Goal: Communication & Community: Answer question/provide support

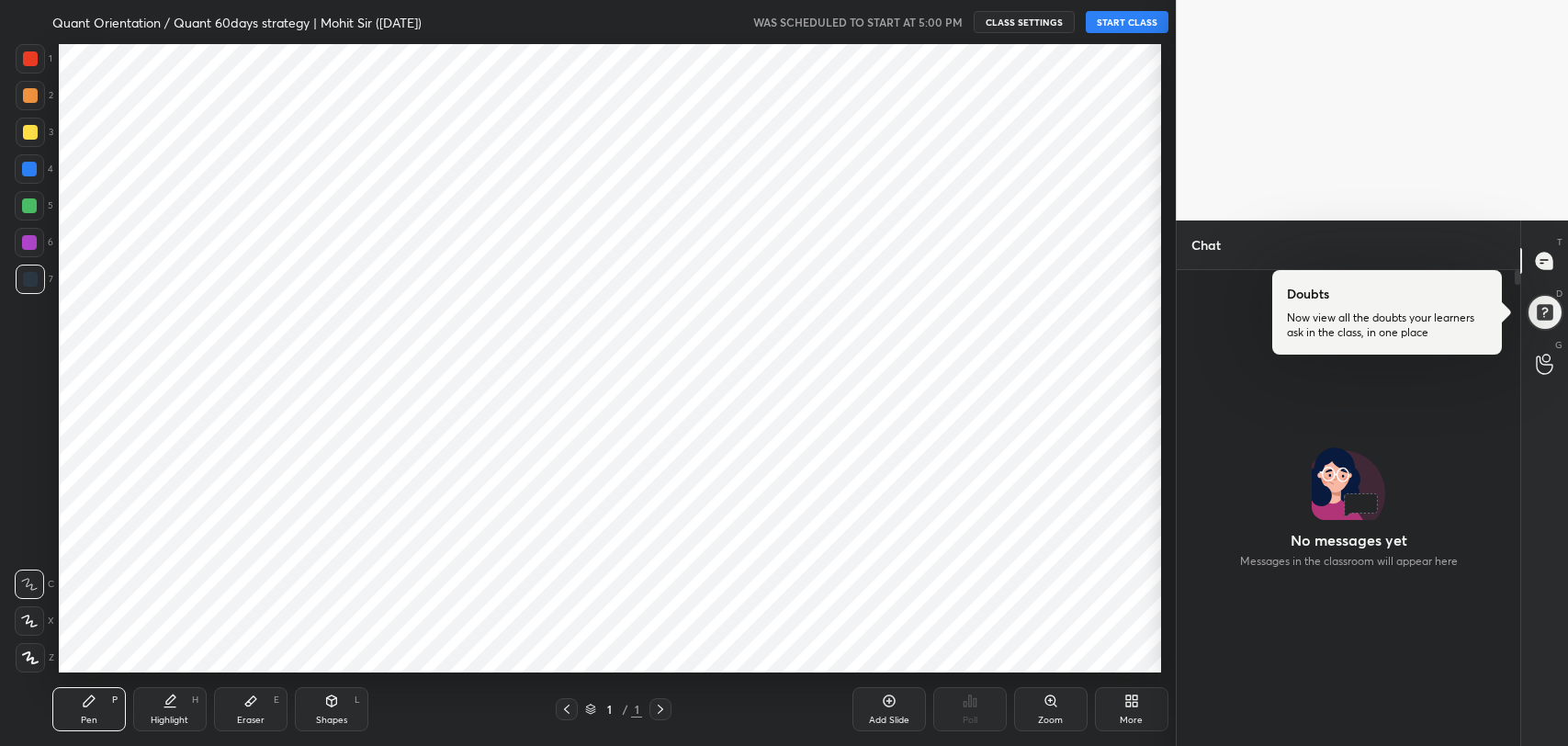
scroll to position [91261, 90738]
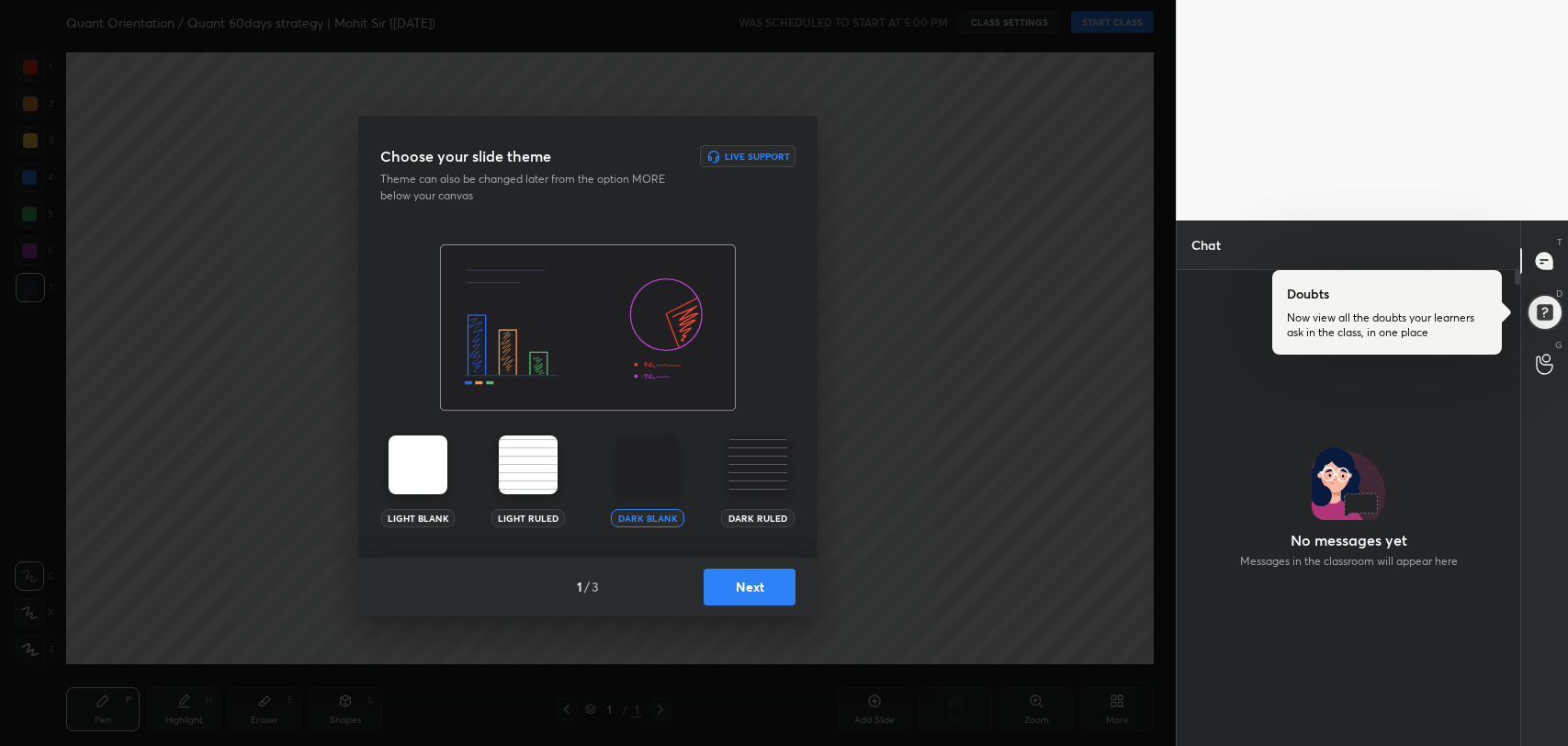
click at [756, 594] on button "Next" at bounding box center [749, 587] width 91 height 37
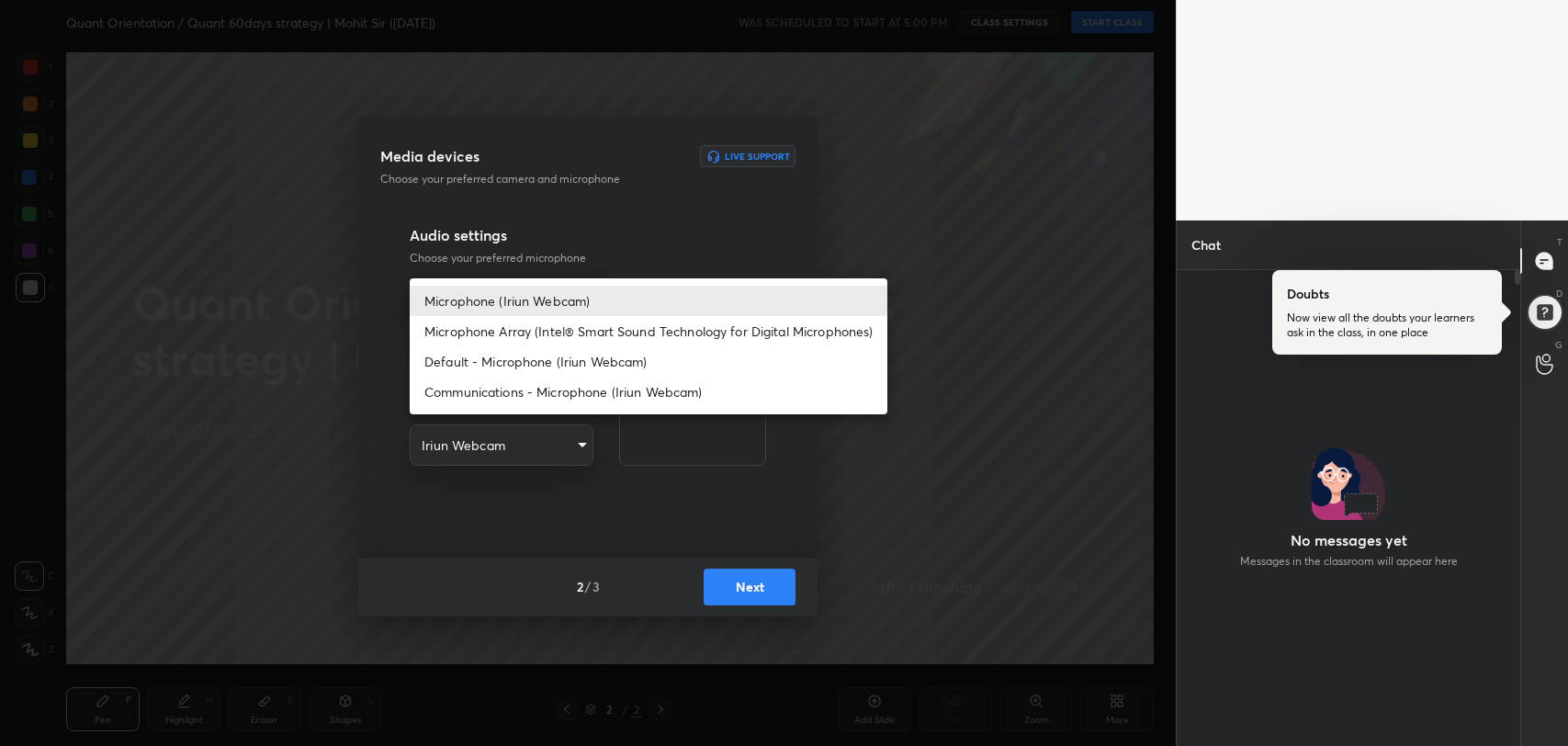
click at [580, 302] on body "1 2 3 4 5 6 7 R O A L C X Z Erase all C X Z Quant Orientation / Quant 60days st…" at bounding box center [784, 373] width 1568 height 746
click at [566, 327] on li "Microphone Array (Intel® Smart Sound Technology for Digital Microphones)" at bounding box center [647, 331] width 477 height 30
type input "0456ef3dc600cbefbbb324f7ce7333774c58f4b13e705eea7adaa143bb23302f"
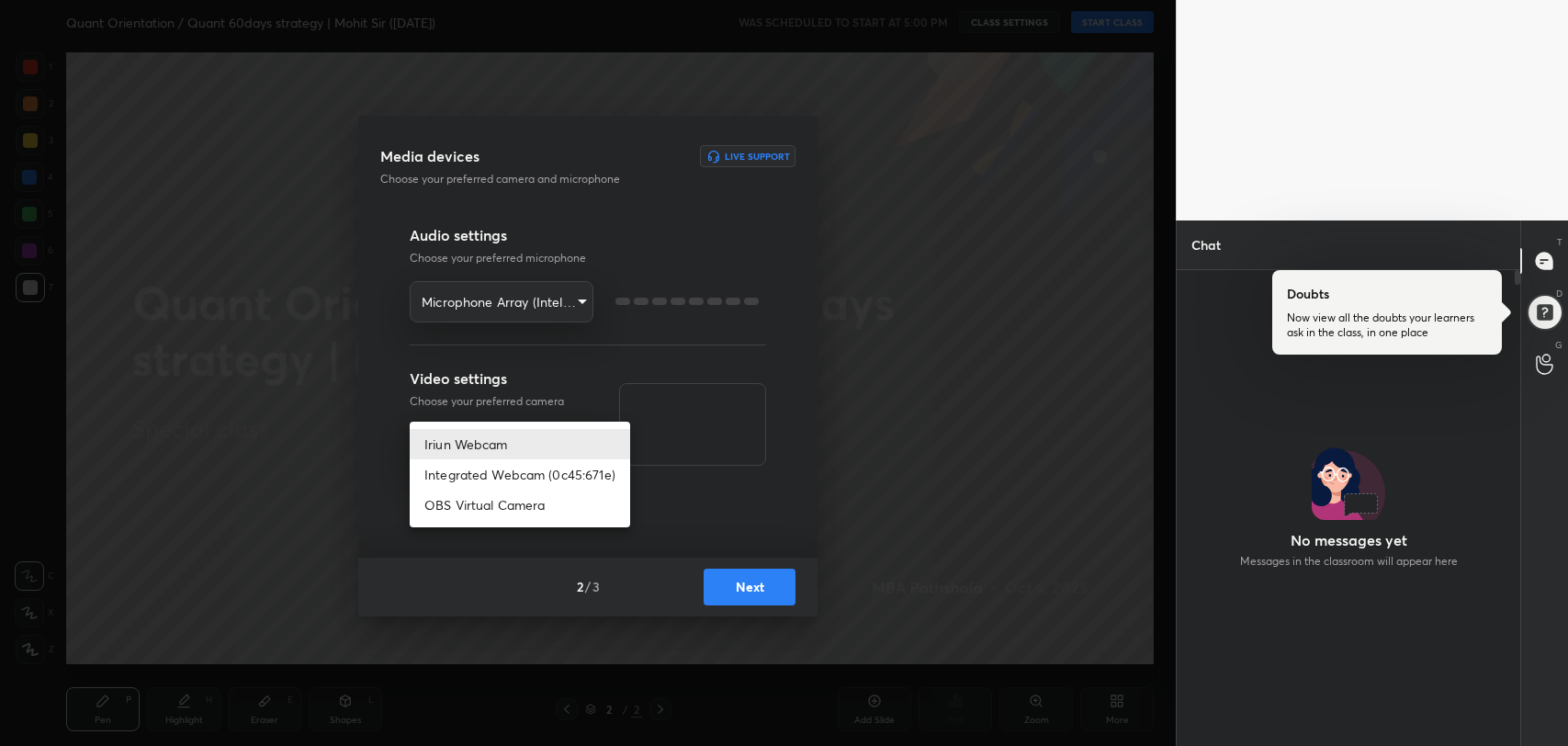
click at [562, 438] on body "1 2 3 4 5 6 7 R O A L C X Z Erase all C X Z Quant Orientation / Quant 60days st…" at bounding box center [784, 373] width 1568 height 746
click at [512, 473] on li "Integrated Webcam (0c45:671e)" at bounding box center [519, 474] width 221 height 30
type input "42adfd960d9d4dcecc09e7ff59bc1eff05b085836b70f7f6c72d2d87c888669e"
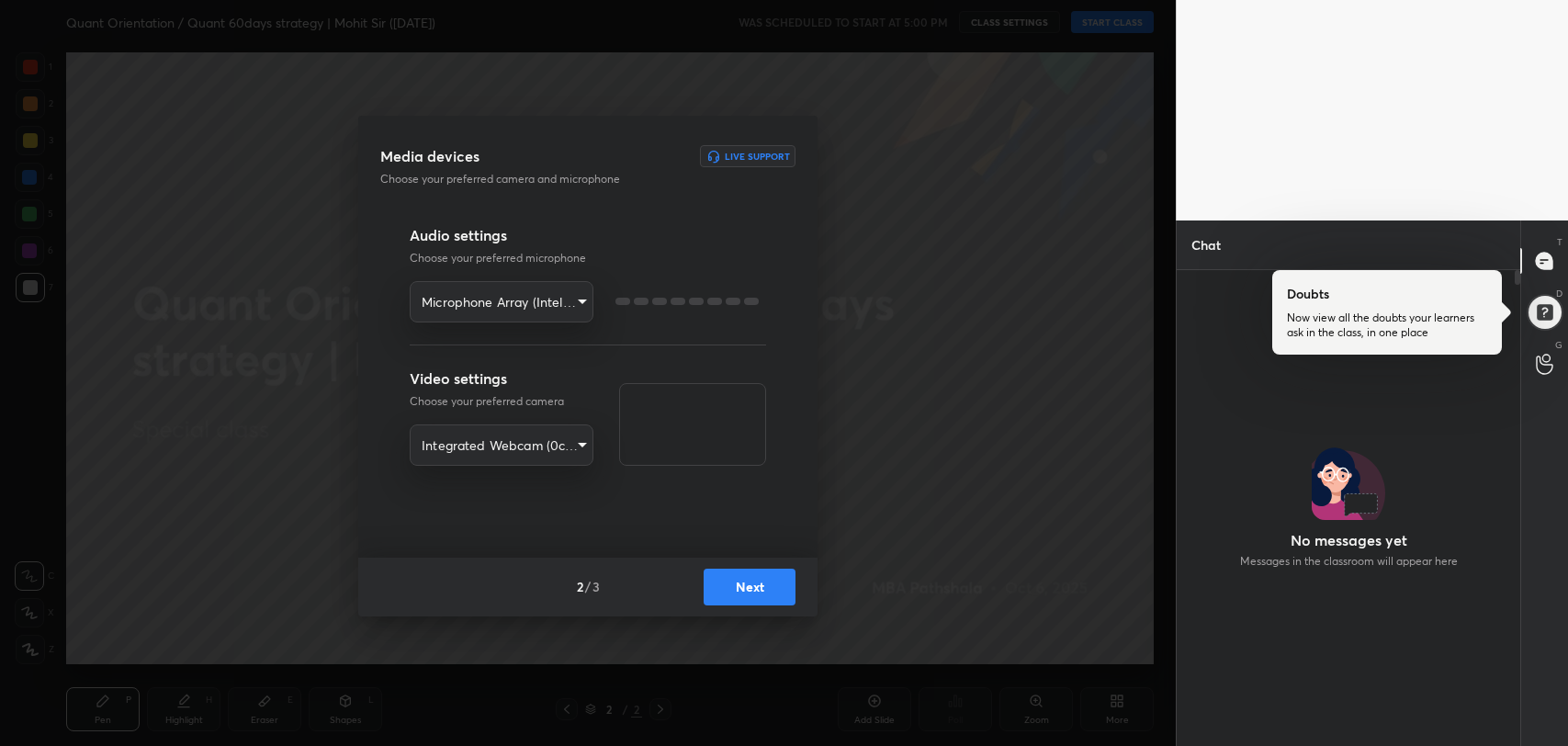
click at [765, 574] on button "Next" at bounding box center [749, 587] width 91 height 37
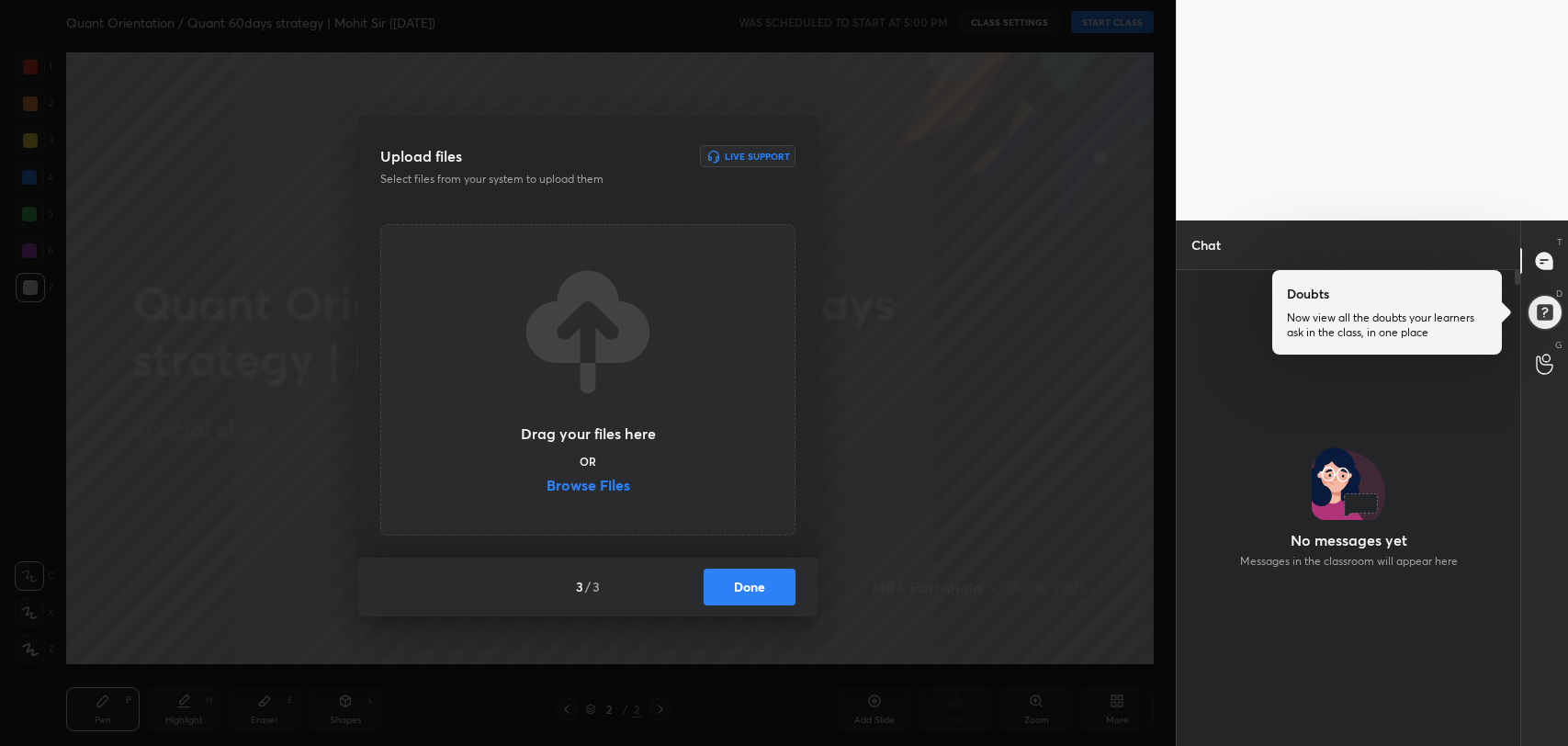
click at [581, 487] on label "Browse Files" at bounding box center [588, 487] width 84 height 19
click at [546, 487] on input "Browse Files" at bounding box center [546, 487] width 0 height 19
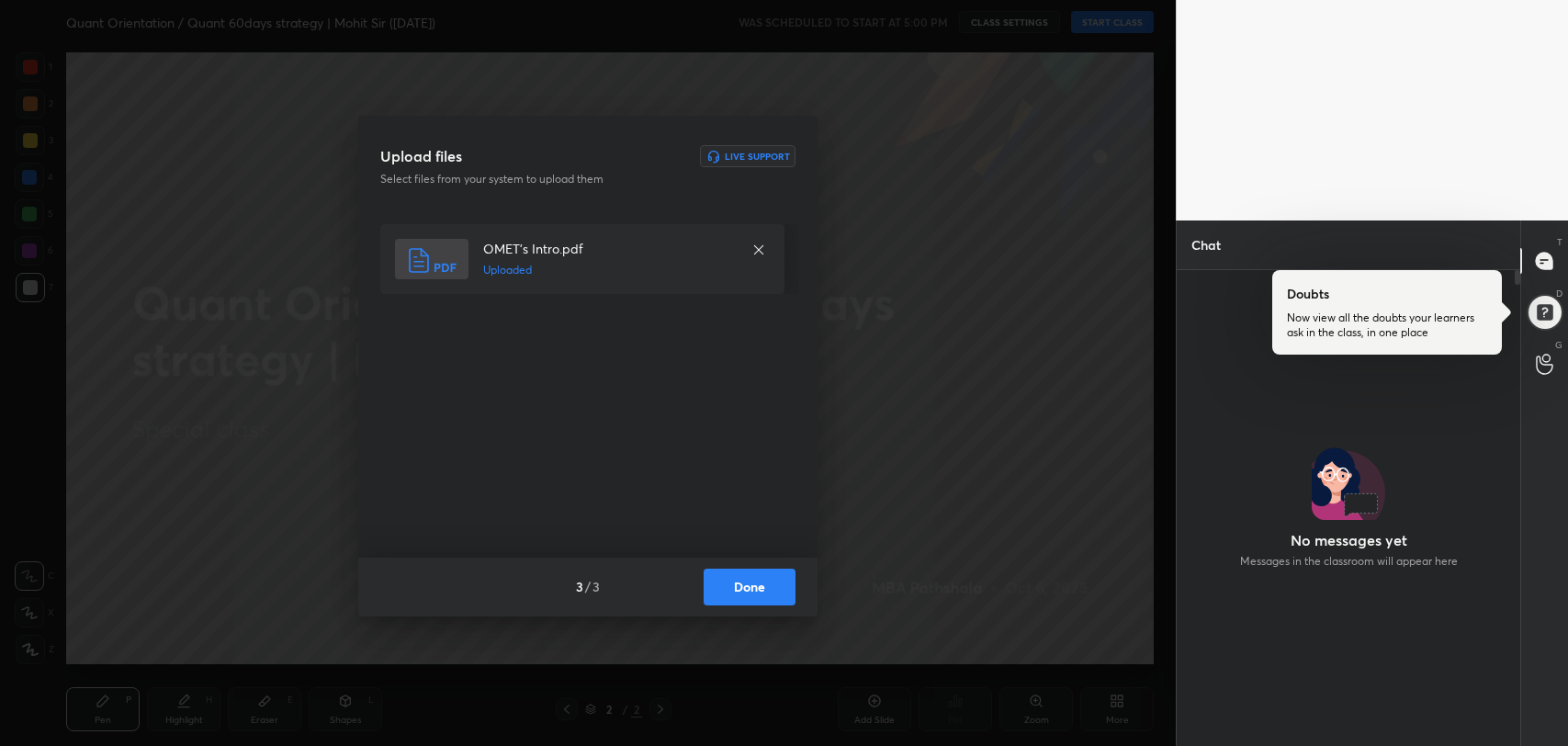
click at [759, 586] on button "Done" at bounding box center [749, 587] width 91 height 37
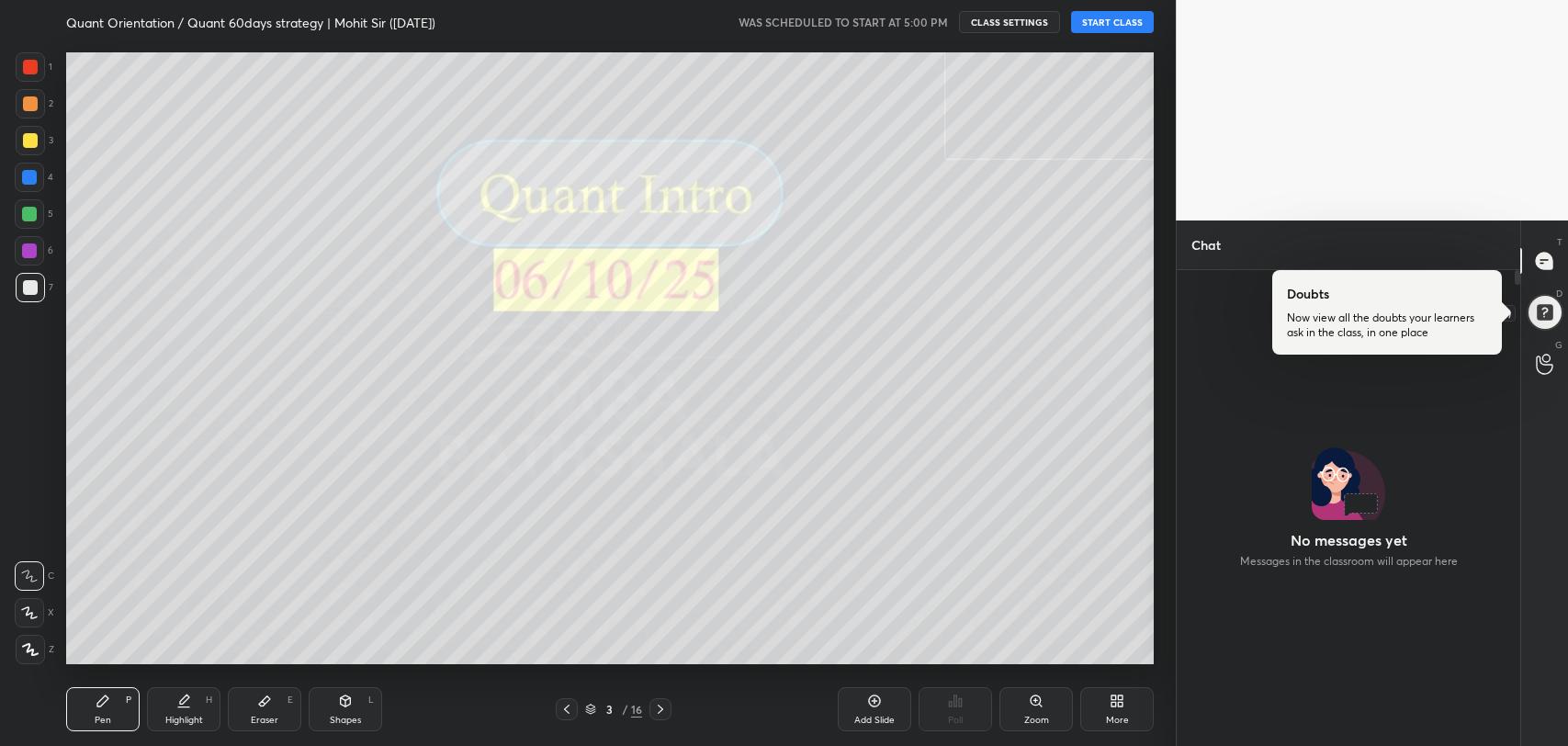
click at [1548, 316] on div at bounding box center [1544, 312] width 38 height 38
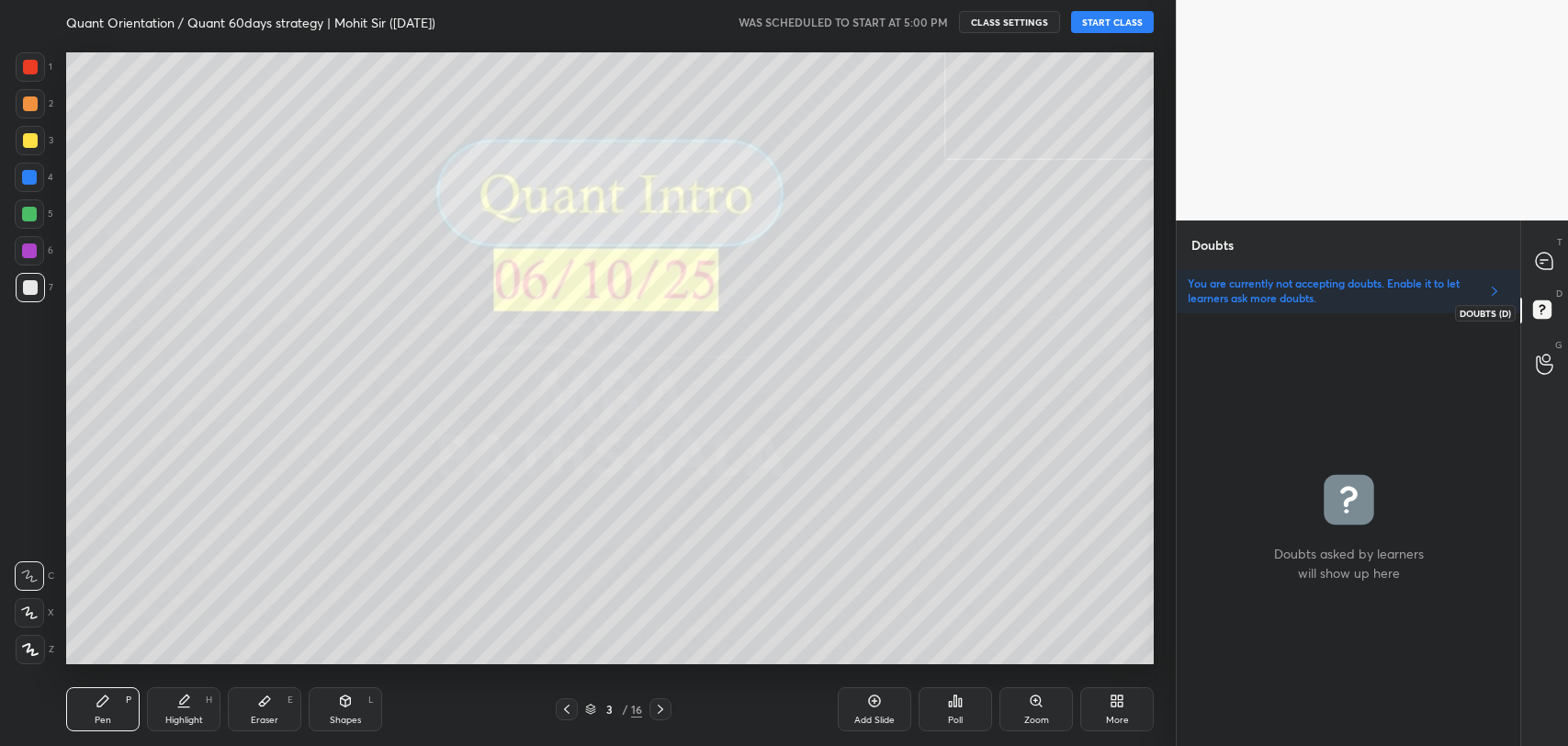
scroll to position [427, 338]
click at [1544, 268] on icon at bounding box center [1544, 261] width 17 height 17
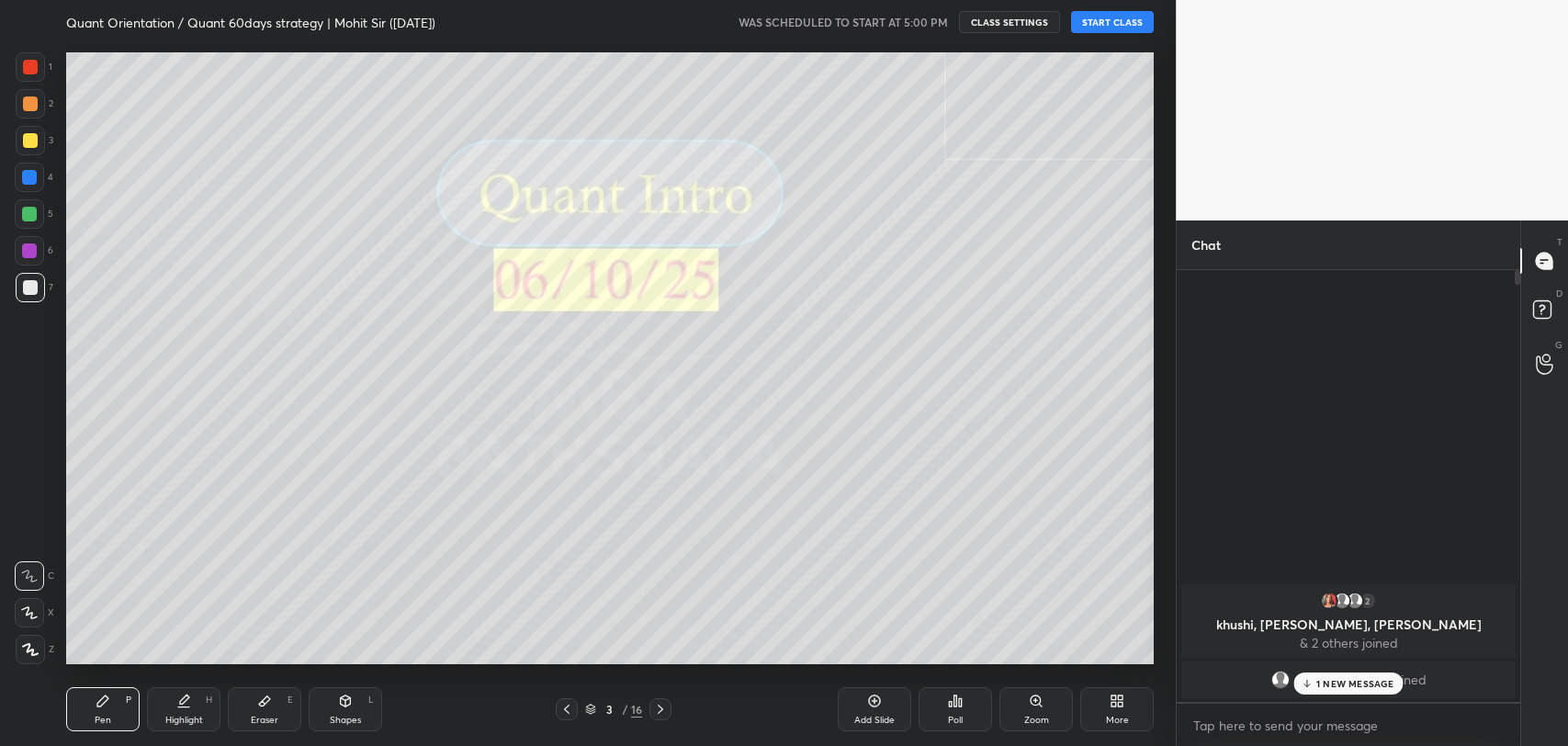
scroll to position [426, 338]
click at [1336, 691] on div "1 NEW MESSAGE" at bounding box center [1348, 684] width 109 height 22
click at [1083, 25] on button "START CLASS" at bounding box center [1112, 21] width 83 height 22
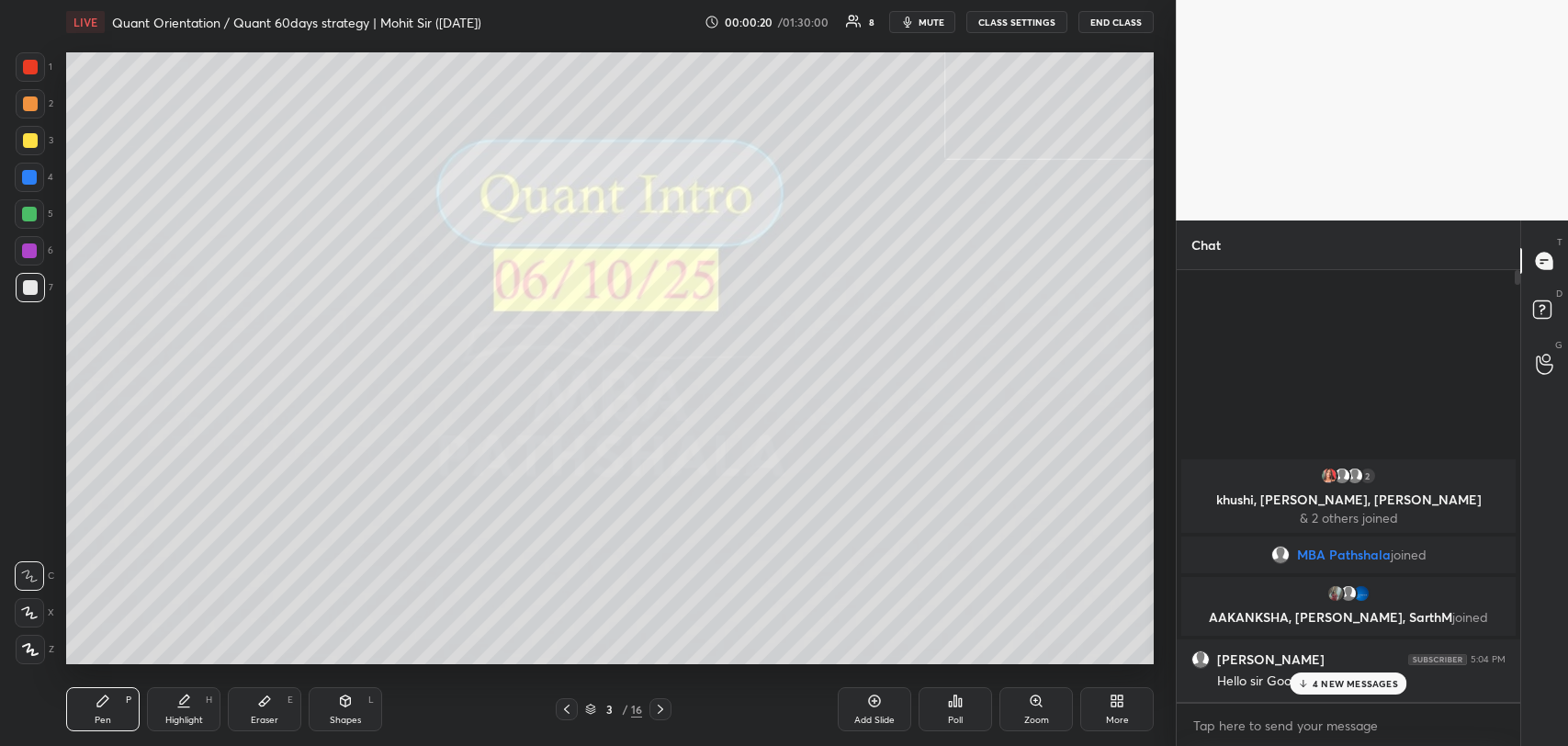
click at [1319, 690] on div "4 NEW MESSAGES" at bounding box center [1347, 684] width 117 height 22
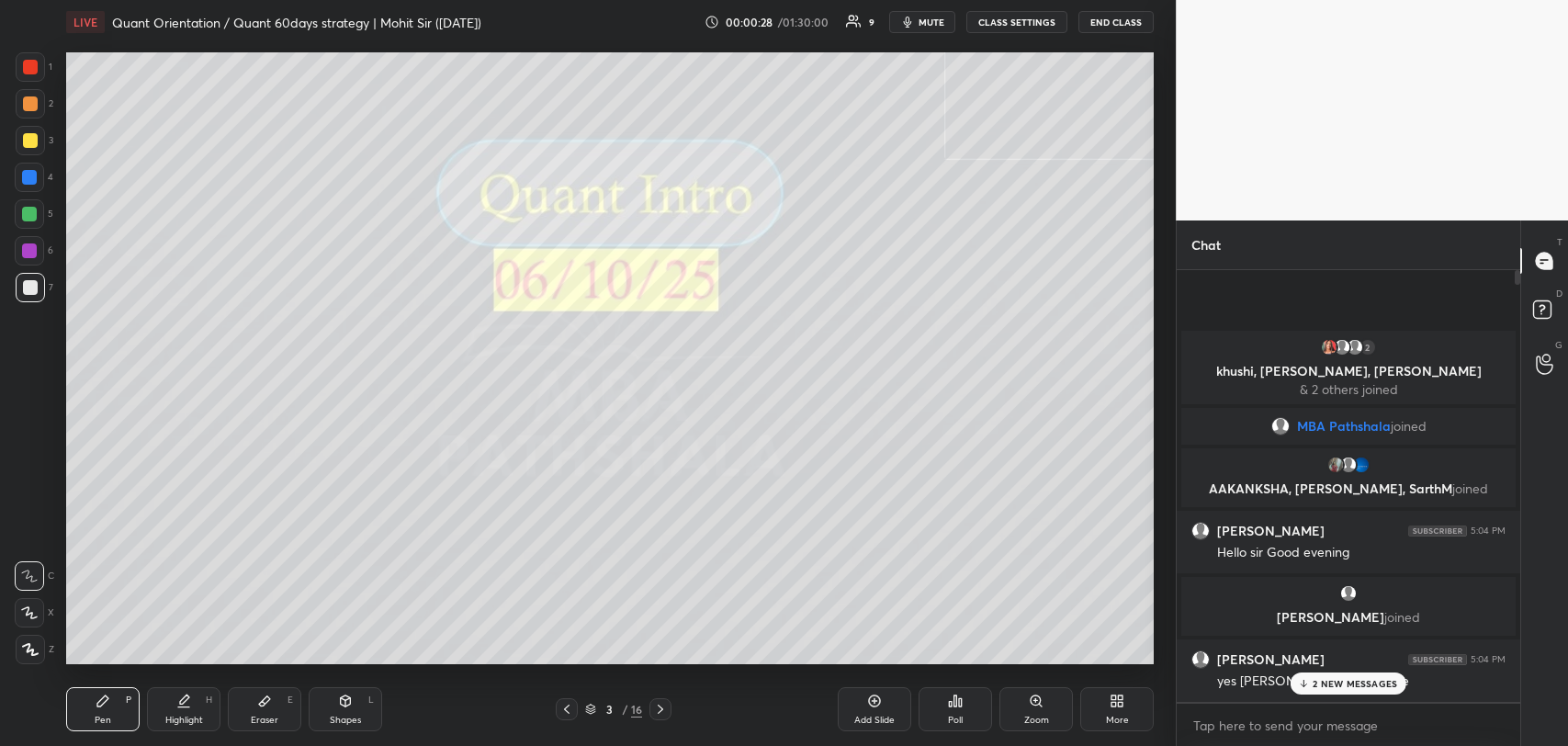
click at [1329, 681] on p "2 NEW MESSAGES" at bounding box center [1354, 683] width 85 height 11
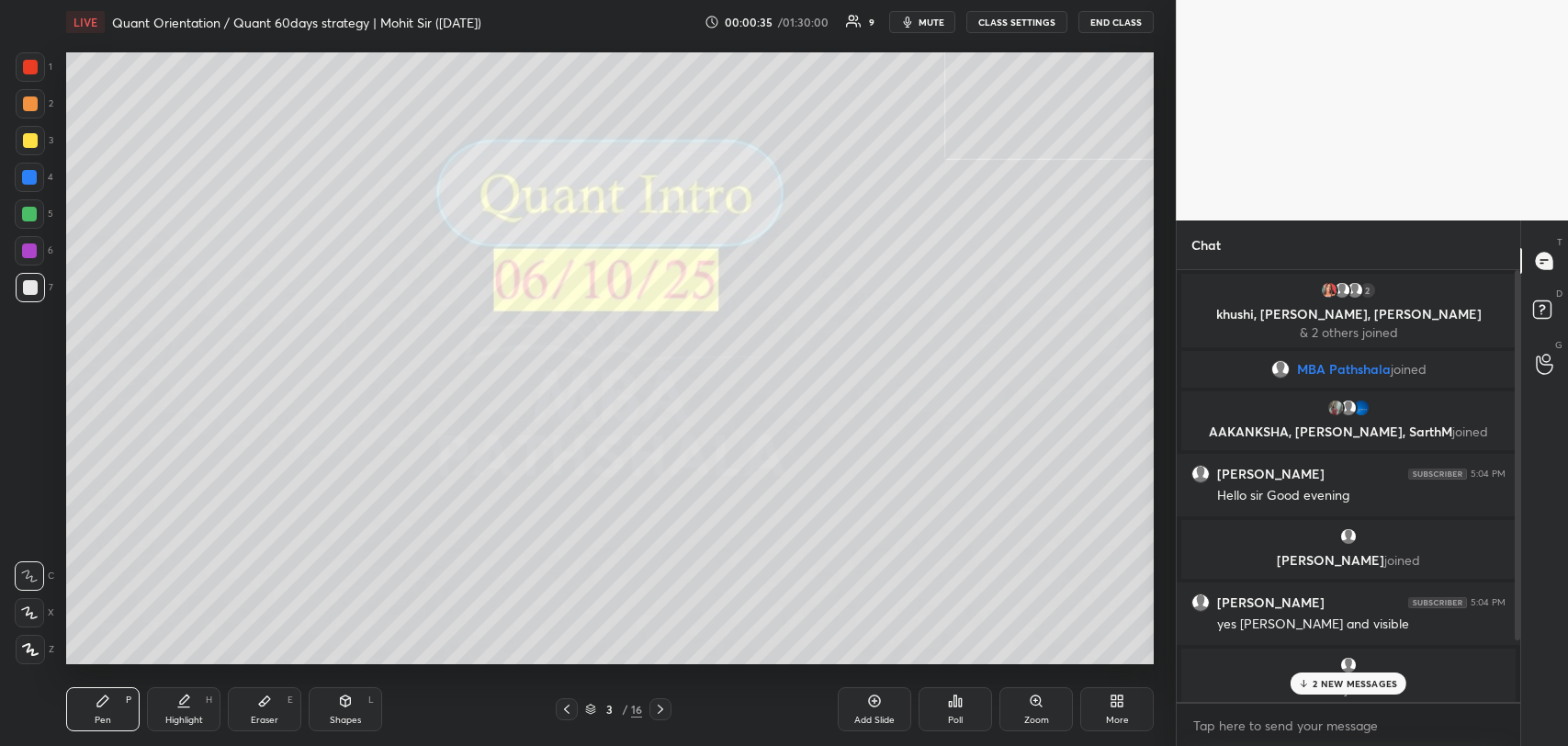
click at [1310, 684] on div "2 NEW MESSAGES" at bounding box center [1347, 684] width 116 height 22
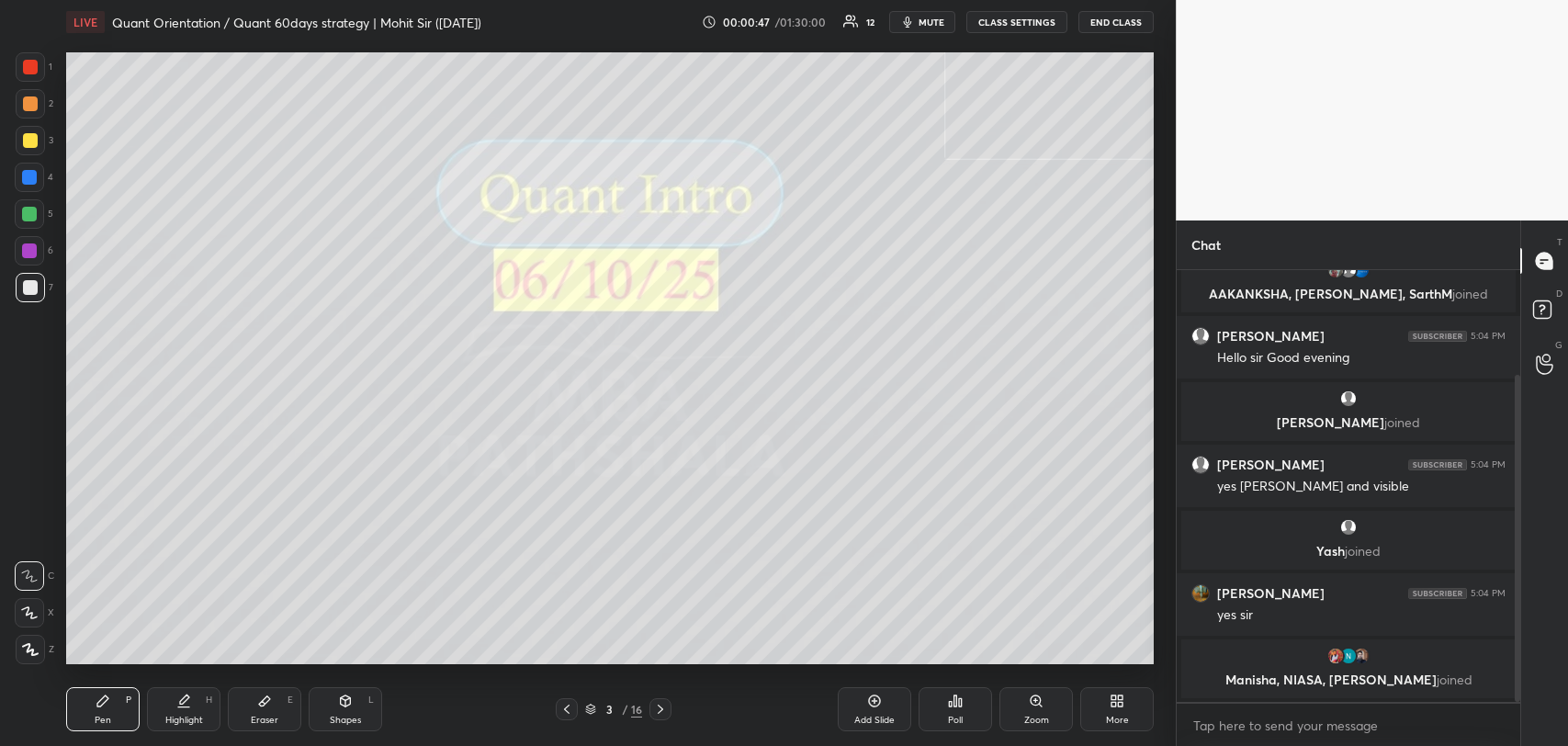
scroll to position [199, 0]
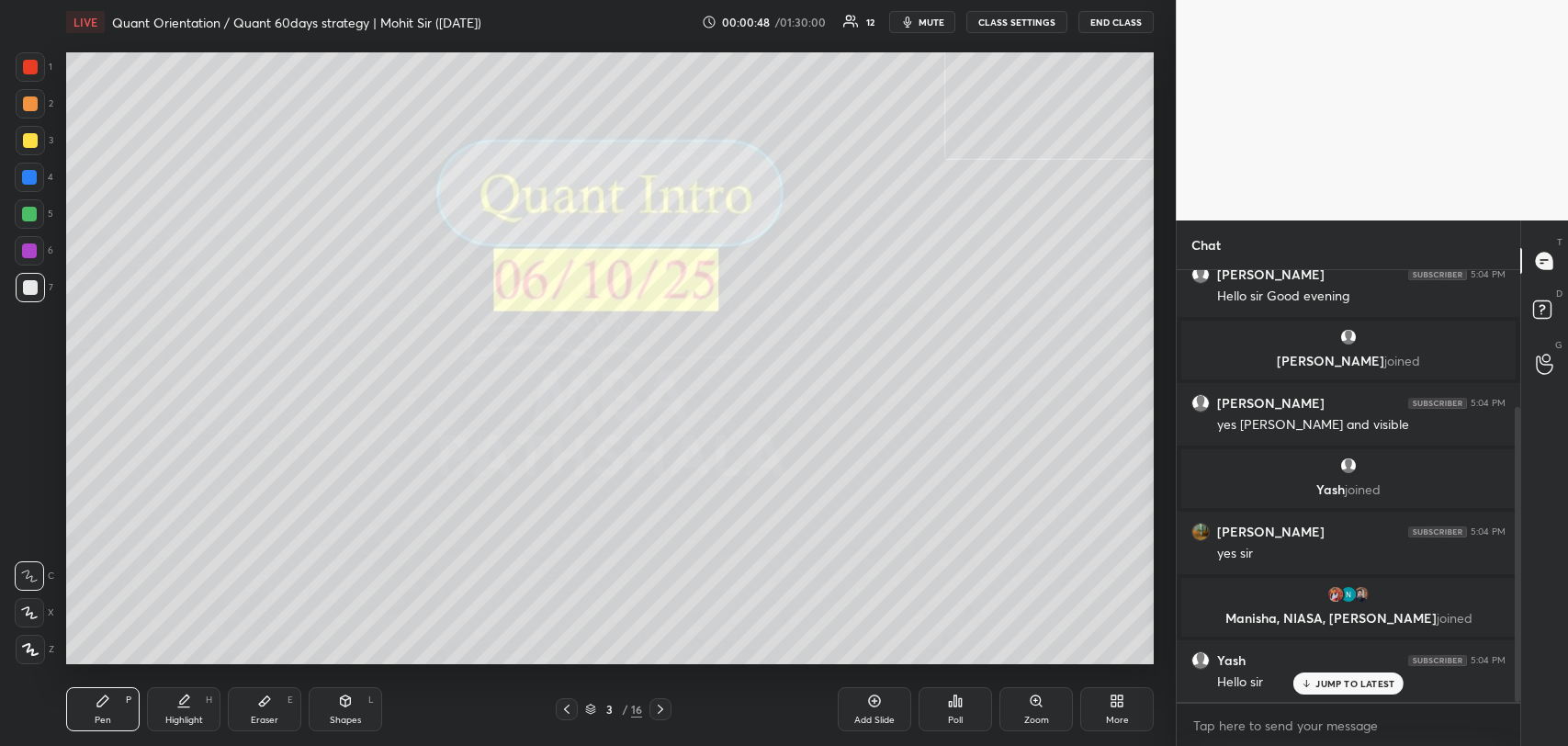
click at [1310, 684] on icon at bounding box center [1307, 683] width 12 height 11
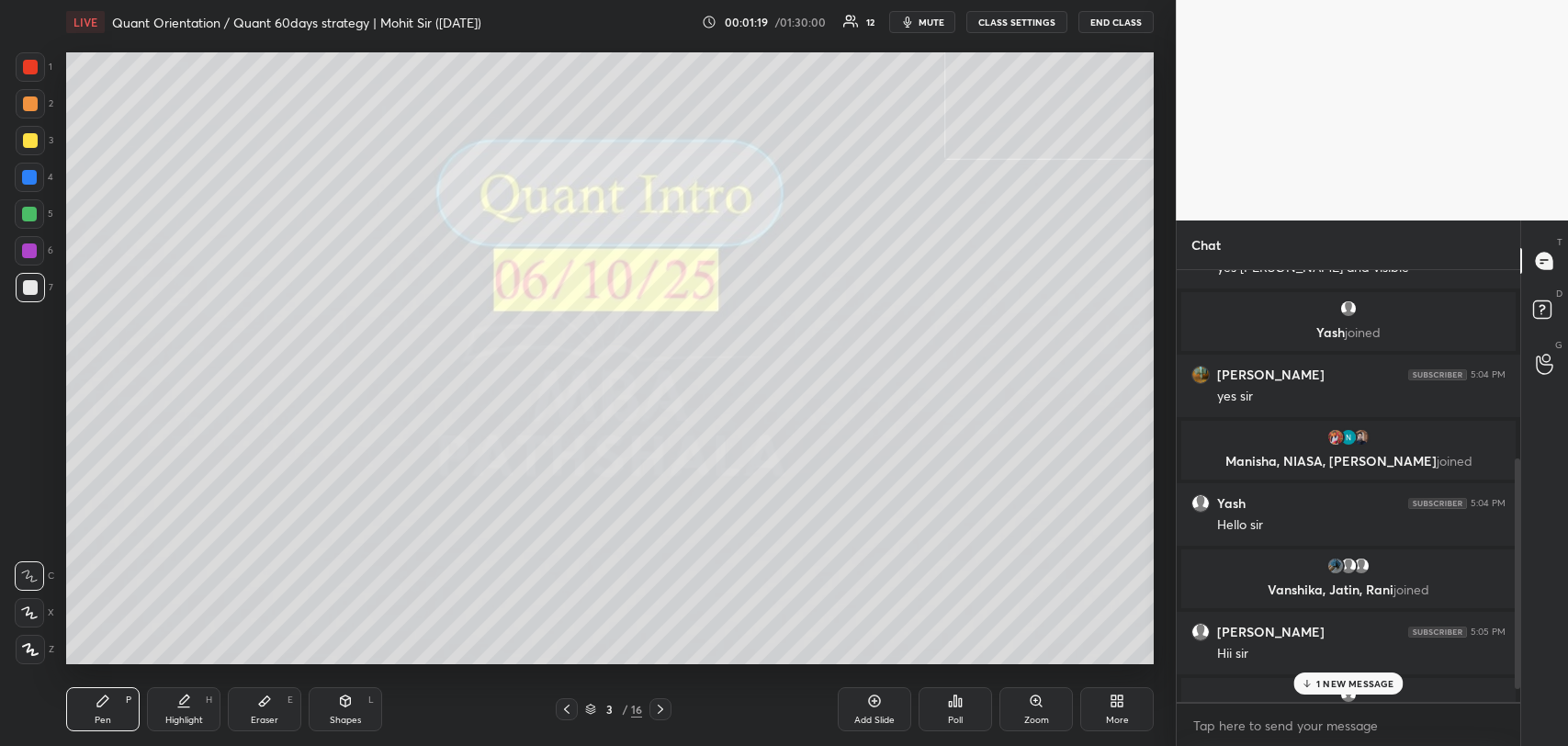
scroll to position [368, 0]
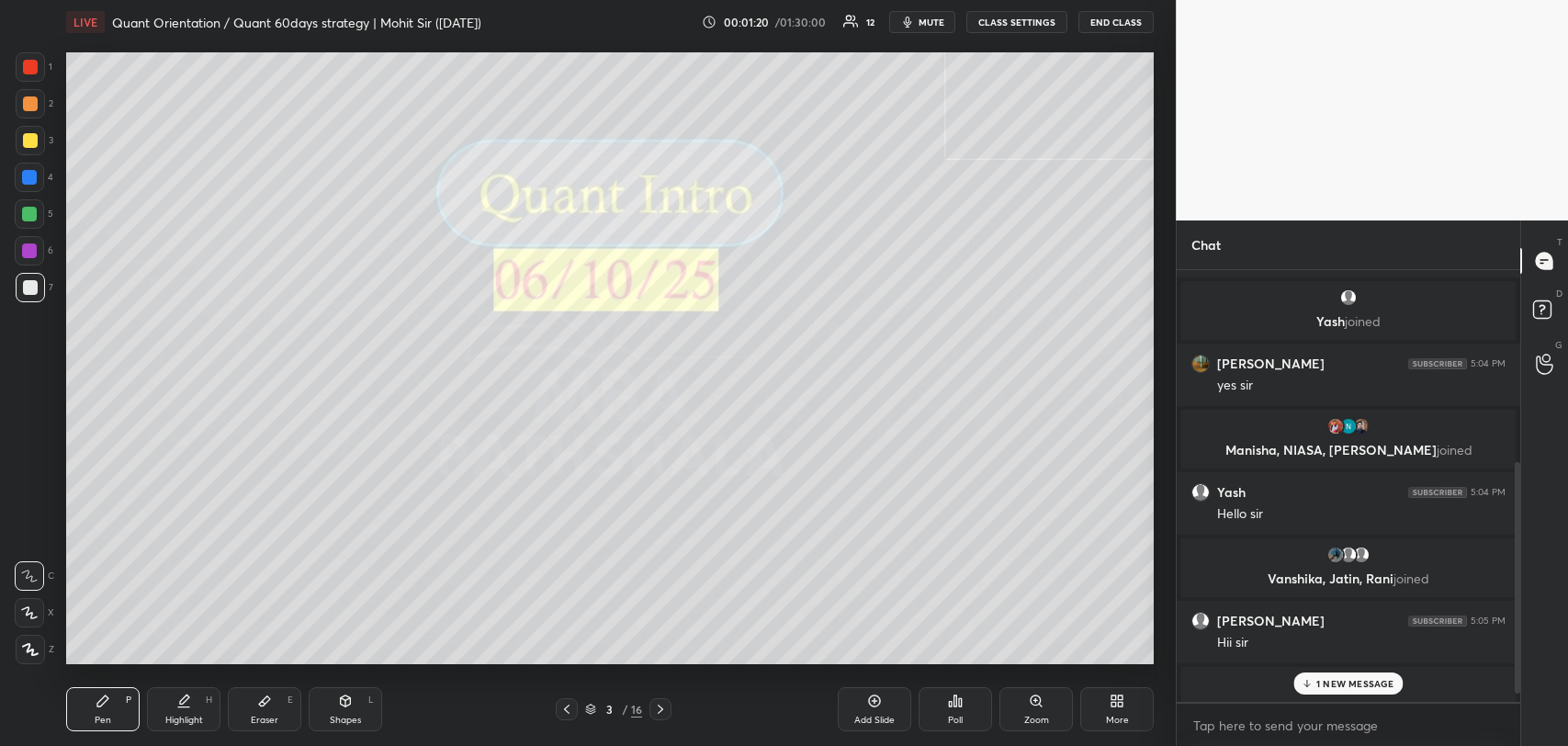
click at [1330, 686] on p "1 NEW MESSAGE" at bounding box center [1355, 683] width 78 height 11
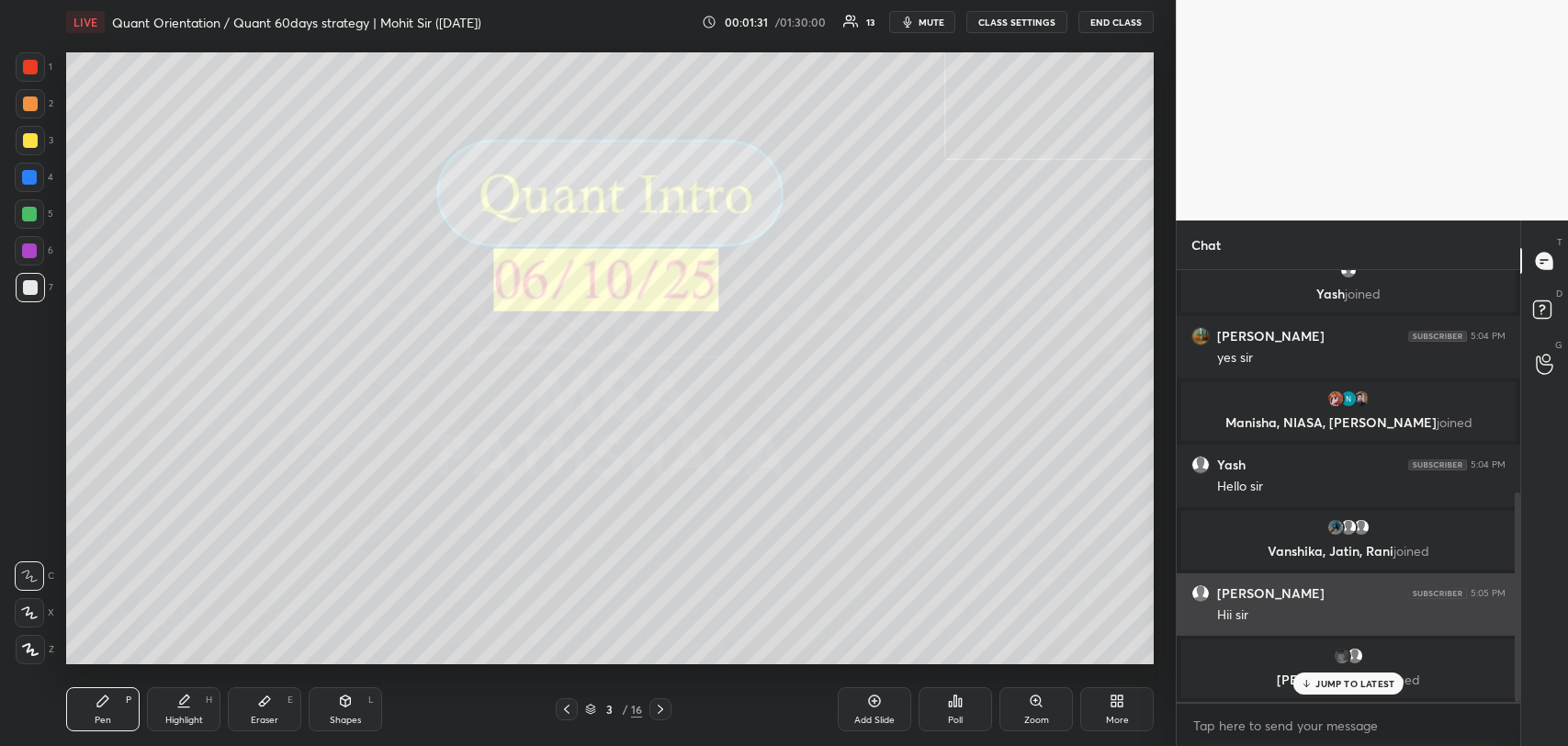
scroll to position [457, 0]
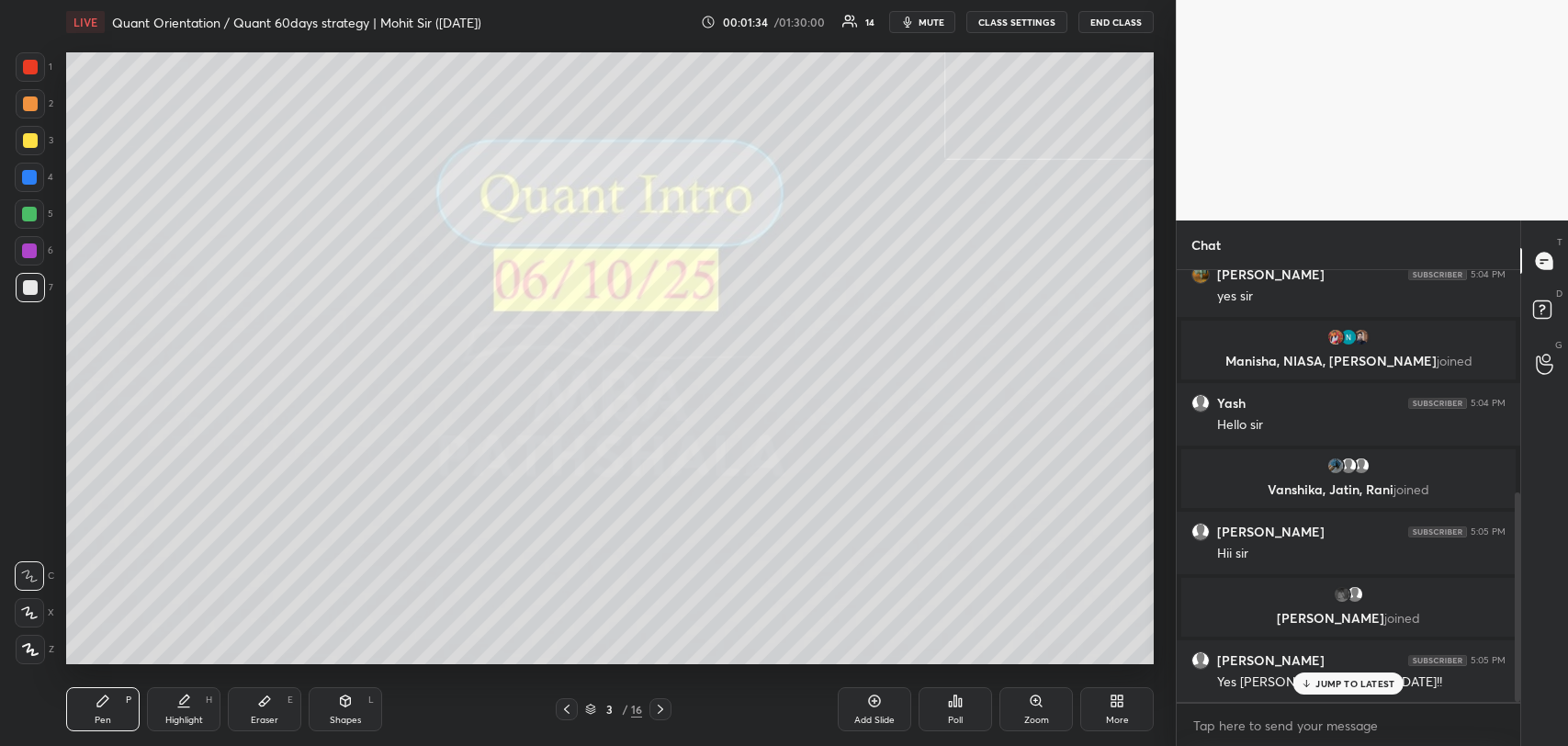
click at [1344, 673] on div "JUMP TO LATEST" at bounding box center [1347, 684] width 110 height 22
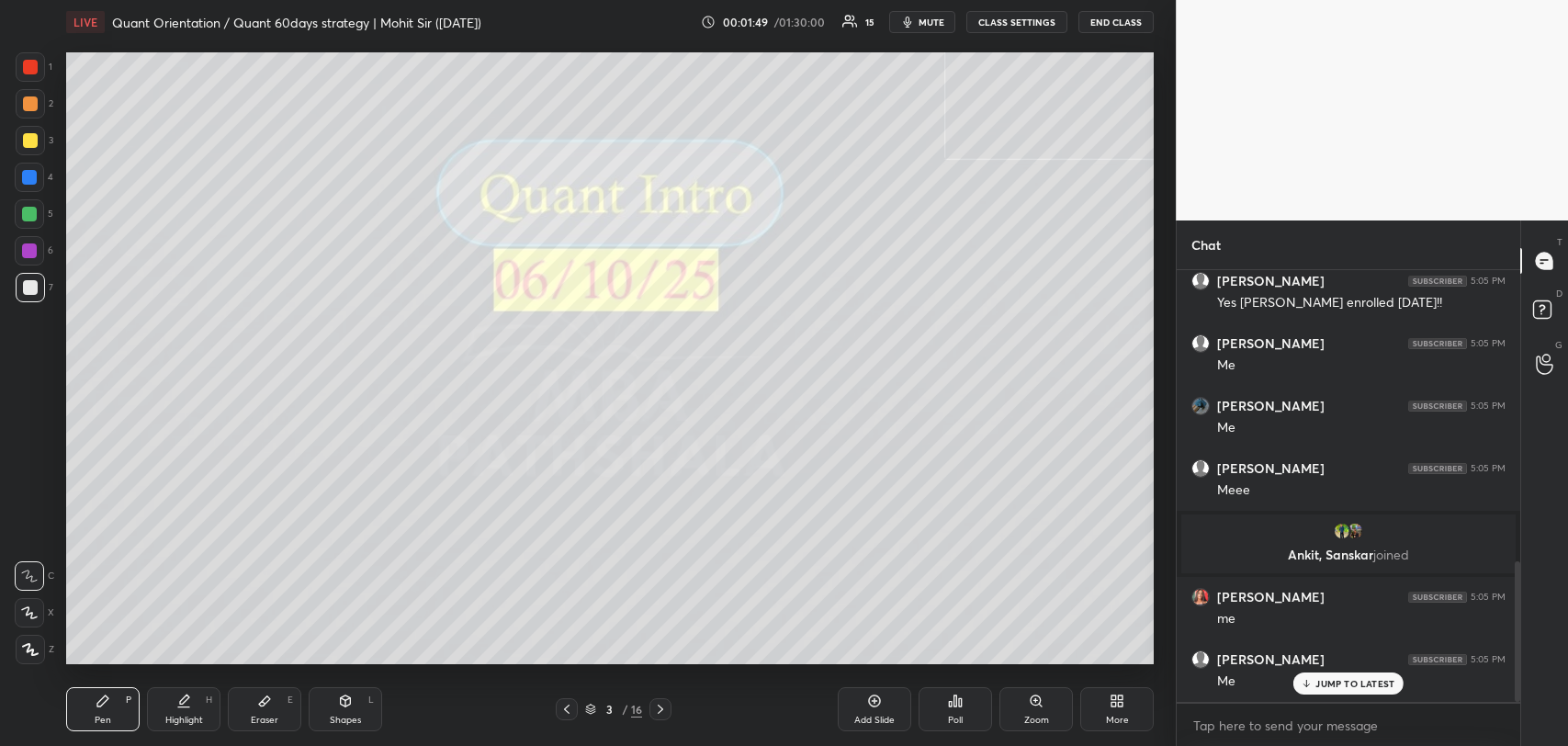
scroll to position [898, 0]
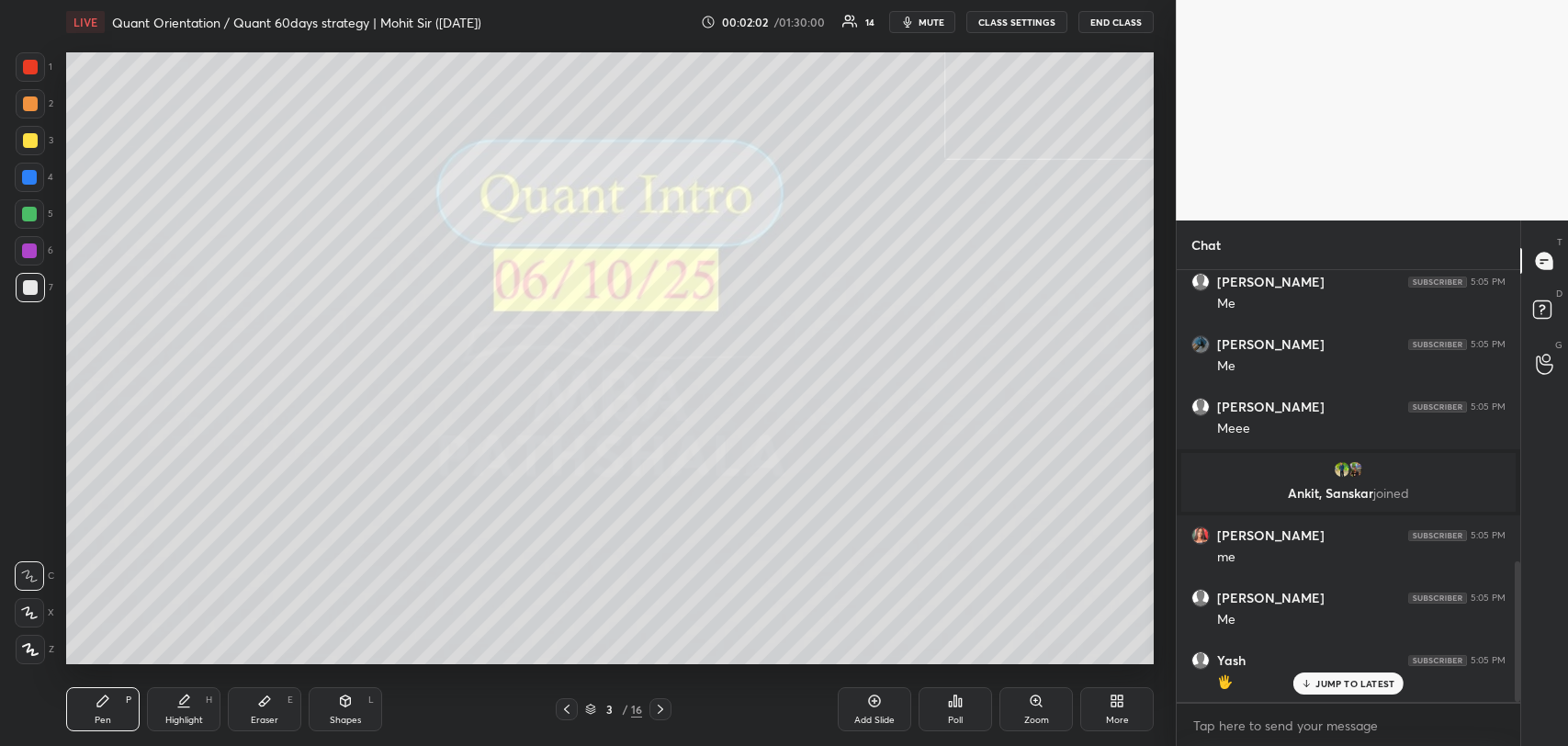
click at [1344, 673] on div "JUMP TO LATEST" at bounding box center [1347, 684] width 110 height 22
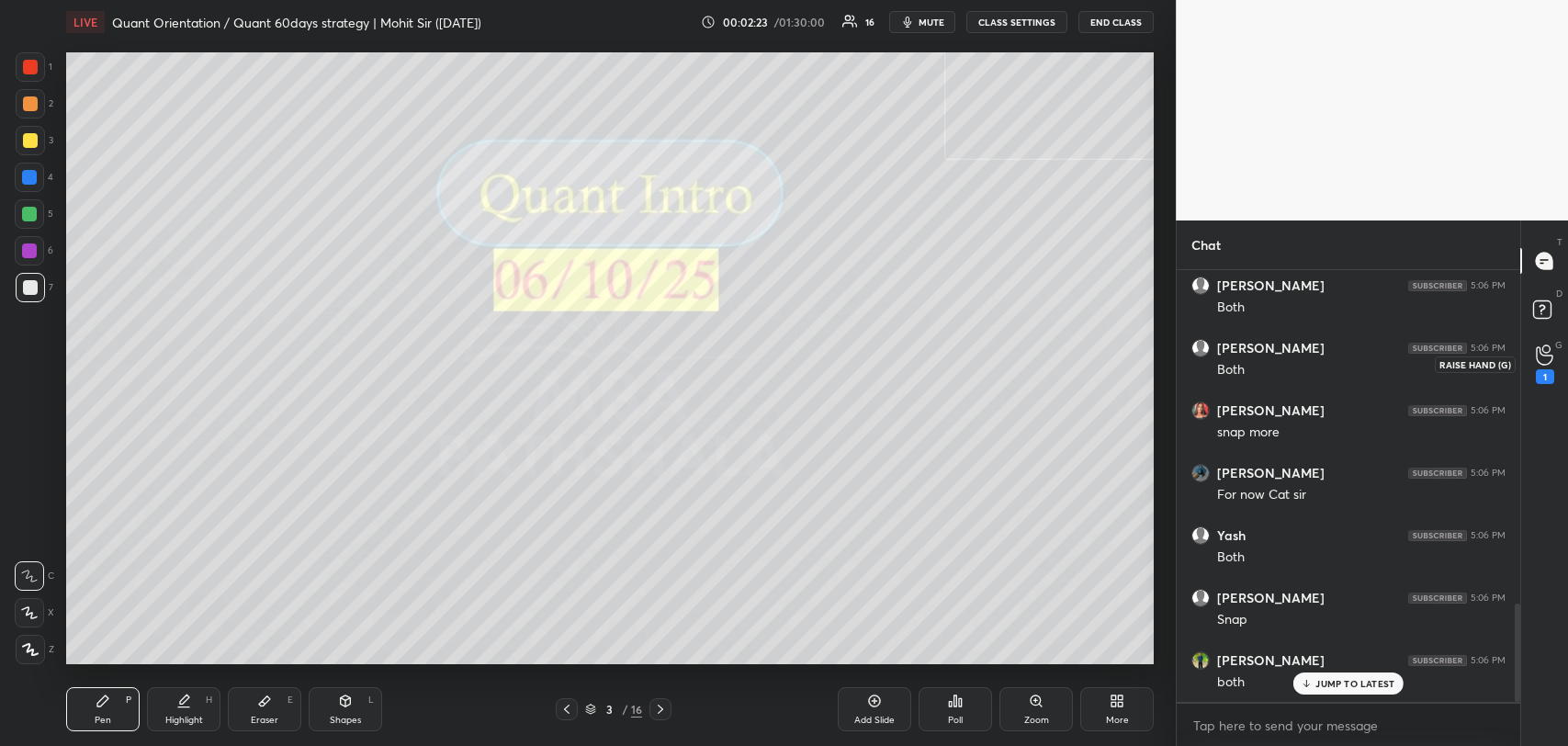
scroll to position [1530, 0]
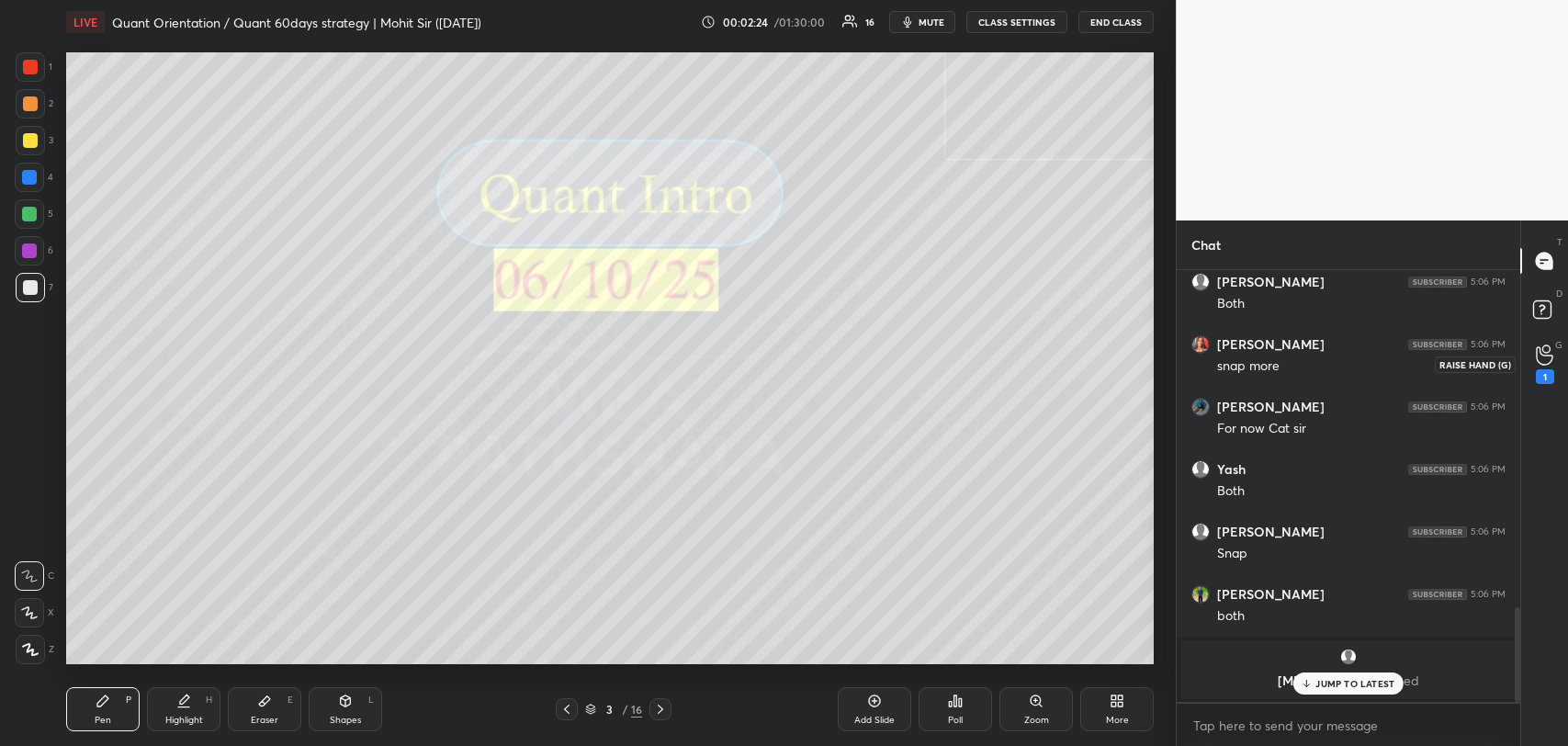
click at [1554, 351] on div "1" at bounding box center [1545, 364] width 37 height 33
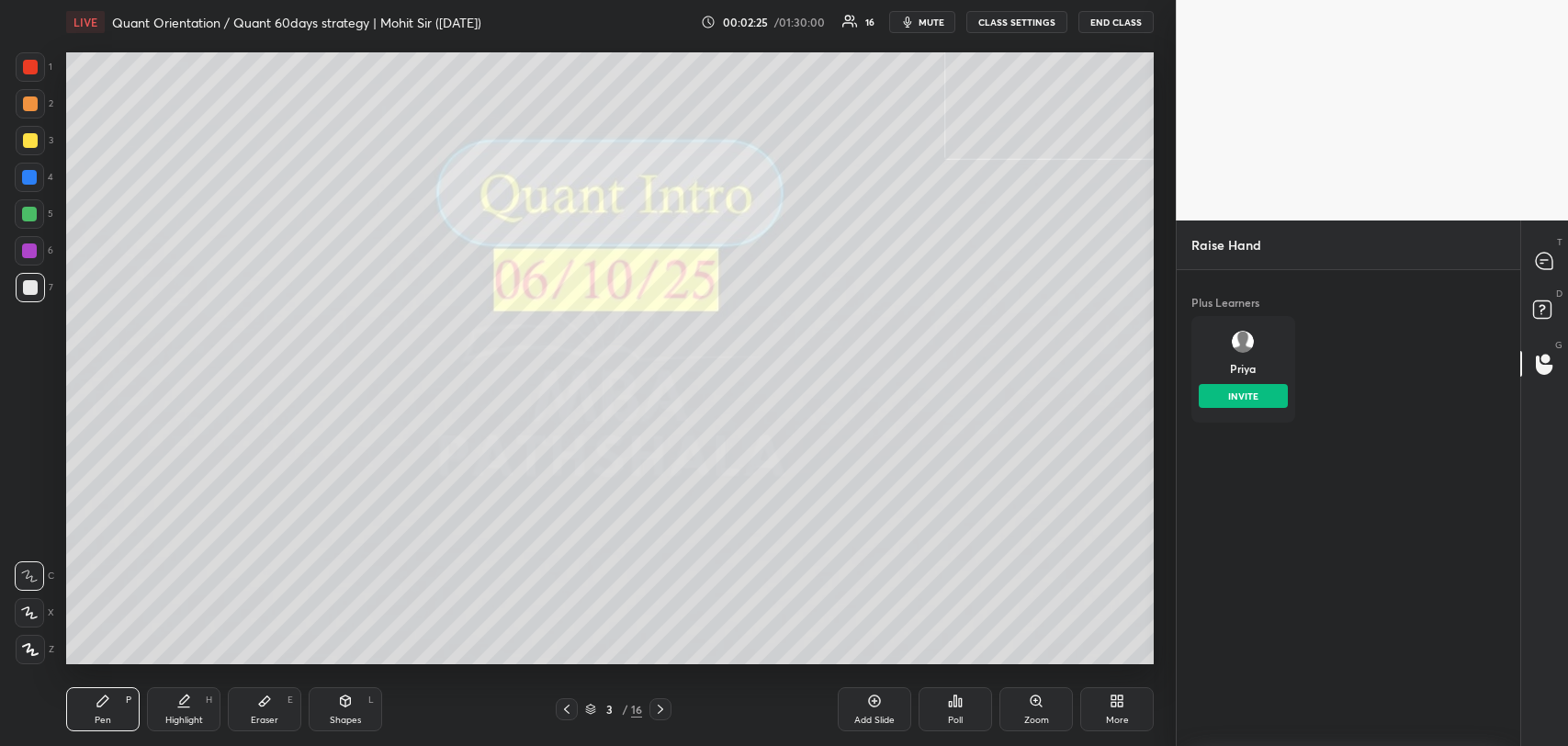
click at [1249, 371] on div "Priya INVITE" at bounding box center [1242, 370] width 104 height 107
click at [1250, 392] on button "INVITE" at bounding box center [1243, 396] width 89 height 24
click at [1544, 263] on icon at bounding box center [1544, 261] width 17 height 17
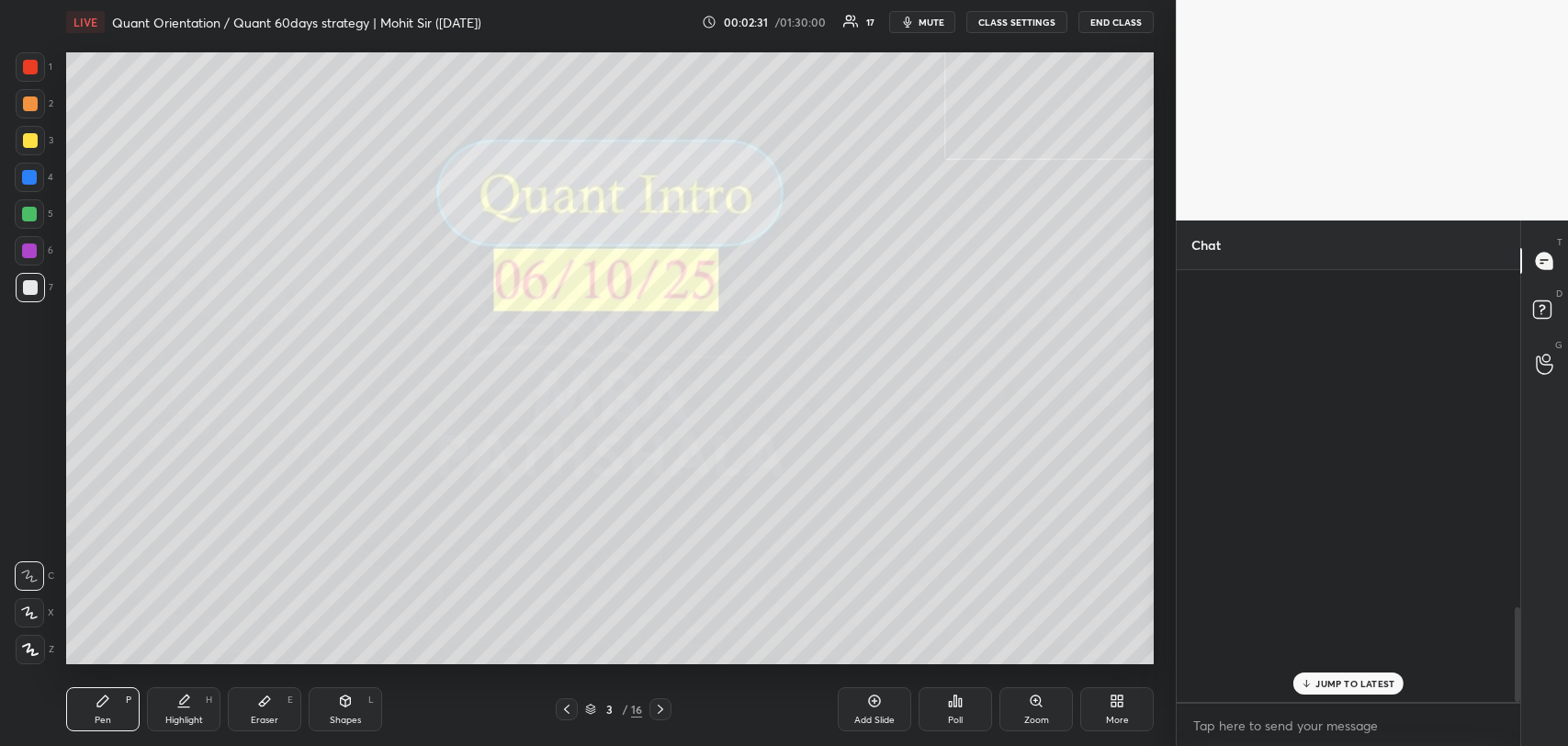
scroll to position [426, 338]
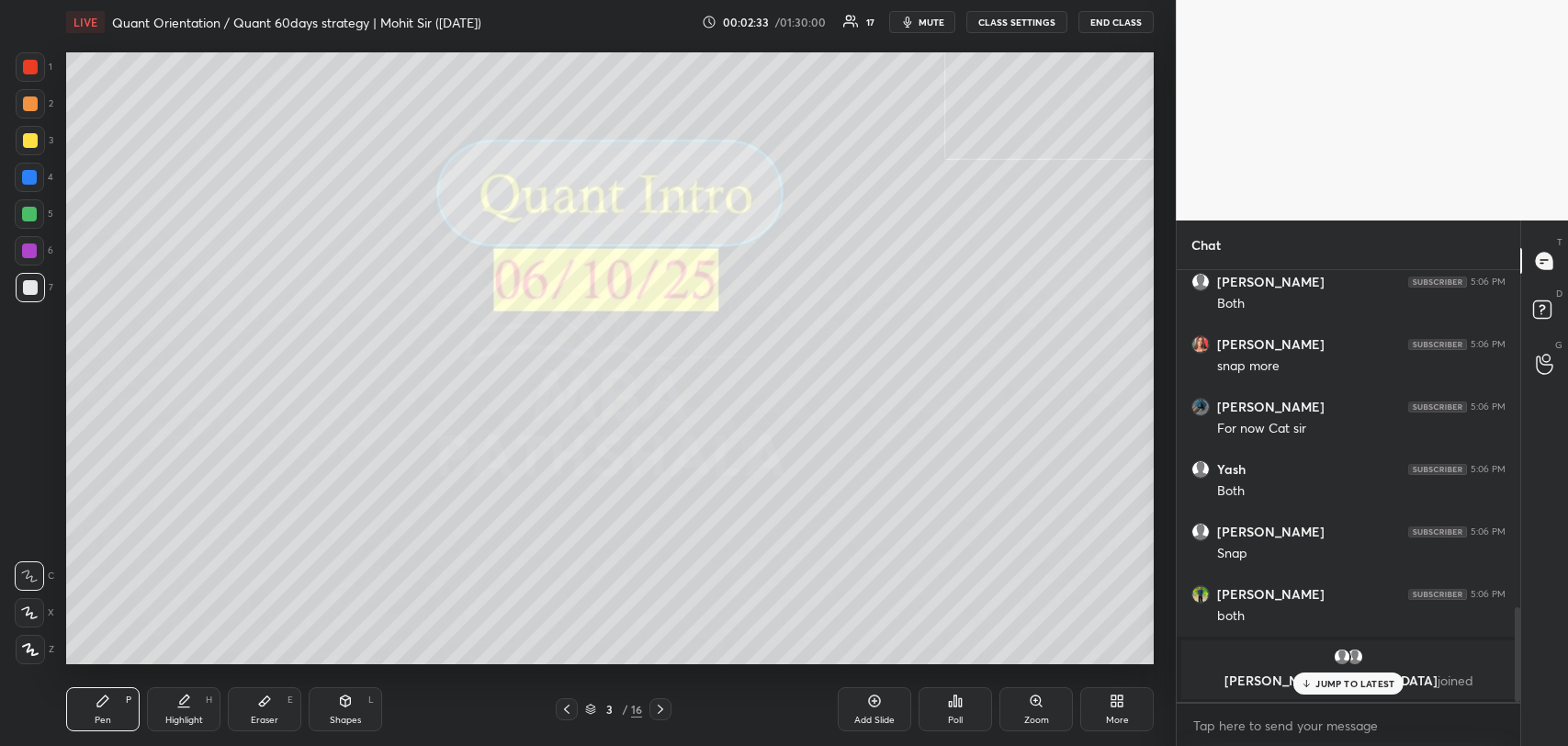
click at [1338, 689] on p "JUMP TO LATEST" at bounding box center [1354, 683] width 79 height 11
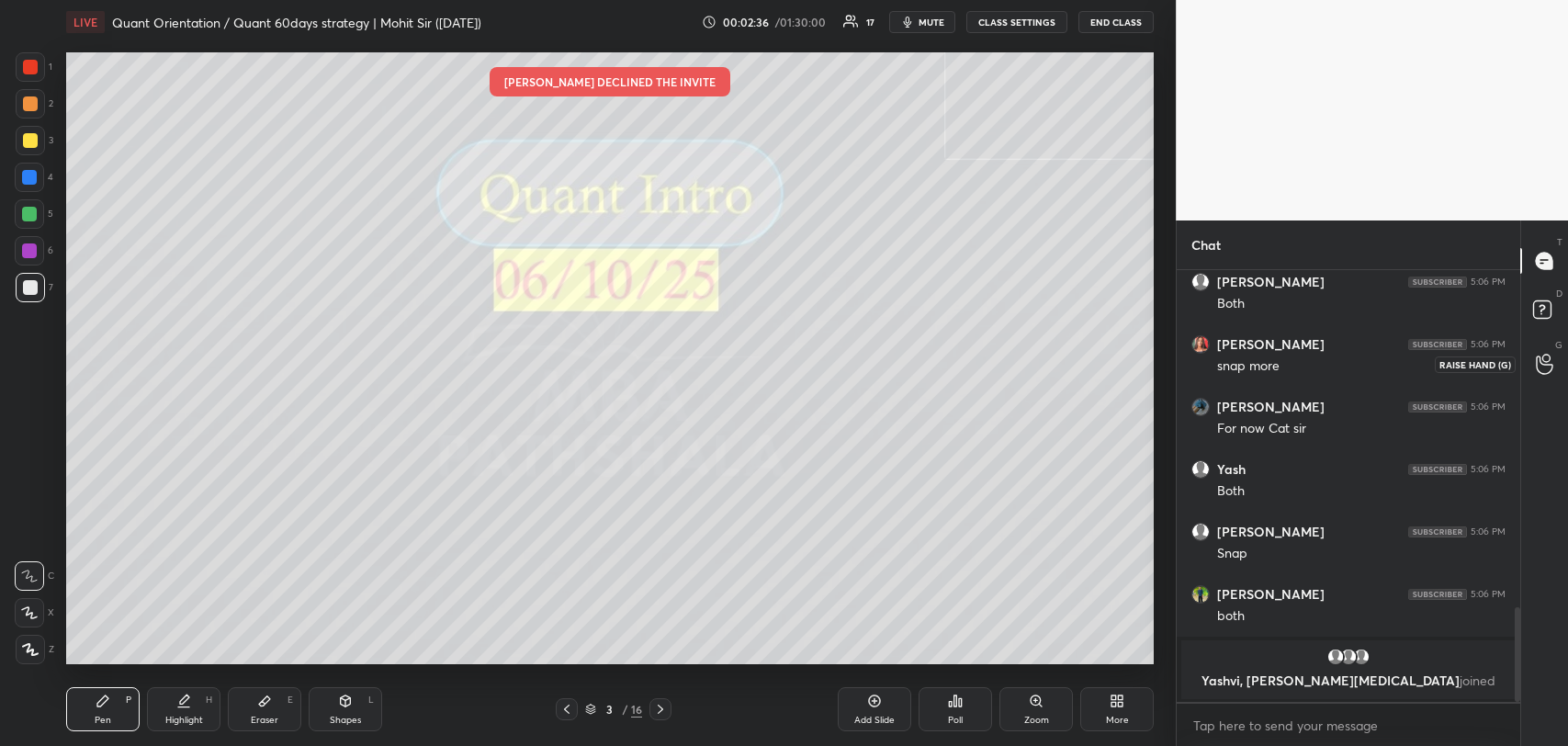
click at [1551, 355] on icon at bounding box center [1545, 365] width 17 height 21
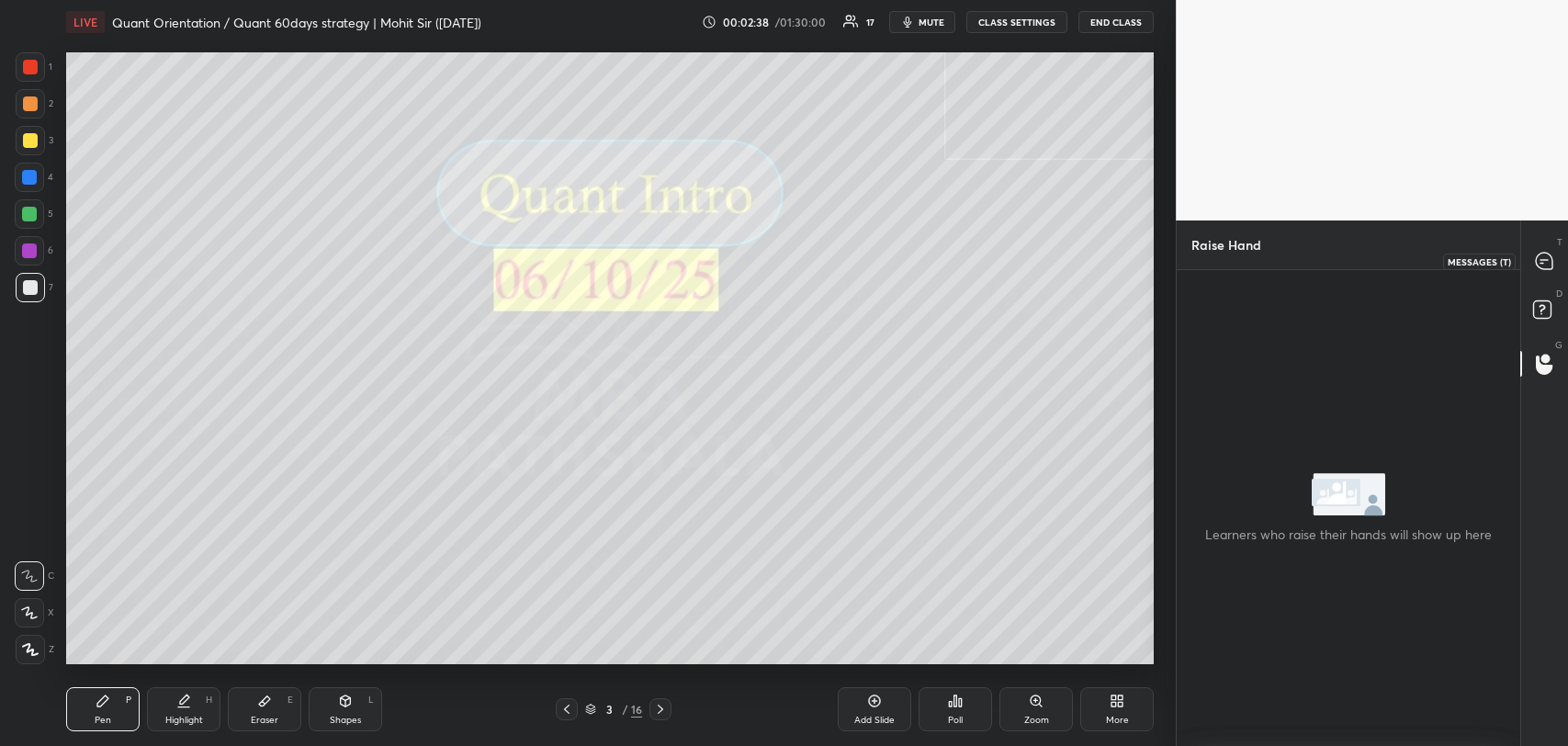
click at [1545, 244] on div at bounding box center [1545, 261] width 37 height 33
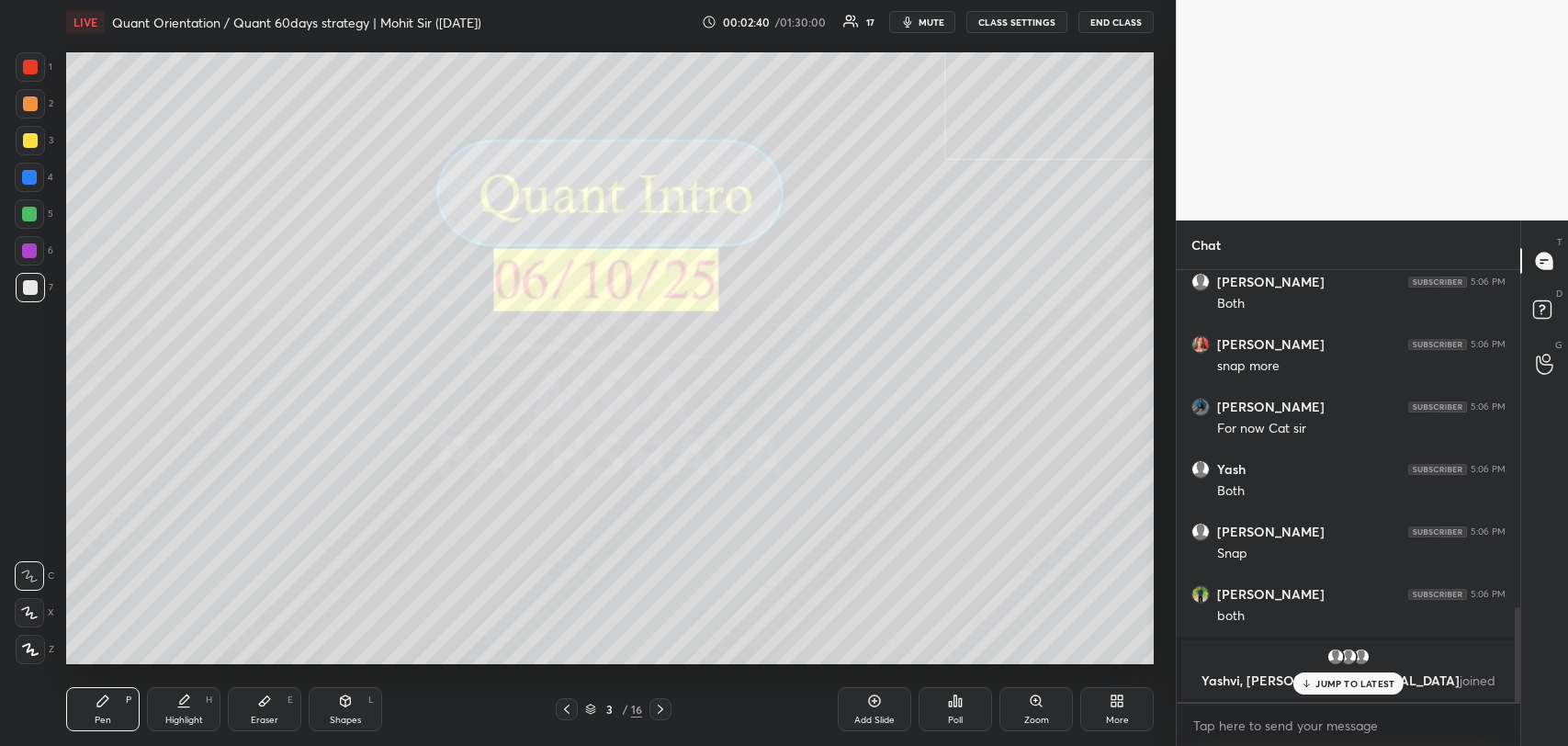
click at [1344, 688] on p "JUMP TO LATEST" at bounding box center [1354, 683] width 79 height 11
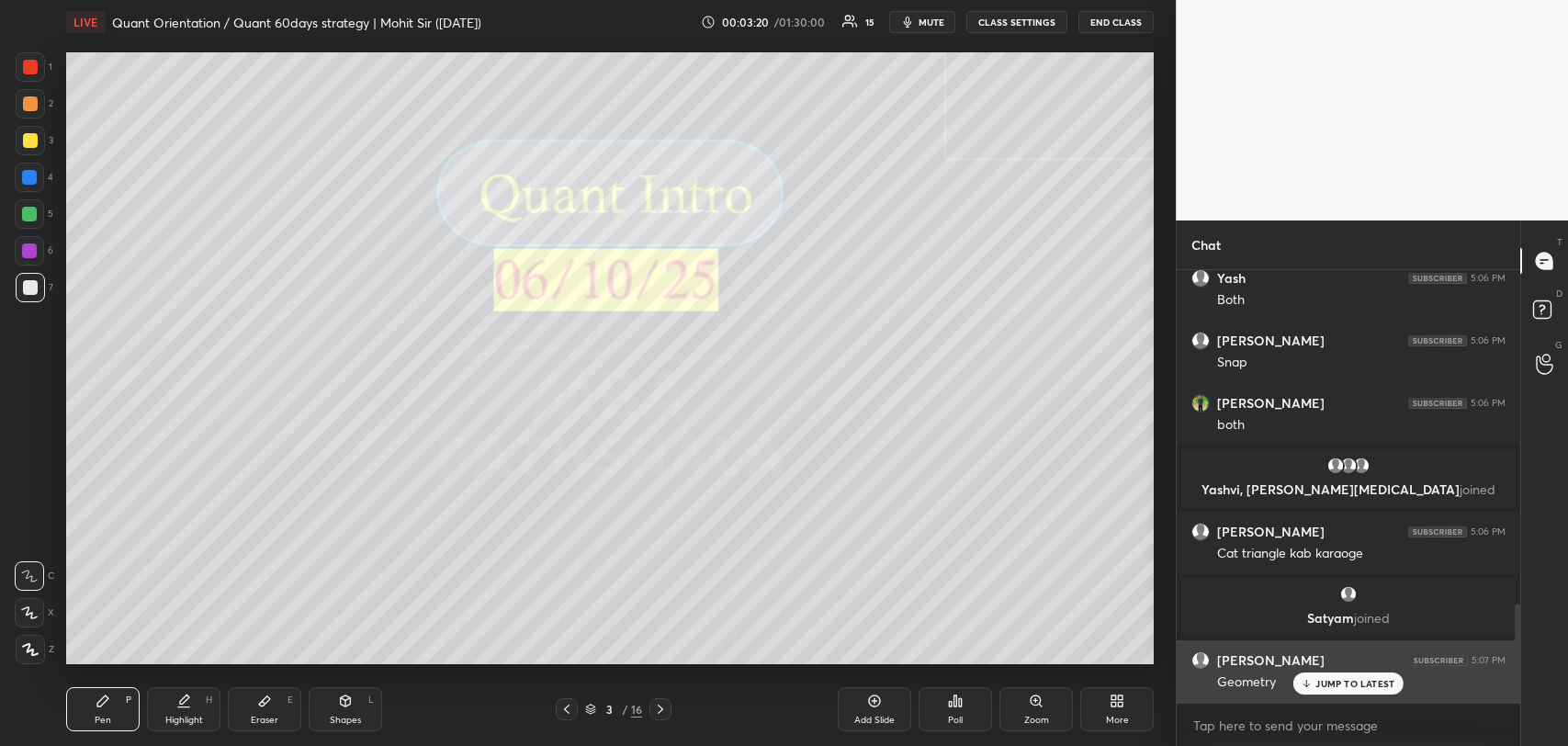
scroll to position [1458, 0]
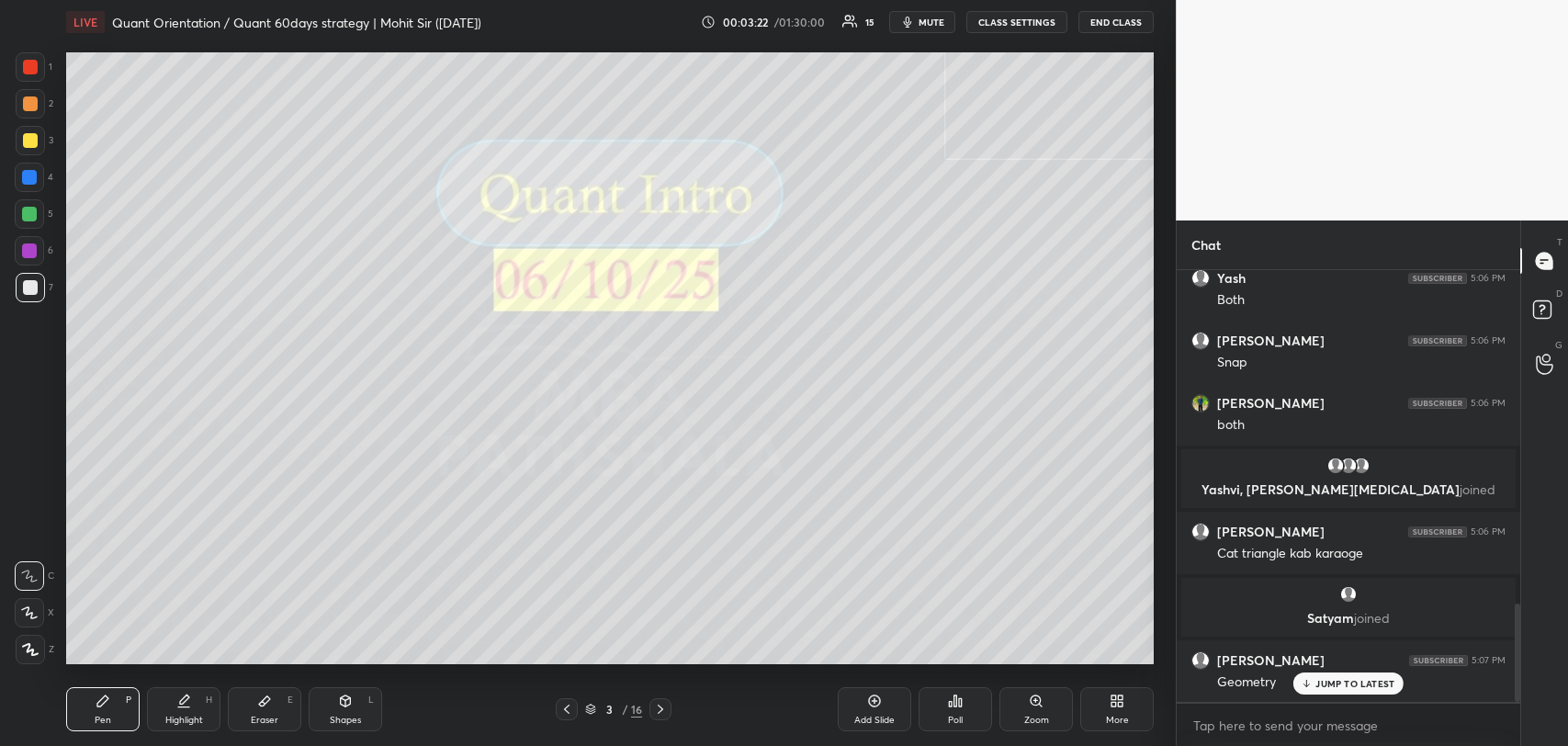
click at [1319, 679] on p "JUMP TO LATEST" at bounding box center [1354, 683] width 79 height 11
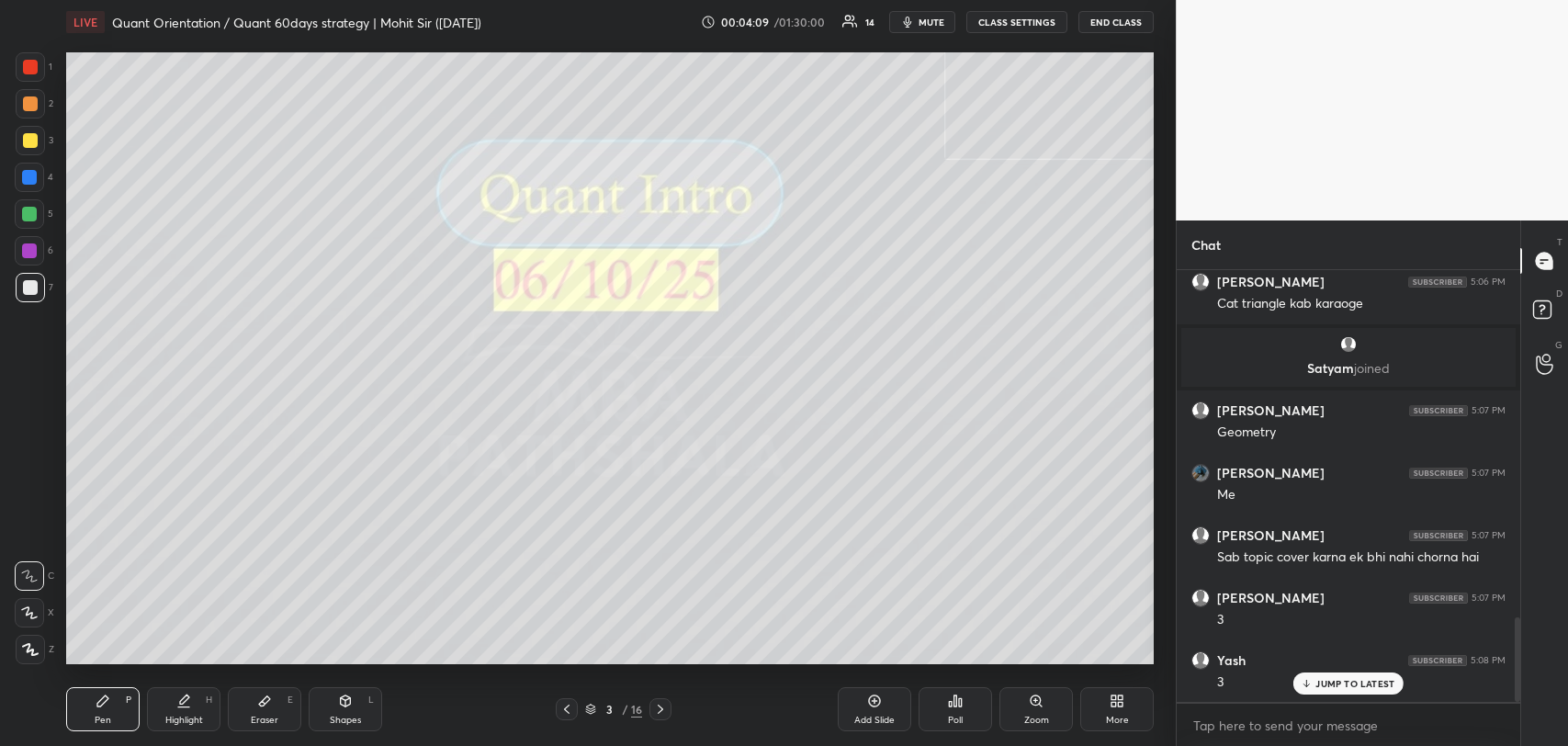
scroll to position [1774, 0]
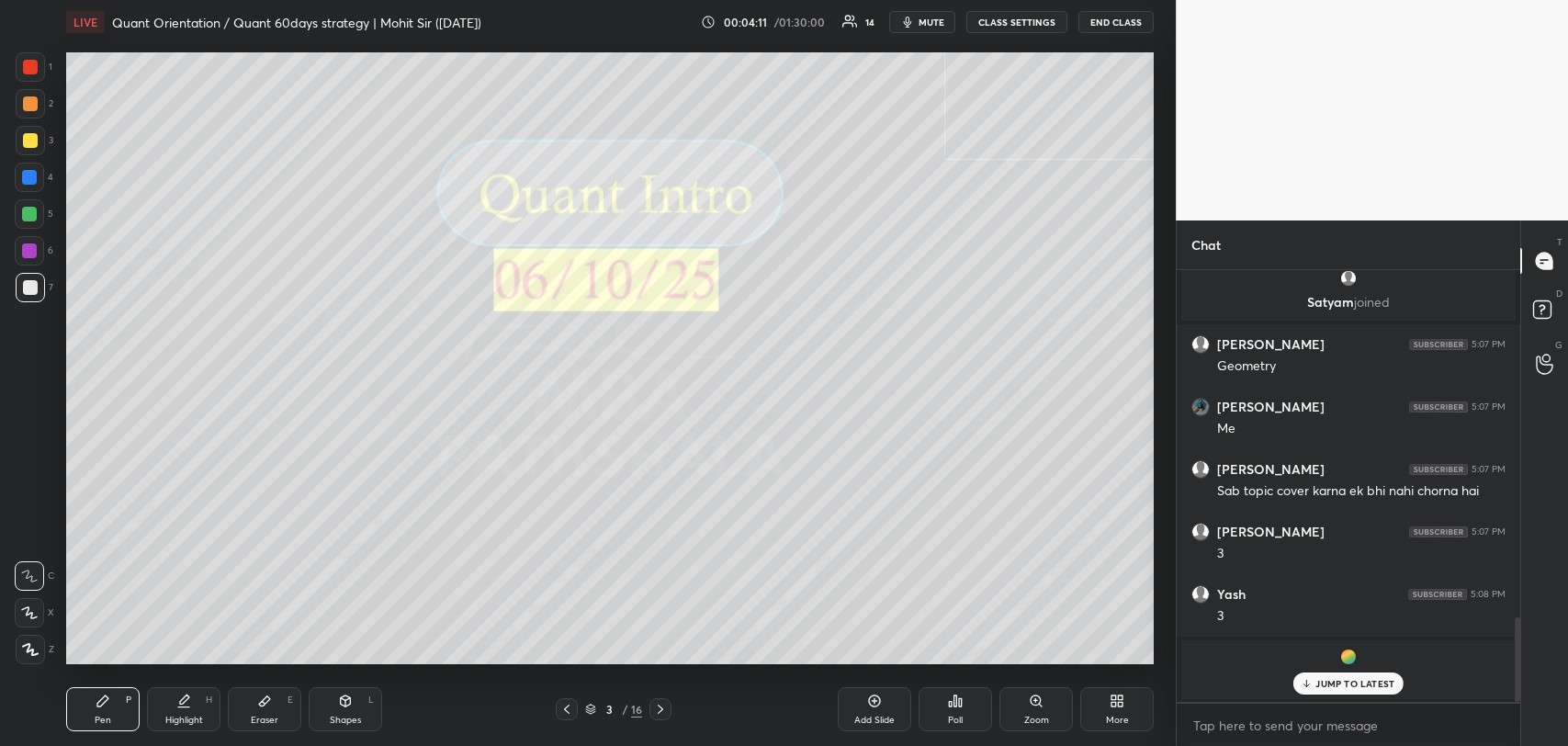
click at [1307, 676] on div "JUMP TO LATEST" at bounding box center [1347, 684] width 110 height 22
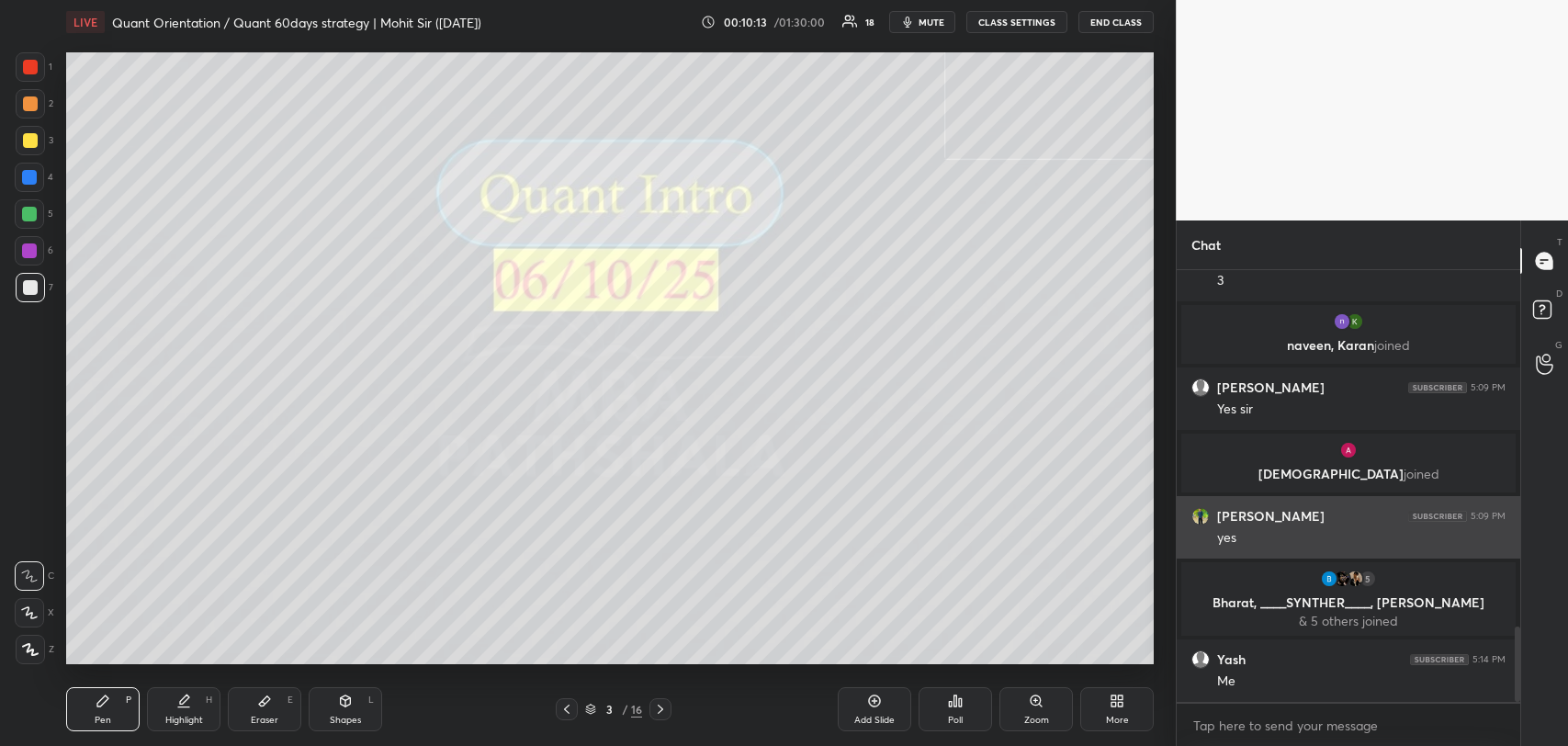
scroll to position [2111, 0]
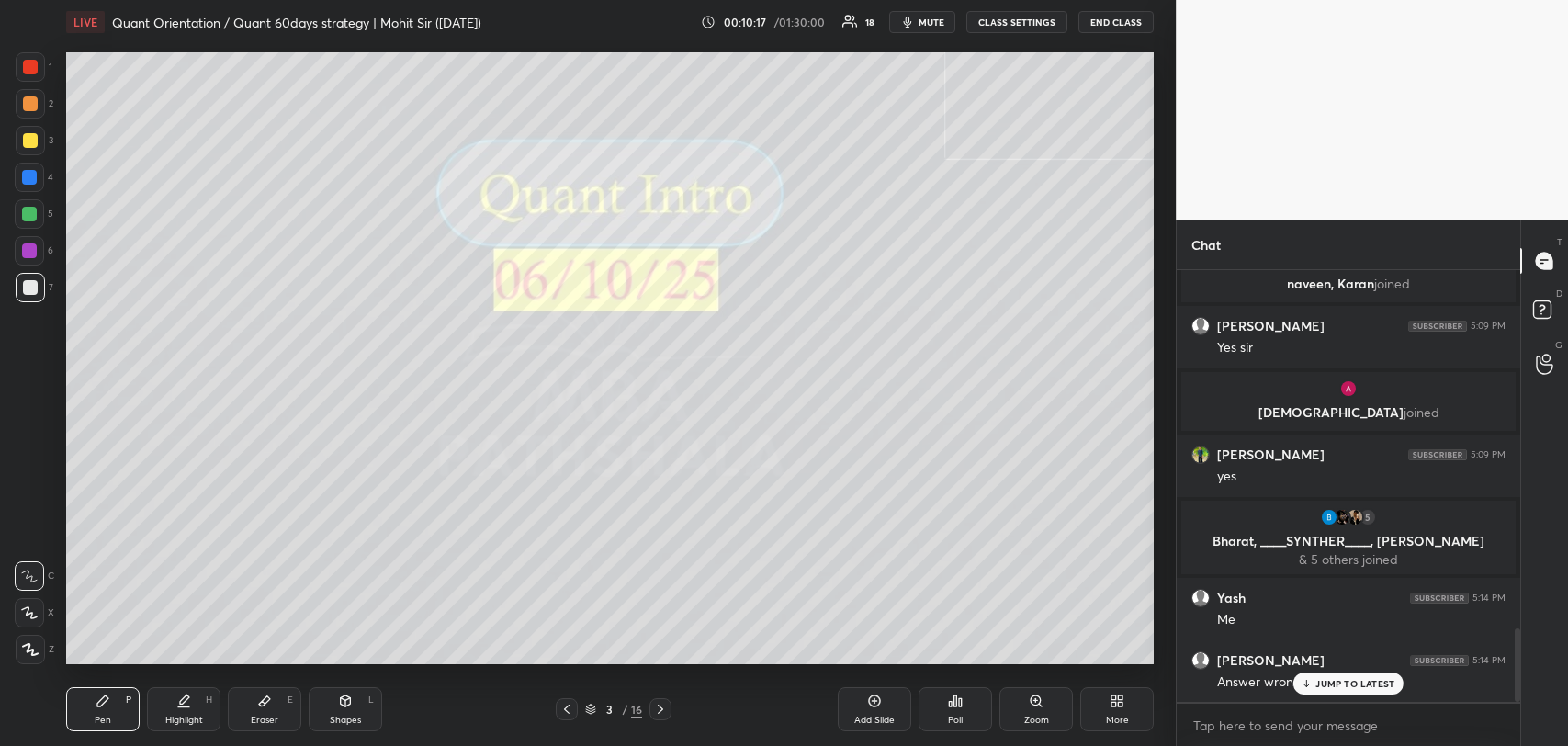
click at [1324, 678] on p "JUMP TO LATEST" at bounding box center [1354, 683] width 79 height 11
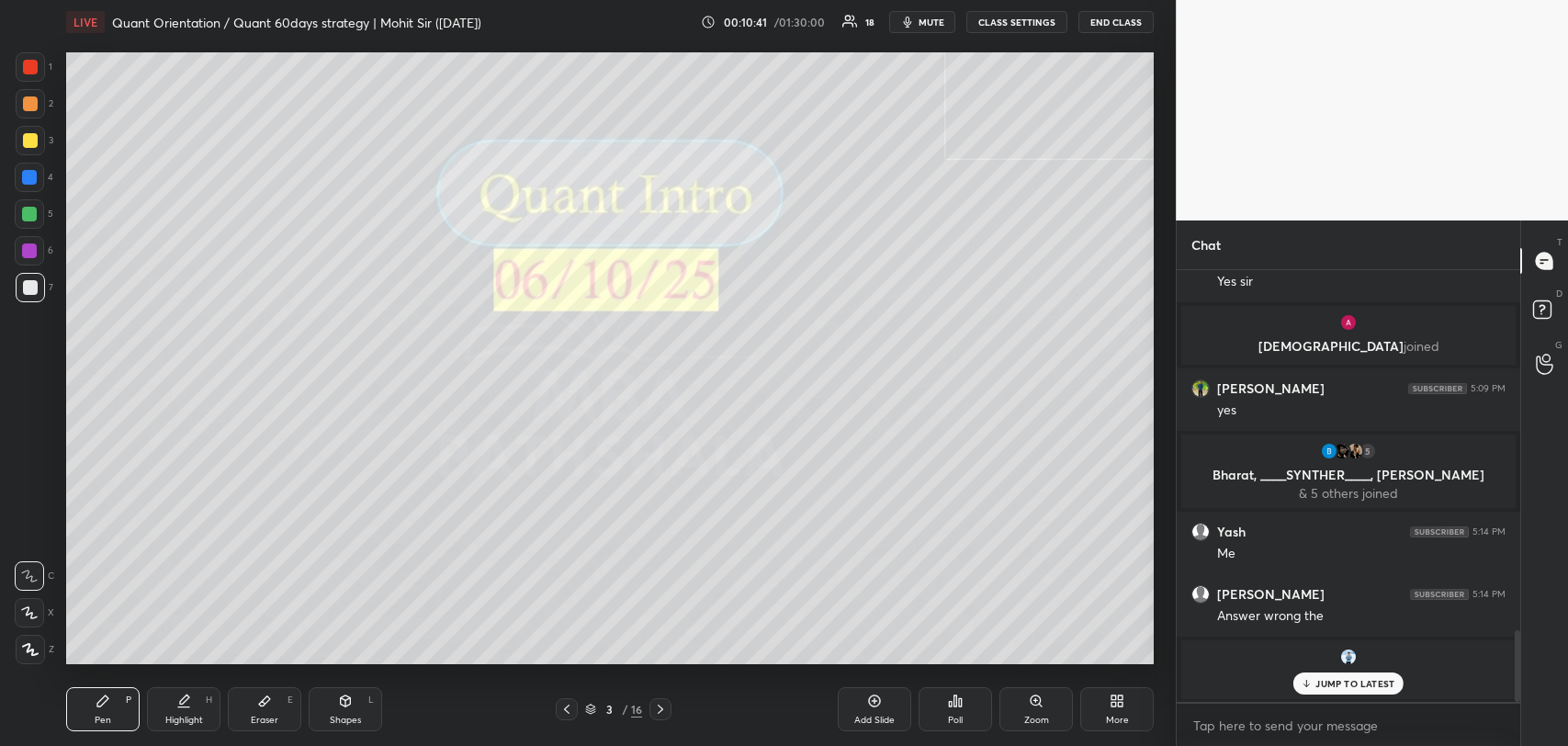
click at [1324, 678] on p "JUMP TO LATEST" at bounding box center [1354, 683] width 79 height 11
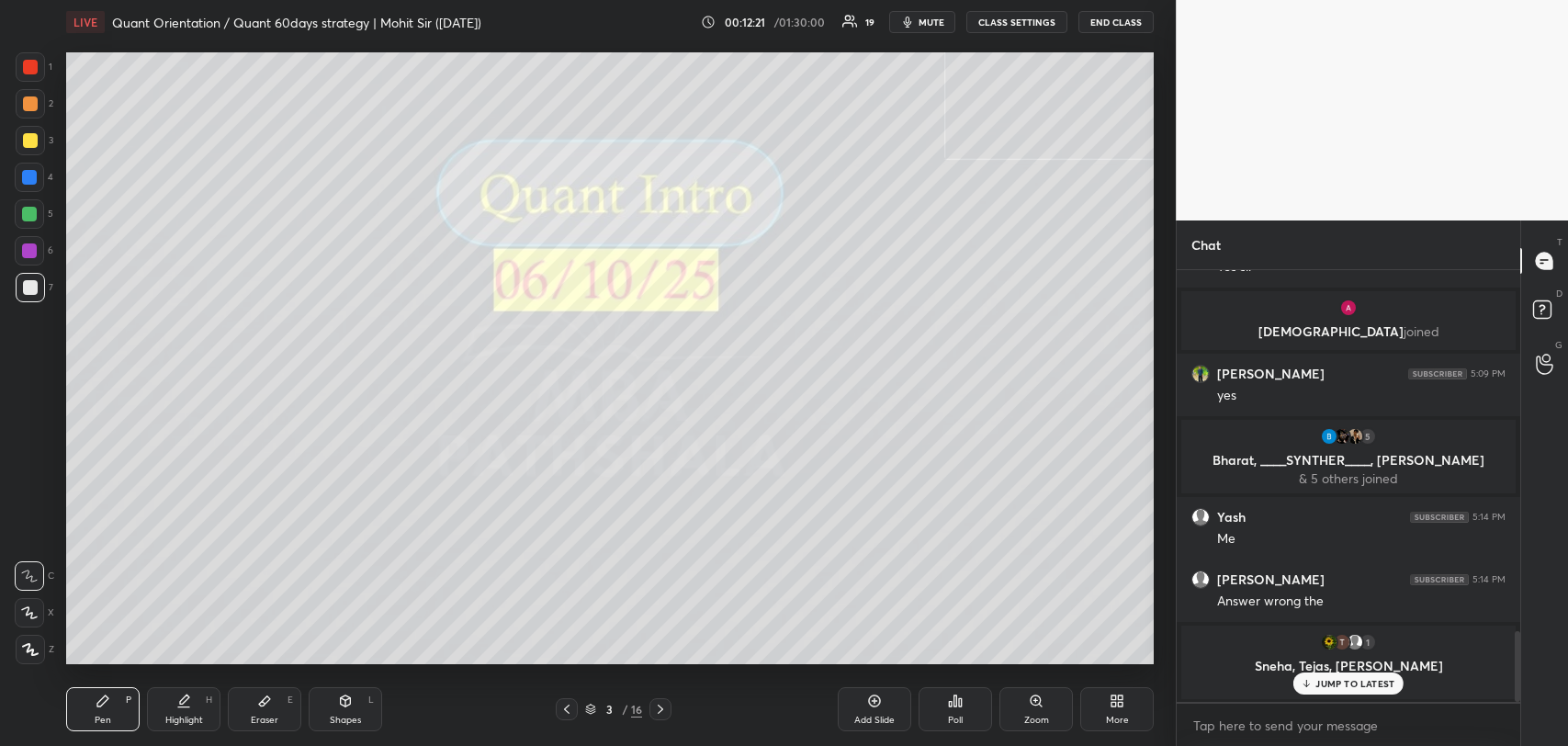
click at [1336, 682] on p "JUMP TO LATEST" at bounding box center [1354, 683] width 79 height 11
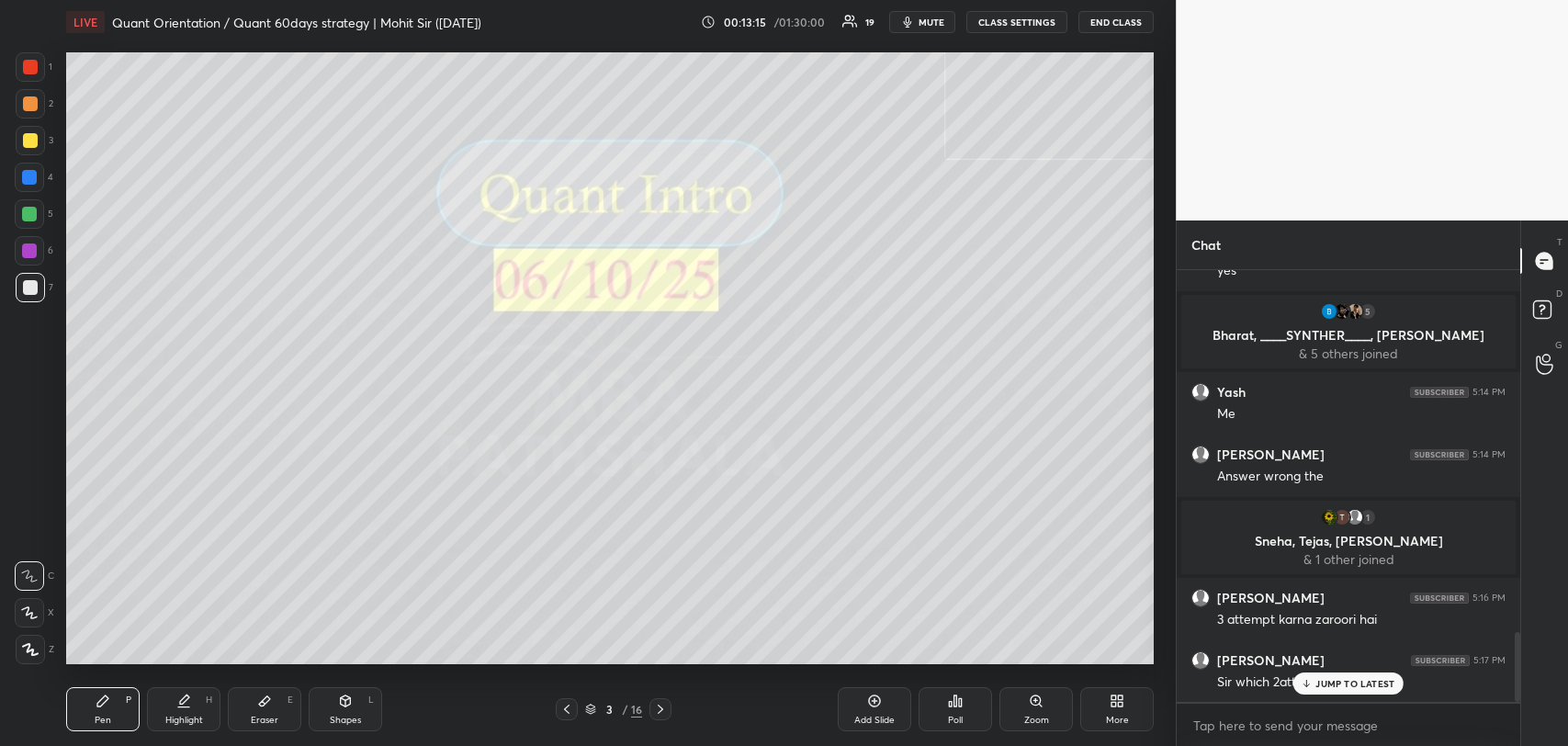
scroll to position [2296, 0]
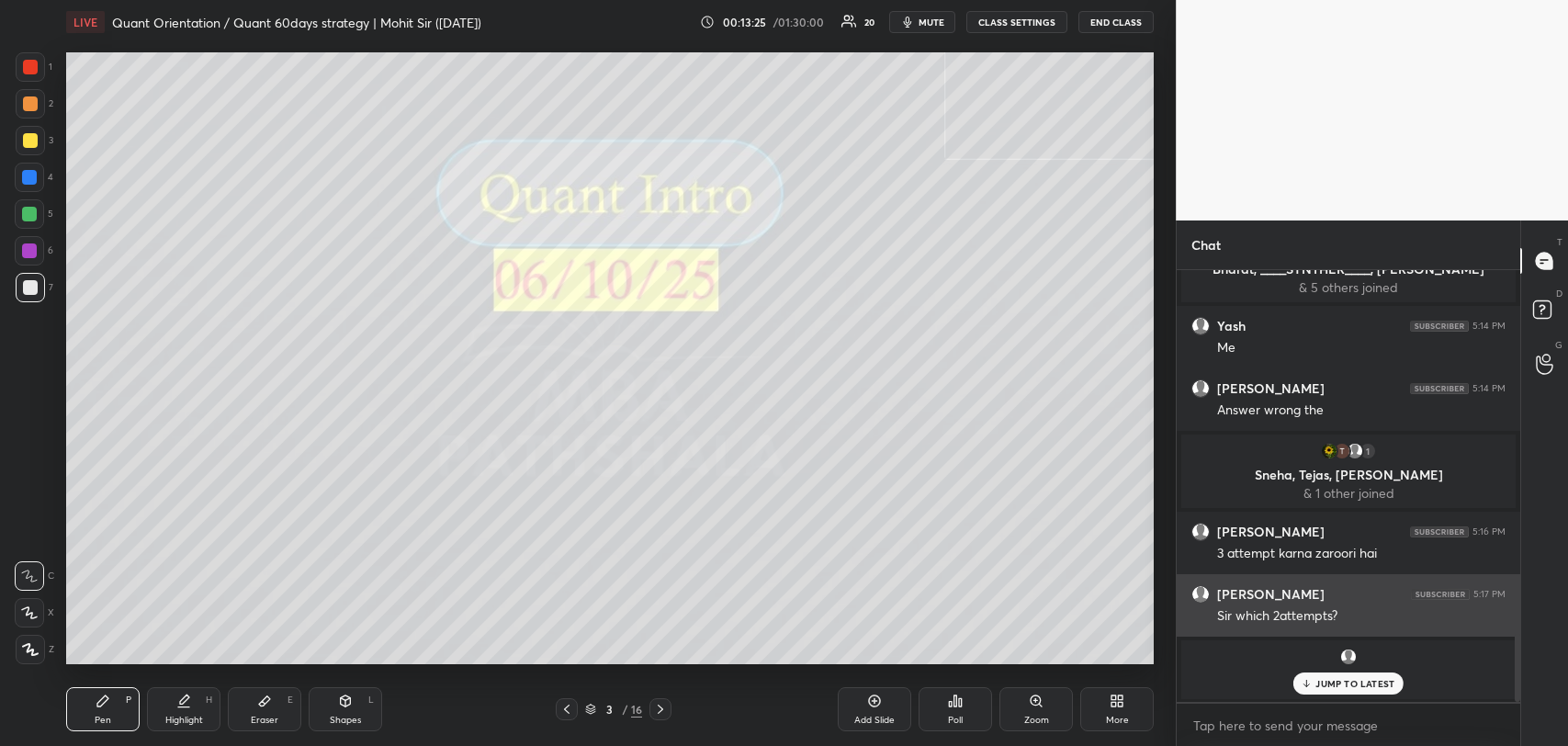
click at [1334, 674] on div "JUMP TO LATEST" at bounding box center [1347, 684] width 110 height 22
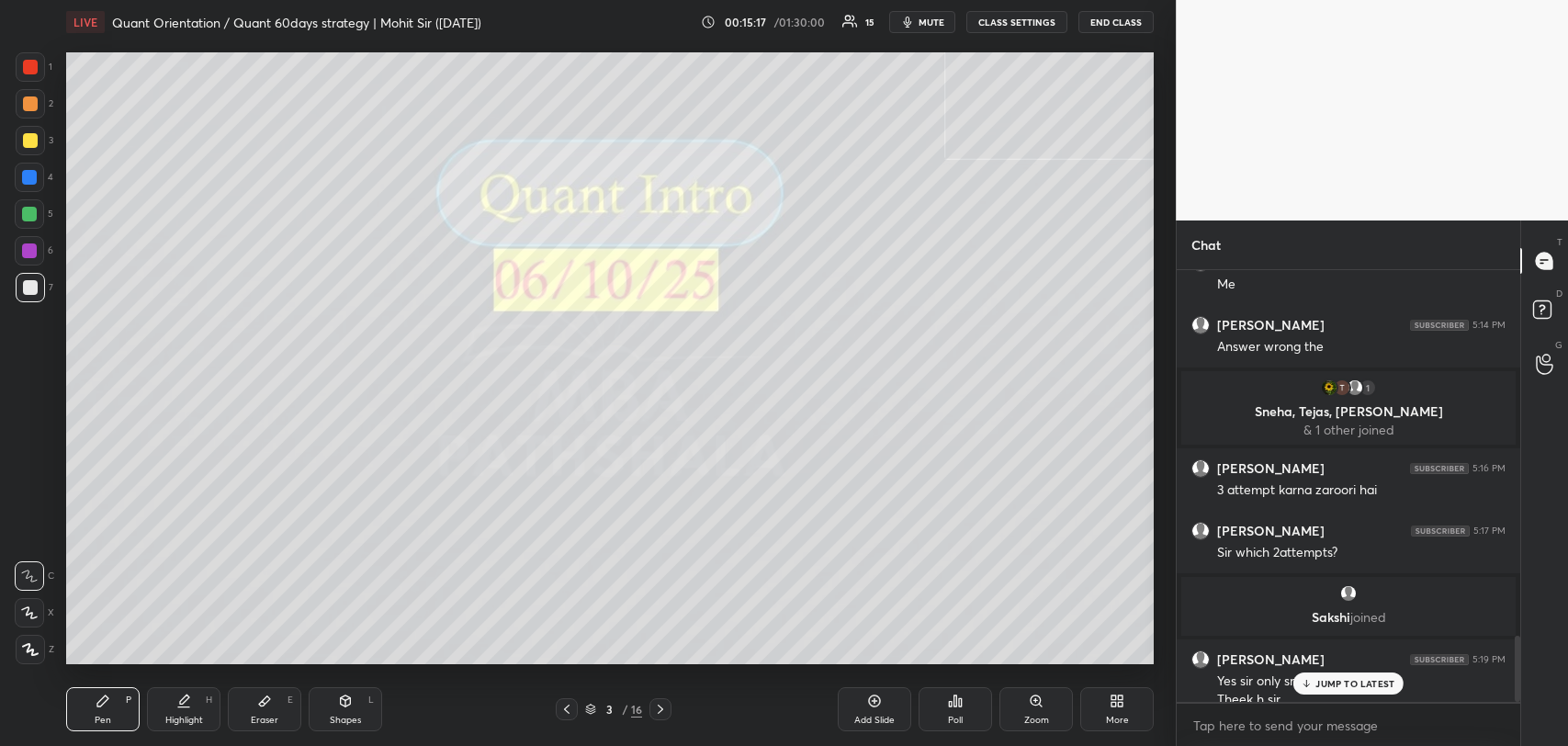
scroll to position [2377, 0]
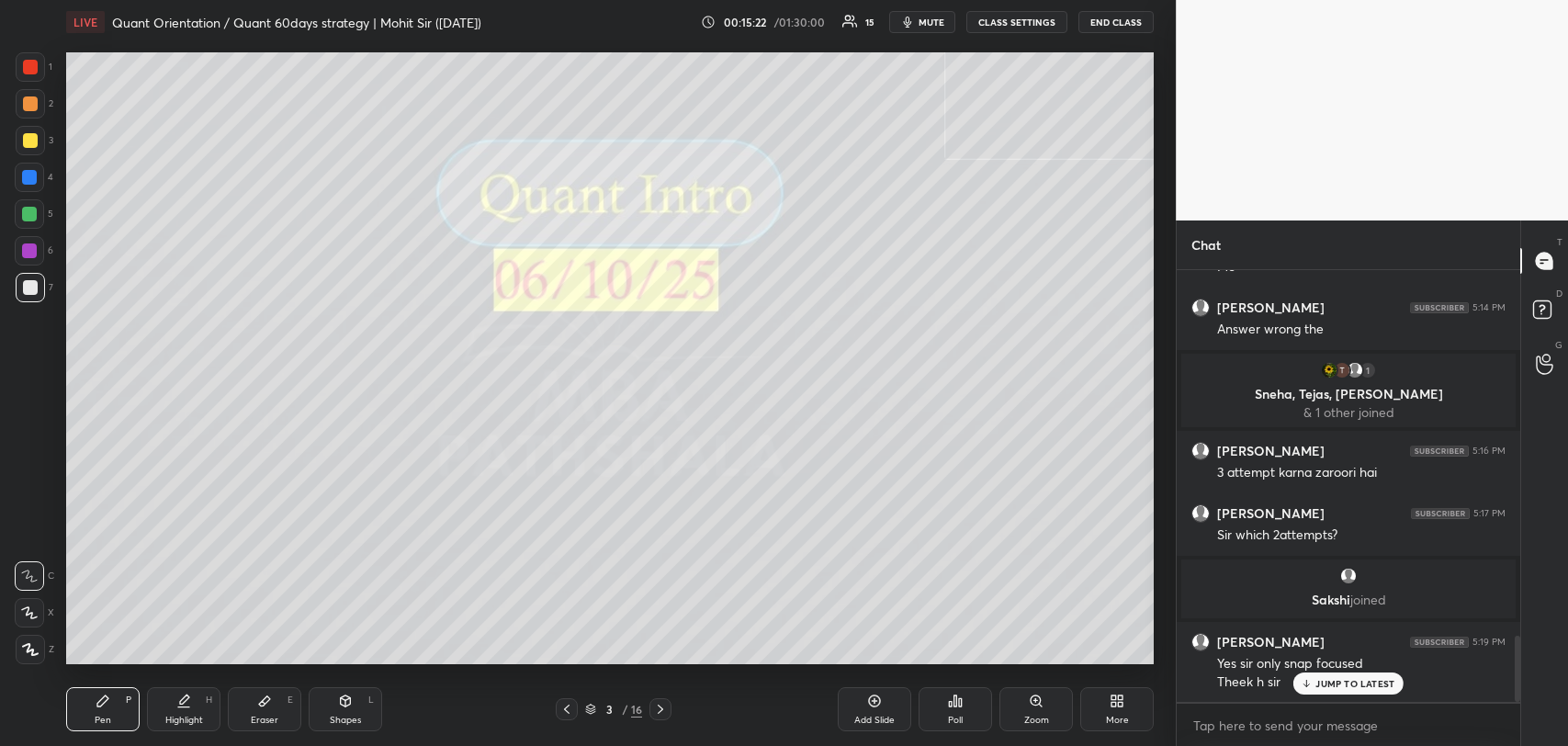
click at [1339, 678] on p "JUMP TO LATEST" at bounding box center [1354, 683] width 79 height 11
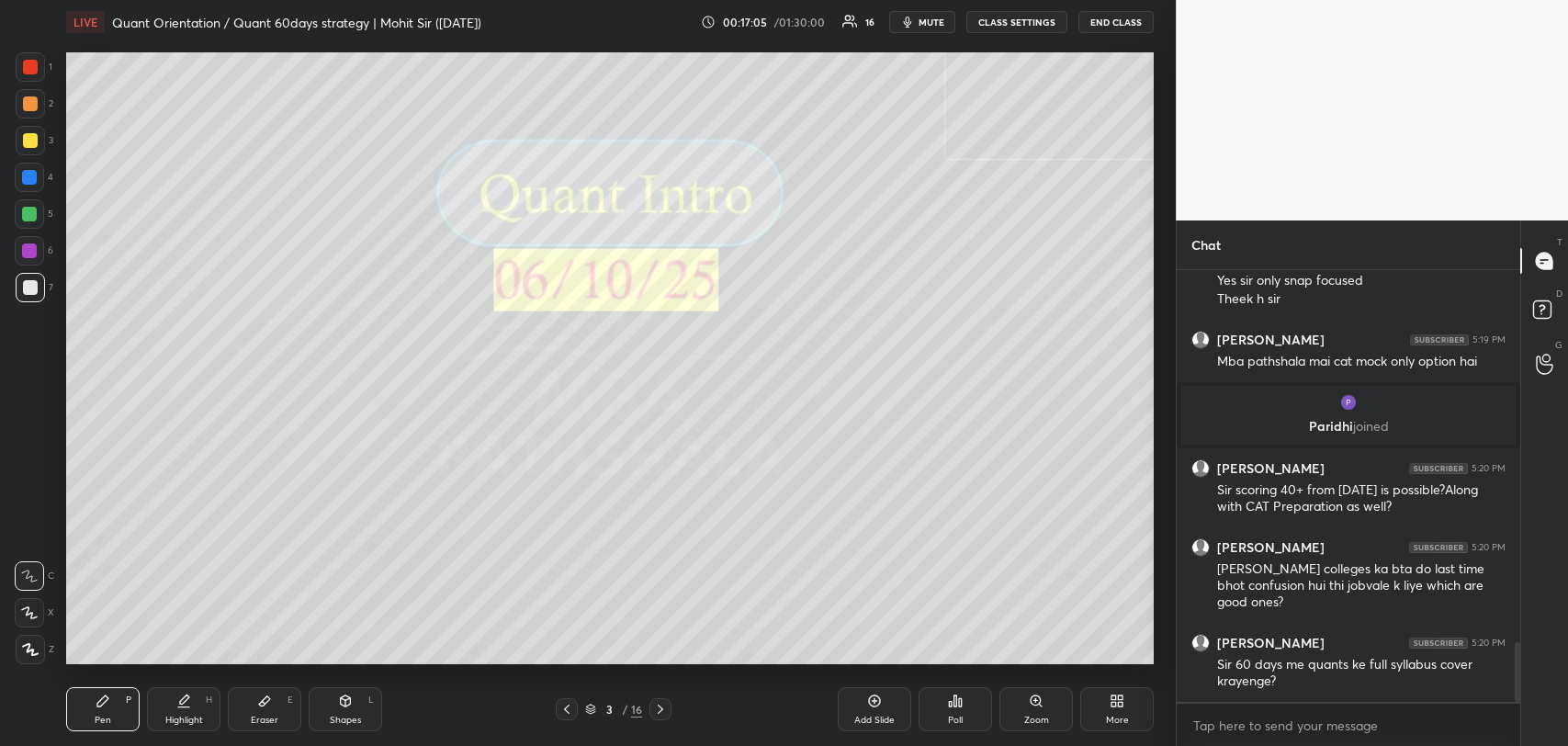
scroll to position [2736, 0]
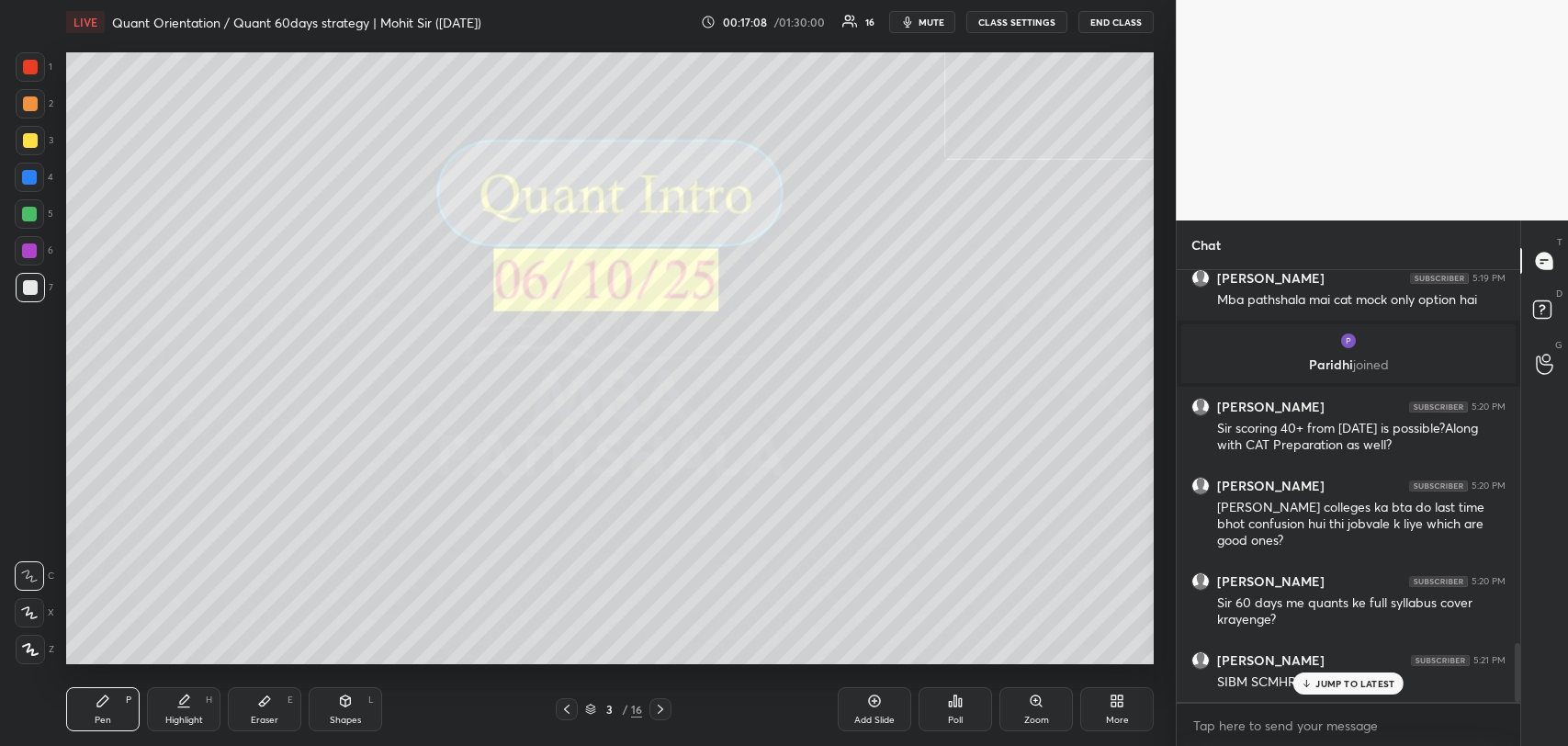
click at [1306, 680] on icon at bounding box center [1307, 683] width 12 height 11
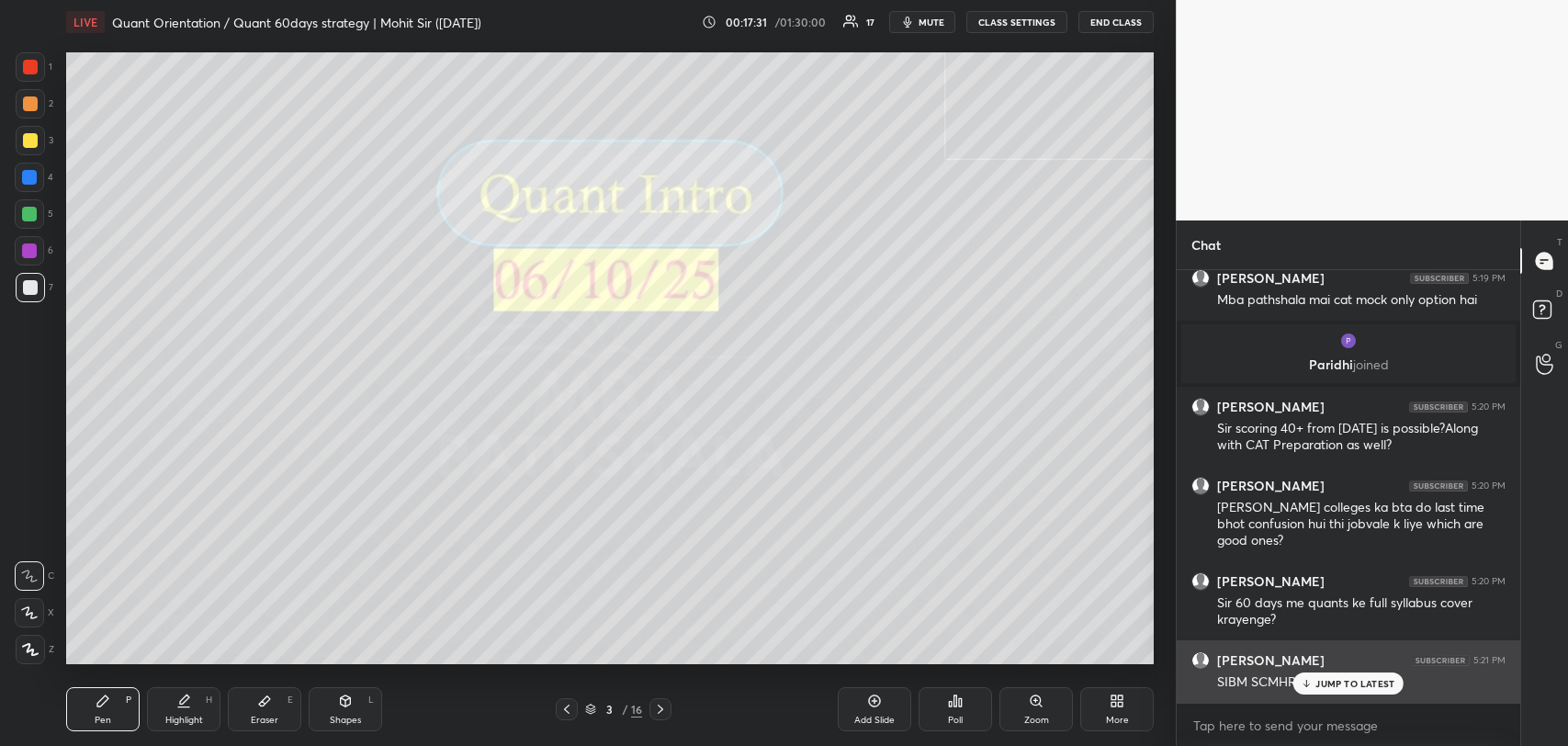
scroll to position [2802, 0]
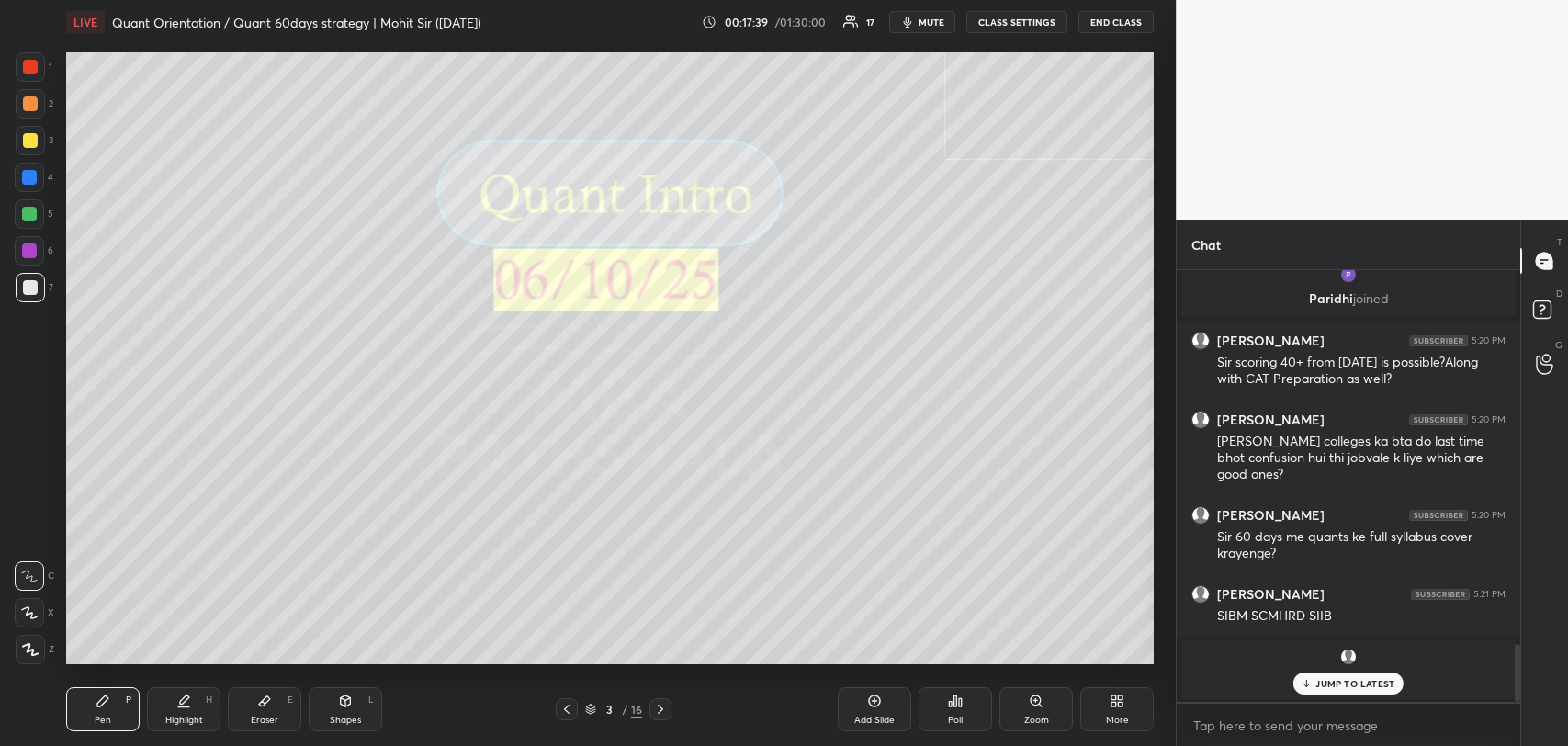
click at [1363, 681] on p "JUMP TO LATEST" at bounding box center [1354, 683] width 79 height 11
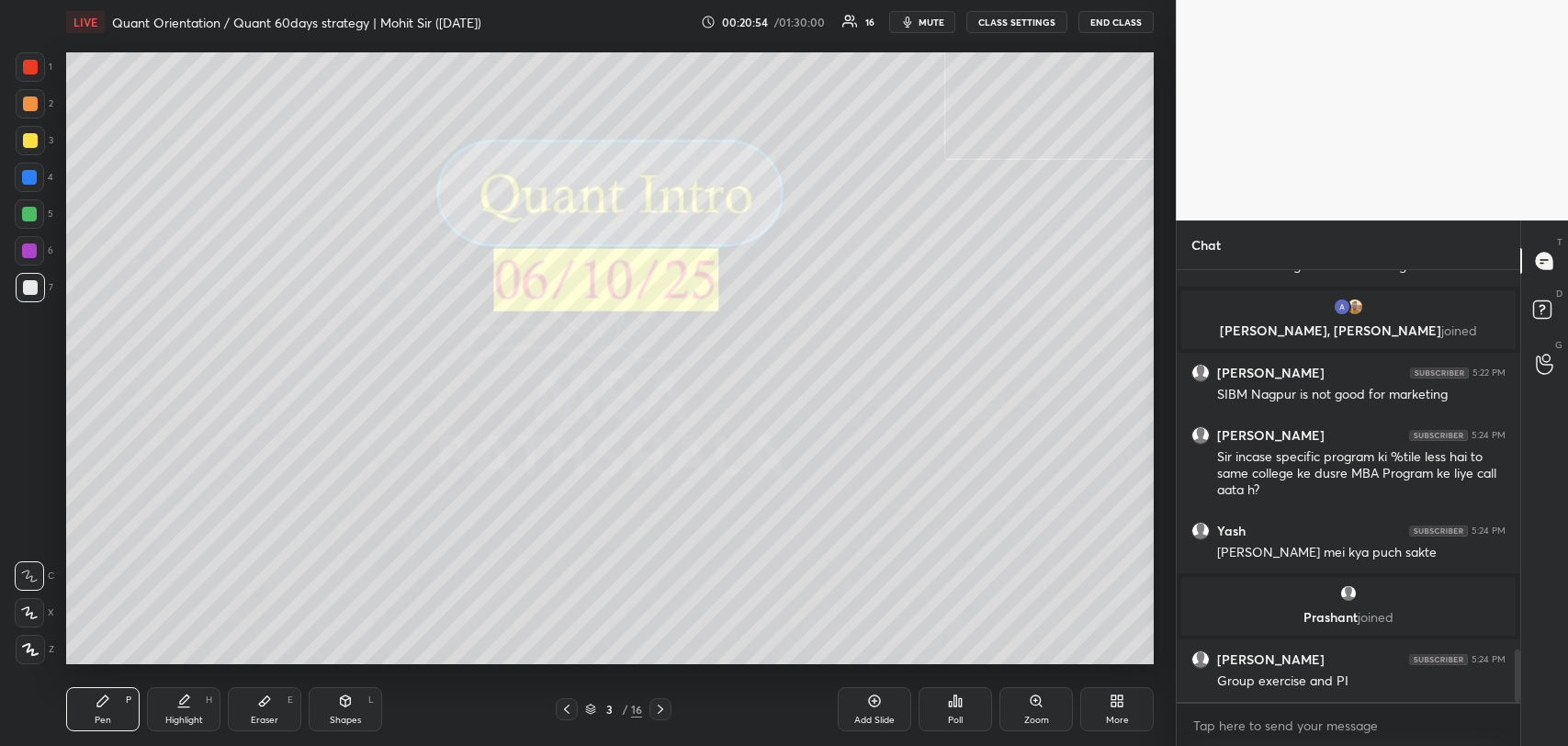
scroll to position [3199, 0]
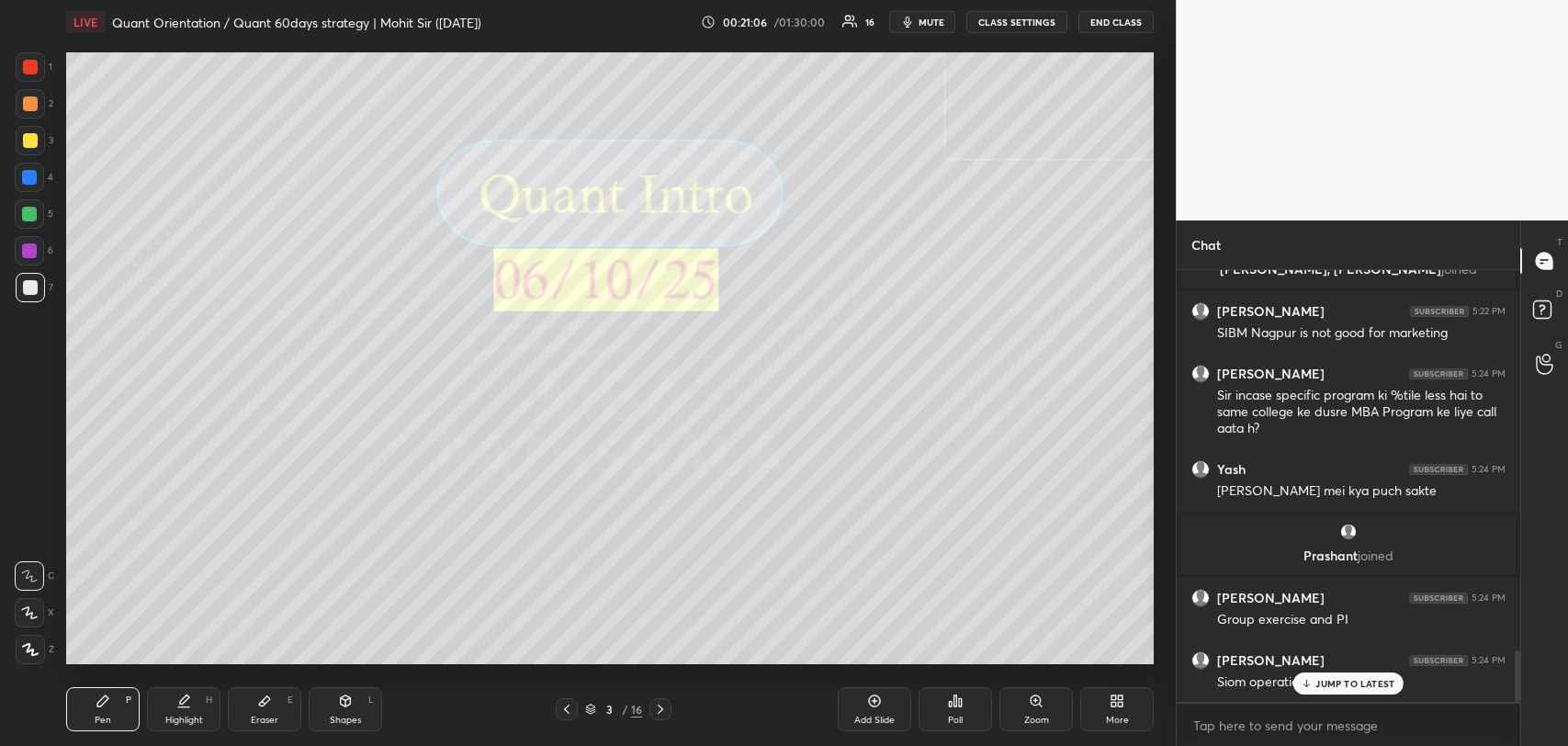
click at [1310, 678] on icon at bounding box center [1307, 683] width 12 height 11
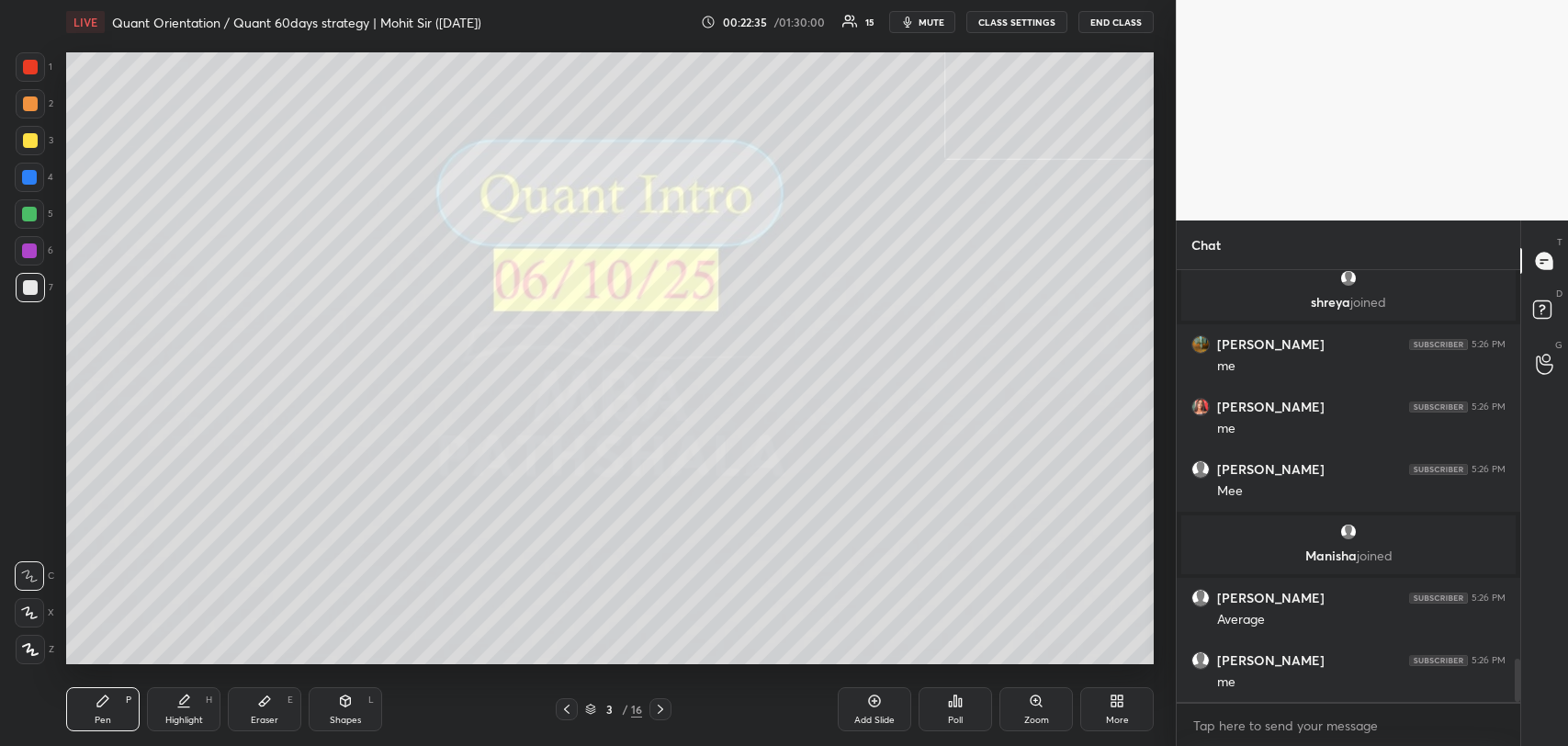
scroll to position [3857, 0]
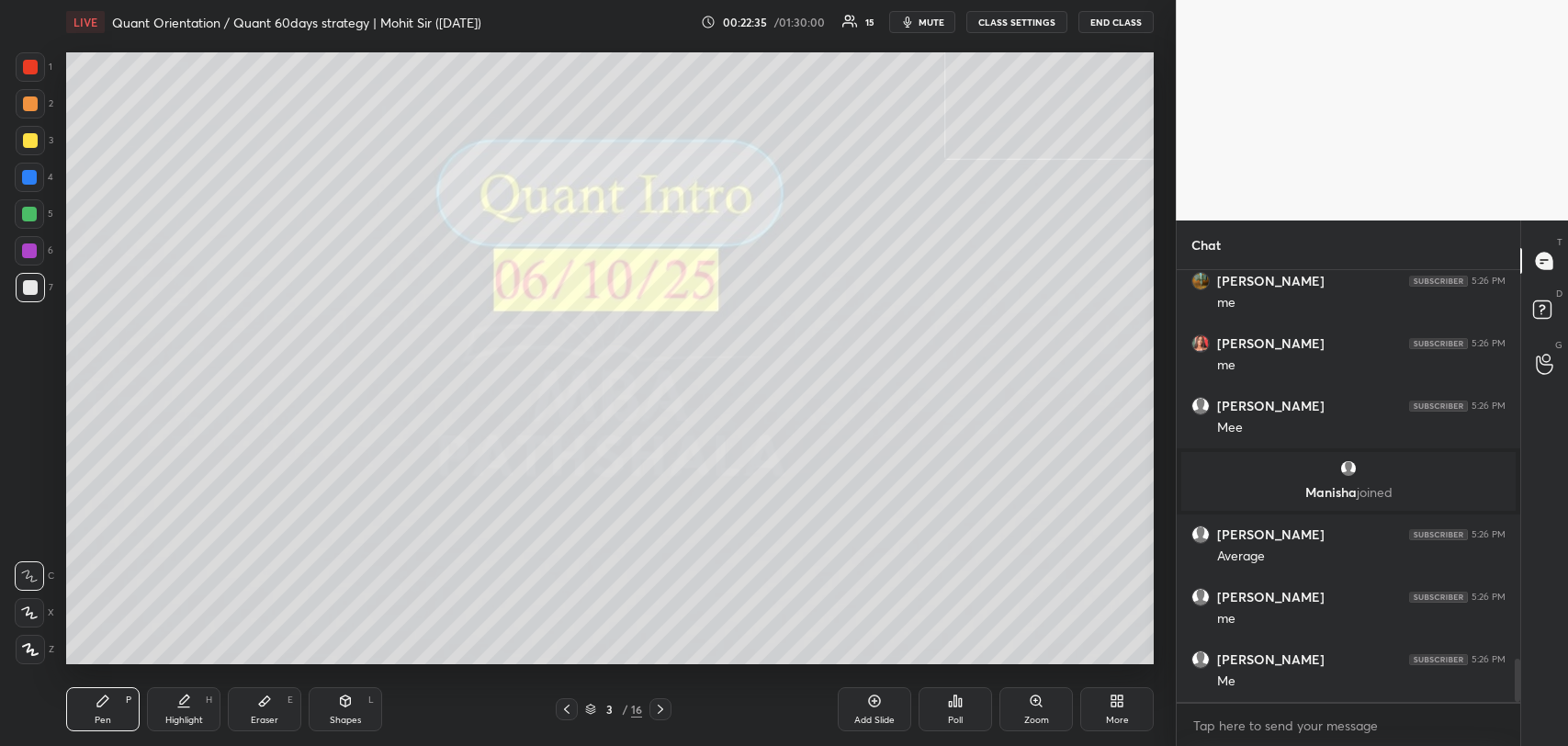
click at [1360, 675] on div "Me" at bounding box center [1361, 682] width 289 height 18
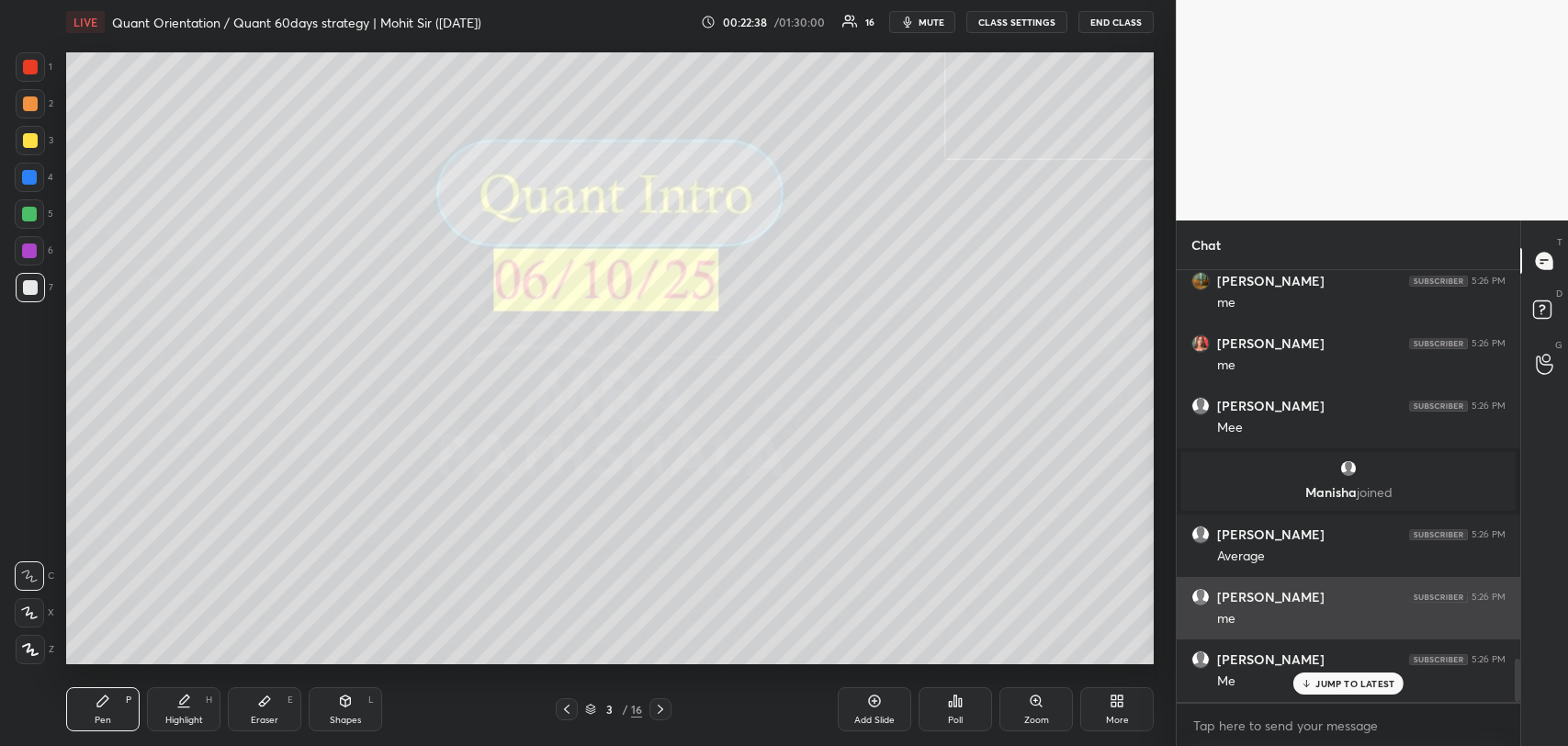
scroll to position [3935, 0]
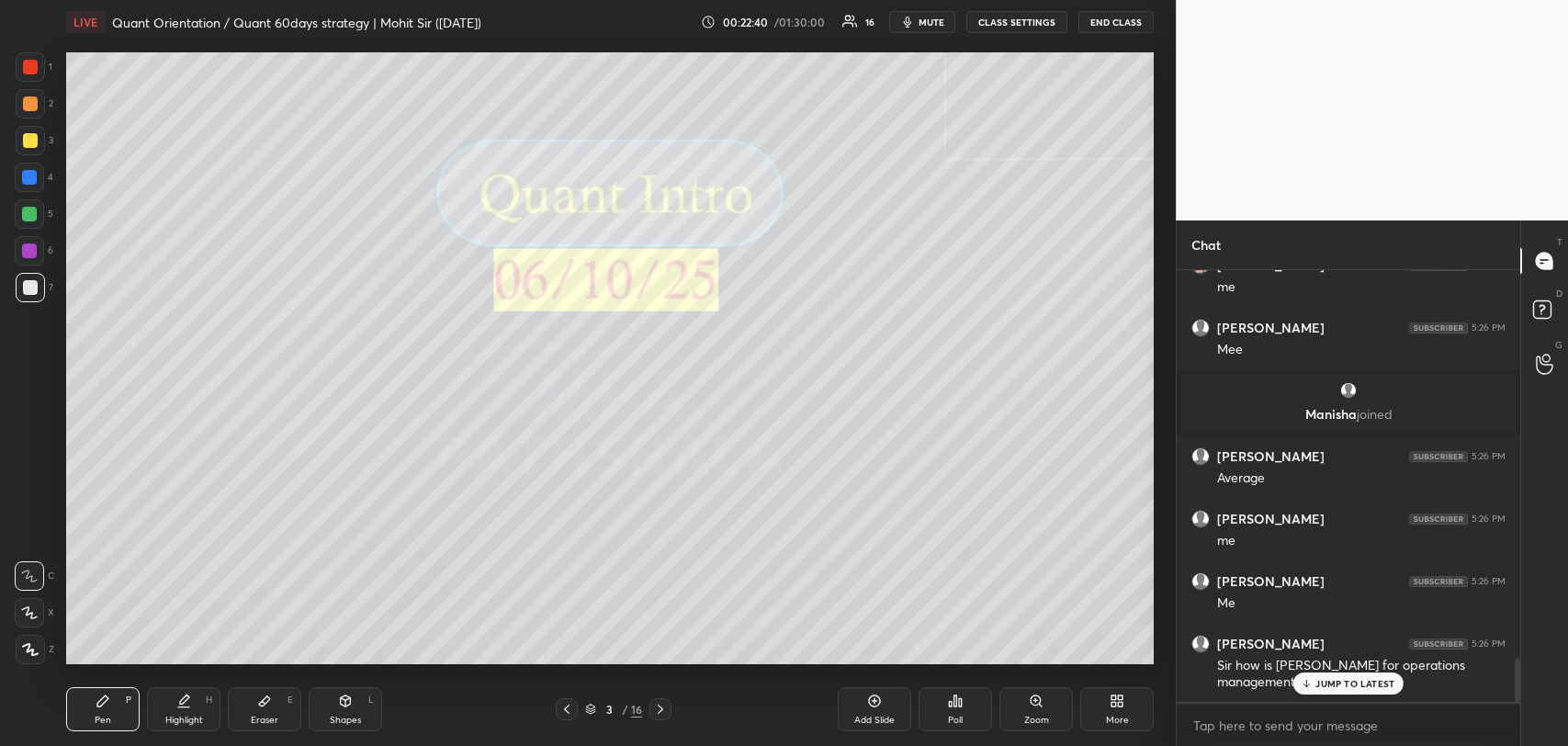
click at [1336, 679] on p "JUMP TO LATEST" at bounding box center [1354, 683] width 79 height 11
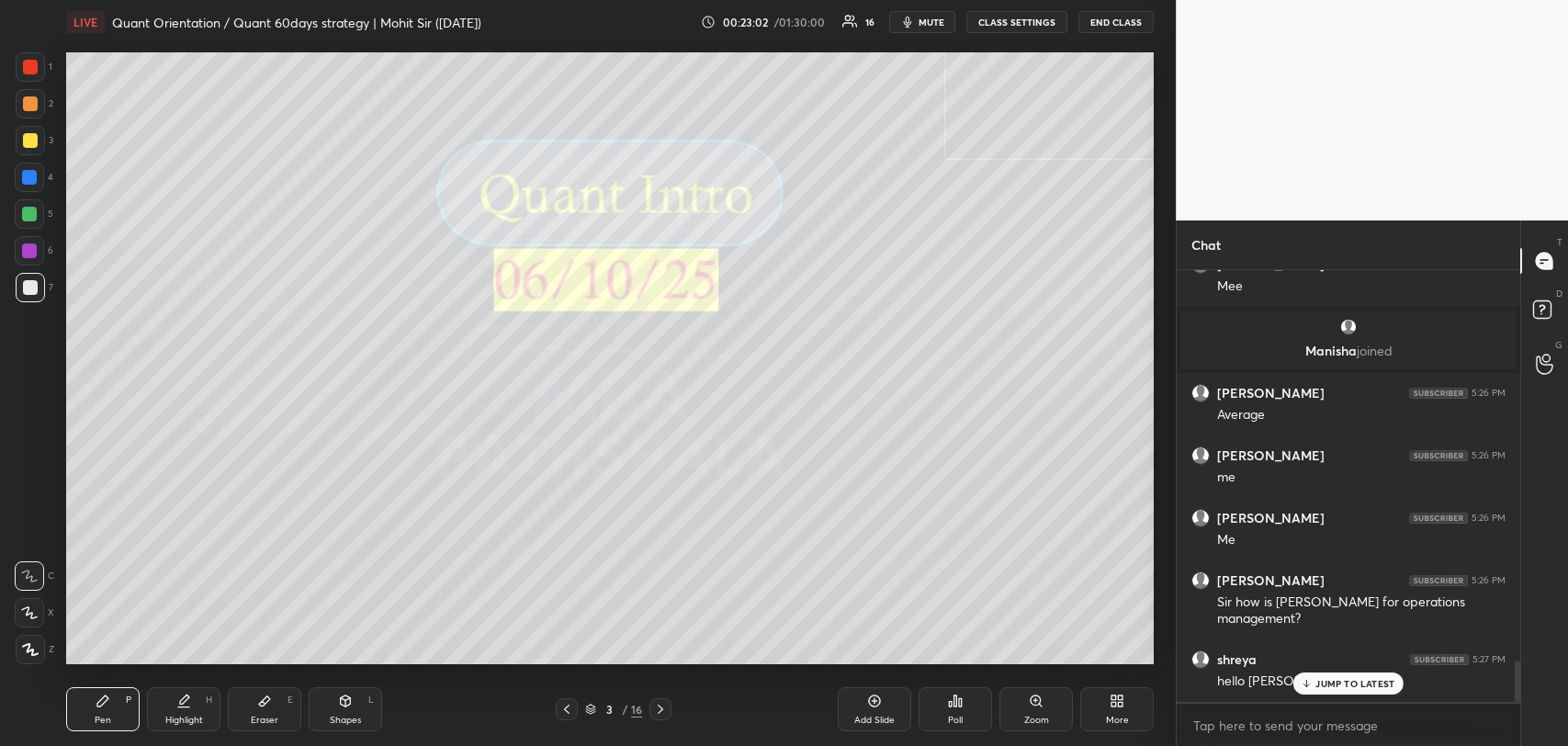
scroll to position [4061, 0]
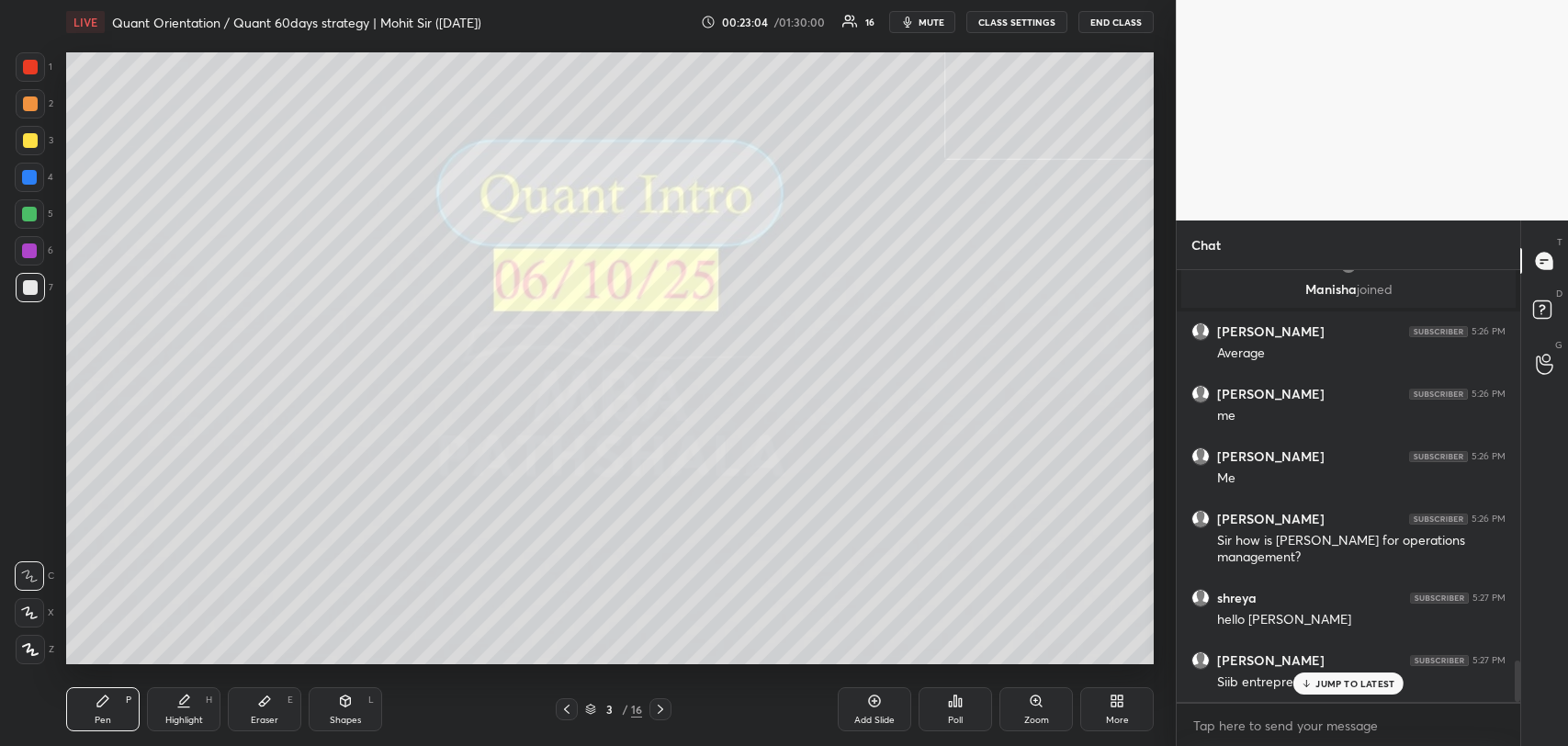
click at [1336, 679] on p "JUMP TO LATEST" at bounding box center [1354, 683] width 79 height 11
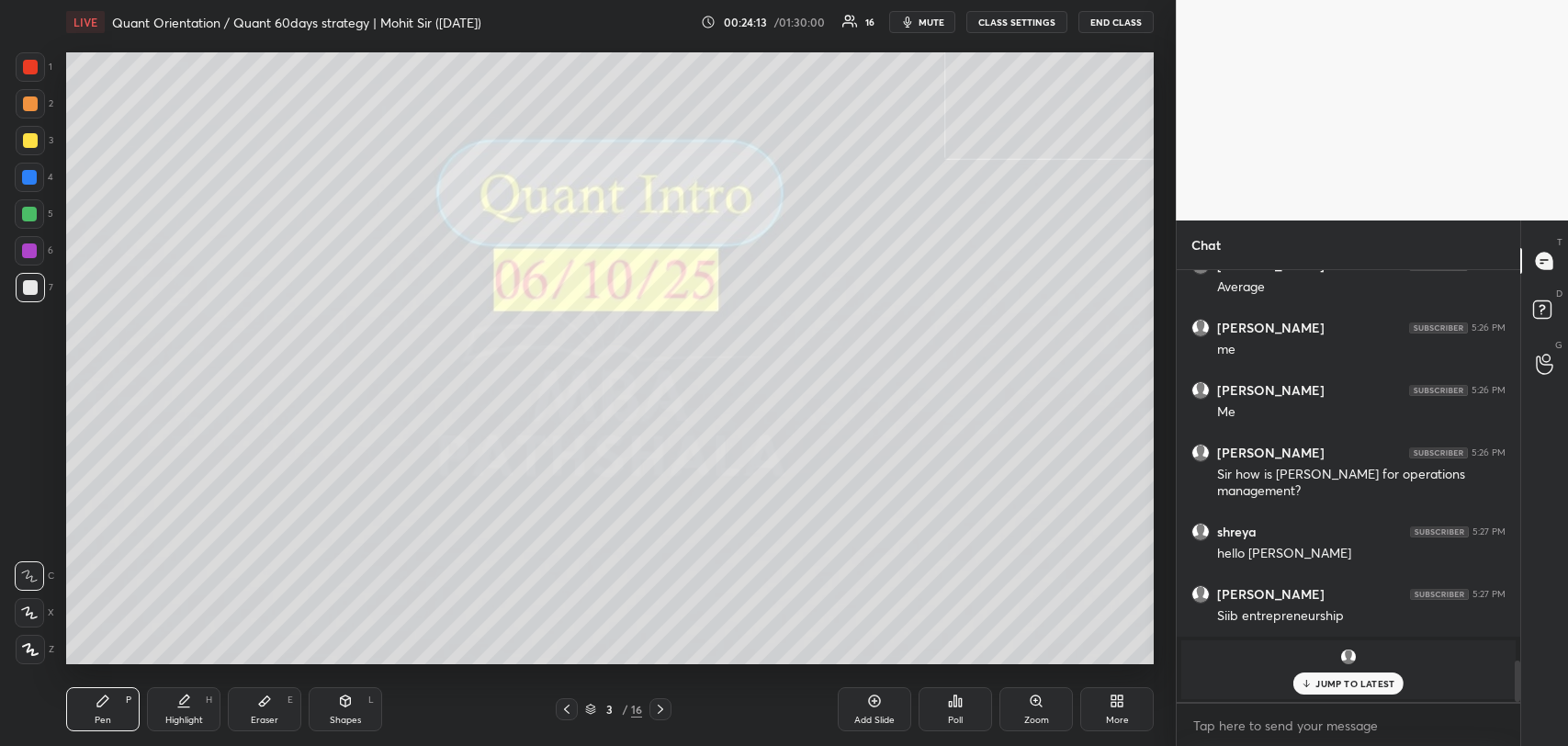
click at [1333, 686] on p "JUMP TO LATEST" at bounding box center [1354, 683] width 79 height 11
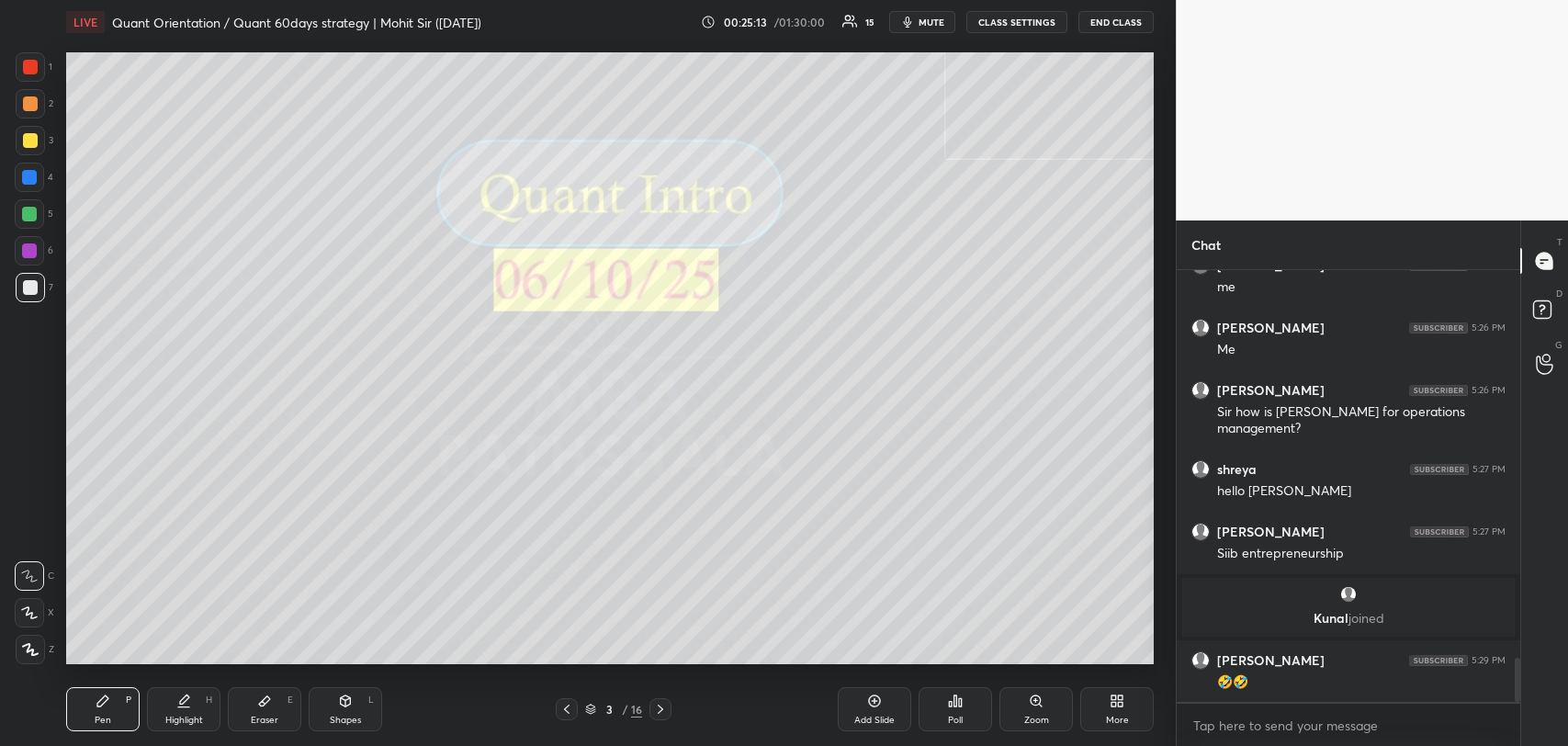
scroll to position [3867, 0]
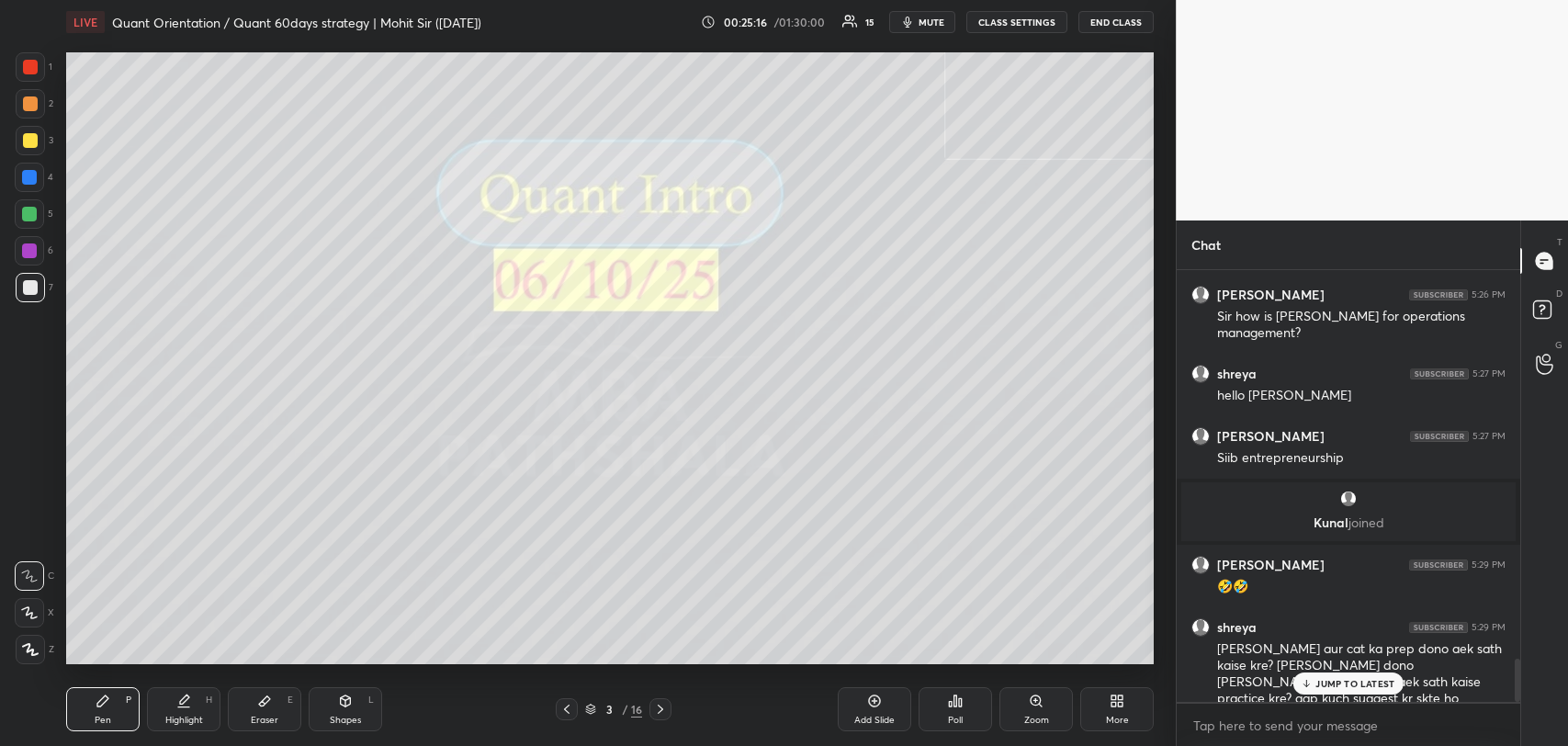
click at [1339, 682] on p "JUMP TO LATEST" at bounding box center [1354, 683] width 79 height 11
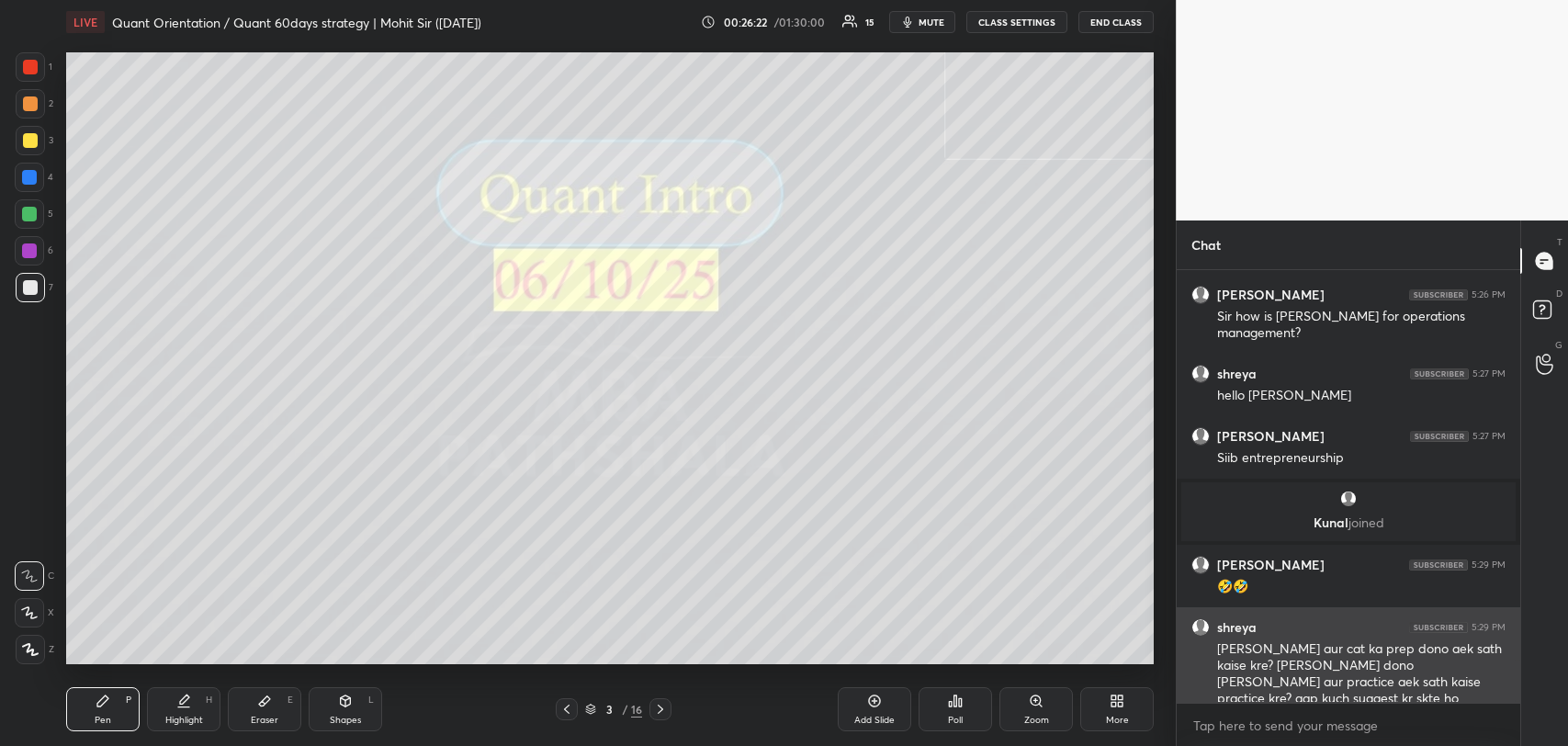
scroll to position [3931, 0]
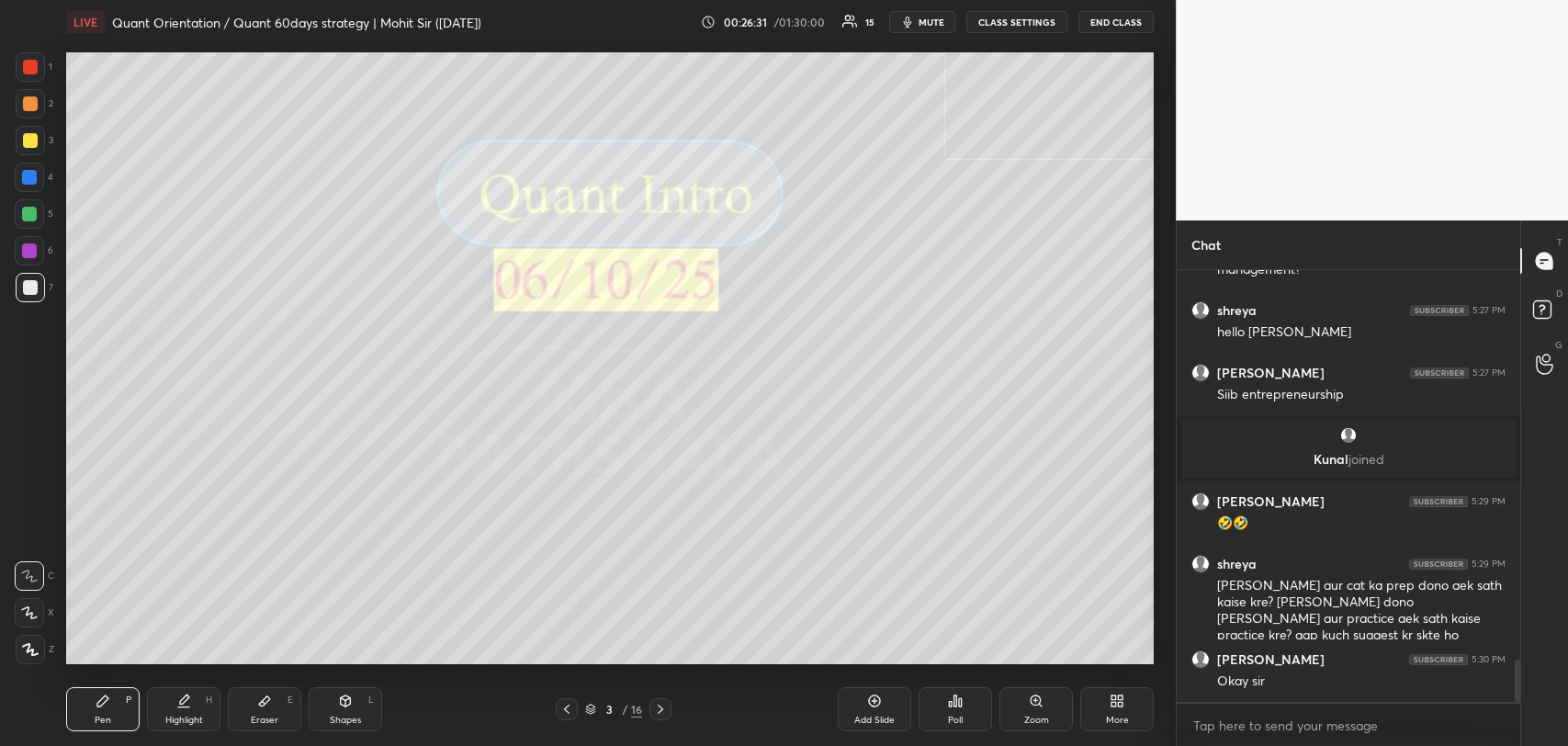
click at [855, 723] on div "Add Slide" at bounding box center [875, 720] width 41 height 9
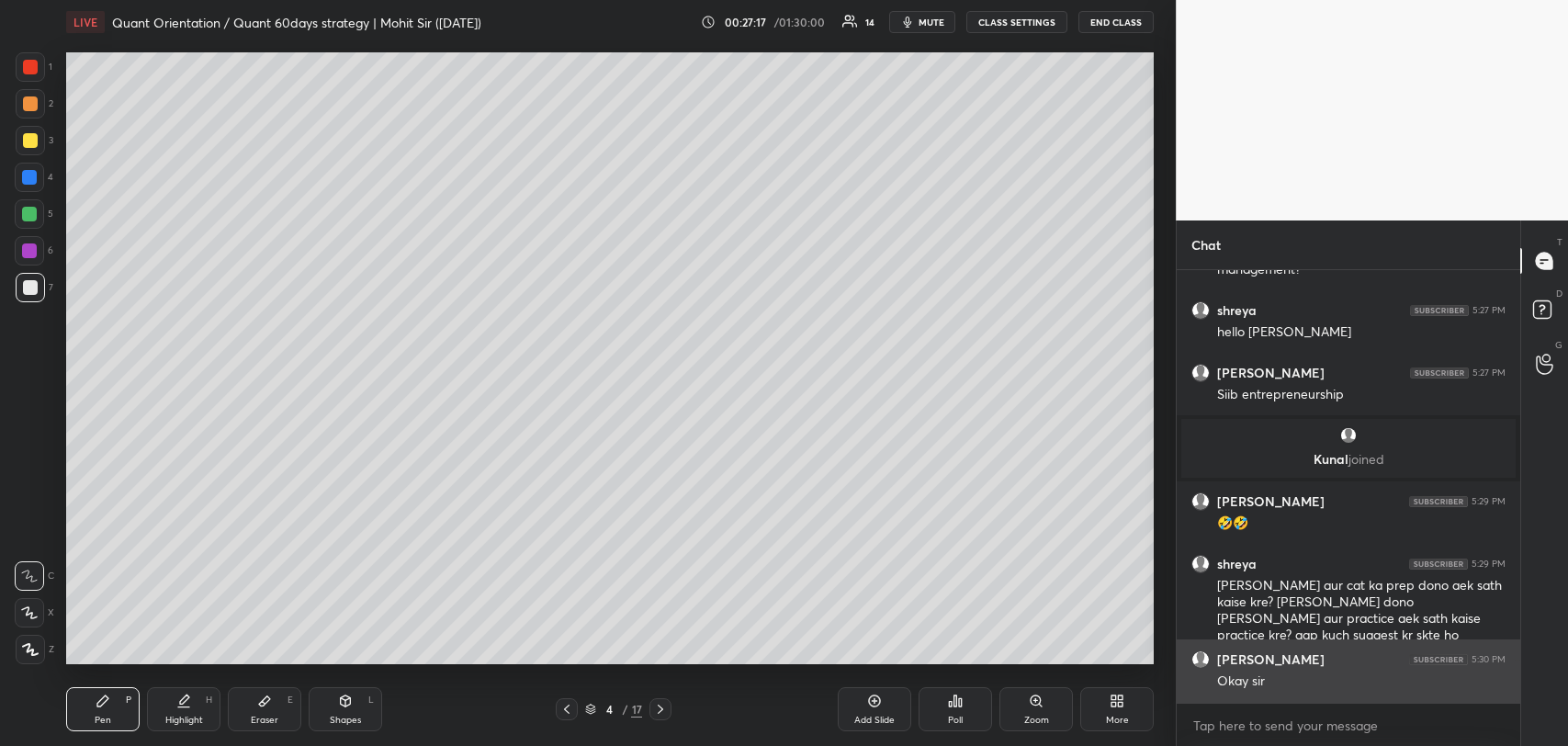
scroll to position [3993, 0]
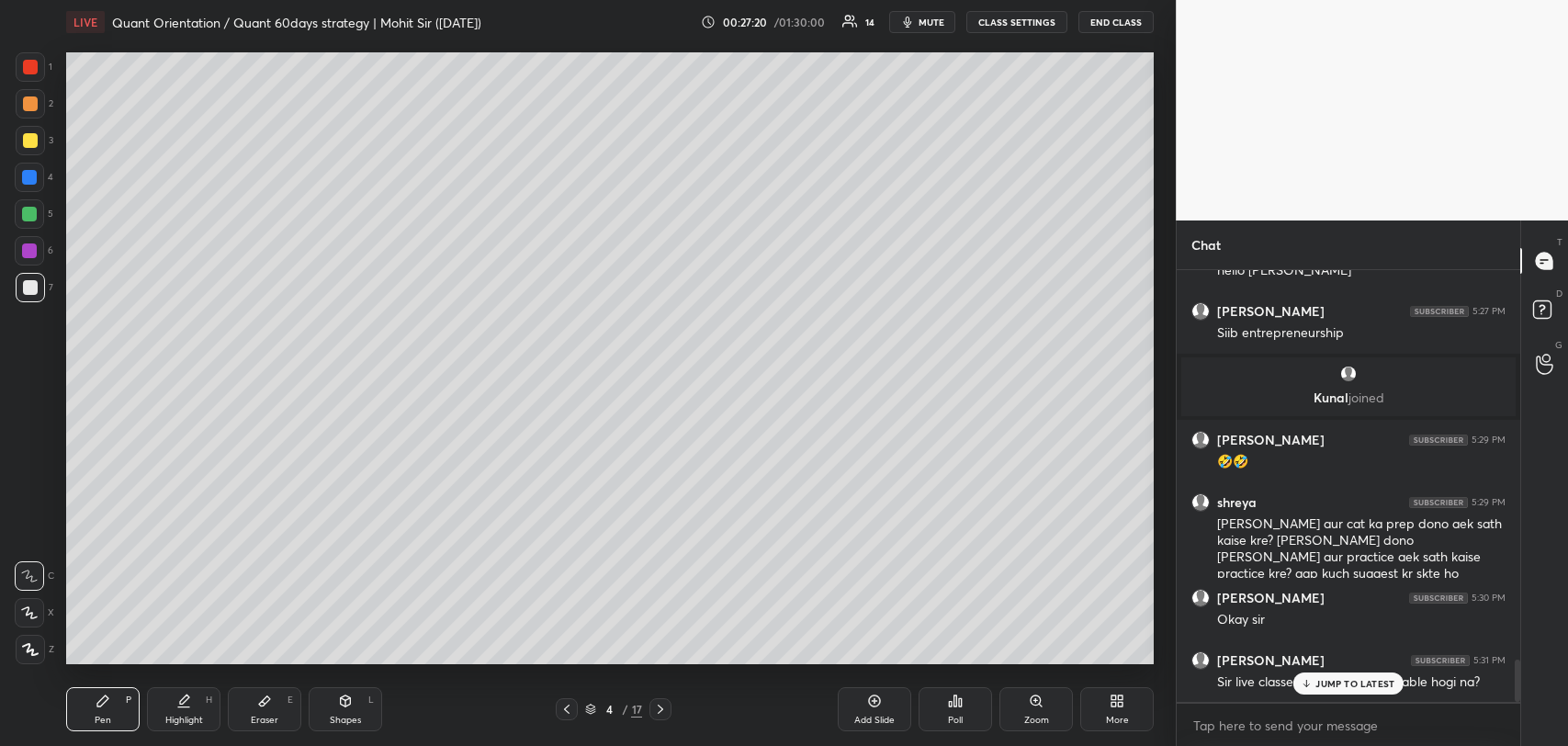
click at [1301, 675] on div "JUMP TO LATEST" at bounding box center [1347, 684] width 110 height 22
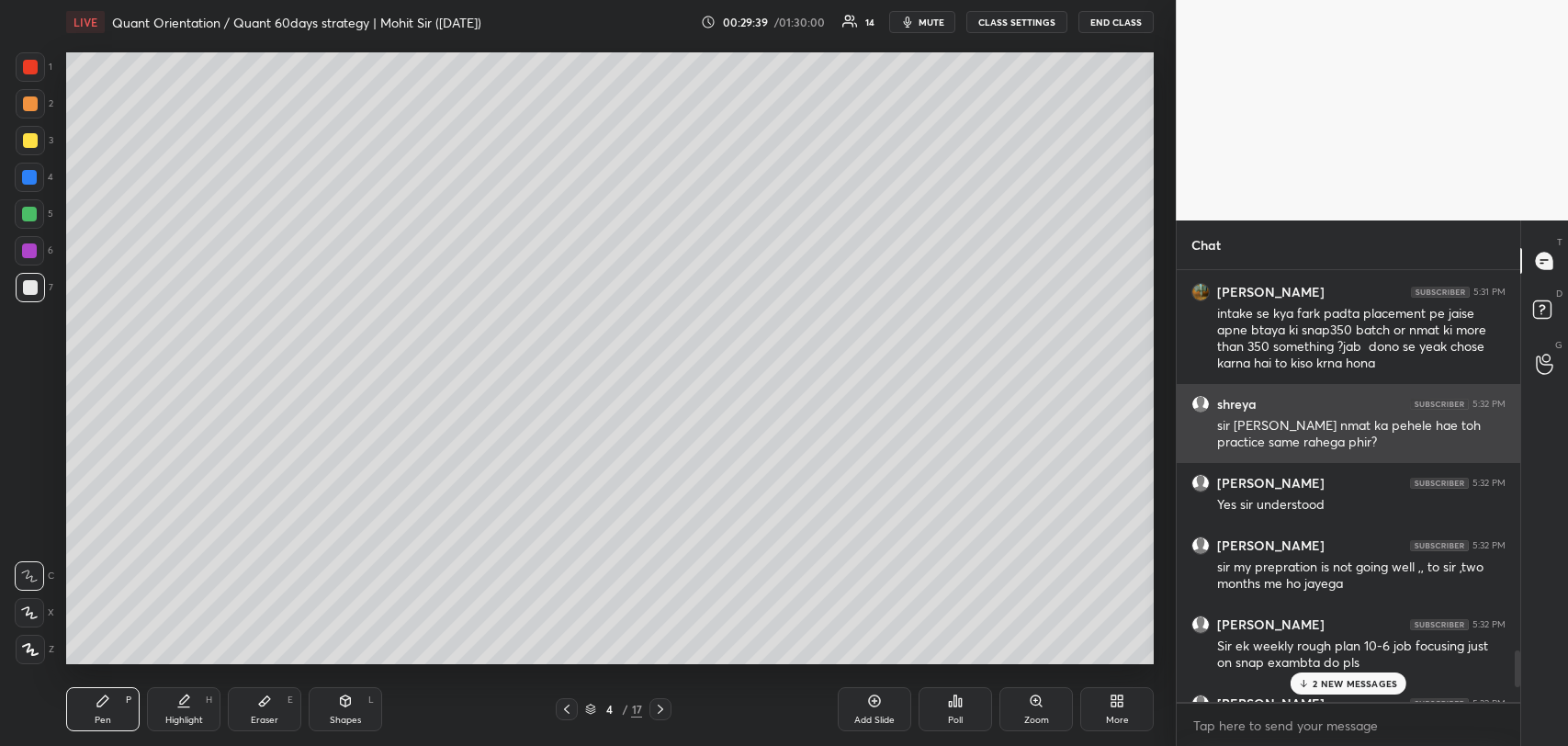
scroll to position [4425, 0]
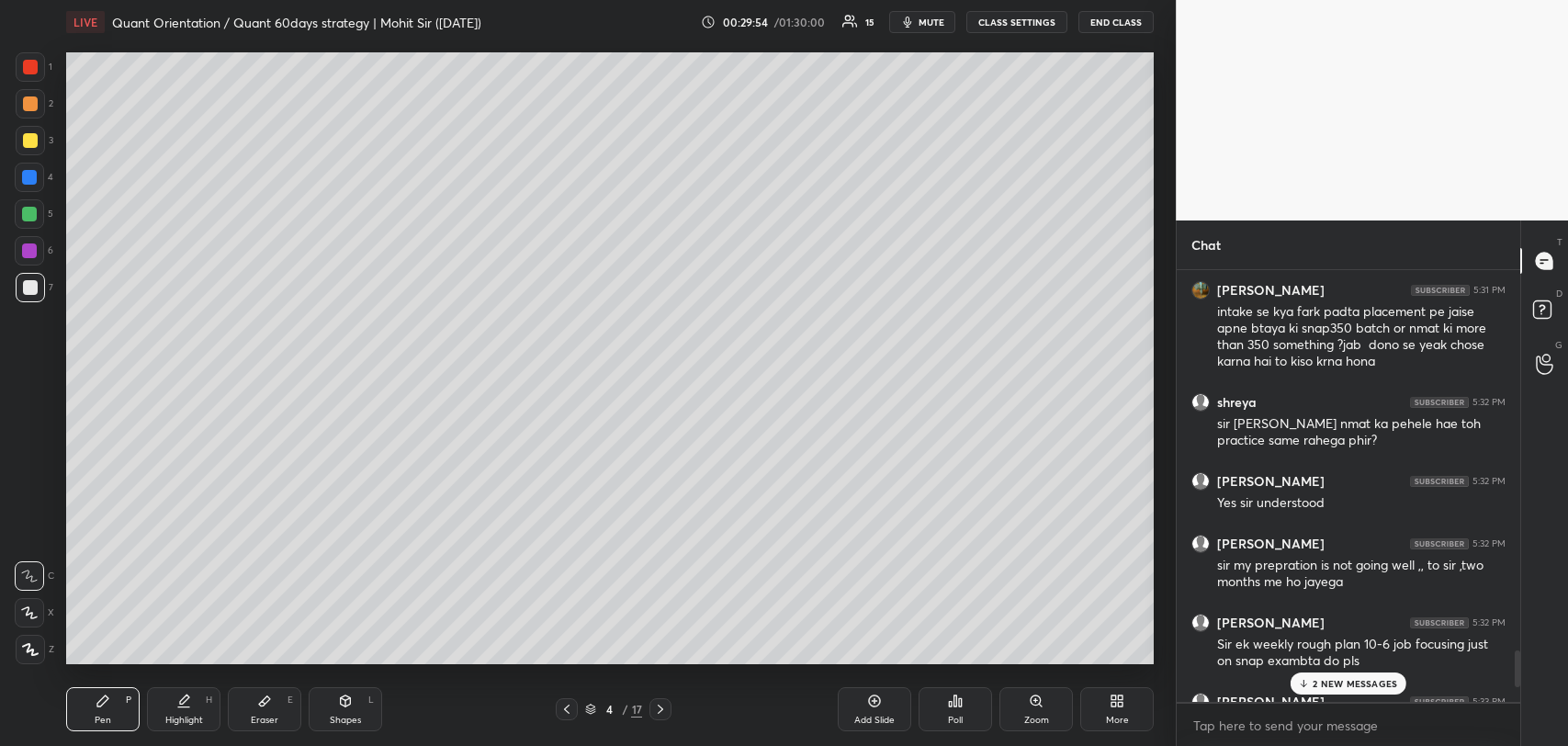
click at [1330, 686] on p "2 NEW MESSAGES" at bounding box center [1354, 683] width 85 height 11
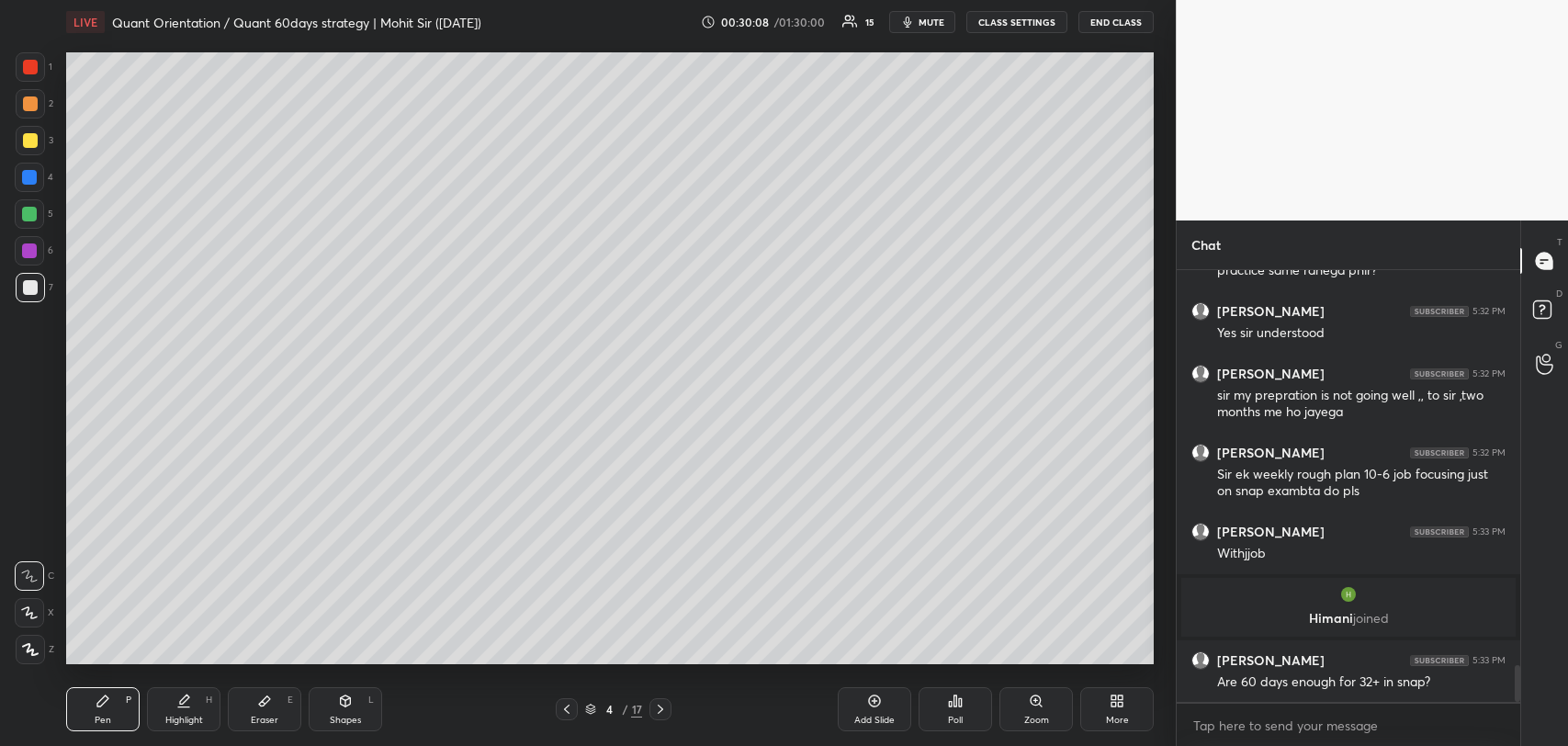
scroll to position [4662, 0]
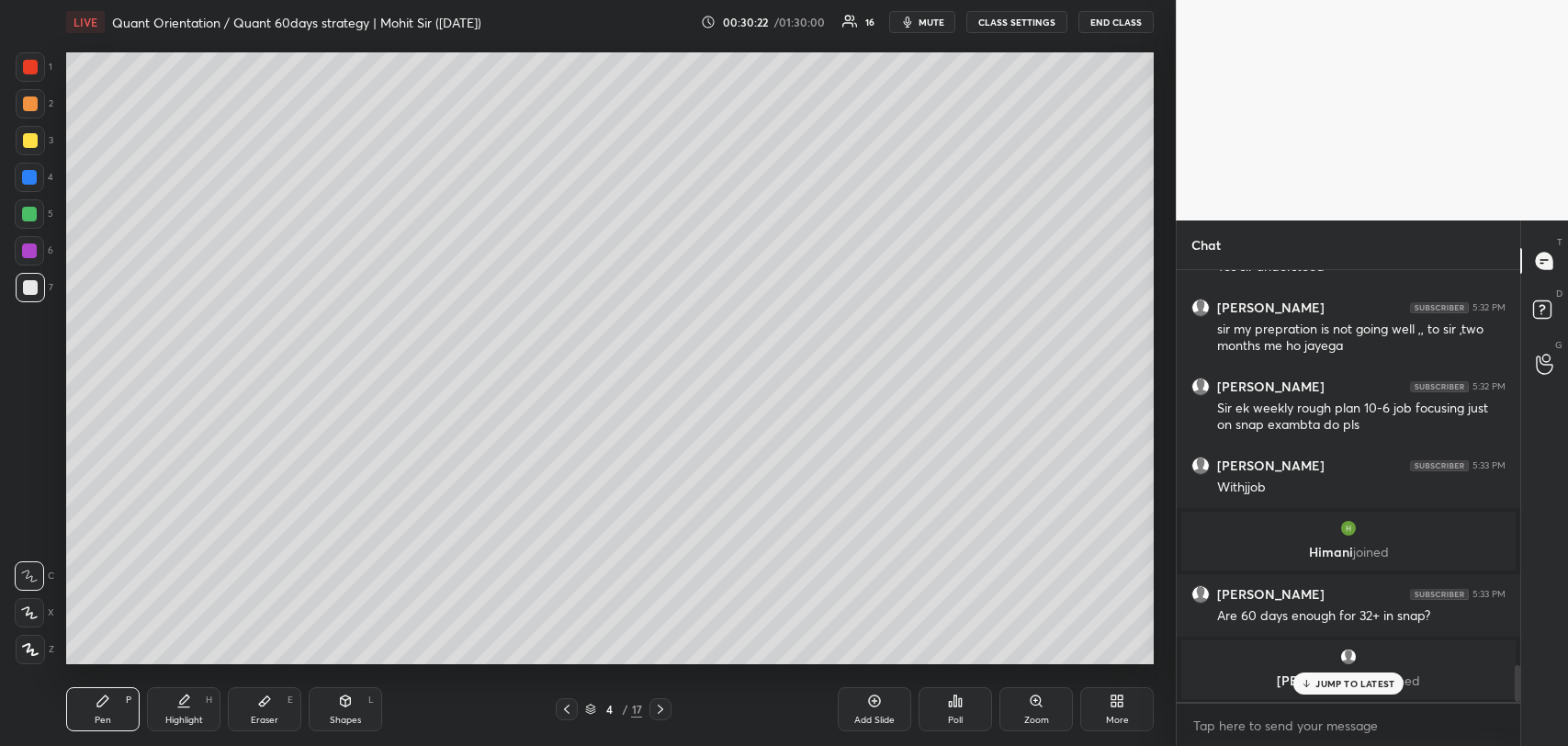
click at [1316, 680] on p "JUMP TO LATEST" at bounding box center [1354, 683] width 79 height 11
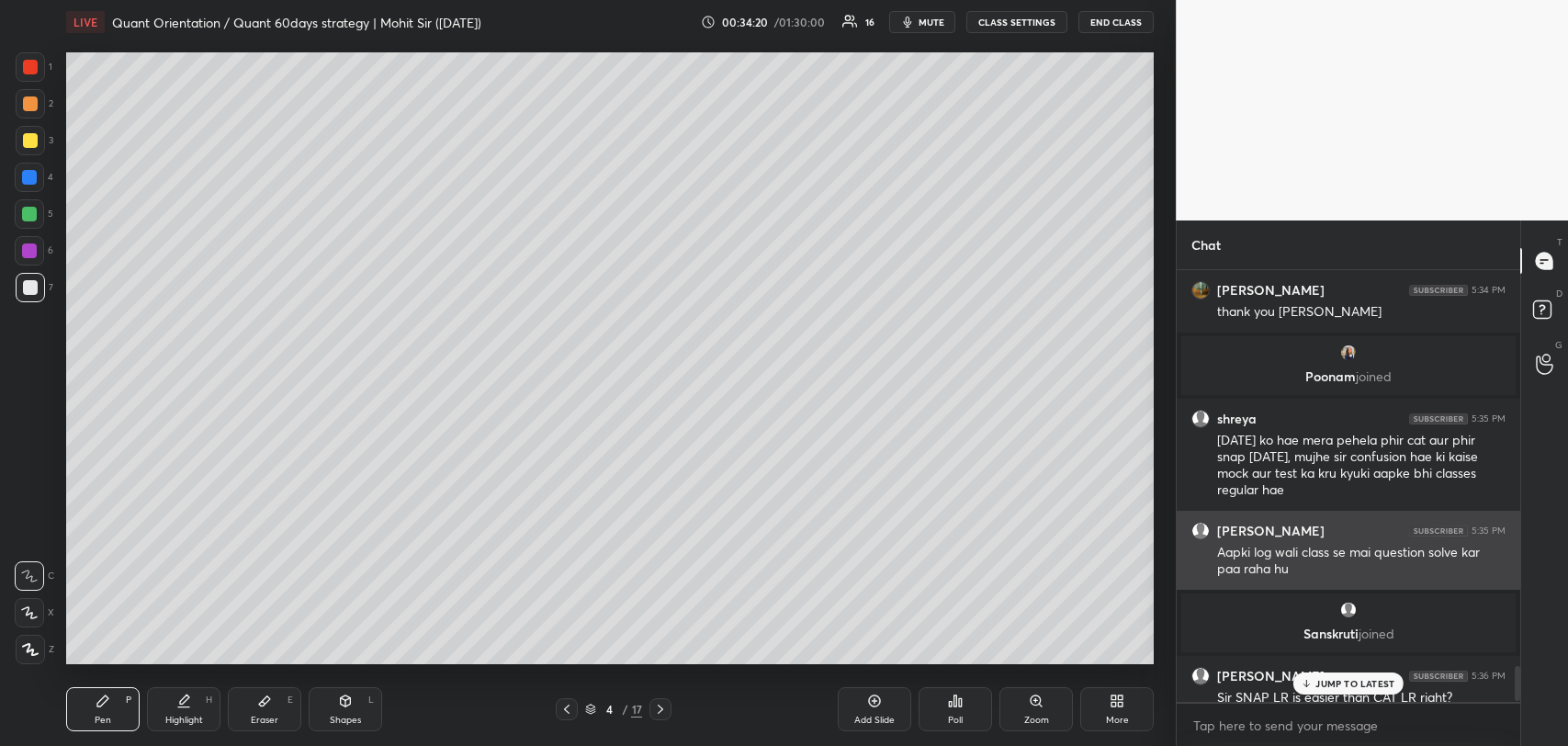
scroll to position [4938, 0]
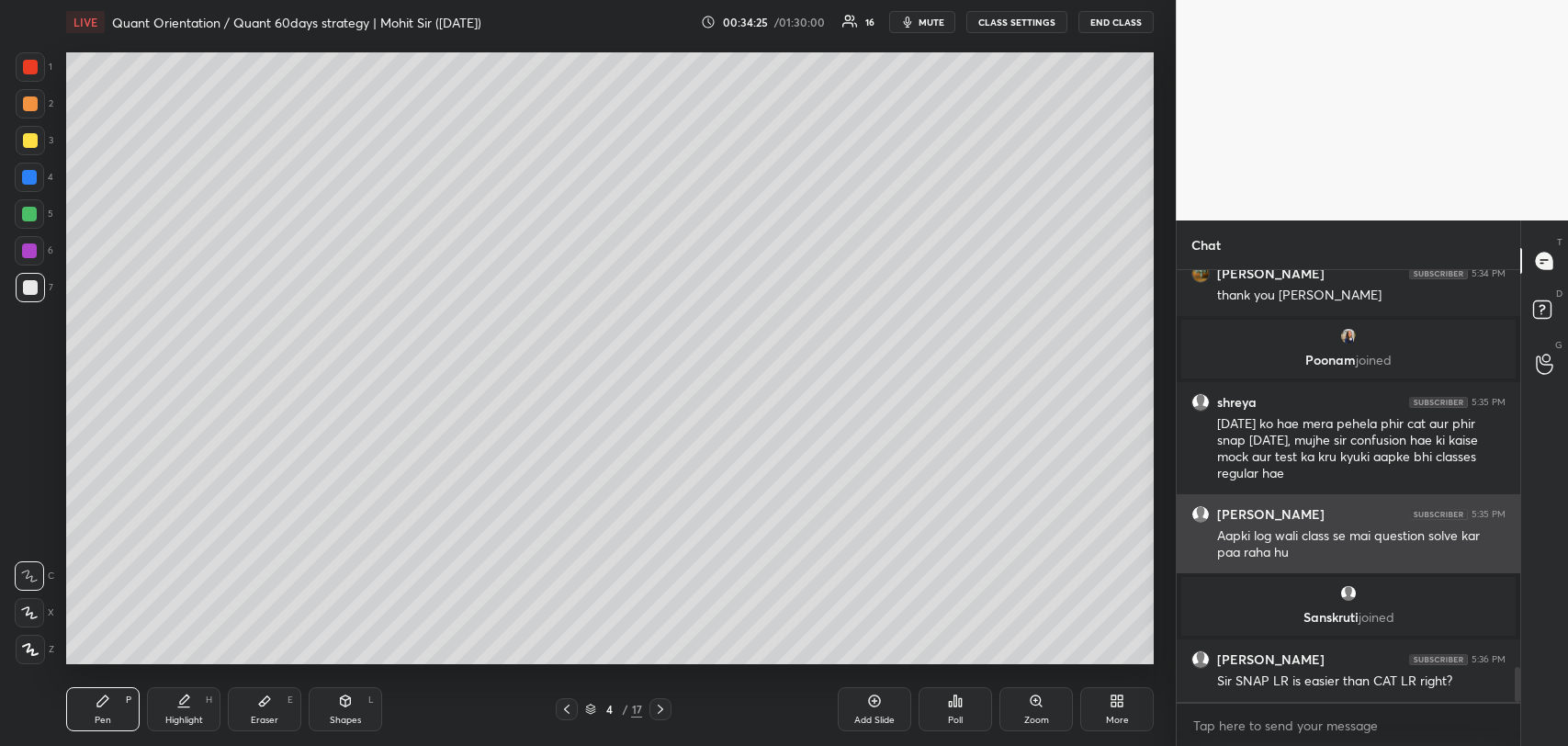
click at [1417, 533] on div "Aapki log wali class se mai question solve kar paa raha hu" at bounding box center [1361, 545] width 289 height 35
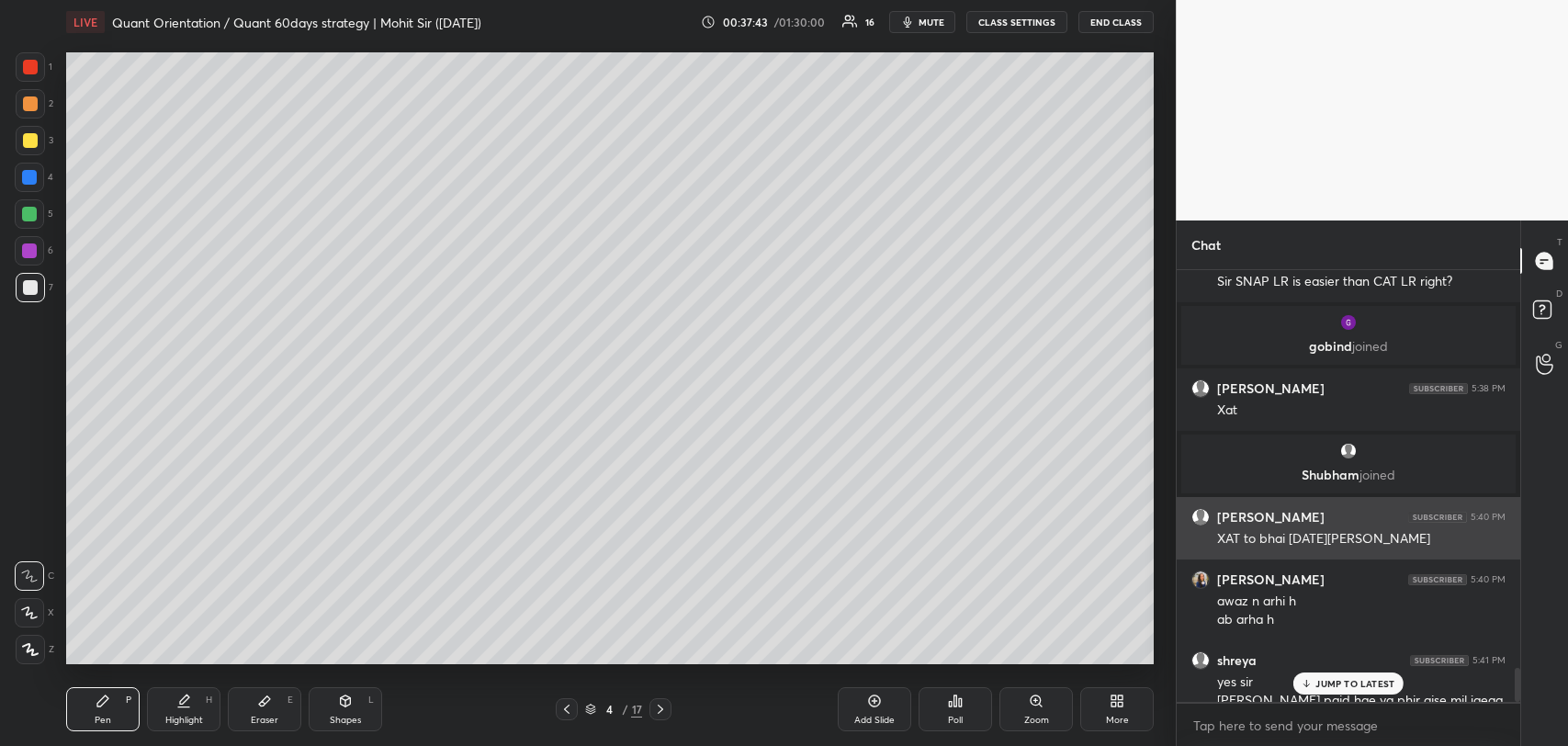
scroll to position [5051, 0]
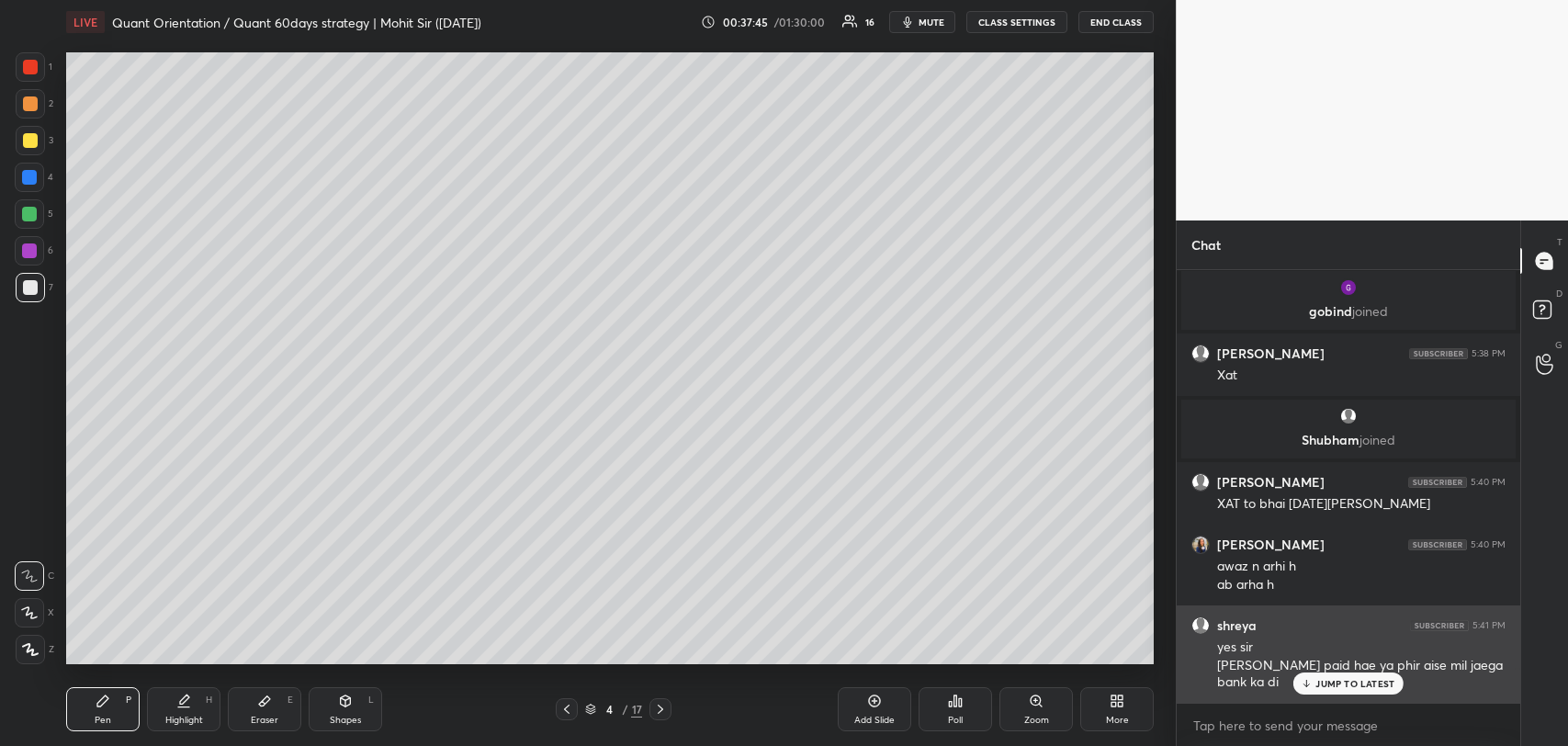
click at [1320, 684] on p "JUMP TO LATEST" at bounding box center [1354, 683] width 79 height 11
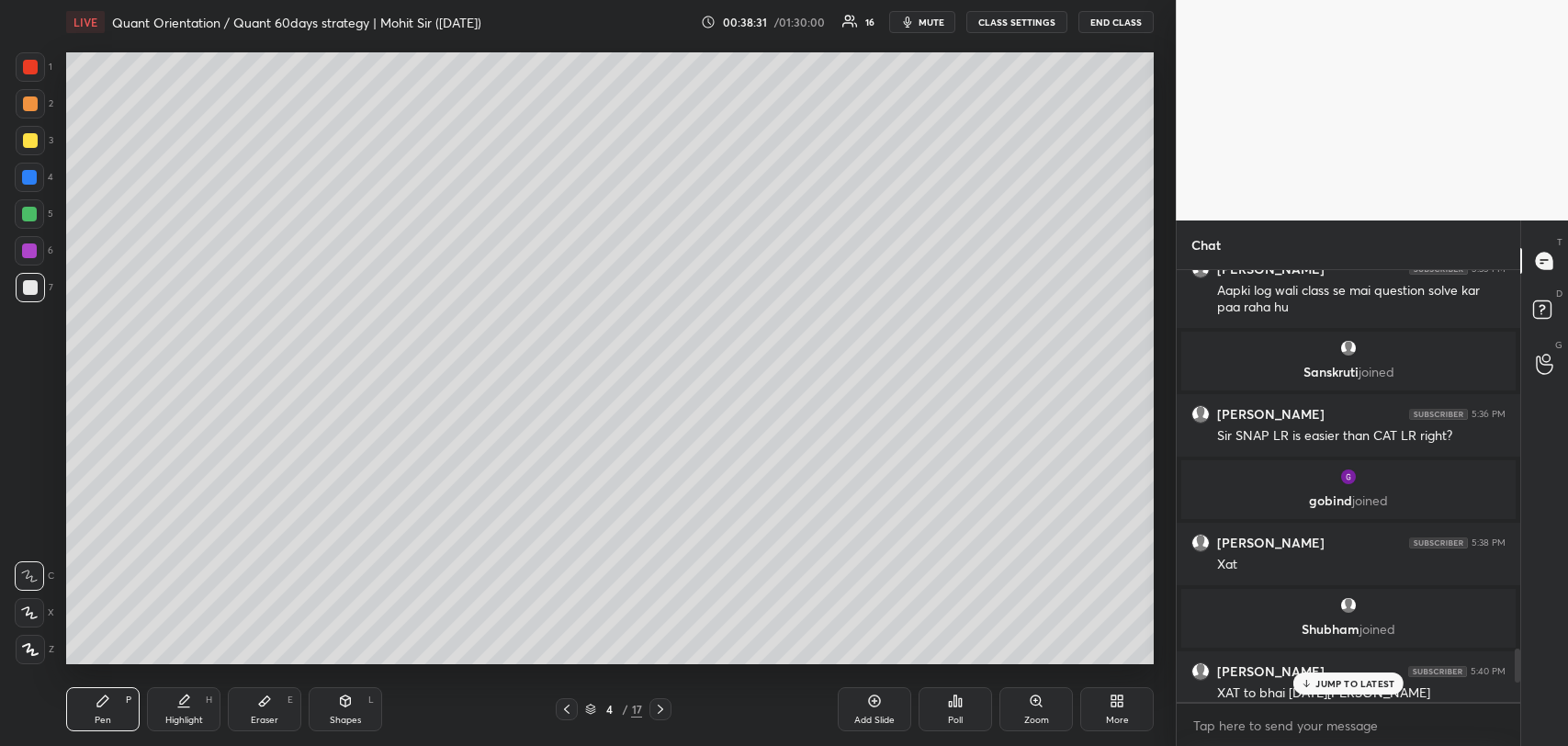
scroll to position [4861, 0]
click at [1361, 684] on p "2 NEW MESSAGES" at bounding box center [1354, 683] width 85 height 11
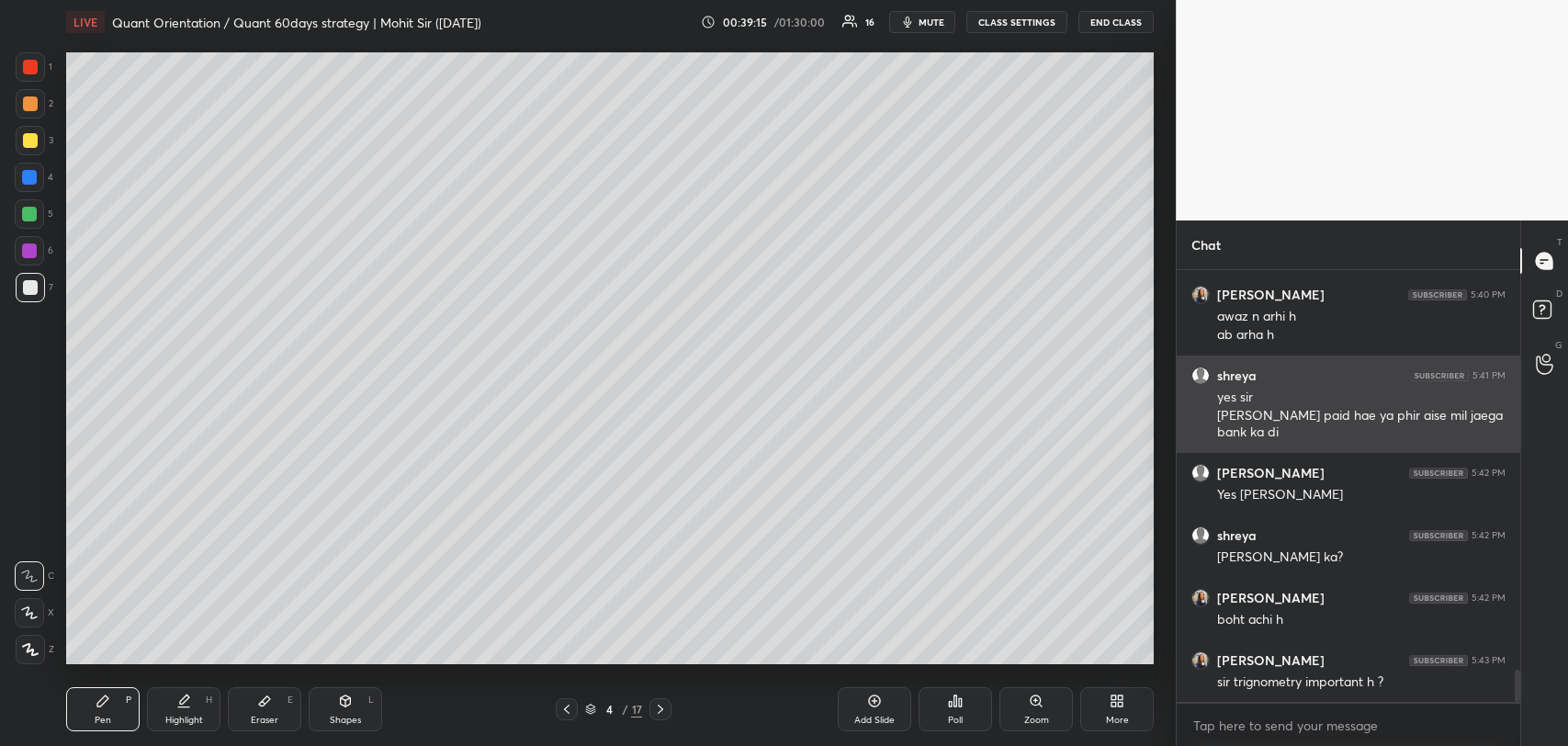
scroll to position [5382, 0]
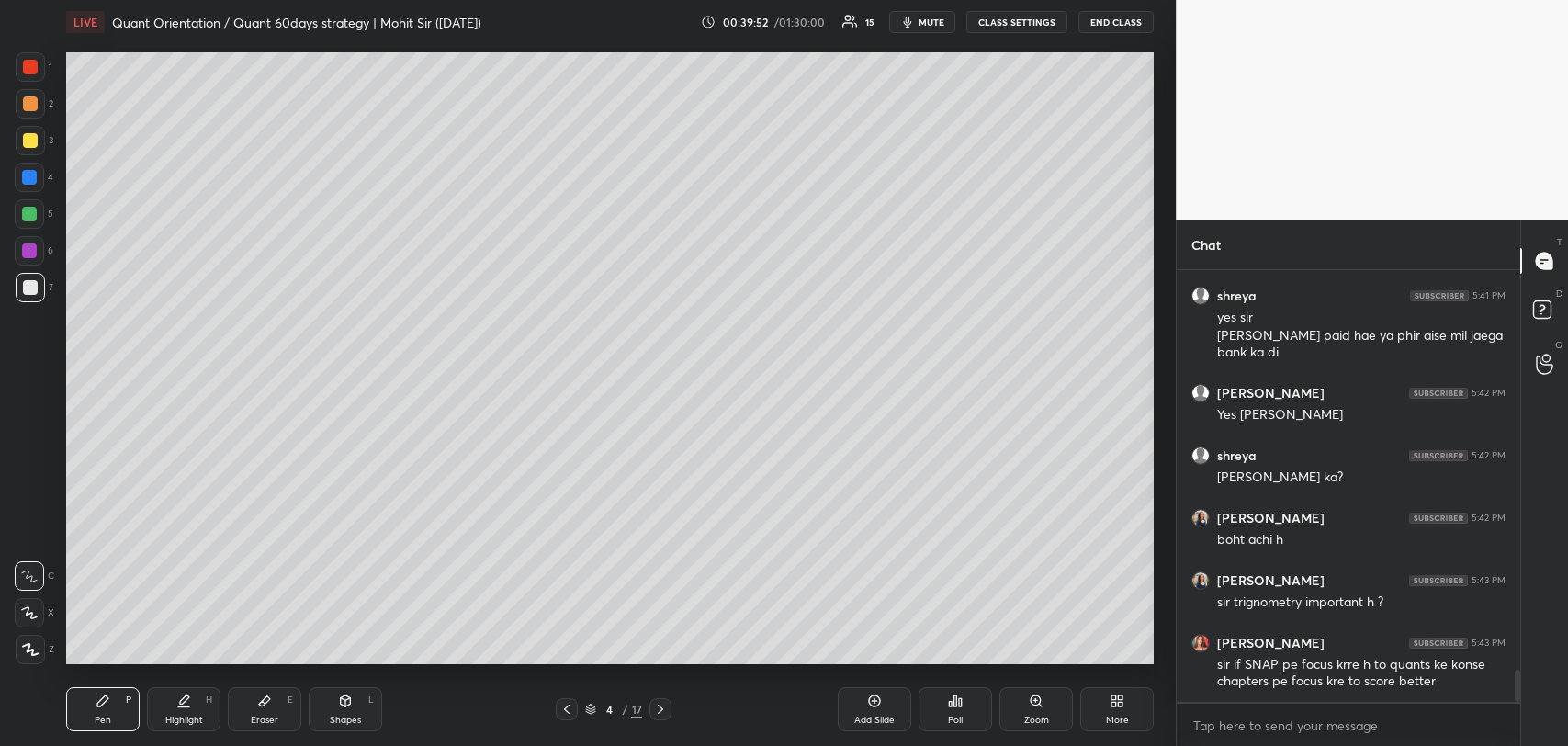
click at [870, 707] on icon at bounding box center [874, 700] width 15 height 15
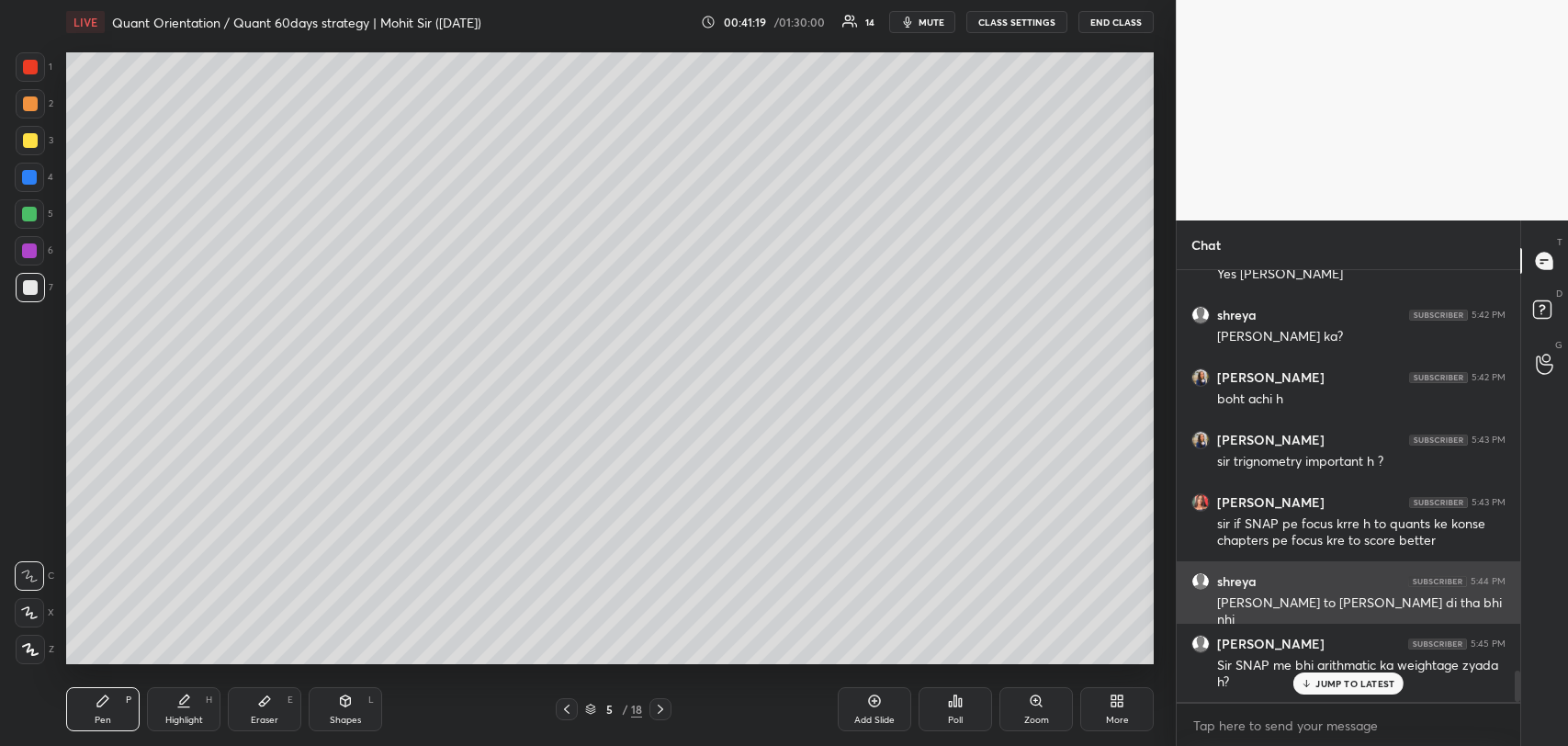
scroll to position [5588, 0]
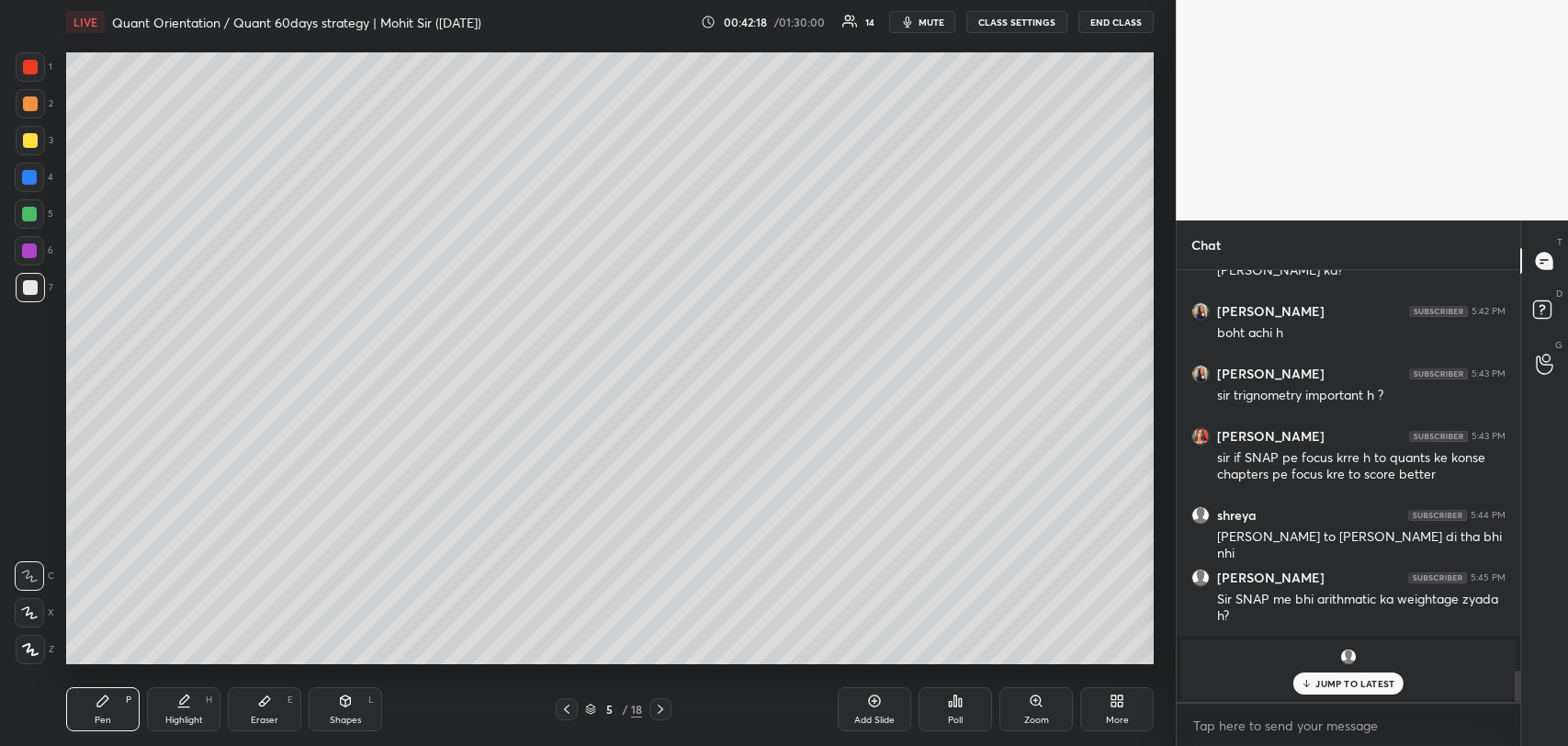
click at [1317, 684] on p "JUMP TO LATEST" at bounding box center [1354, 683] width 79 height 11
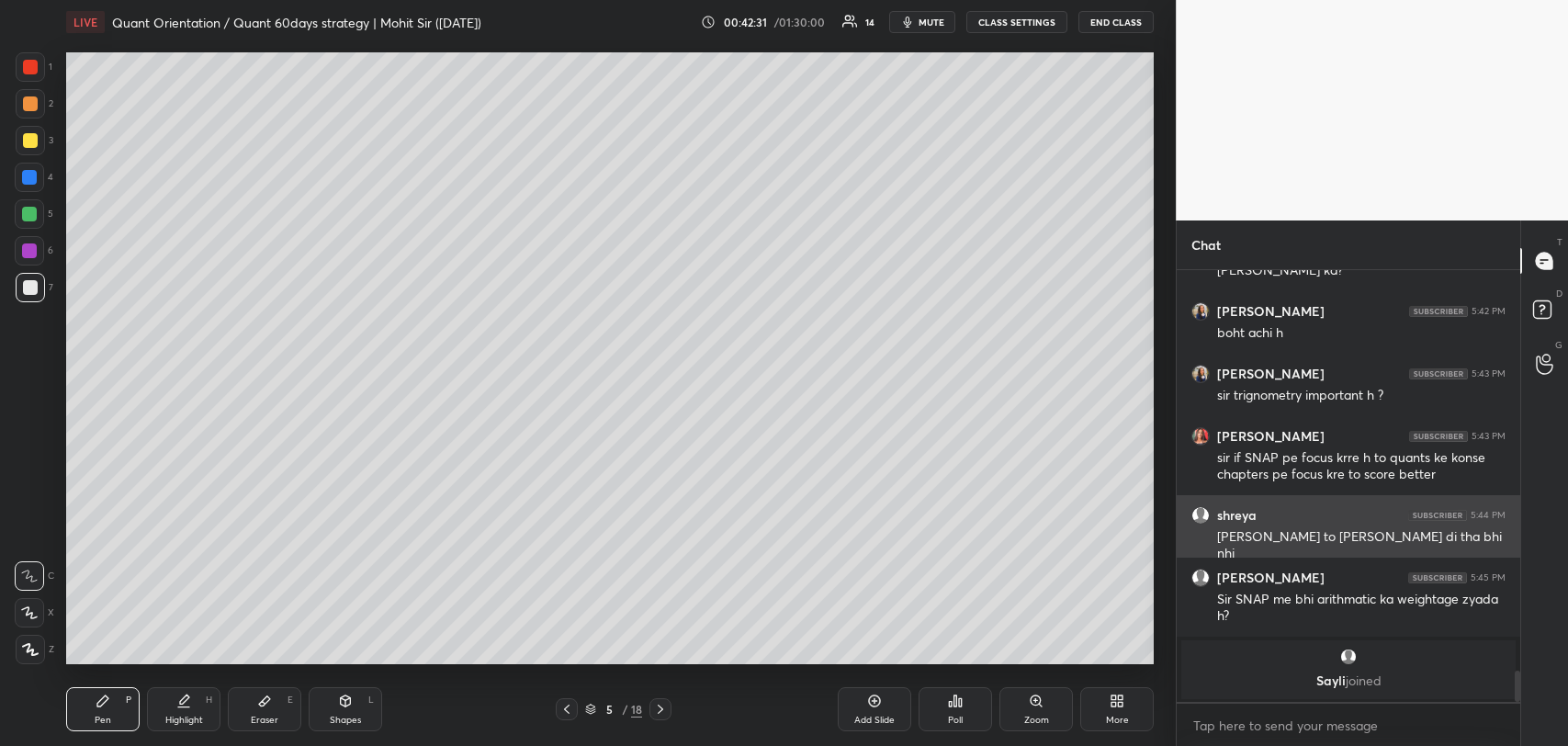
scroll to position [5667, 0]
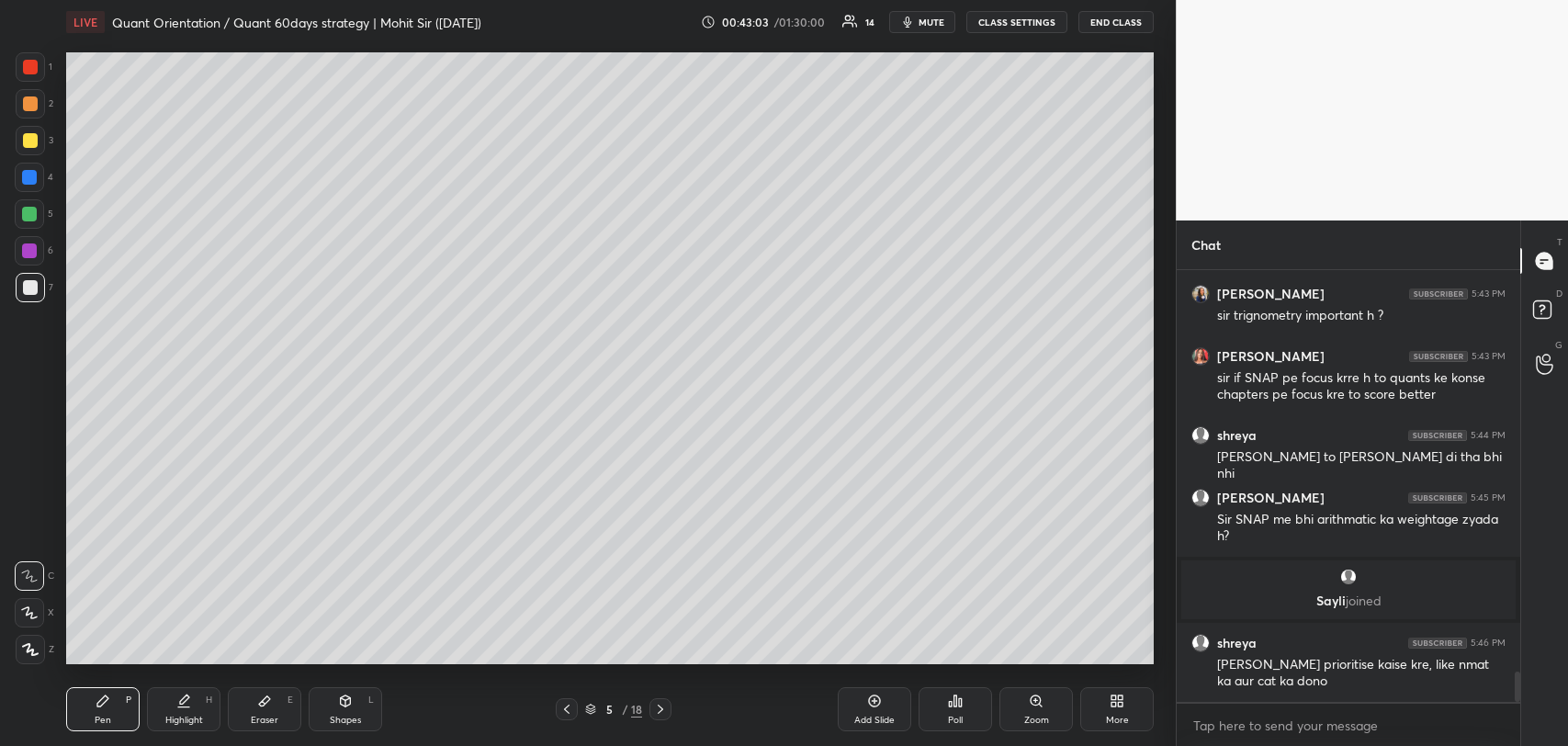
click at [871, 716] on div "Add Slide" at bounding box center [875, 720] width 41 height 9
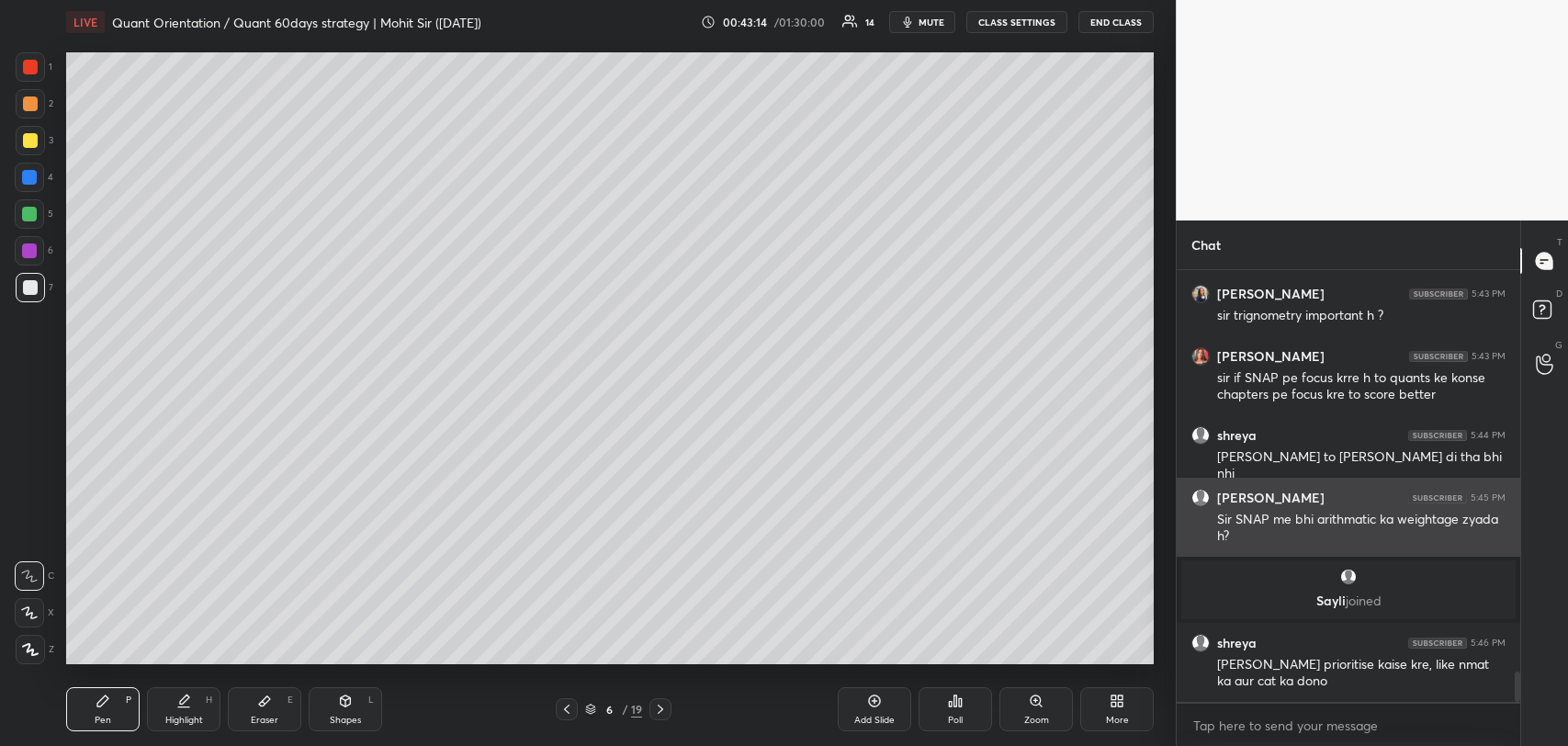
scroll to position [5730, 0]
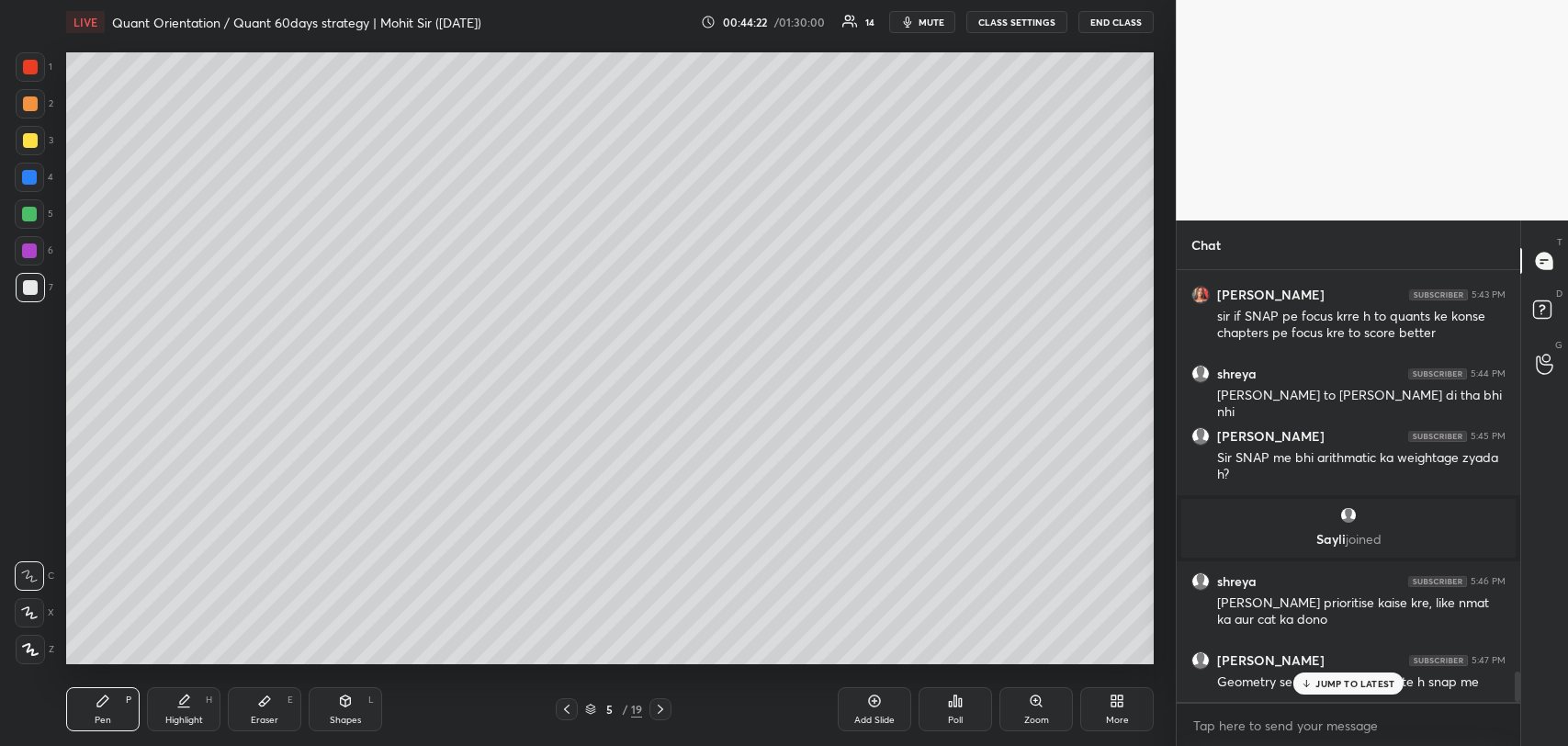
click at [1338, 678] on p "JUMP TO LATEST" at bounding box center [1354, 683] width 79 height 11
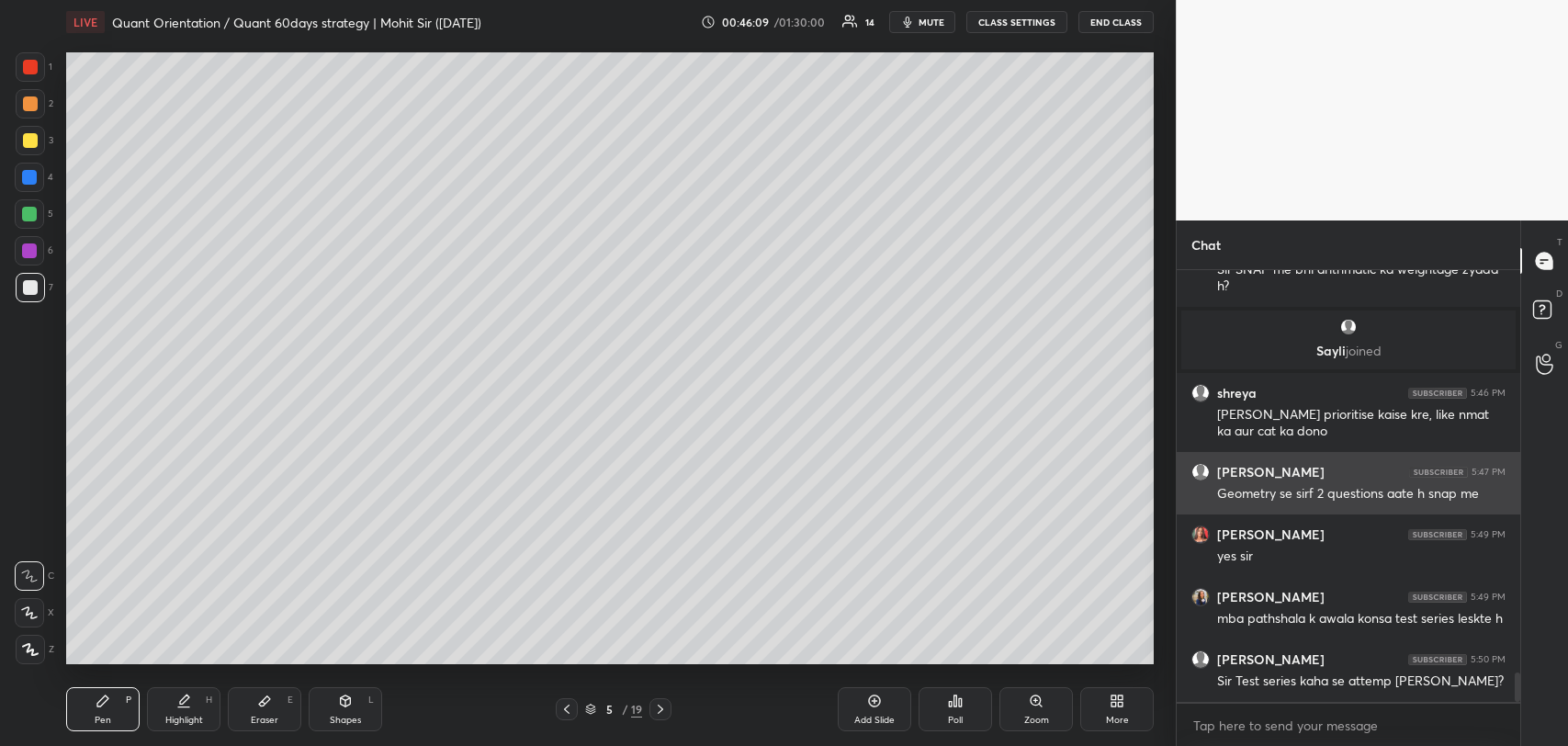
scroll to position [5980, 0]
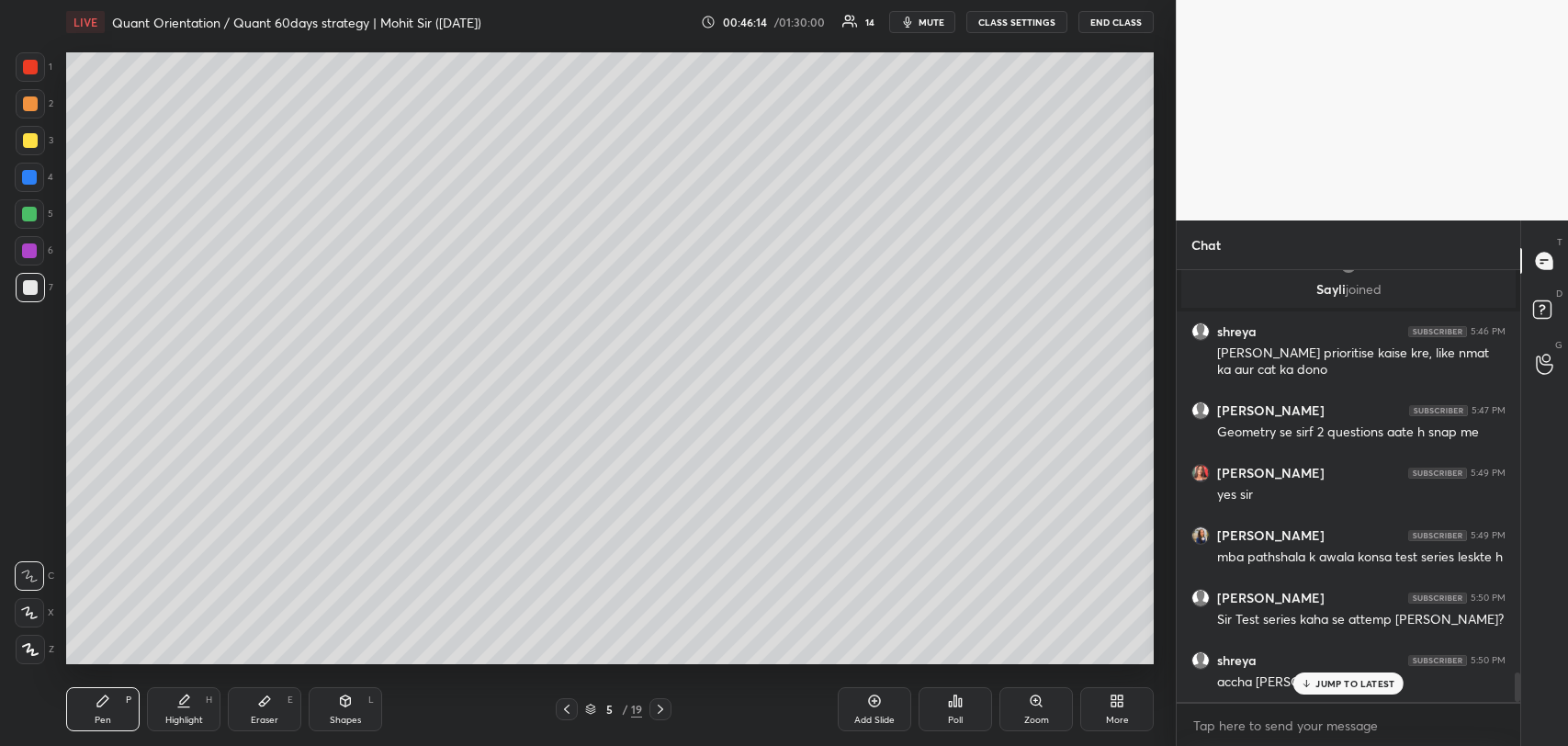
click at [1334, 684] on p "JUMP TO LATEST" at bounding box center [1354, 683] width 79 height 11
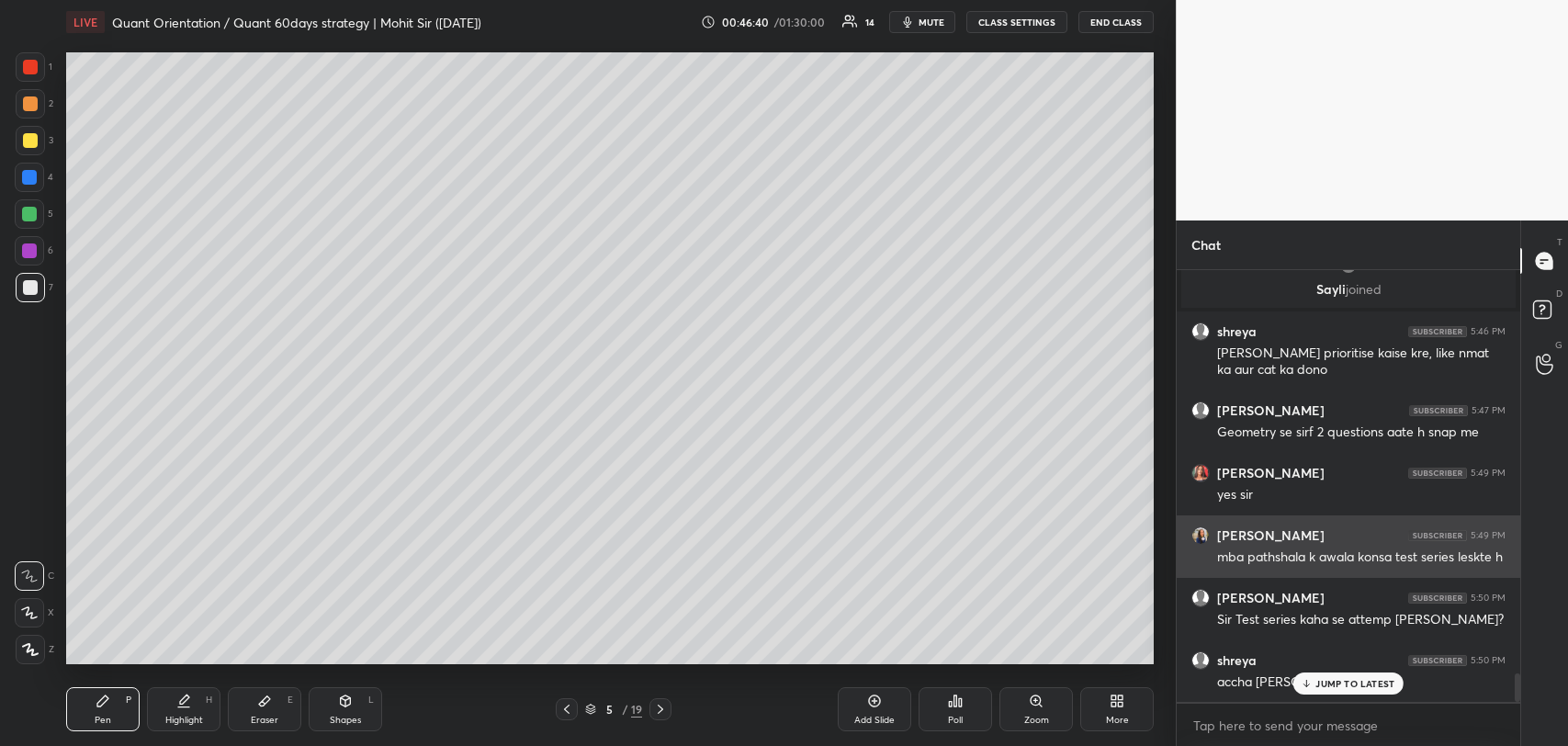
scroll to position [6046, 0]
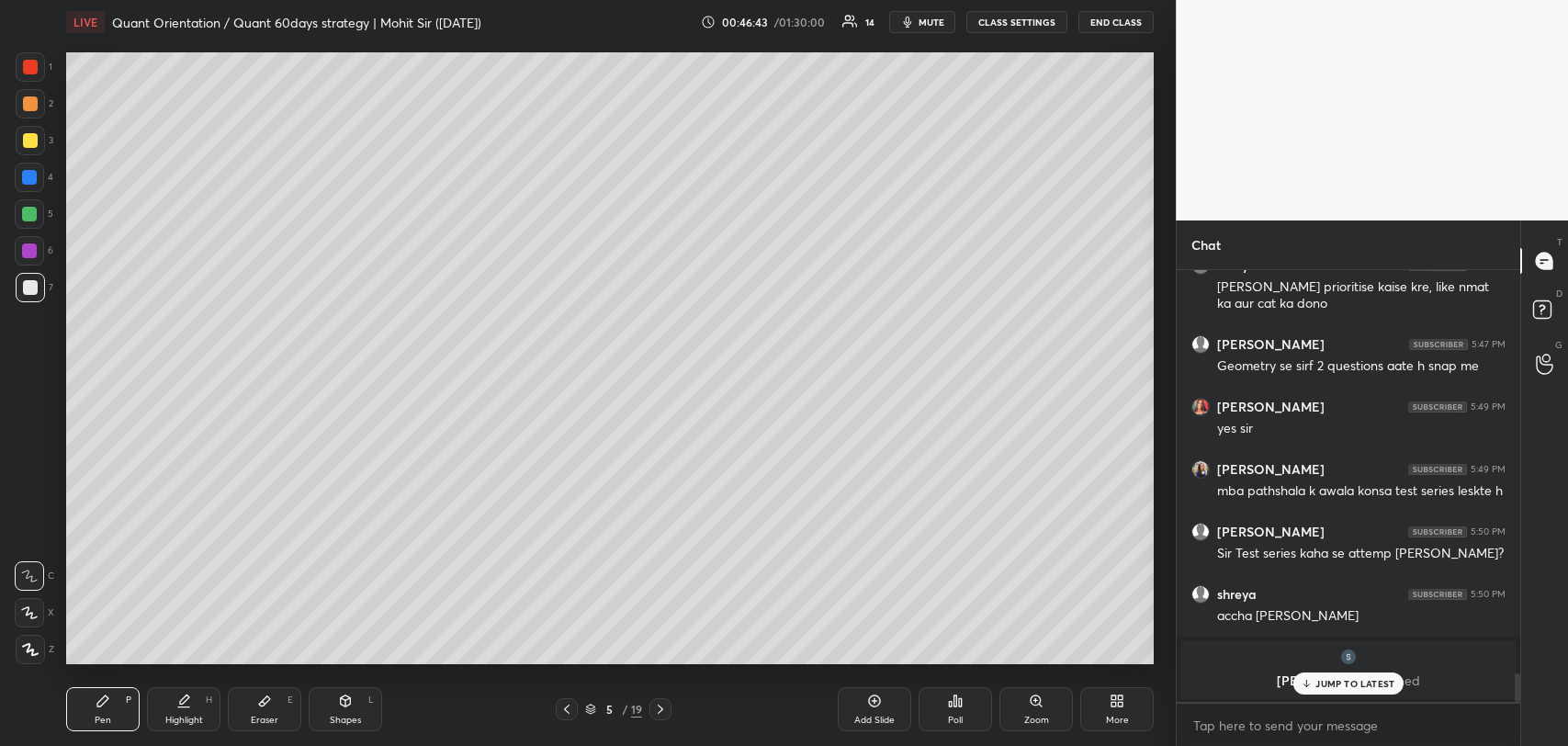
click at [1359, 674] on div "JUMP TO LATEST" at bounding box center [1347, 684] width 110 height 22
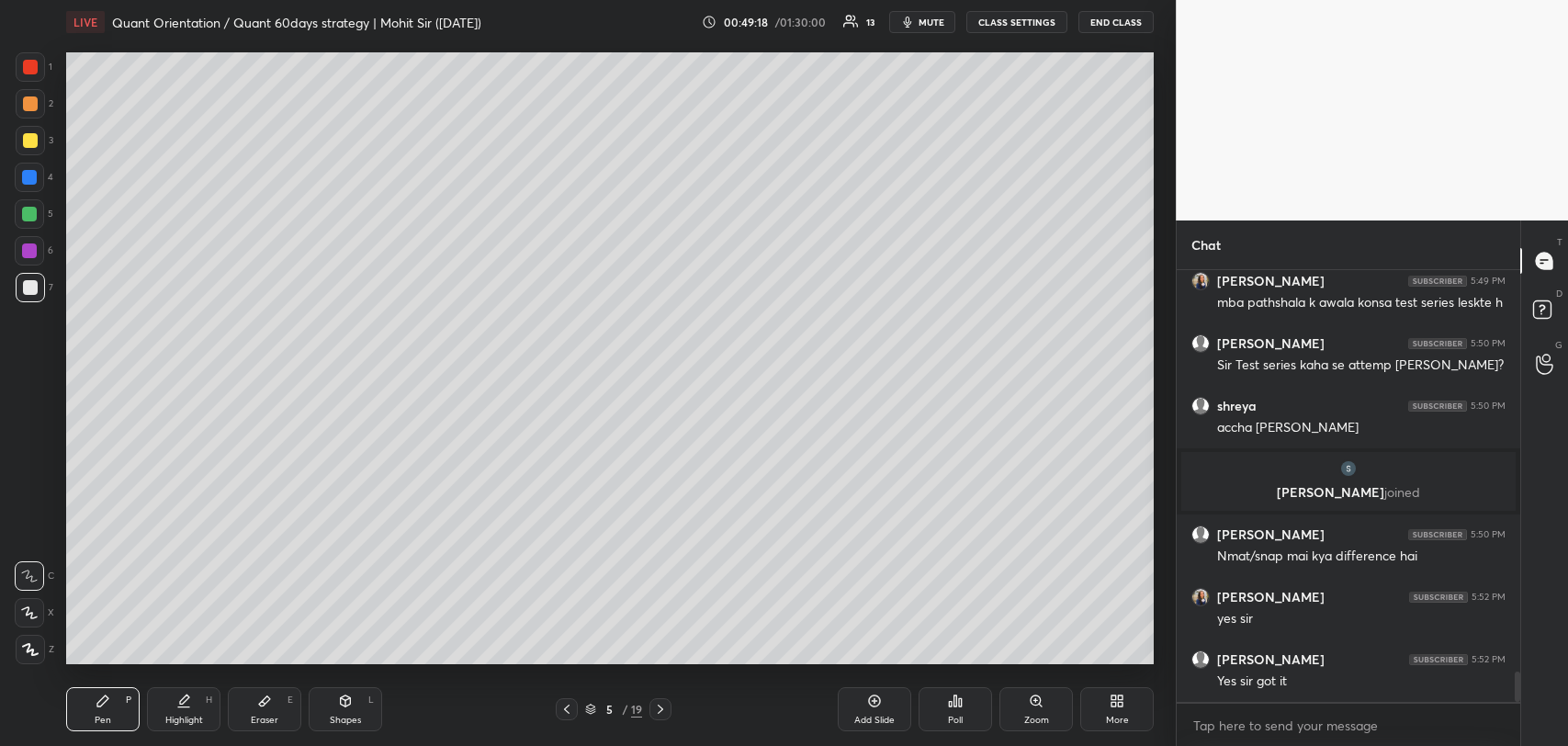
scroll to position [5860, 0]
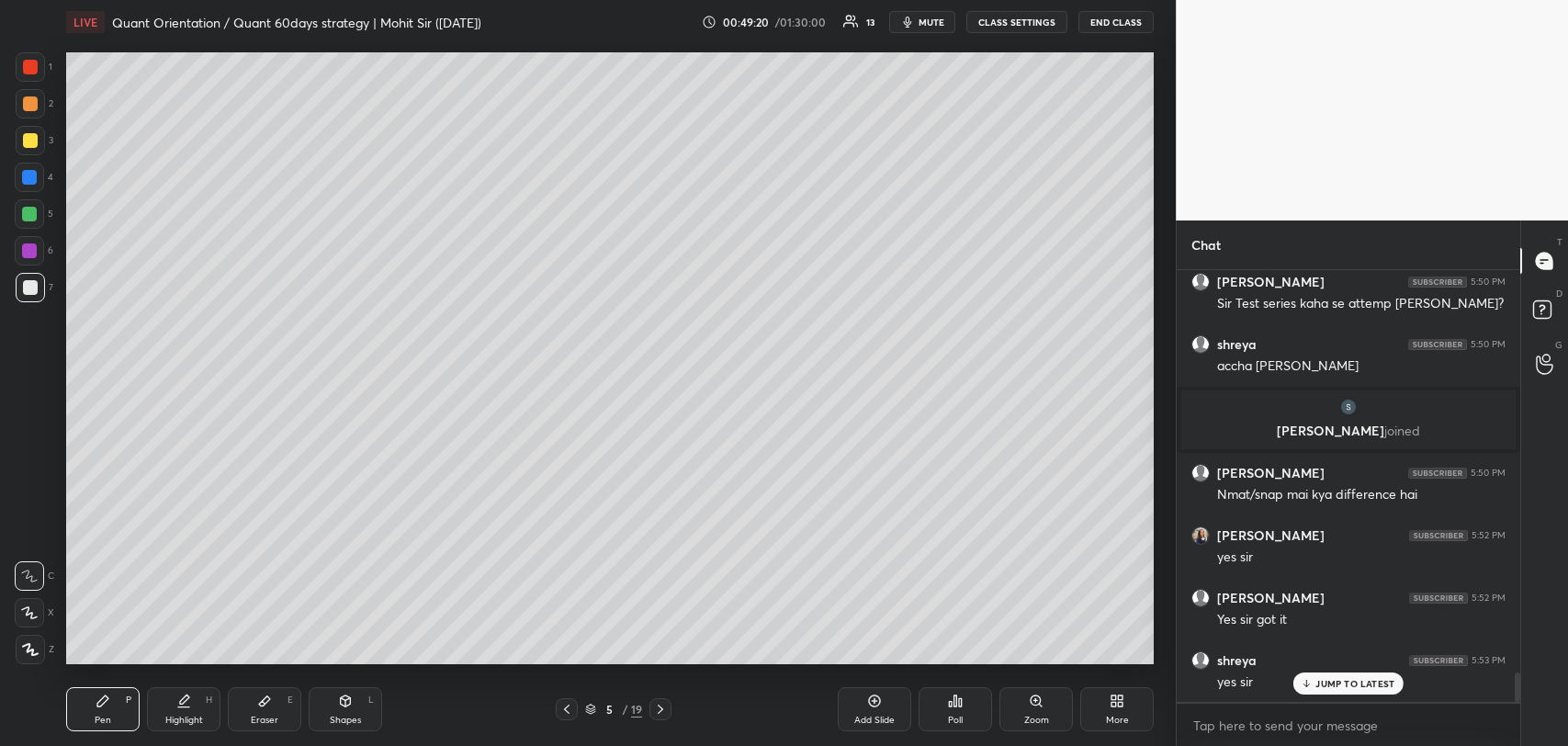
click at [1306, 682] on icon at bounding box center [1307, 683] width 12 height 11
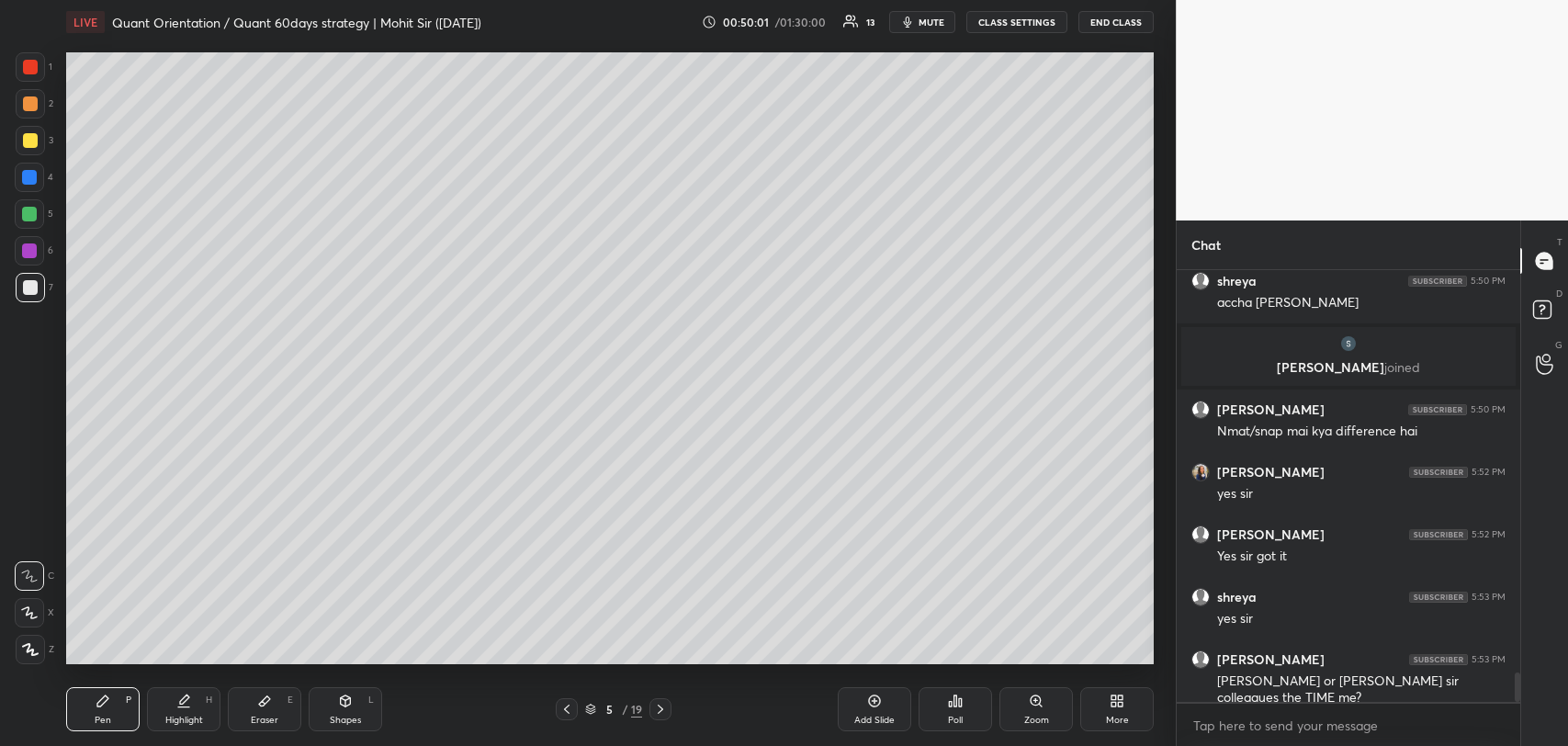
scroll to position [5985, 0]
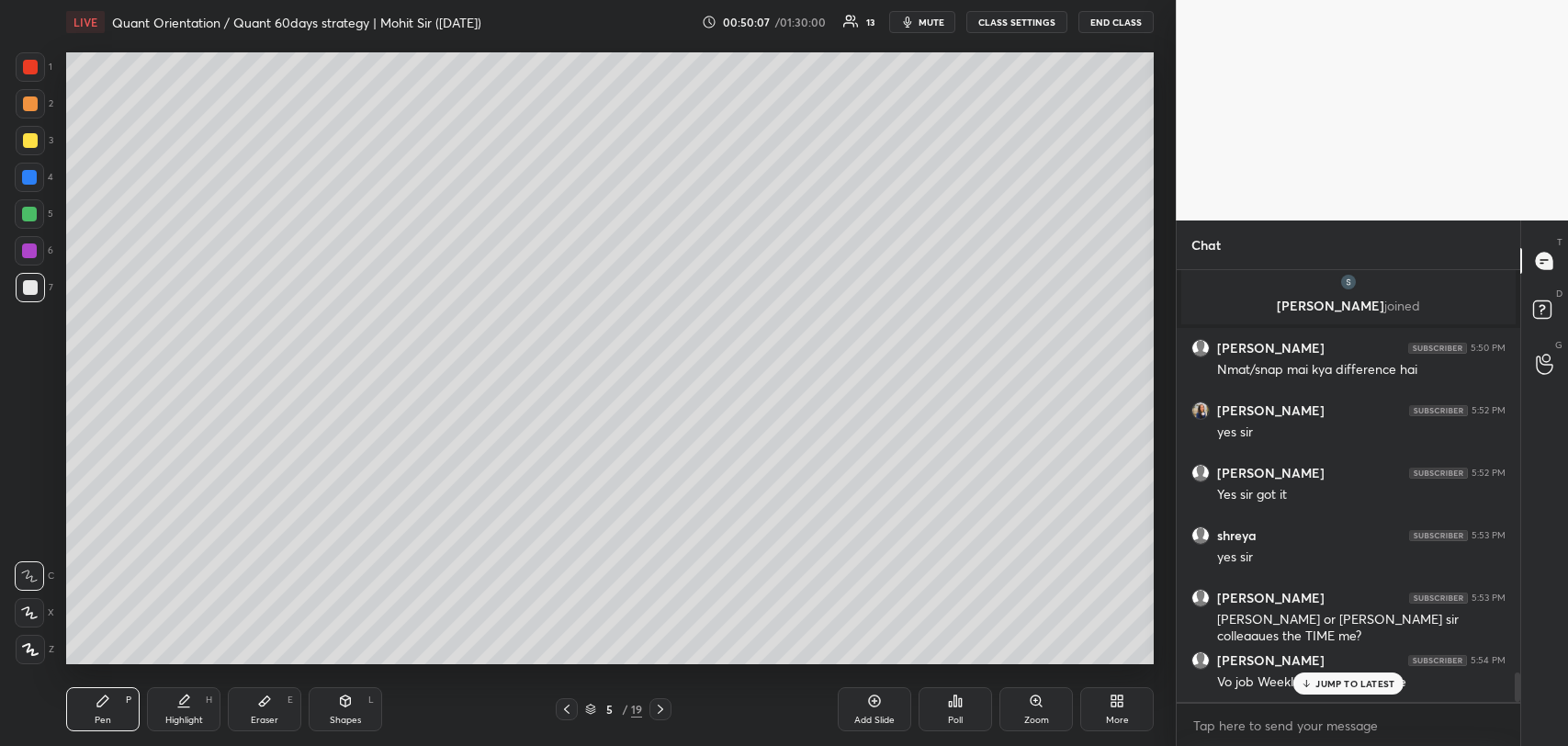
click at [1352, 673] on div "JUMP TO LATEST" at bounding box center [1347, 684] width 110 height 22
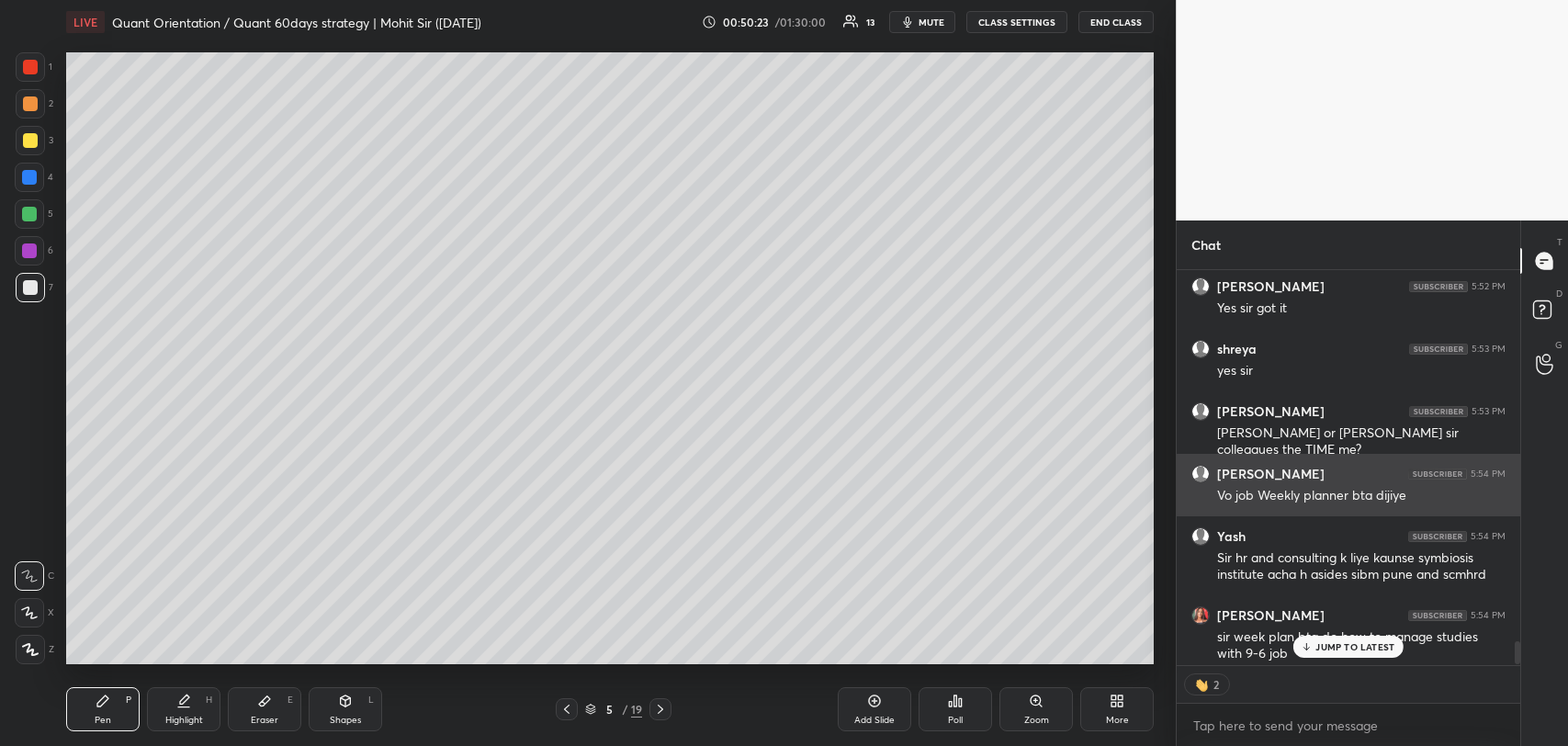
scroll to position [6180, 0]
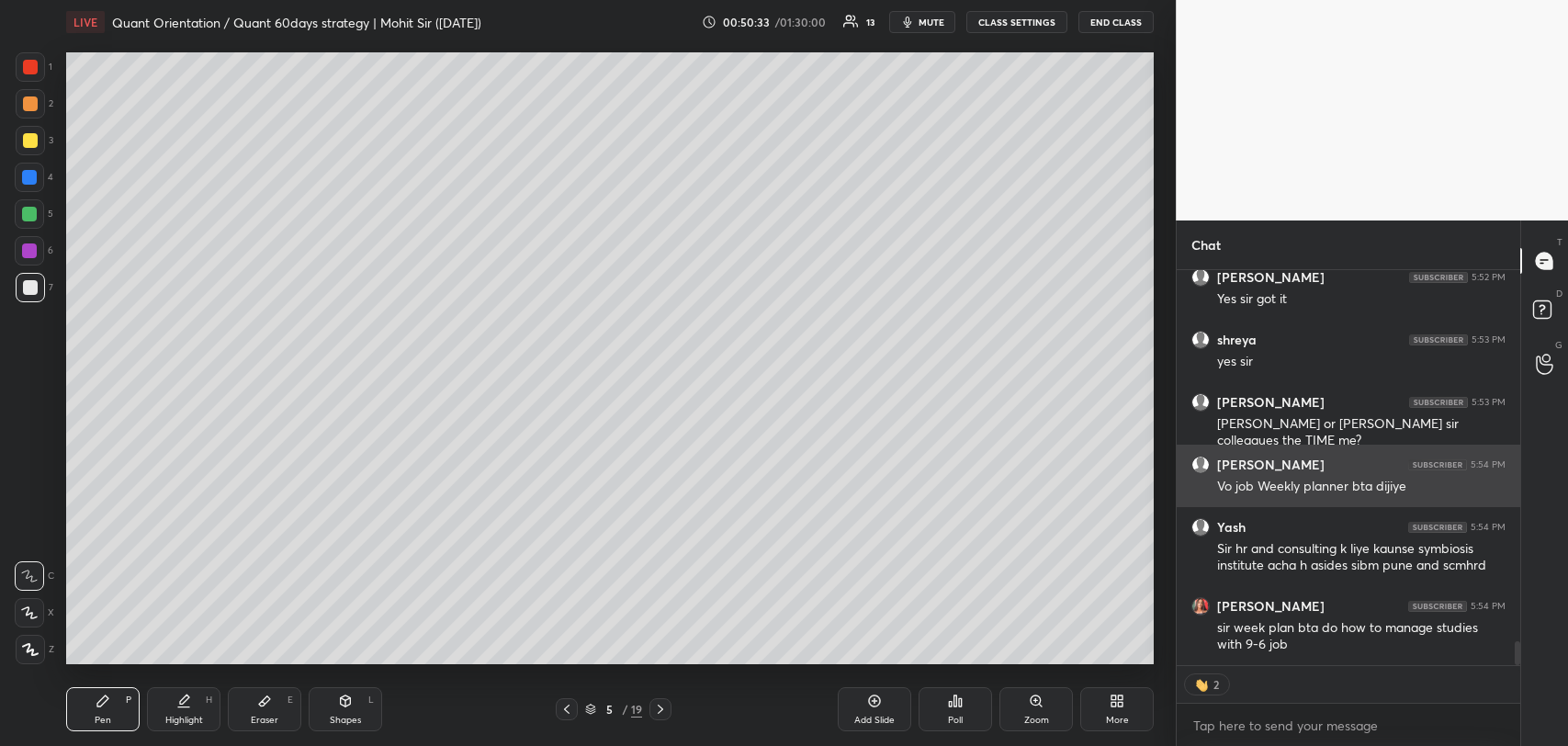
type textarea "x"
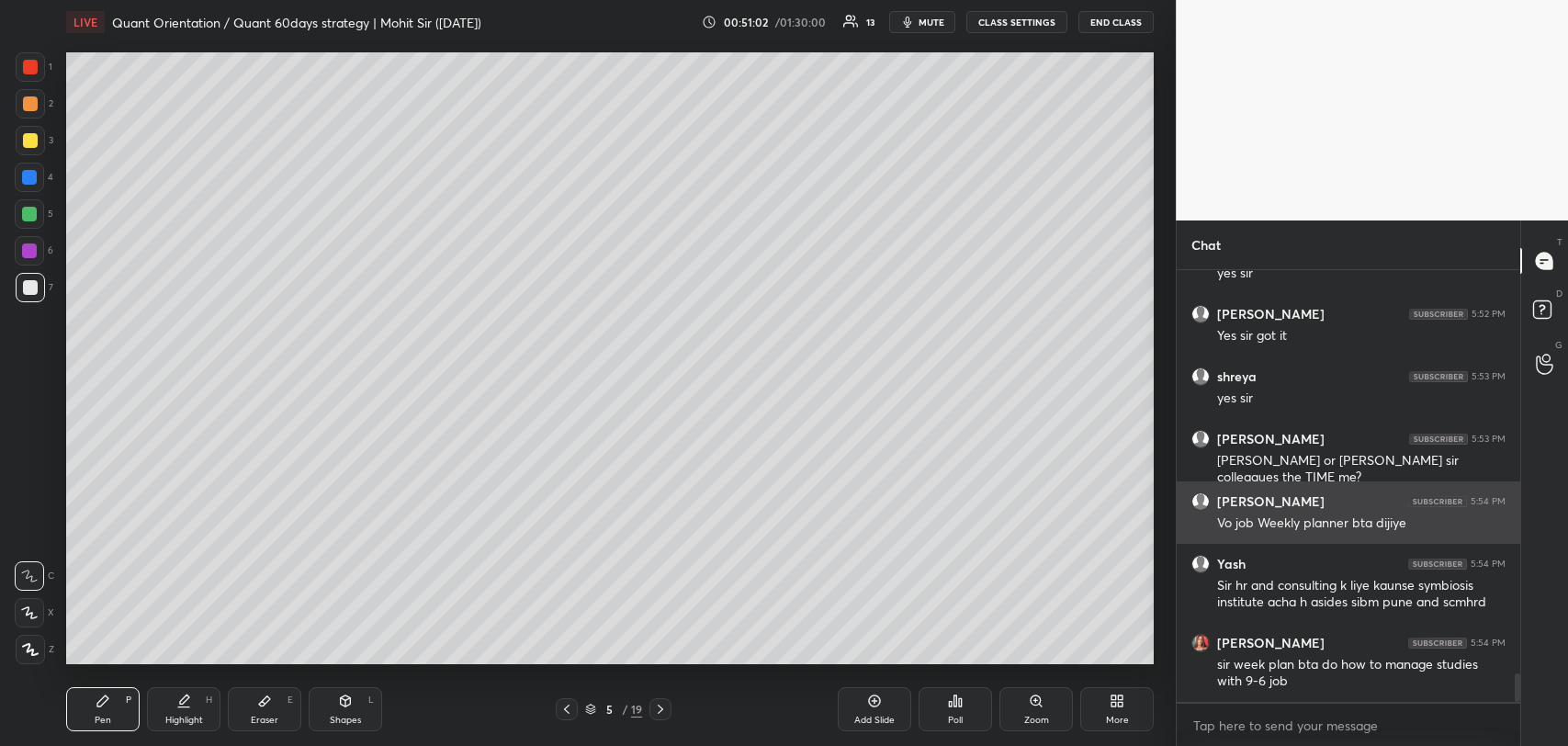
scroll to position [6205, 0]
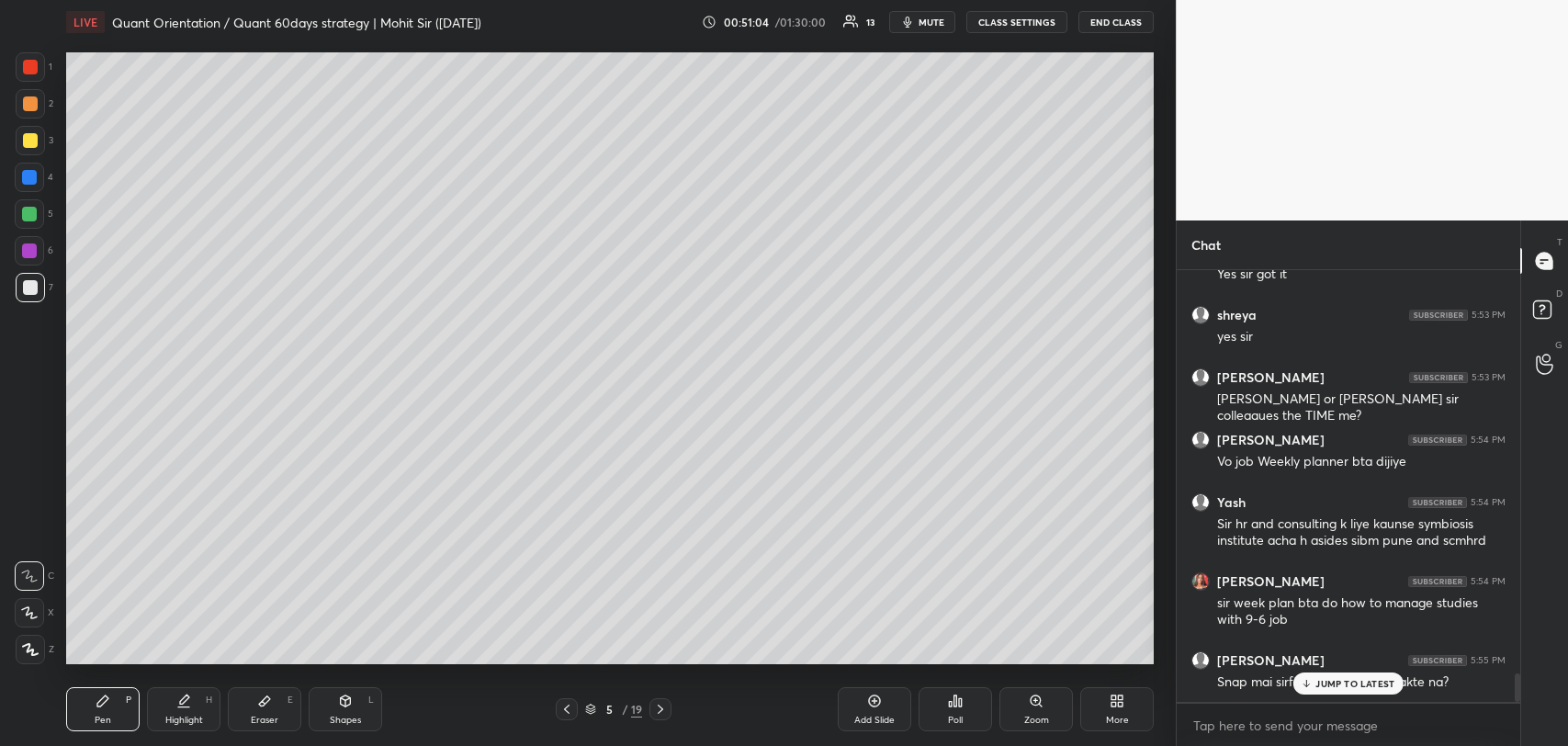
click at [1341, 683] on p "JUMP TO LATEST" at bounding box center [1354, 683] width 79 height 11
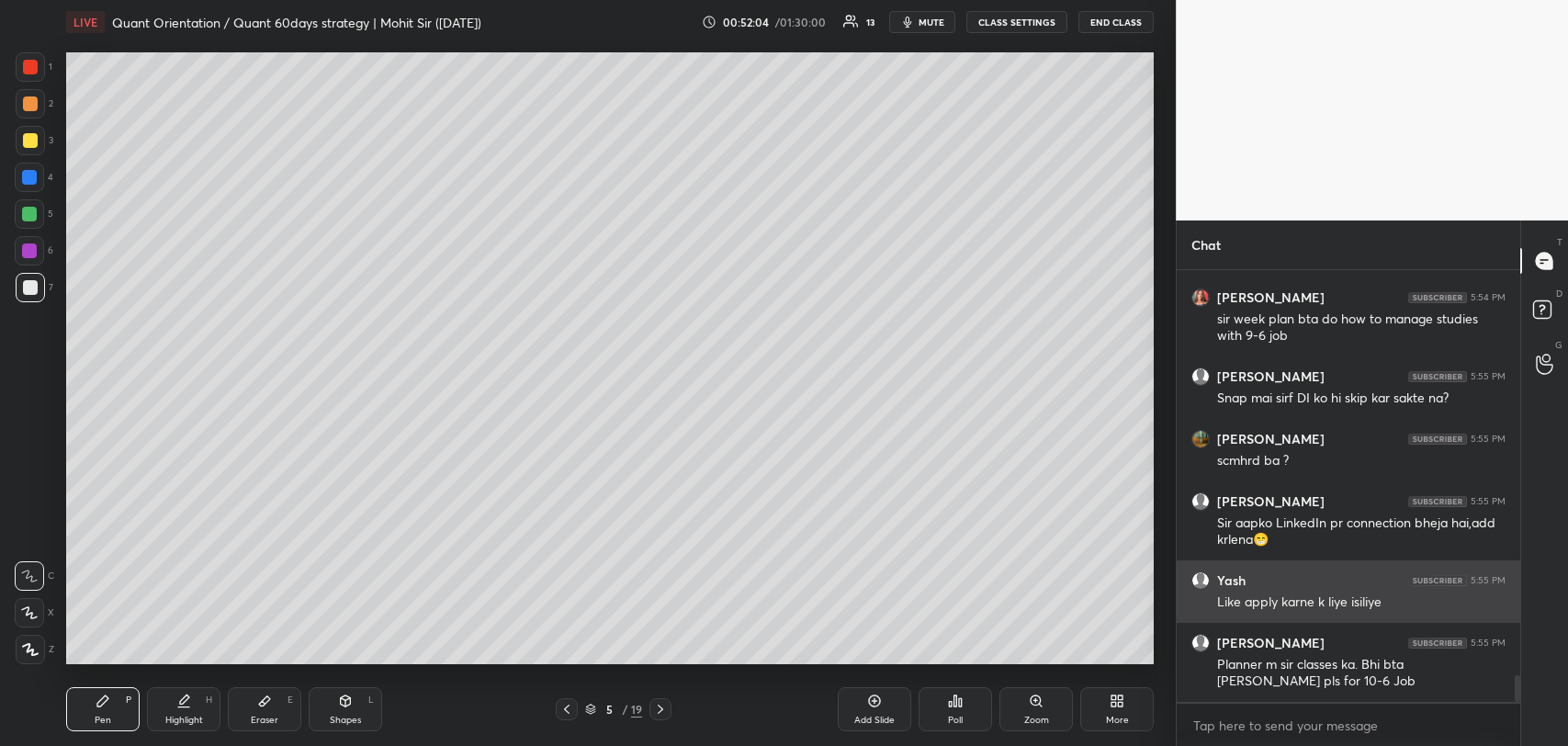
scroll to position [6555, 0]
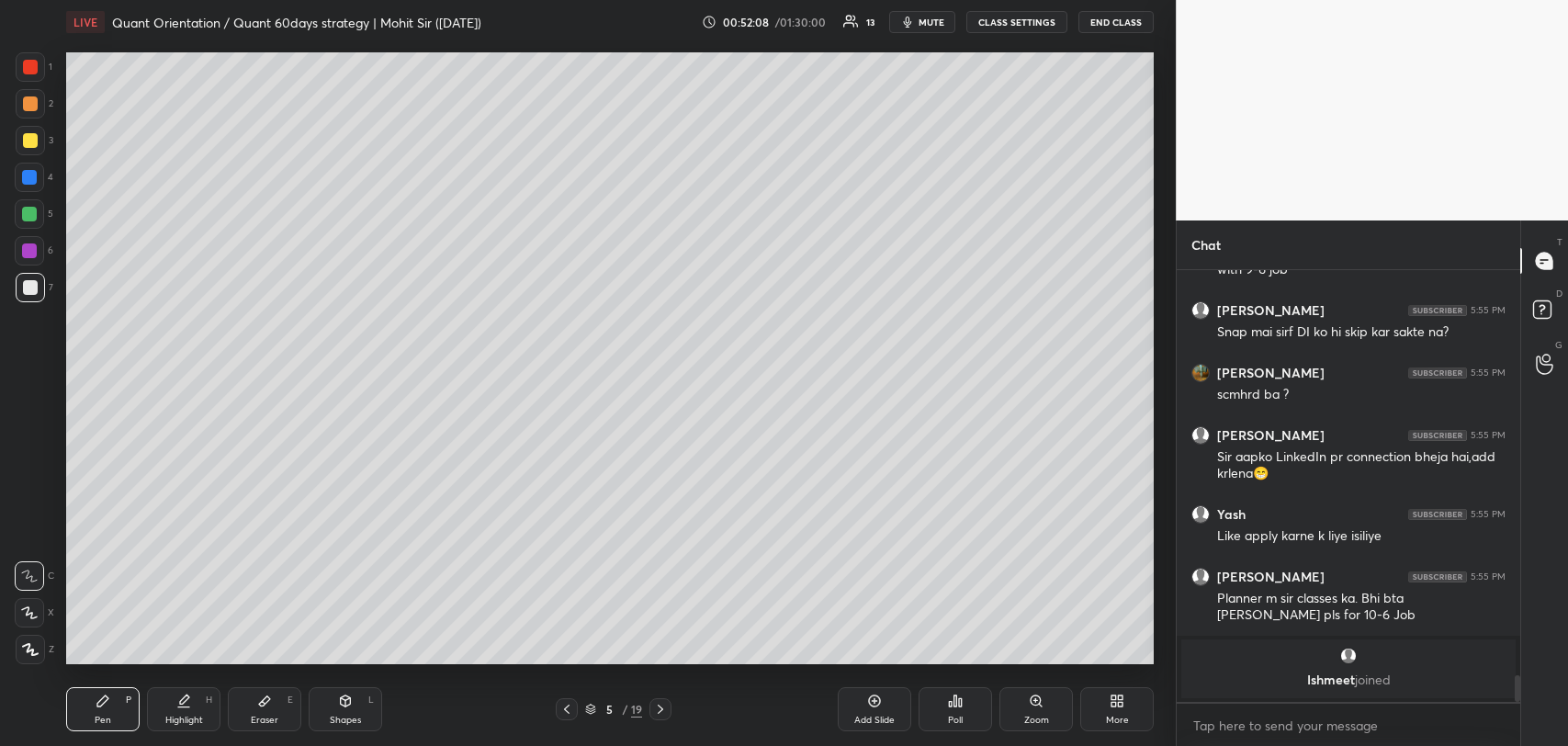
click at [663, 715] on icon at bounding box center [660, 709] width 15 height 15
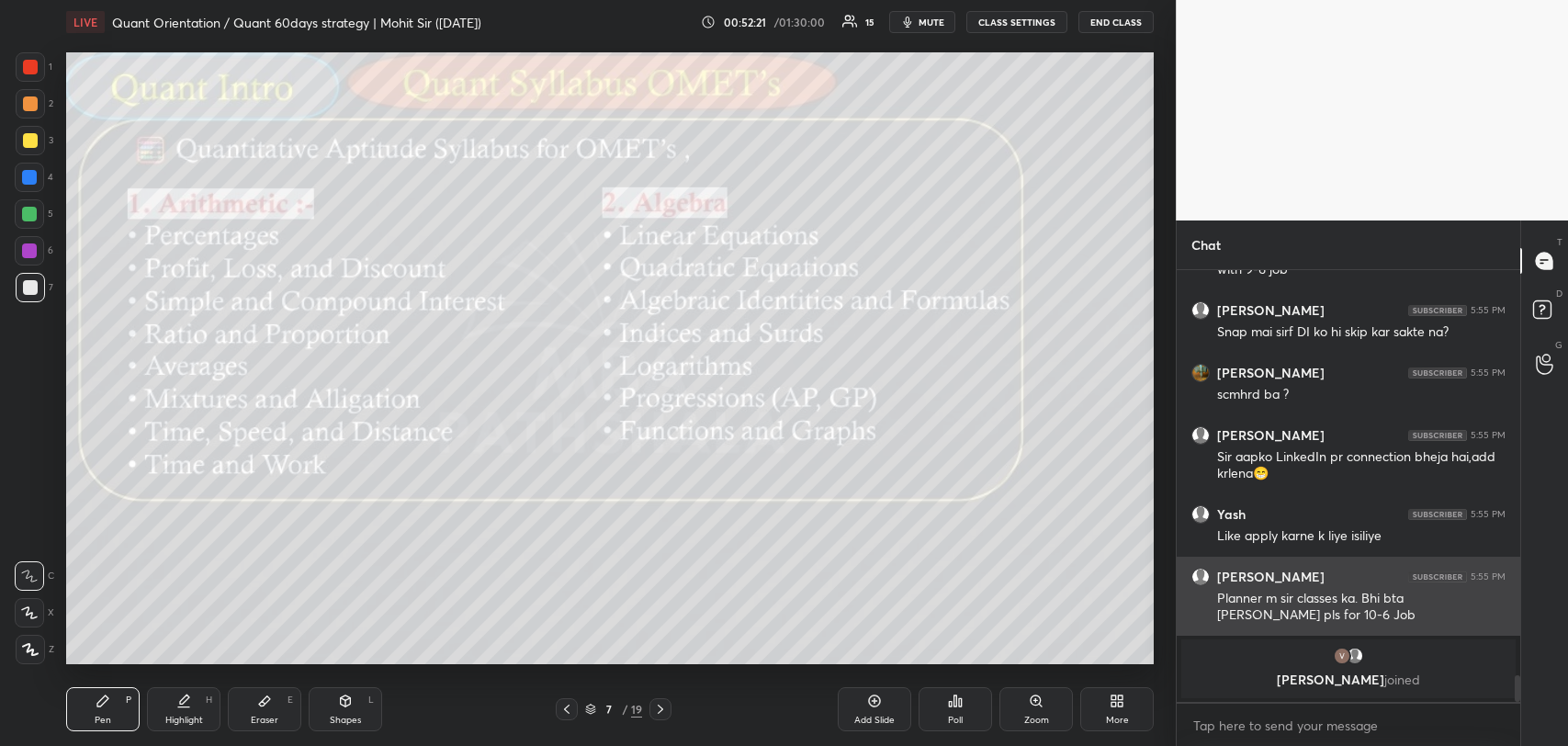
scroll to position [6279, 0]
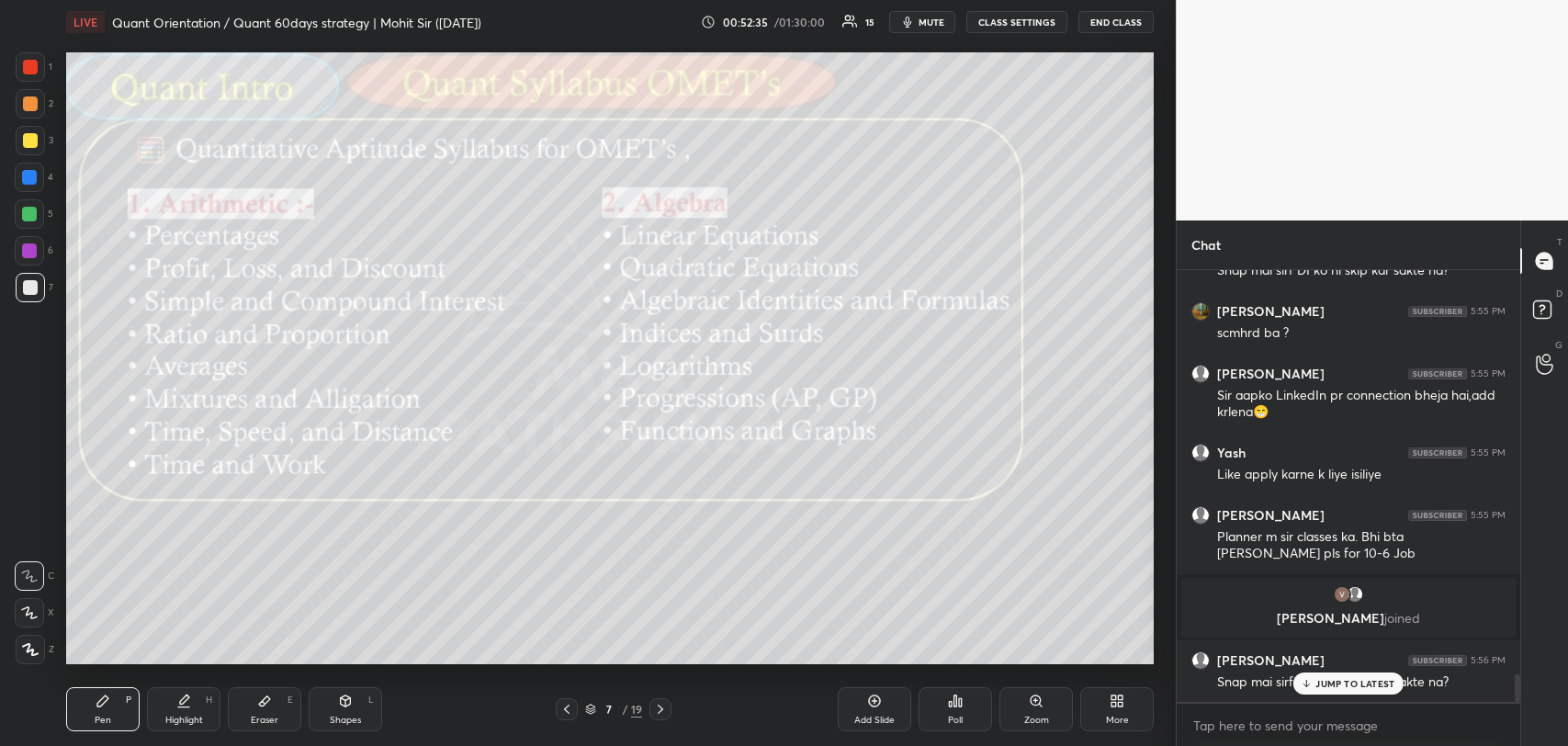
click at [1330, 674] on div "JUMP TO LATEST" at bounding box center [1347, 684] width 110 height 22
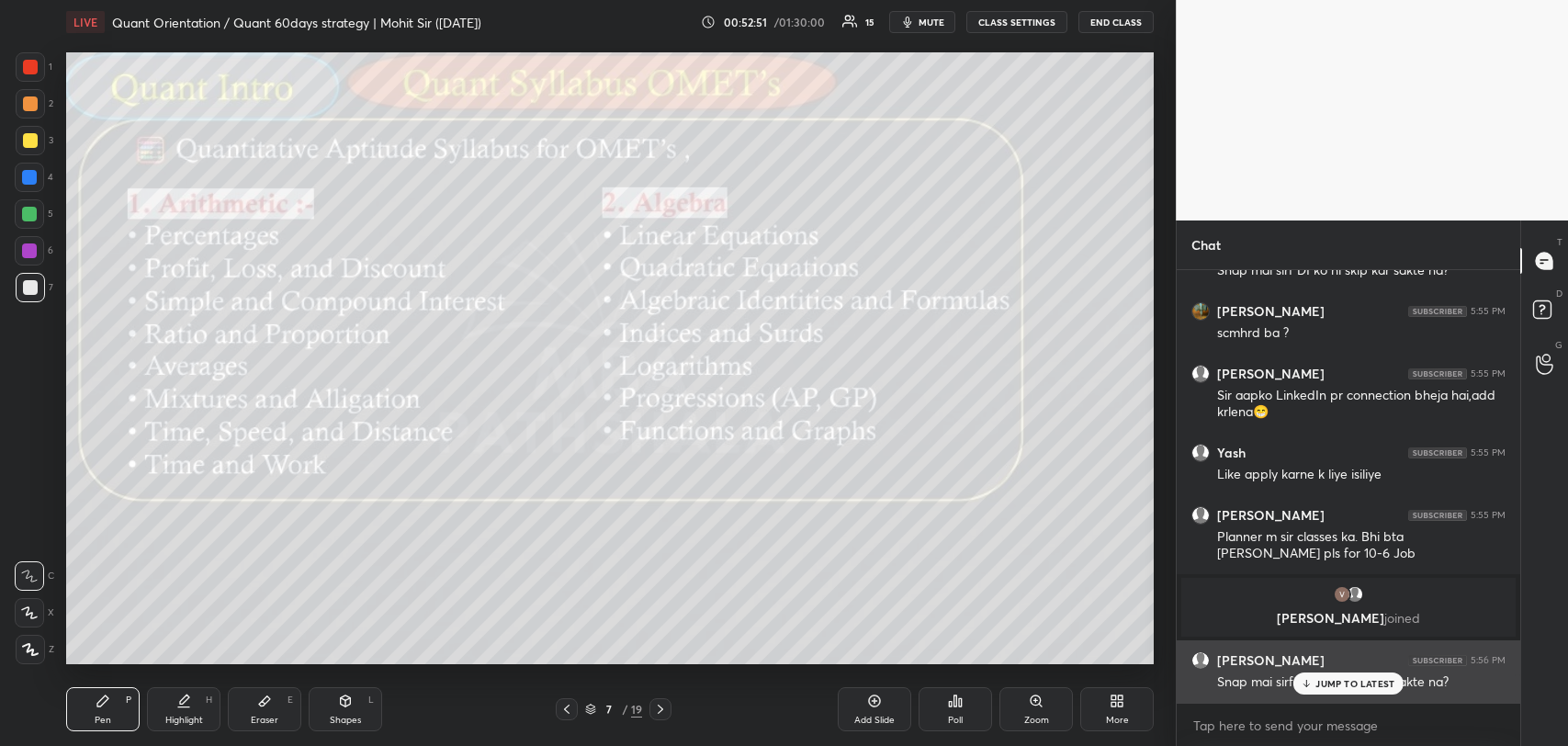
scroll to position [6345, 0]
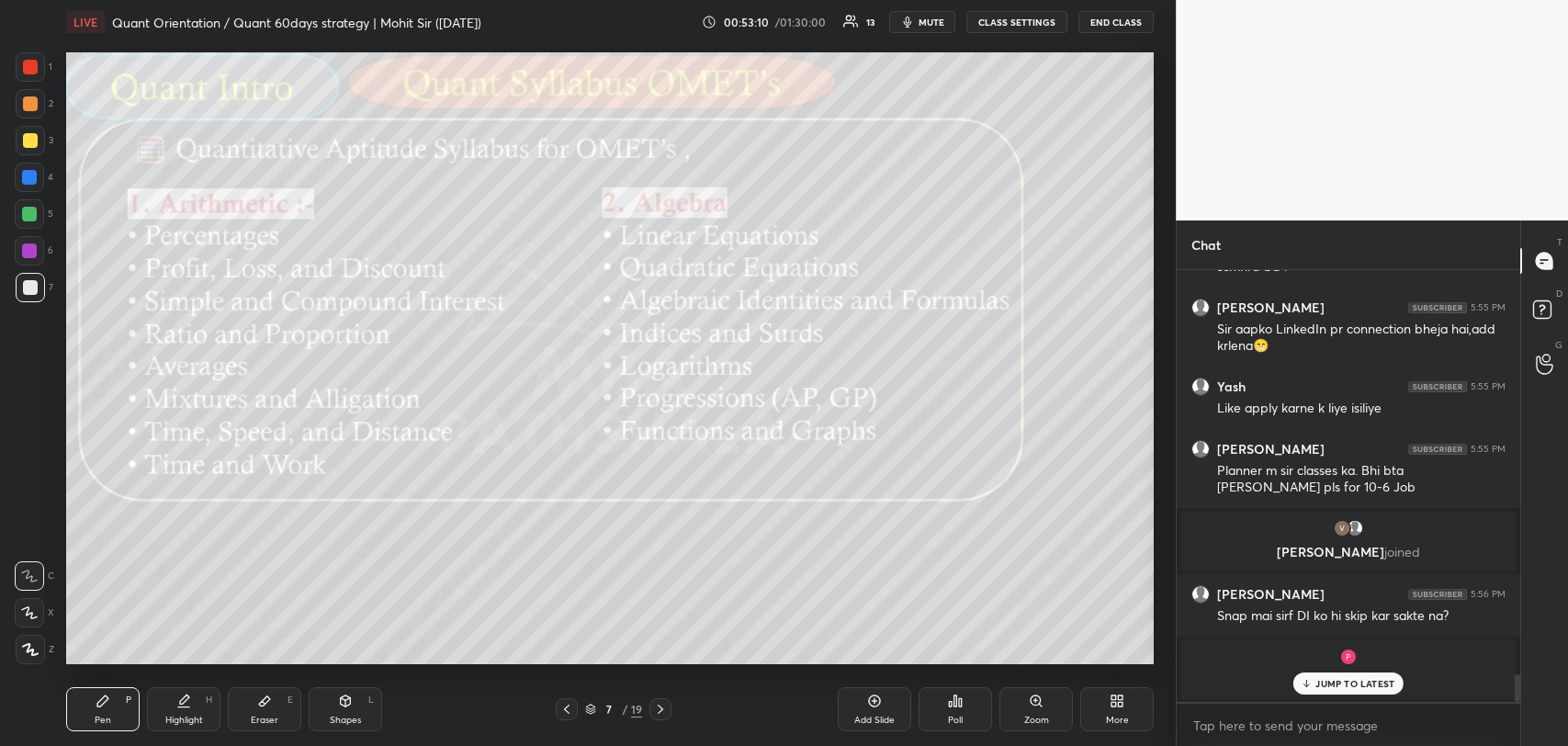
click at [1340, 679] on p "JUMP TO LATEST" at bounding box center [1354, 683] width 79 height 11
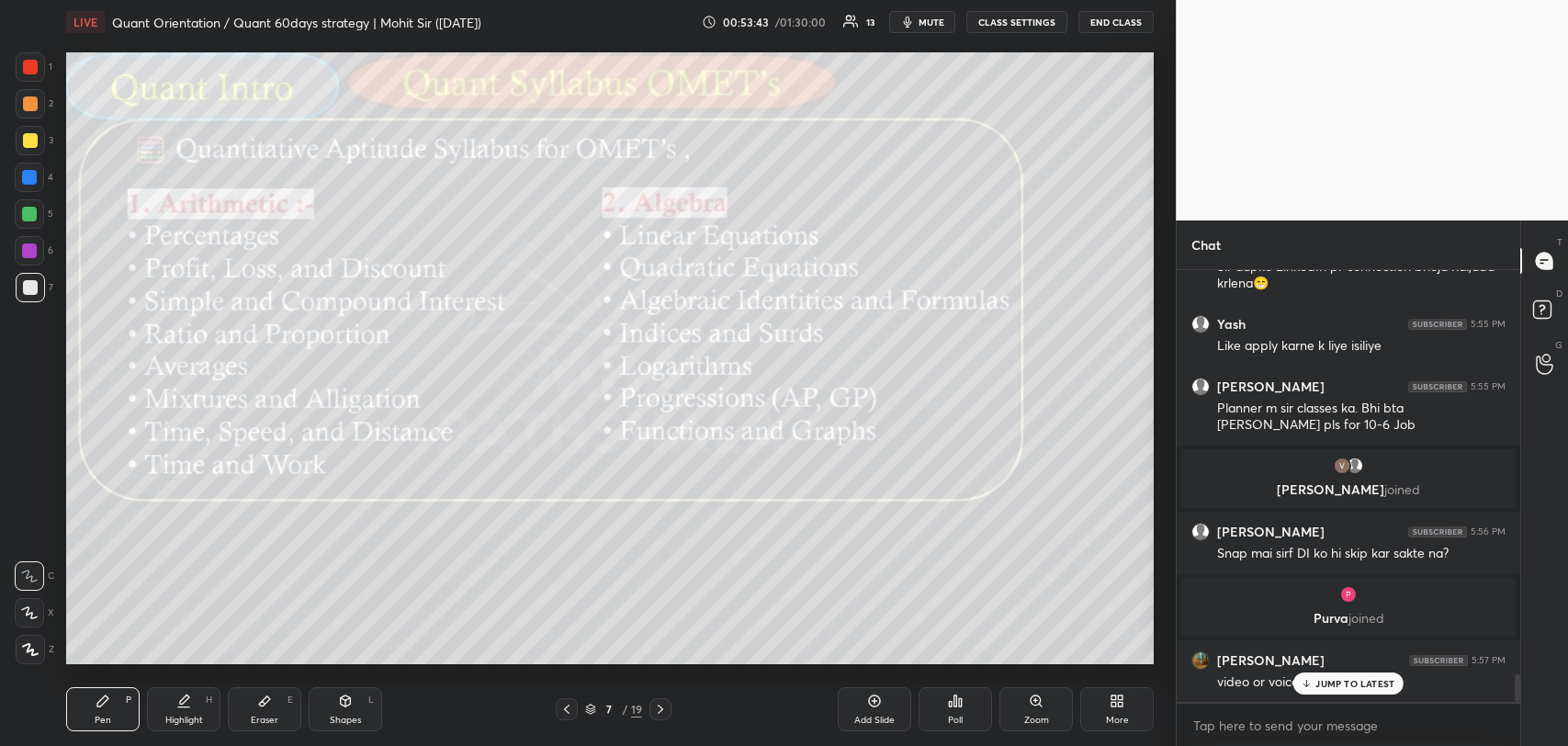
click at [1344, 678] on p "JUMP TO LATEST" at bounding box center [1354, 683] width 79 height 11
click at [1306, 673] on div "JUMP TO LATEST" at bounding box center [1347, 684] width 110 height 22
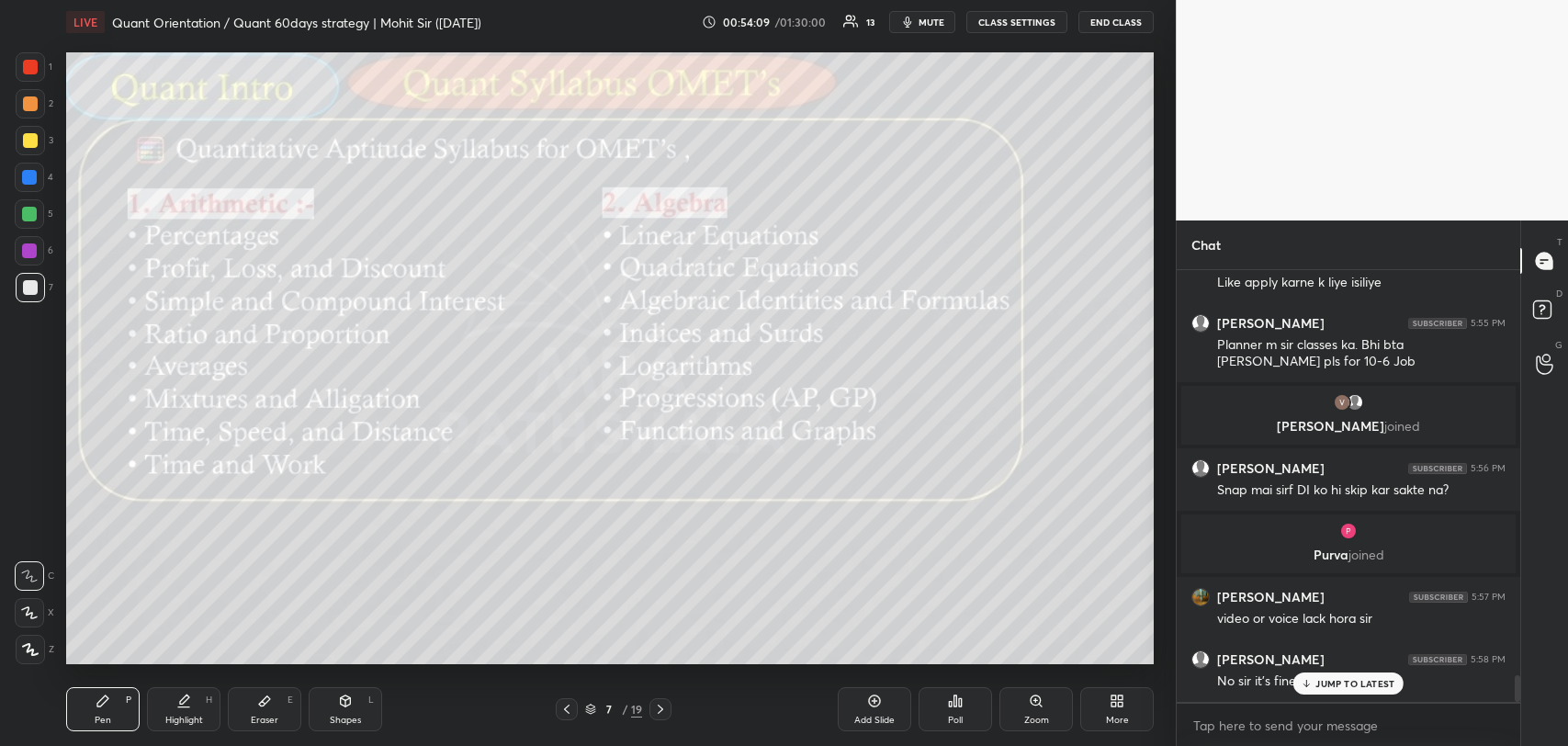
scroll to position [6499, 0]
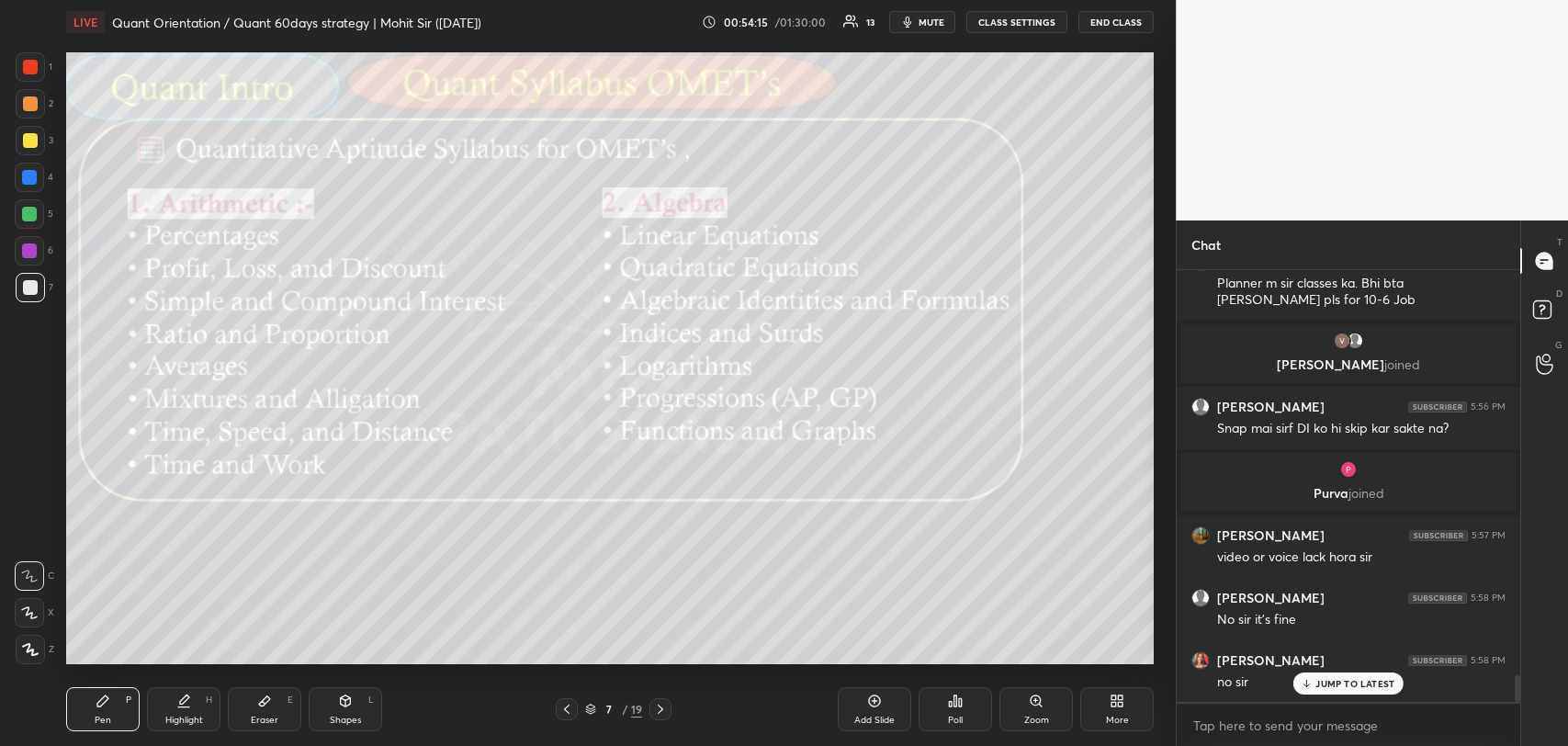
click at [22, 131] on div at bounding box center [30, 140] width 29 height 29
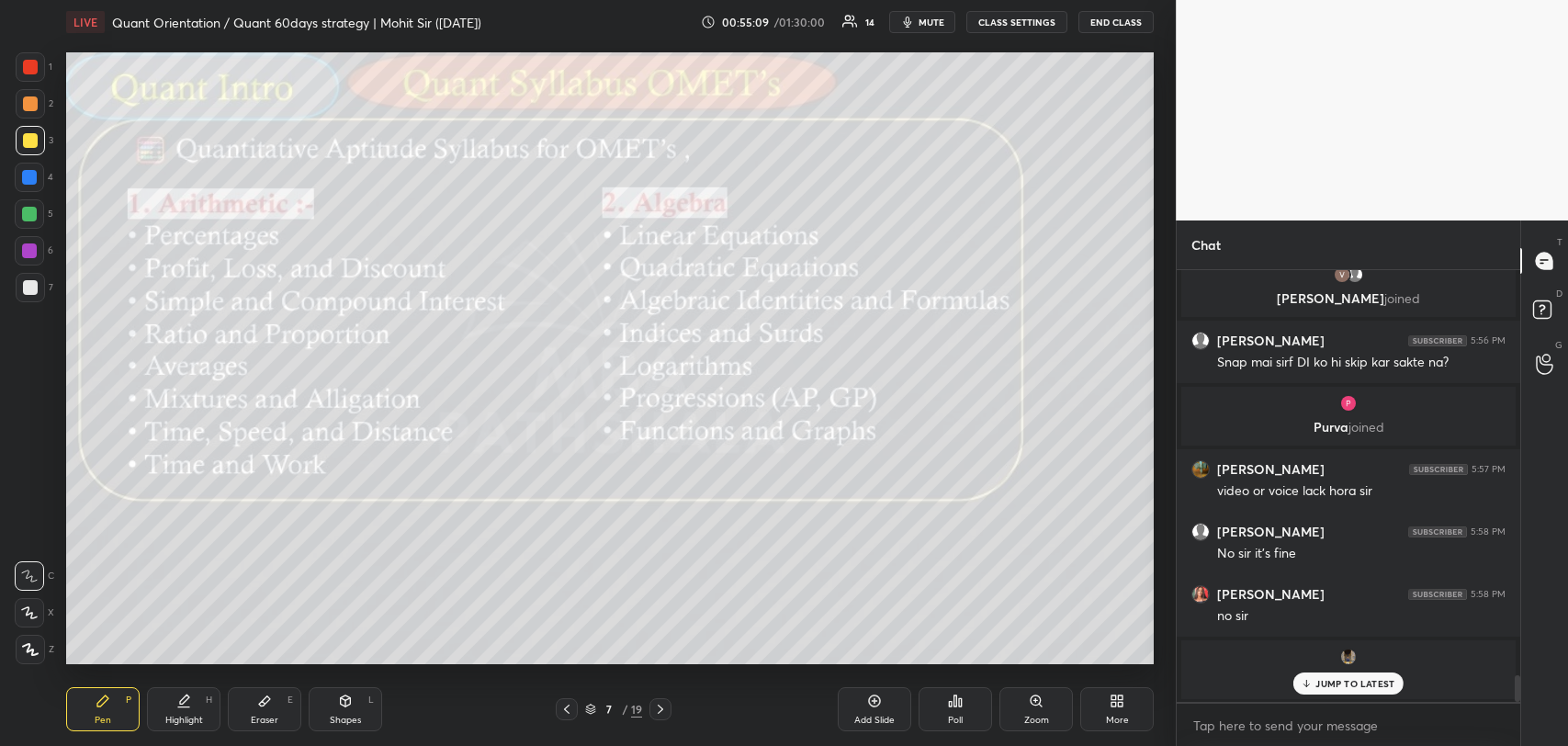
click at [1321, 683] on p "JUMP TO LATEST" at bounding box center [1354, 683] width 79 height 11
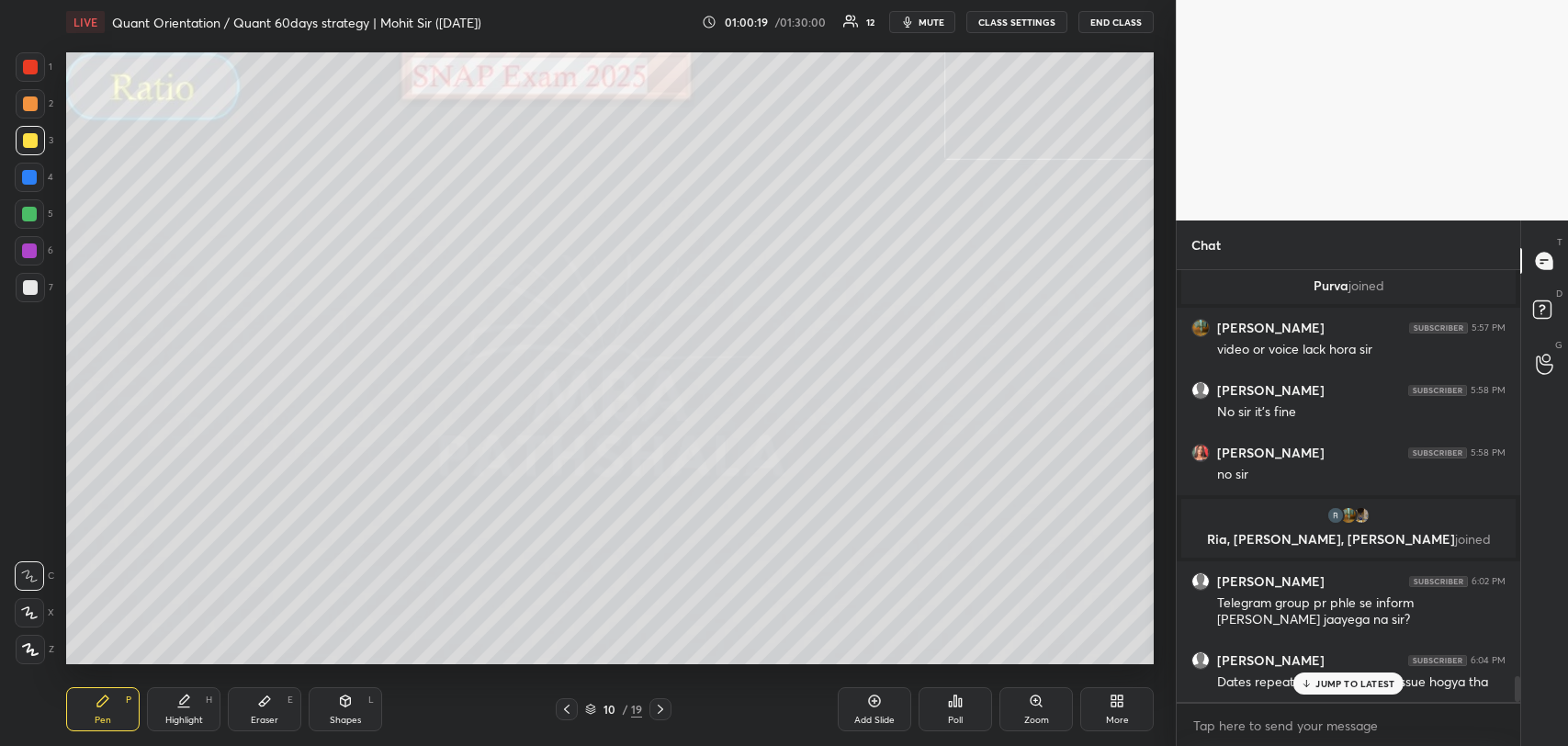
scroll to position [6773, 0]
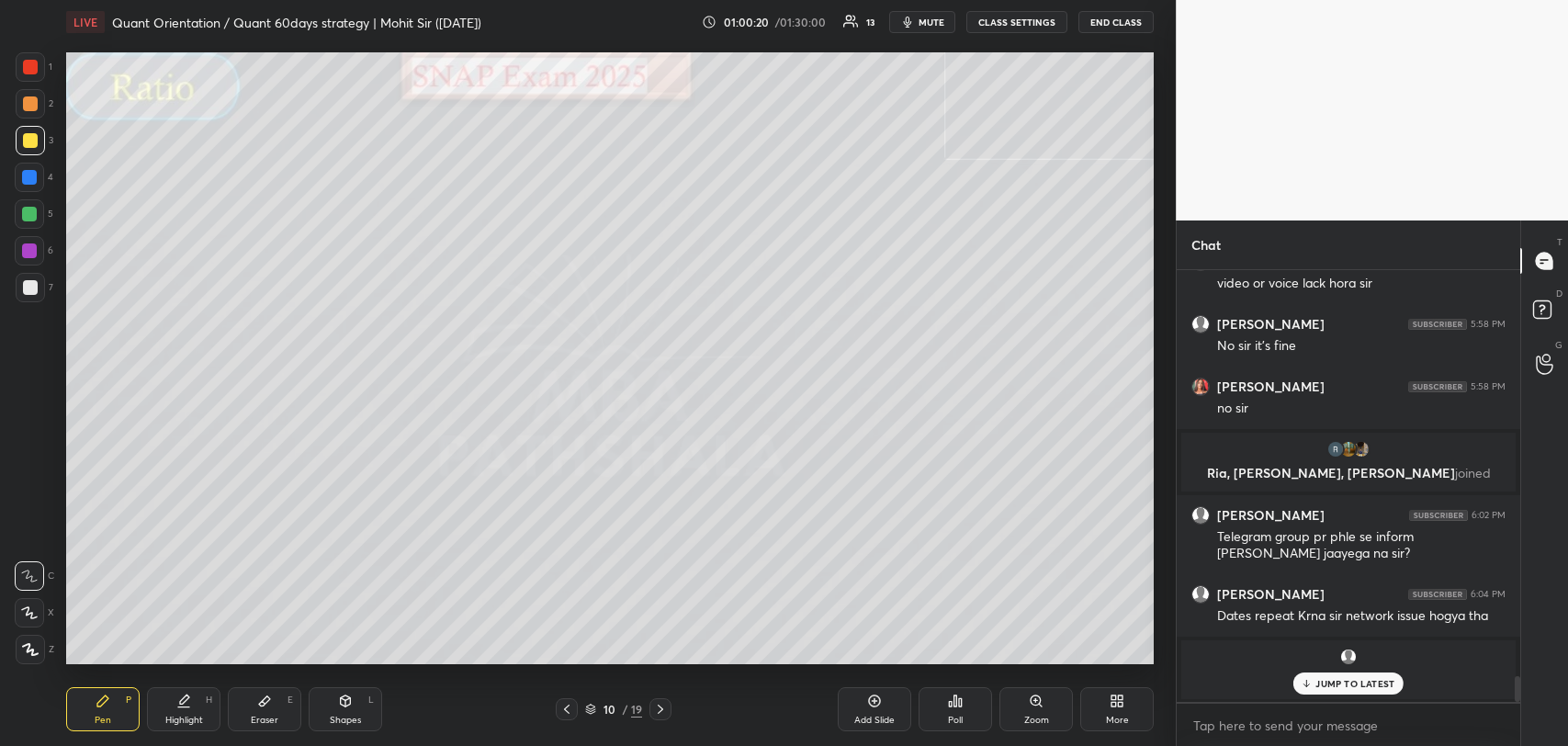
click at [1338, 689] on p "JUMP TO LATEST" at bounding box center [1354, 683] width 79 height 11
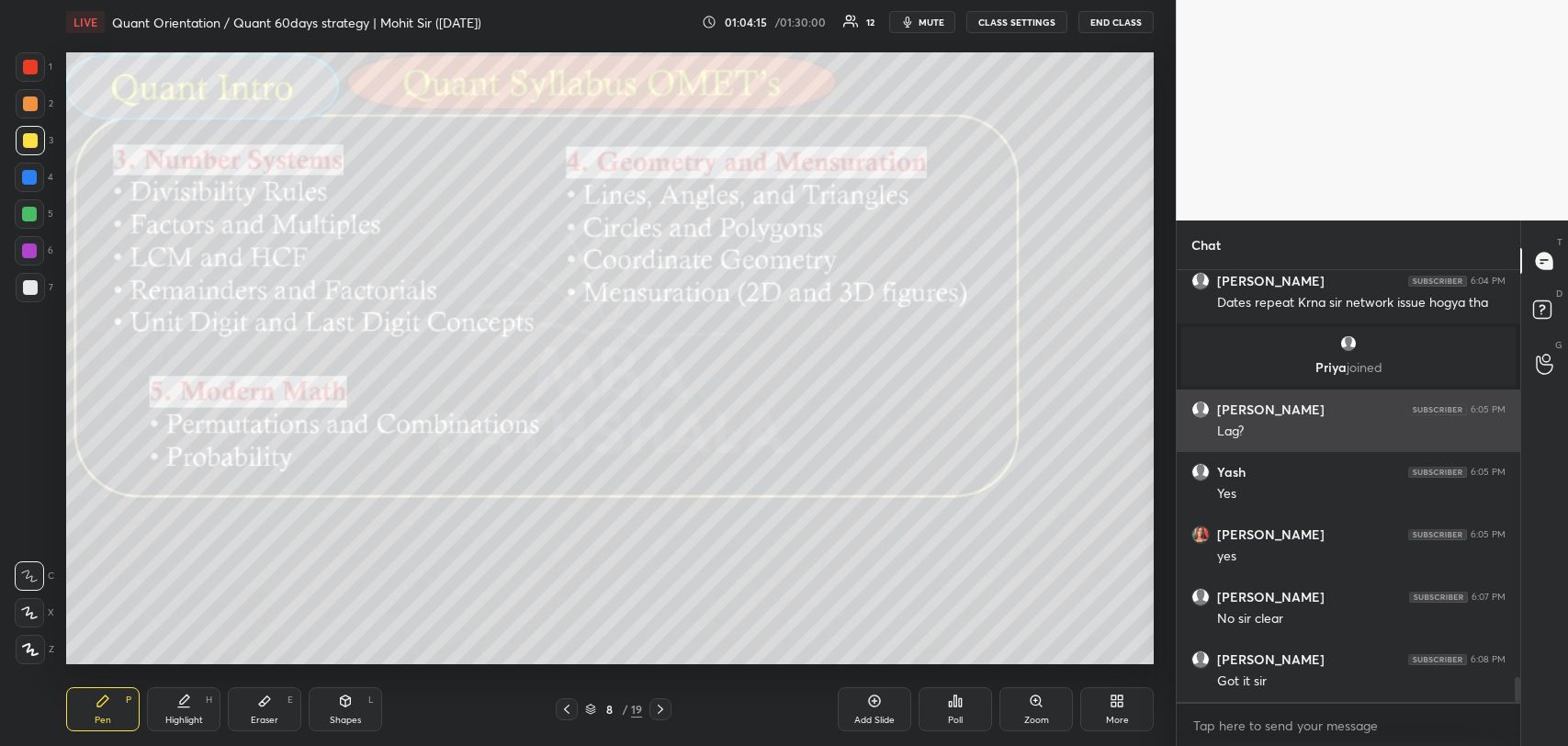
scroll to position [7153, 0]
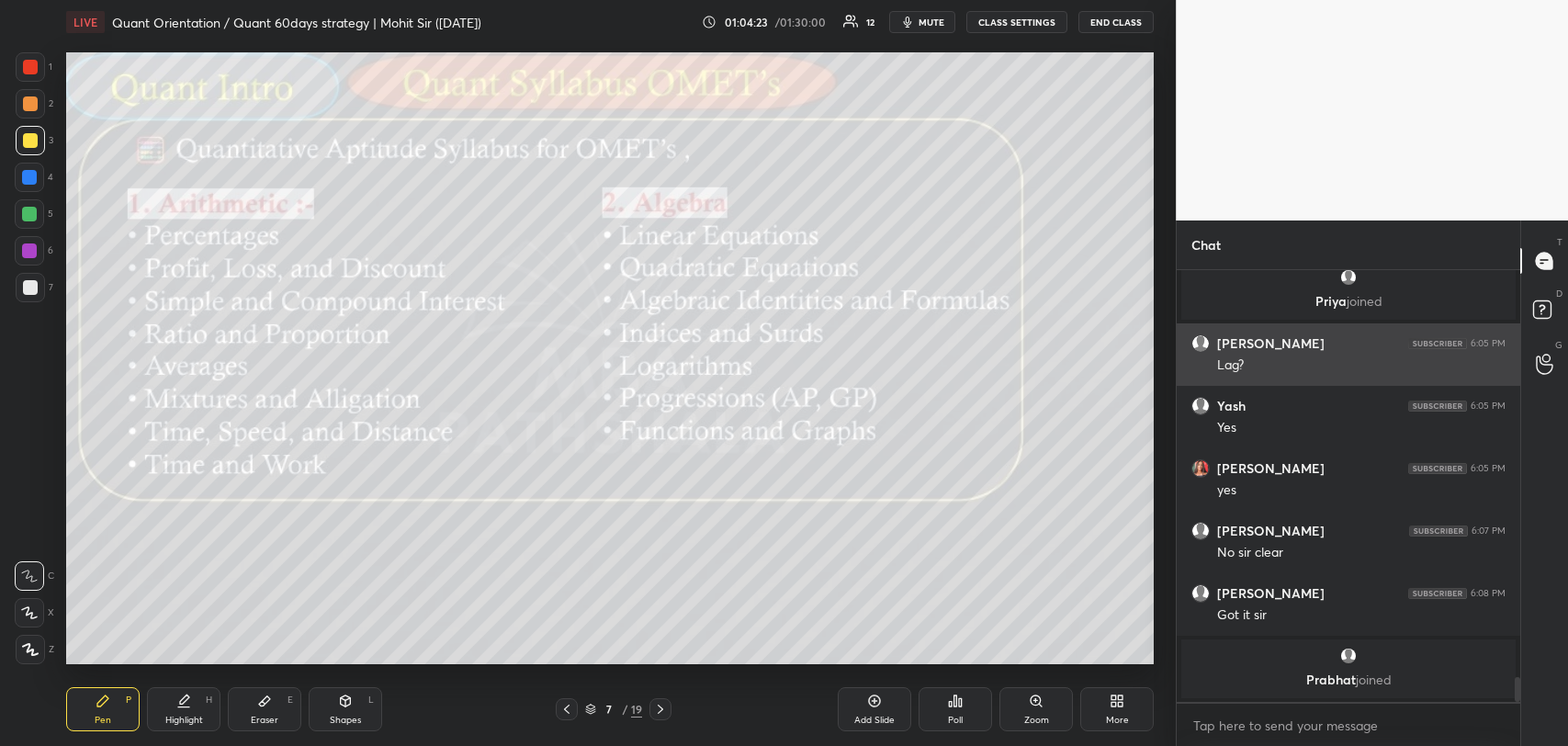
click at [1280, 467] on h6 "[PERSON_NAME]" at bounding box center [1271, 468] width 108 height 17
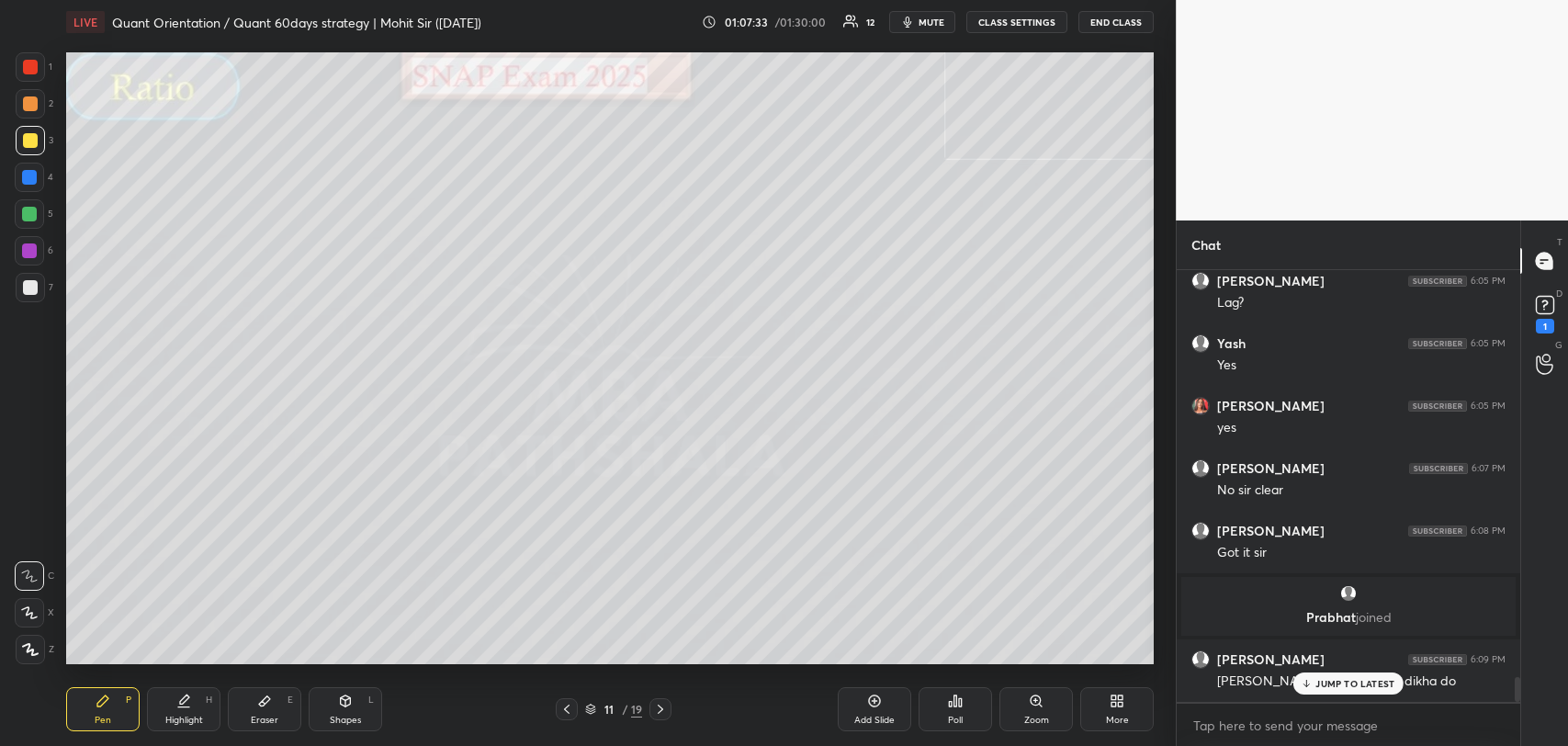
scroll to position [7075, 0]
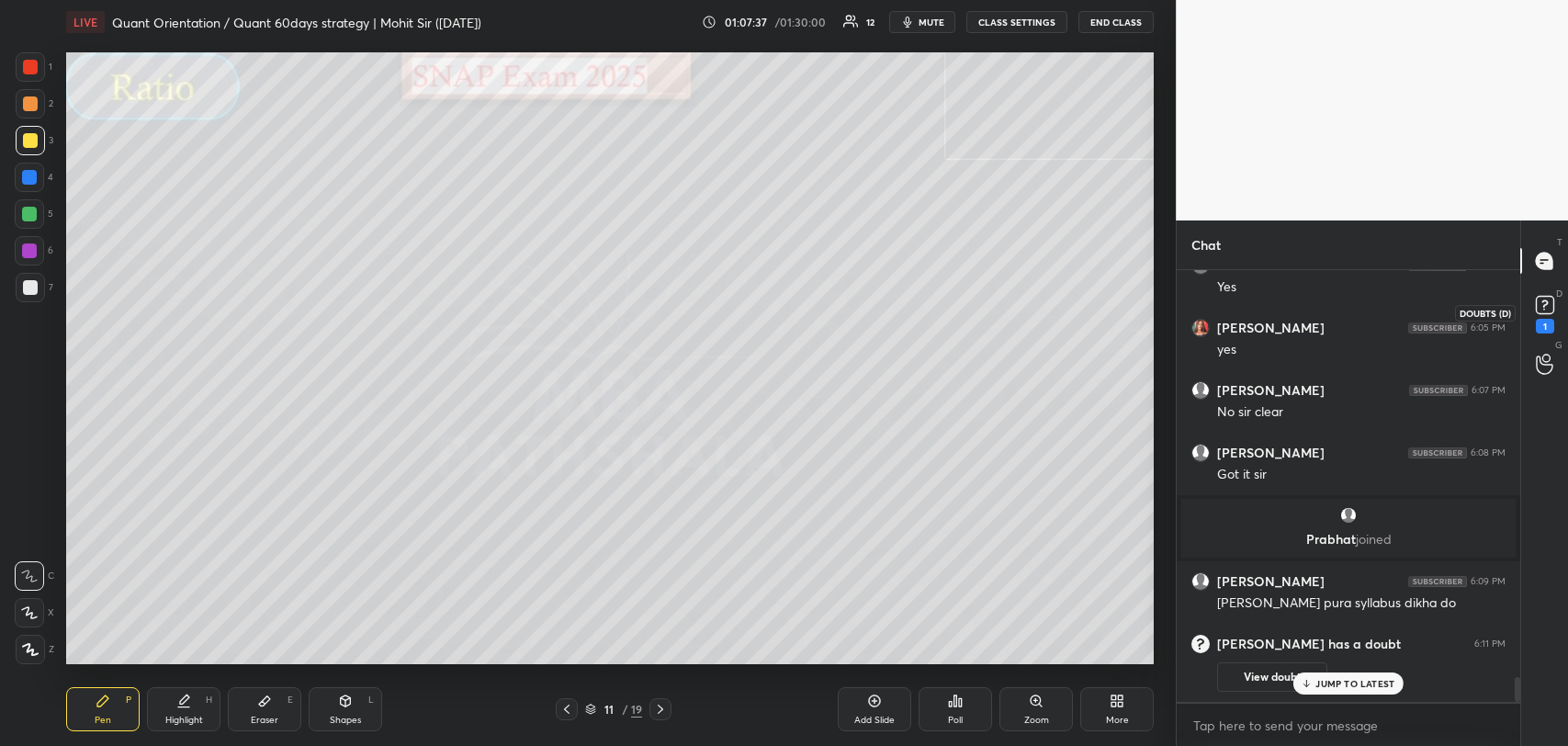
click at [1528, 302] on div "1" at bounding box center [1545, 312] width 37 height 33
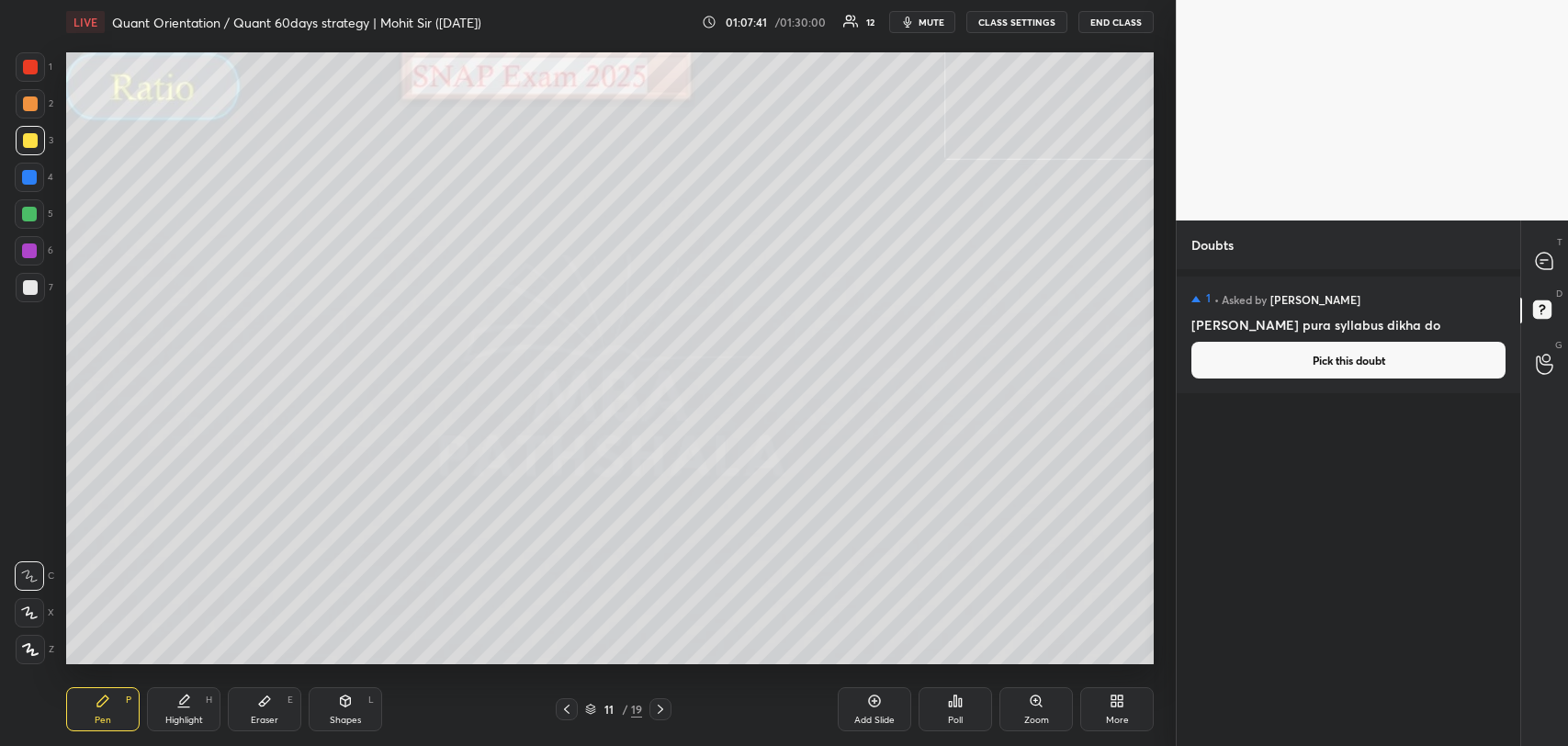
click at [1314, 354] on button "Pick this doubt" at bounding box center [1347, 360] width 314 height 37
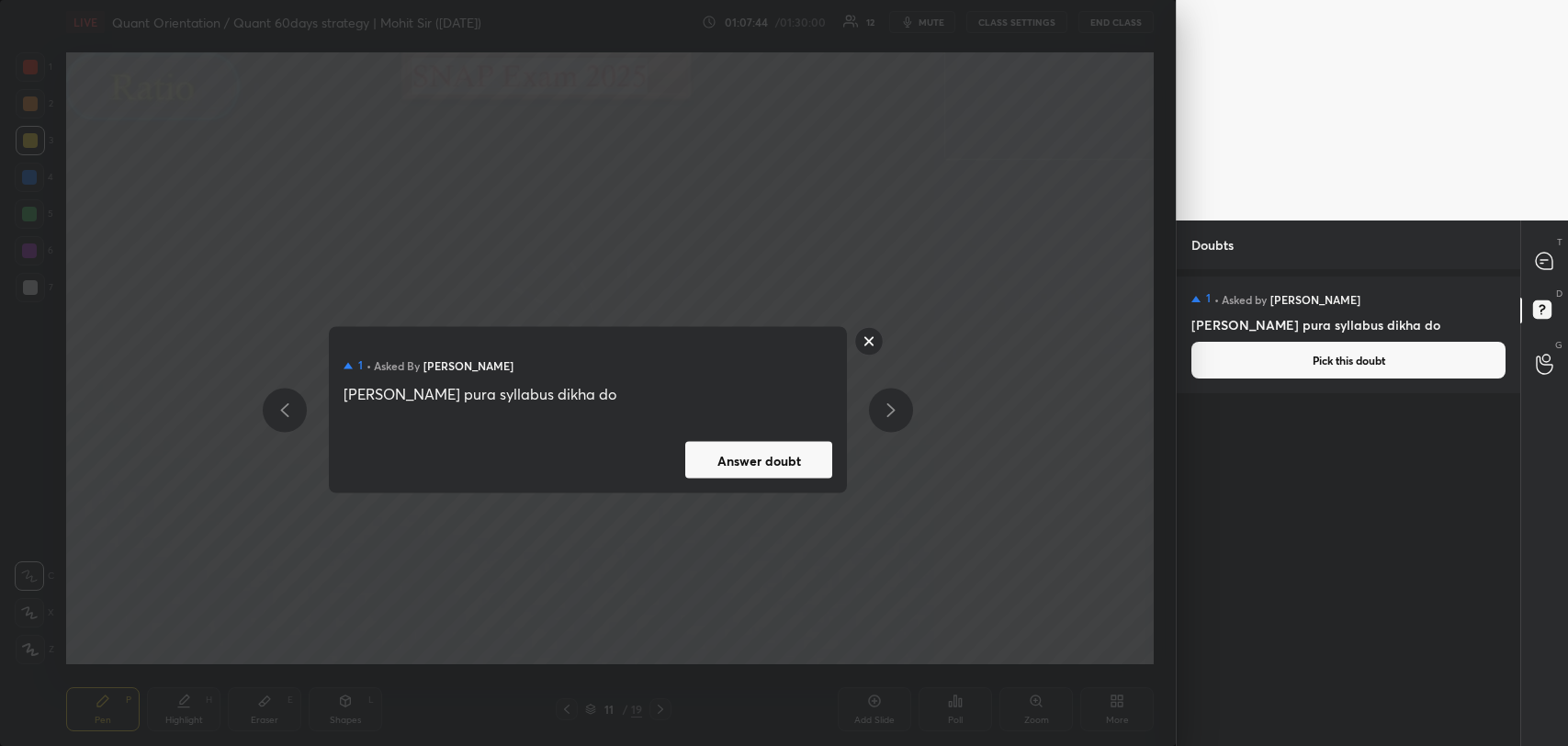
click at [873, 342] on rect at bounding box center [869, 340] width 28 height 28
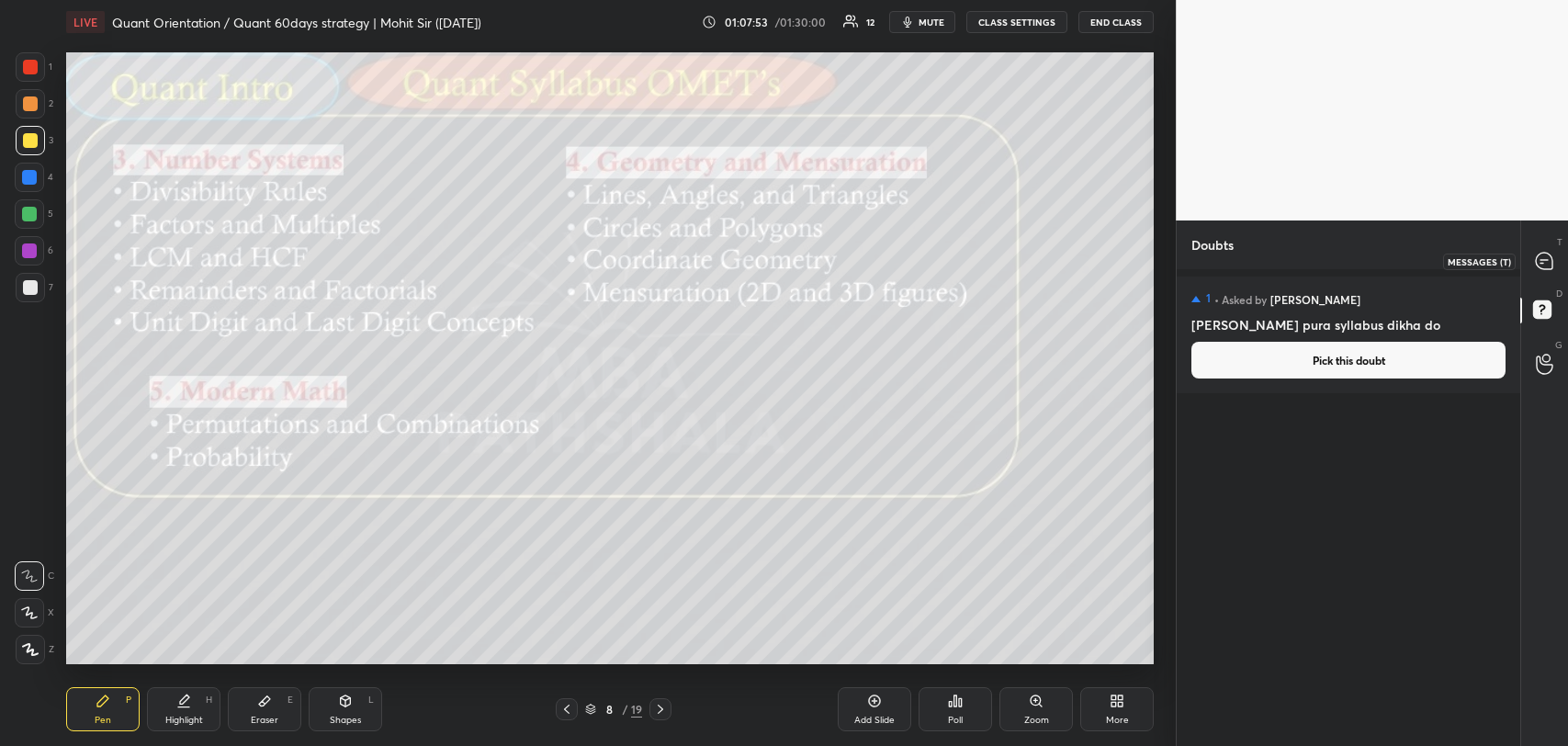
click at [1560, 266] on div at bounding box center [1545, 261] width 37 height 33
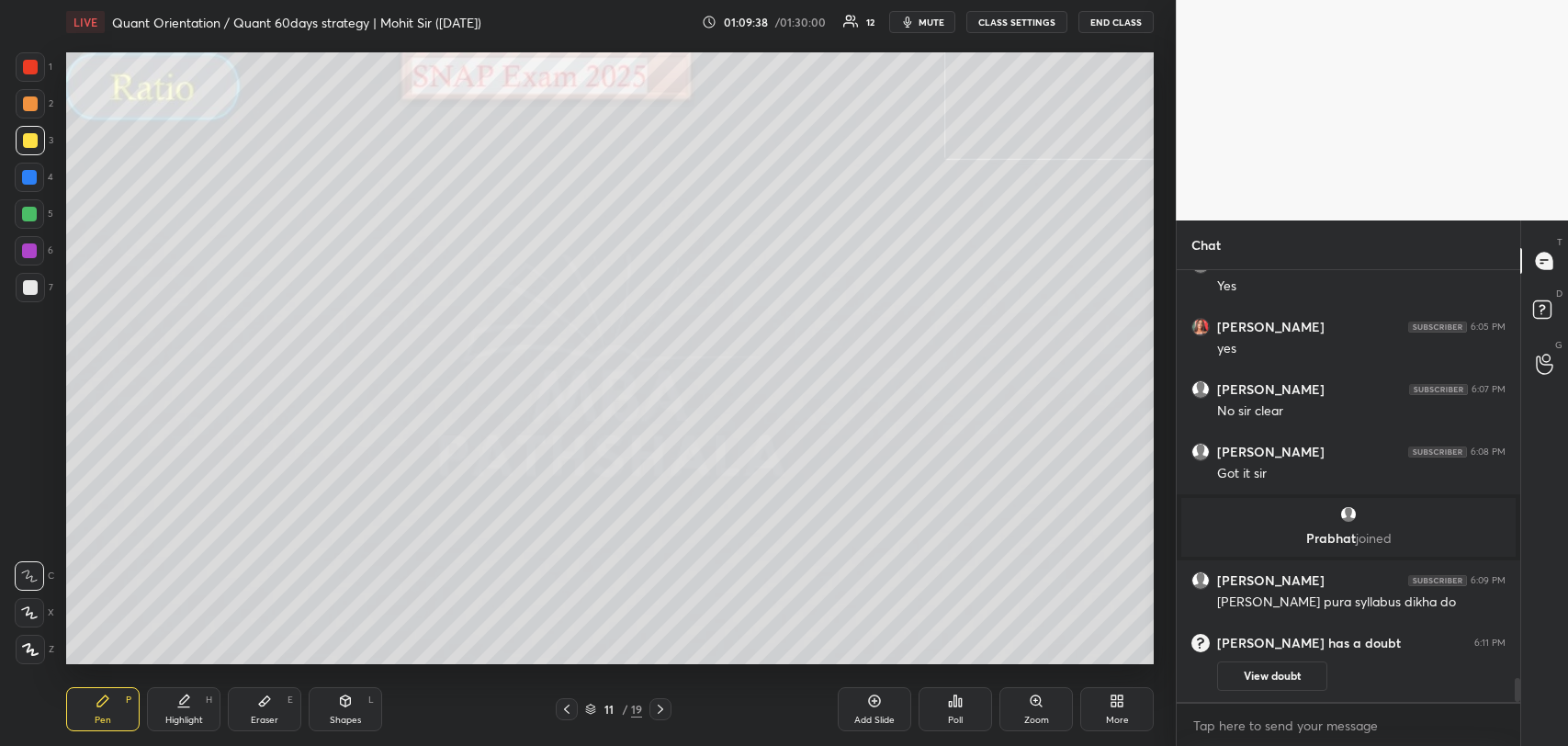
scroll to position [7383, 0]
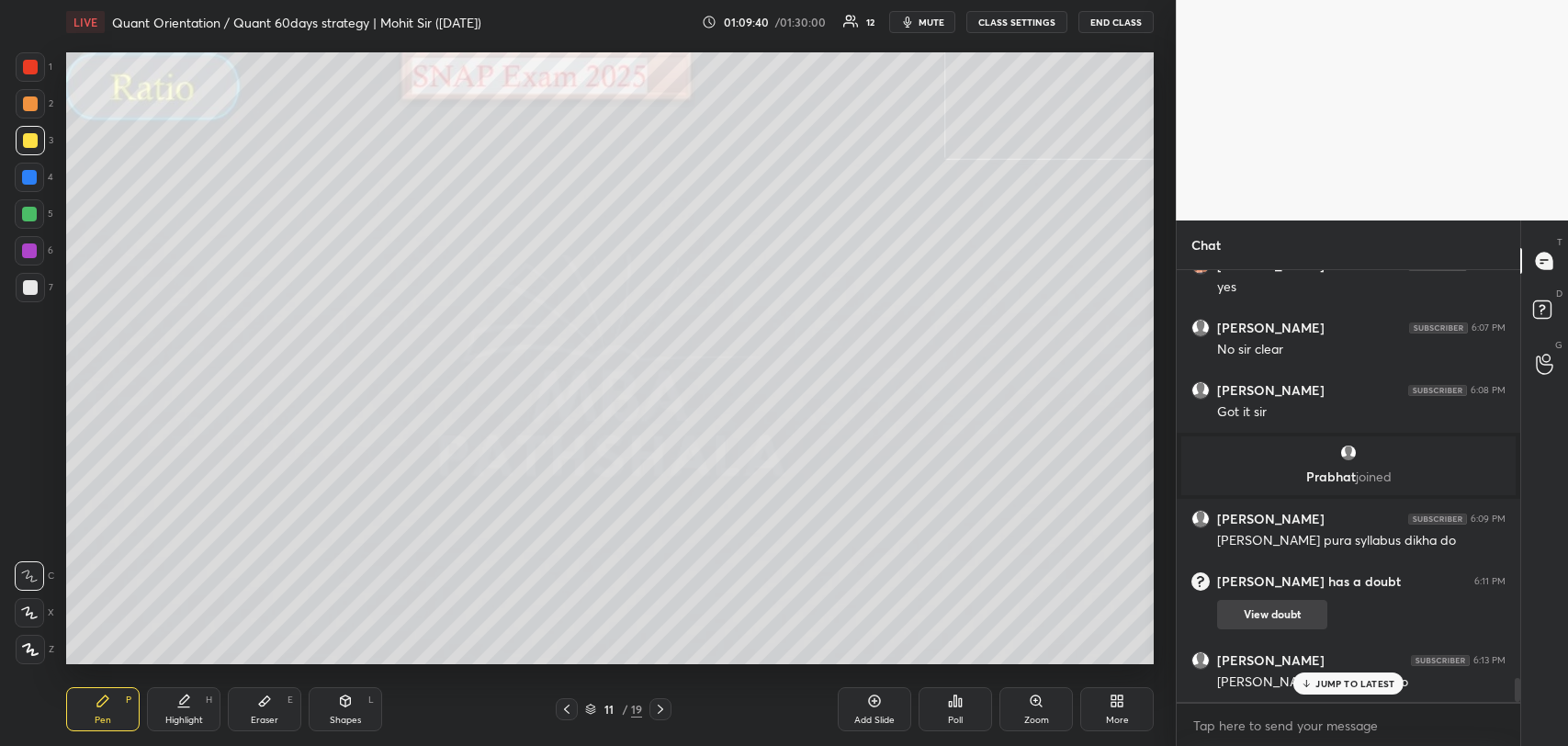
click at [1315, 678] on p "JUMP TO LATEST" at bounding box center [1354, 683] width 79 height 11
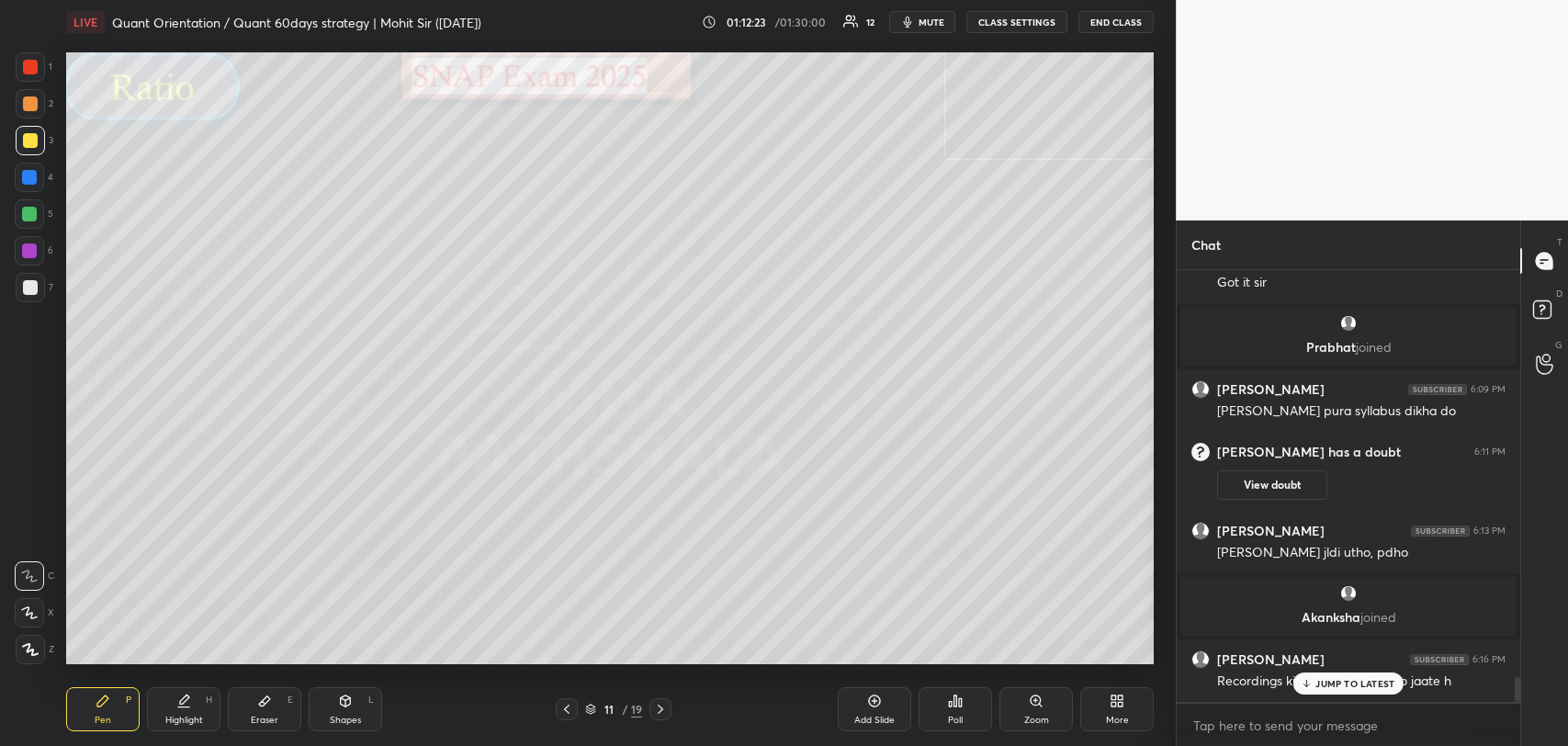
scroll to position [7126, 0]
click at [1322, 678] on p "JUMP TO LATEST" at bounding box center [1354, 683] width 79 height 11
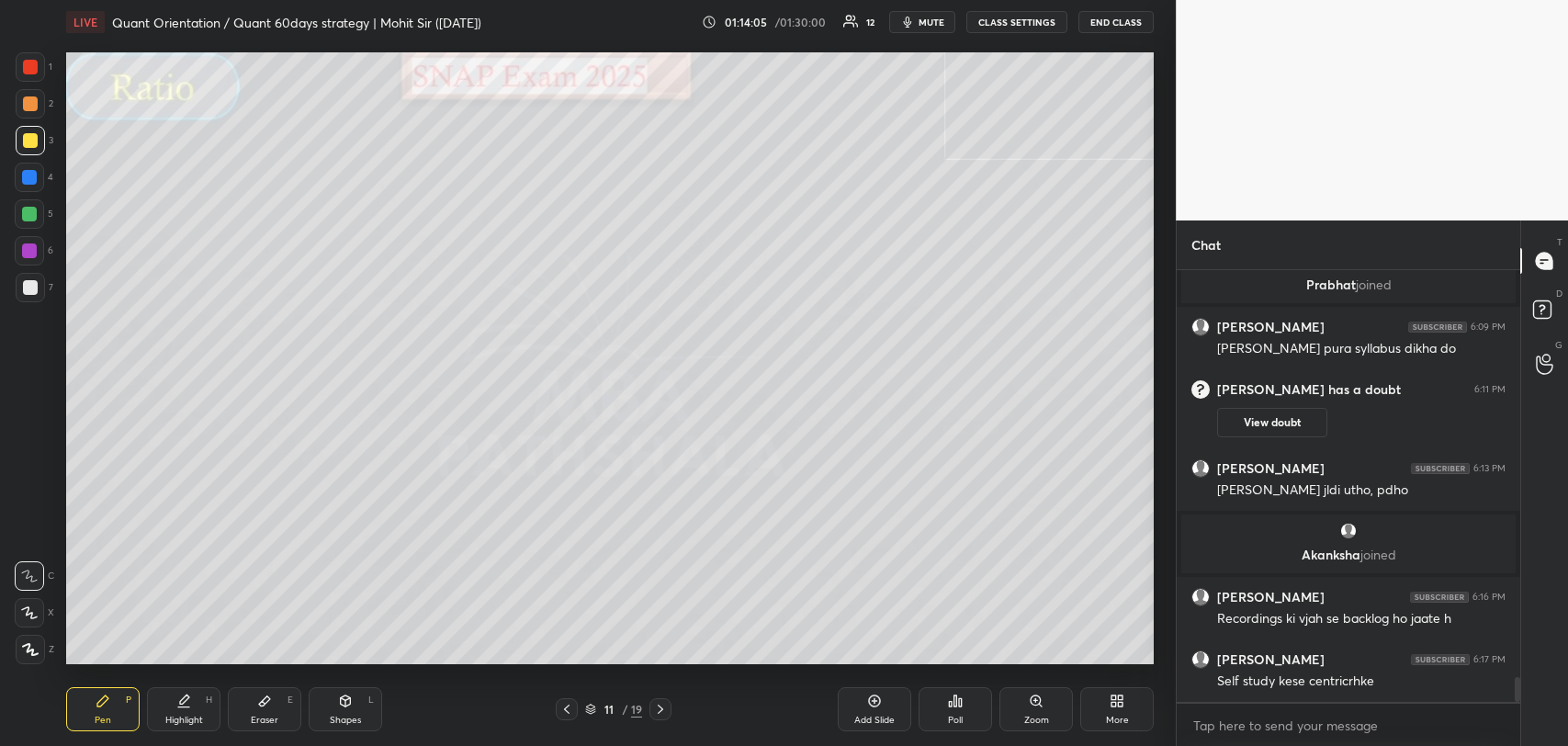
scroll to position [7251, 0]
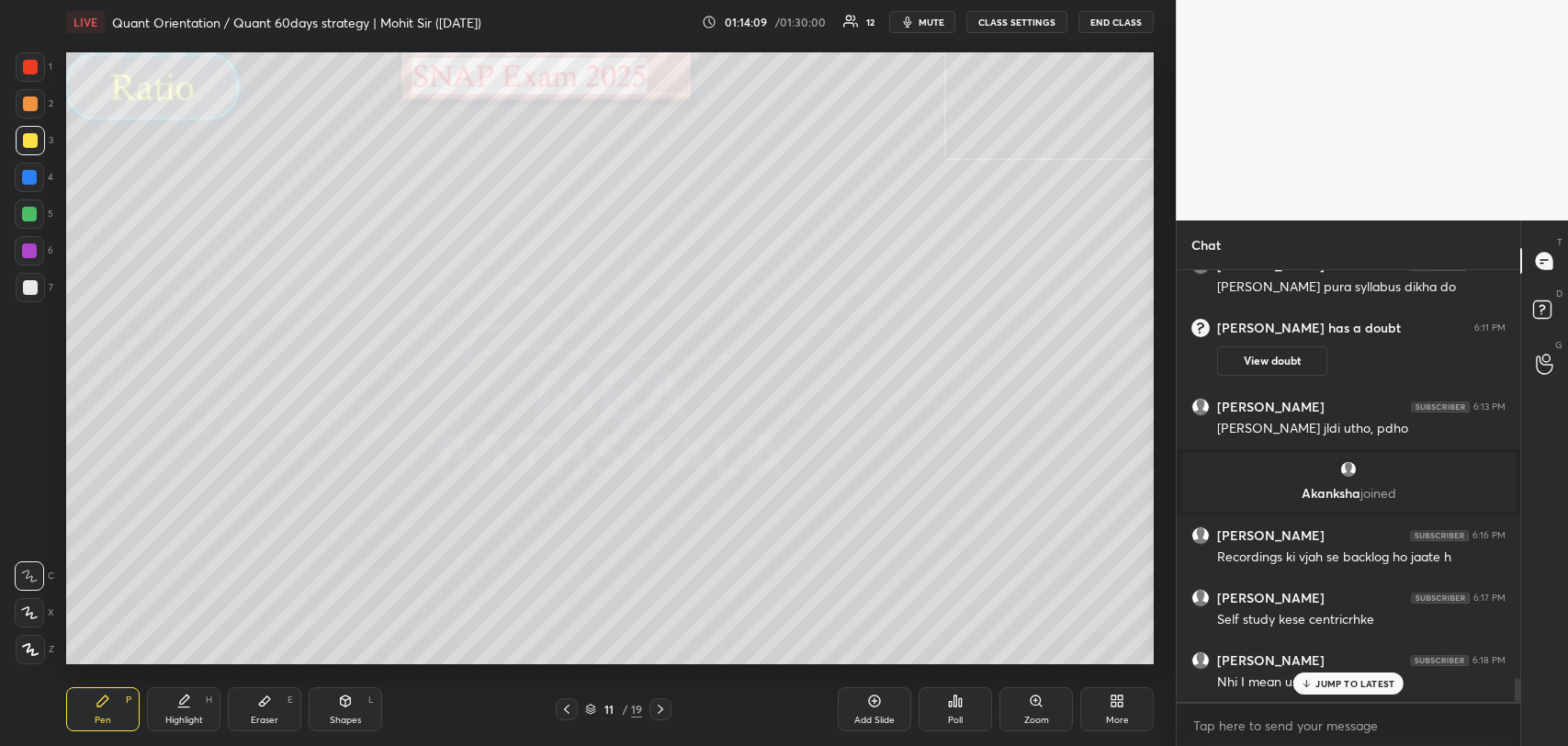
click at [1330, 681] on p "JUMP TO LATEST" at bounding box center [1354, 683] width 79 height 11
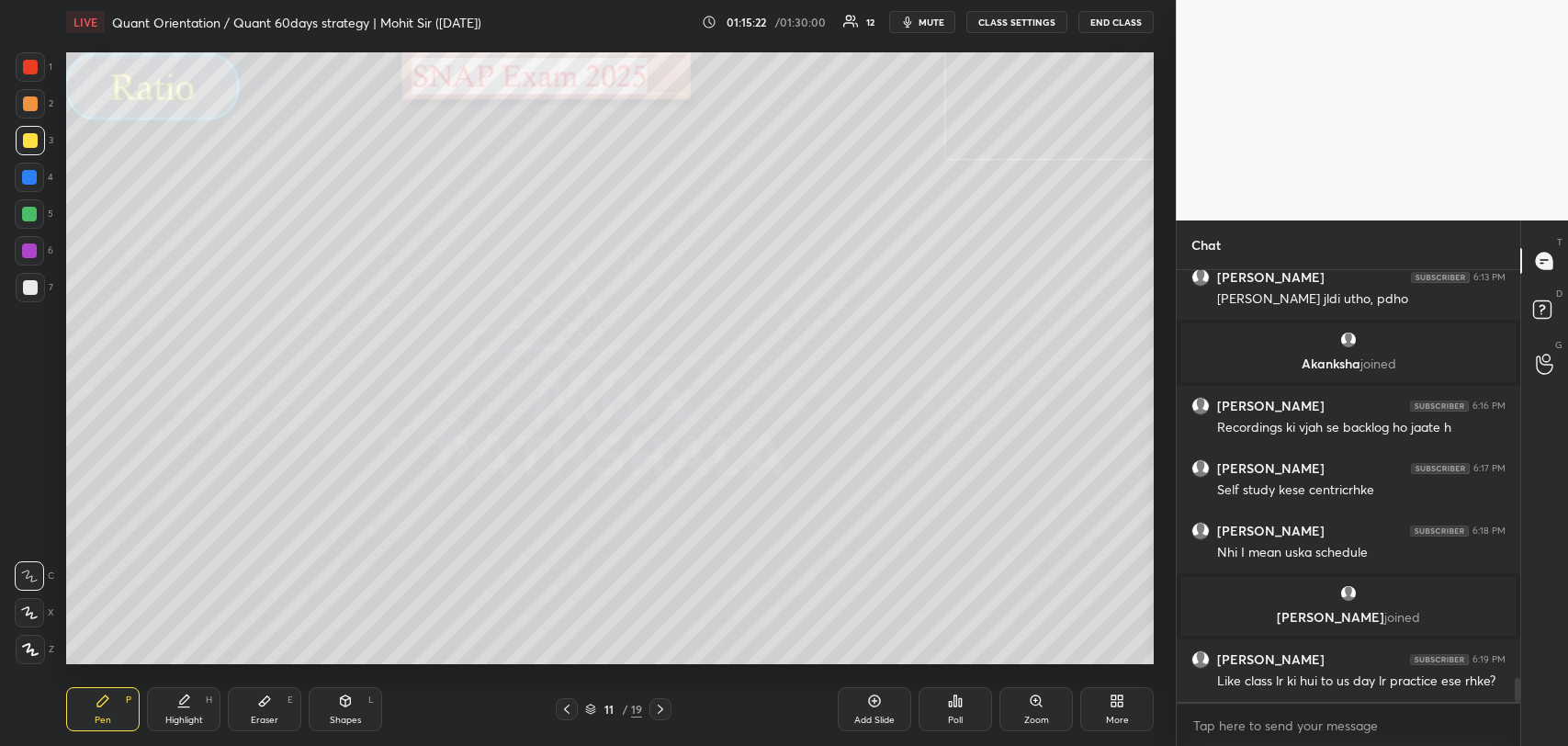
scroll to position [7310, 0]
click at [1352, 682] on p "JUMP TO LATEST" at bounding box center [1354, 683] width 79 height 11
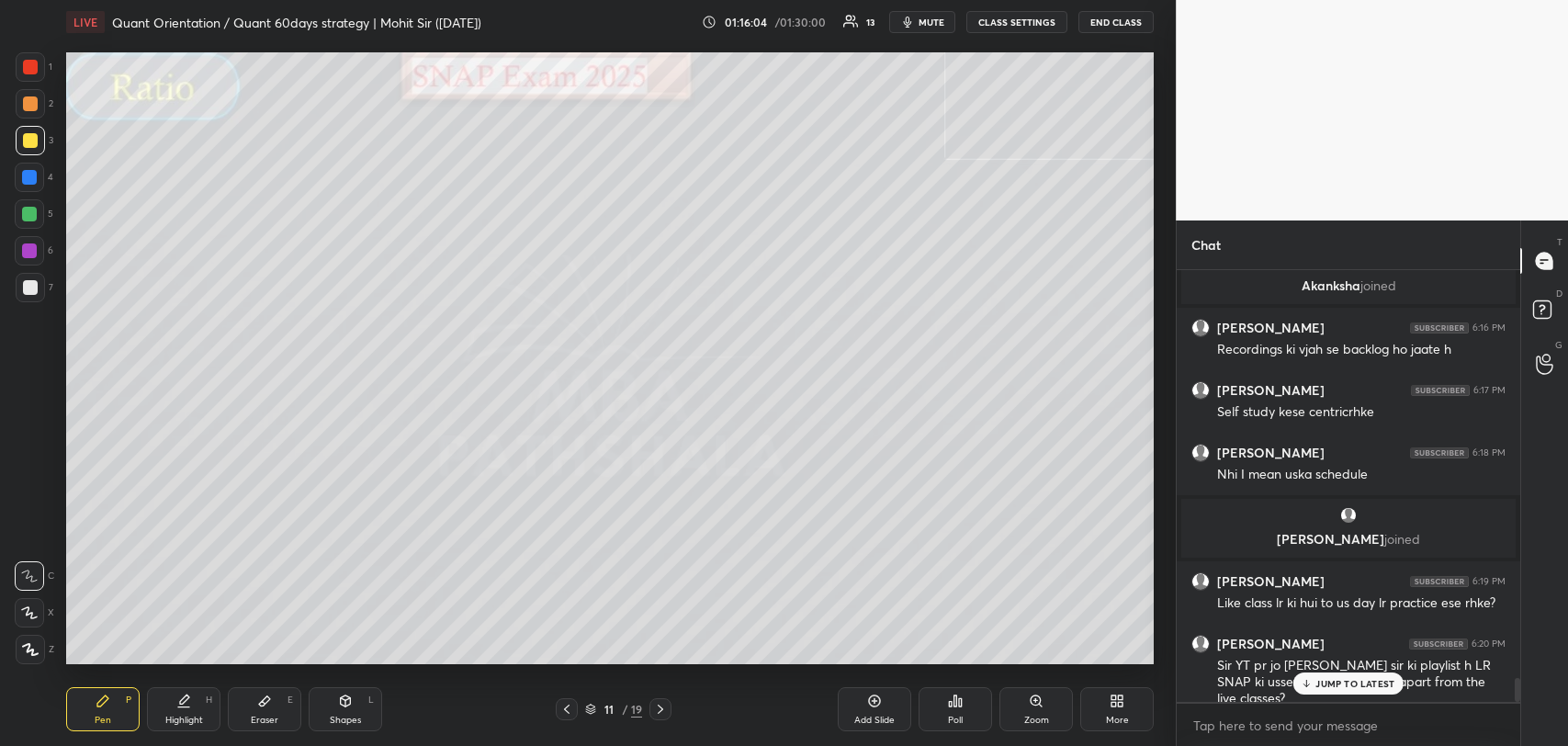
click at [1352, 682] on p "JUMP TO LATEST" at bounding box center [1354, 683] width 79 height 11
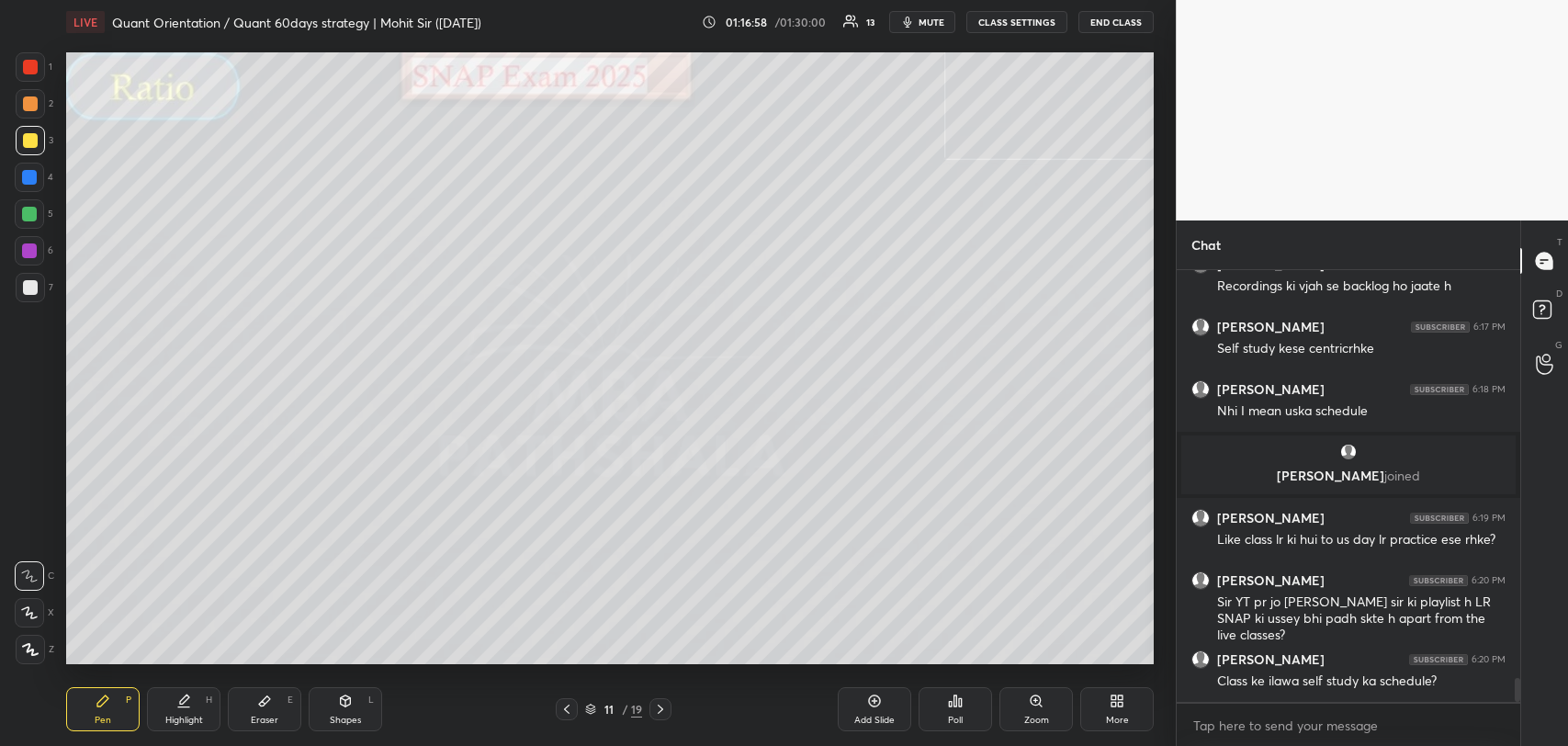
scroll to position [7513, 0]
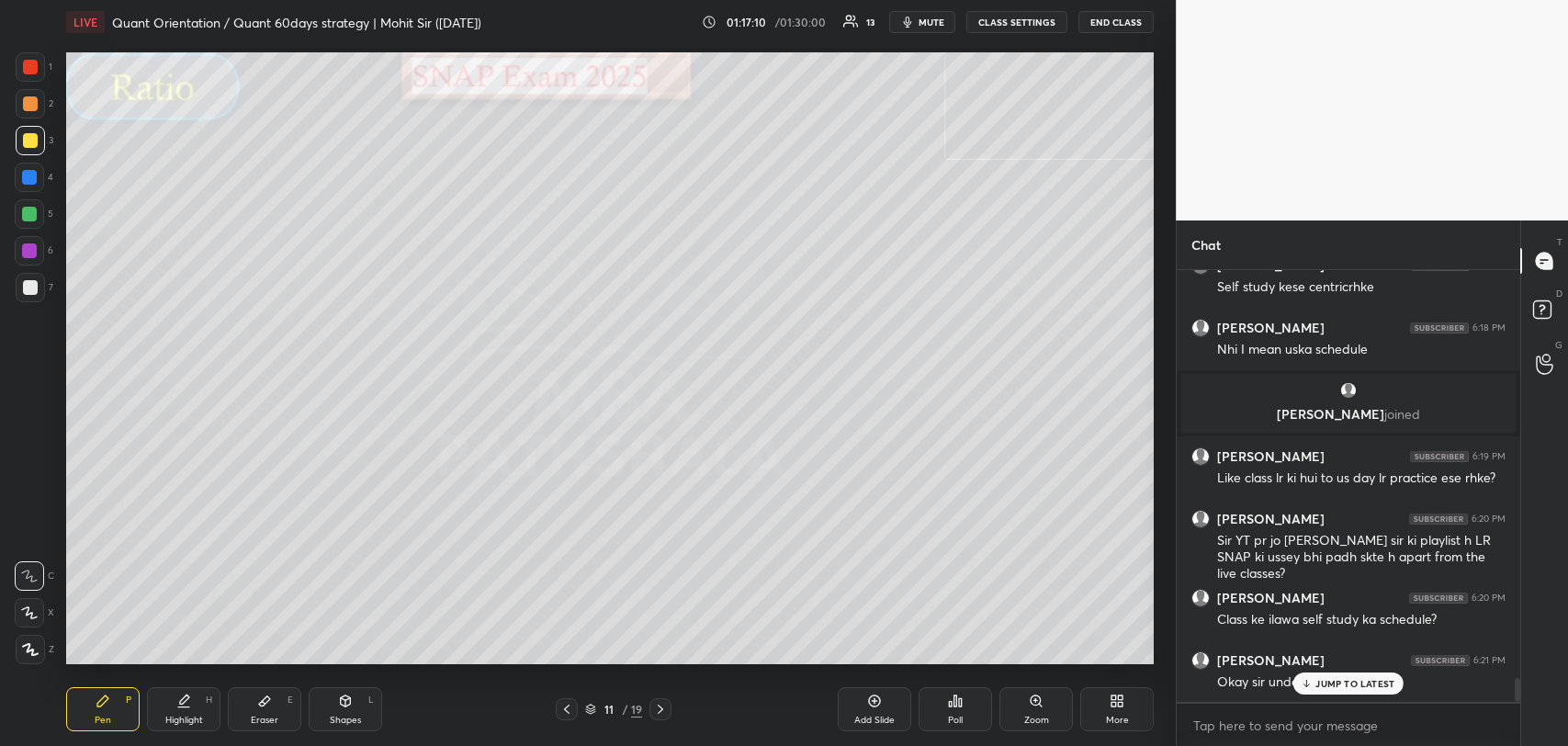
click at [1352, 682] on p "JUMP TO LATEST" at bounding box center [1354, 683] width 79 height 11
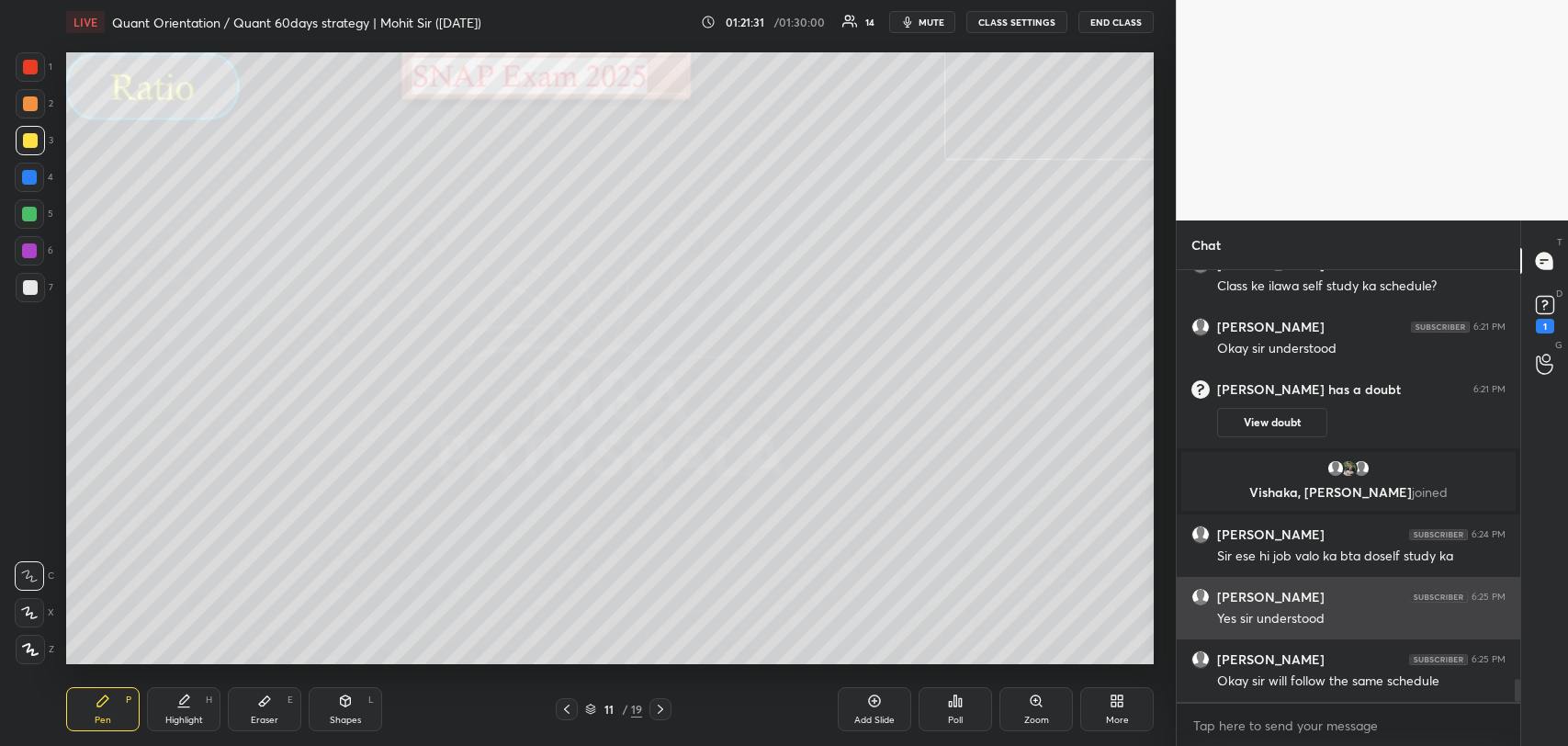
scroll to position [7839, 0]
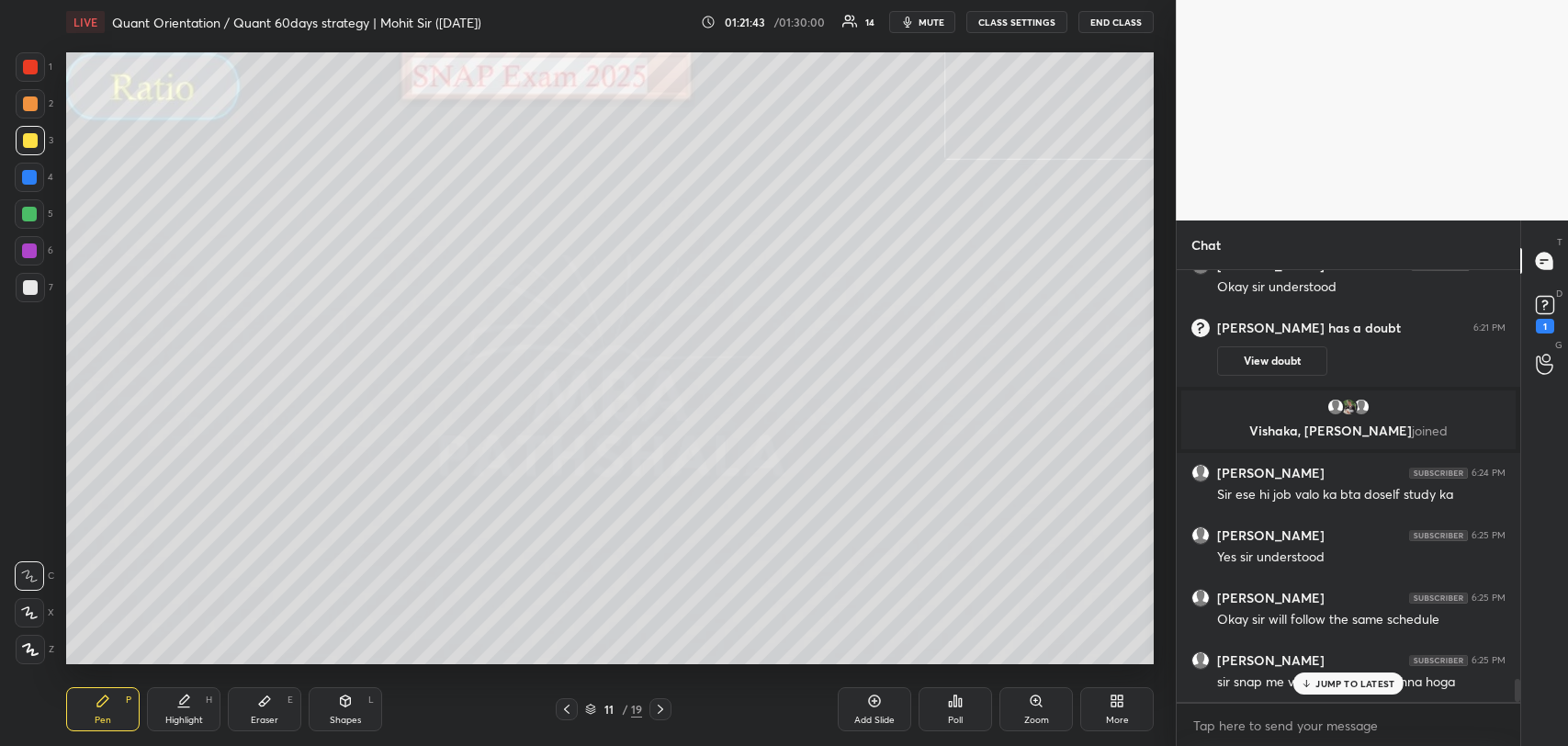
click at [1352, 682] on p "JUMP TO LATEST" at bounding box center [1354, 683] width 79 height 11
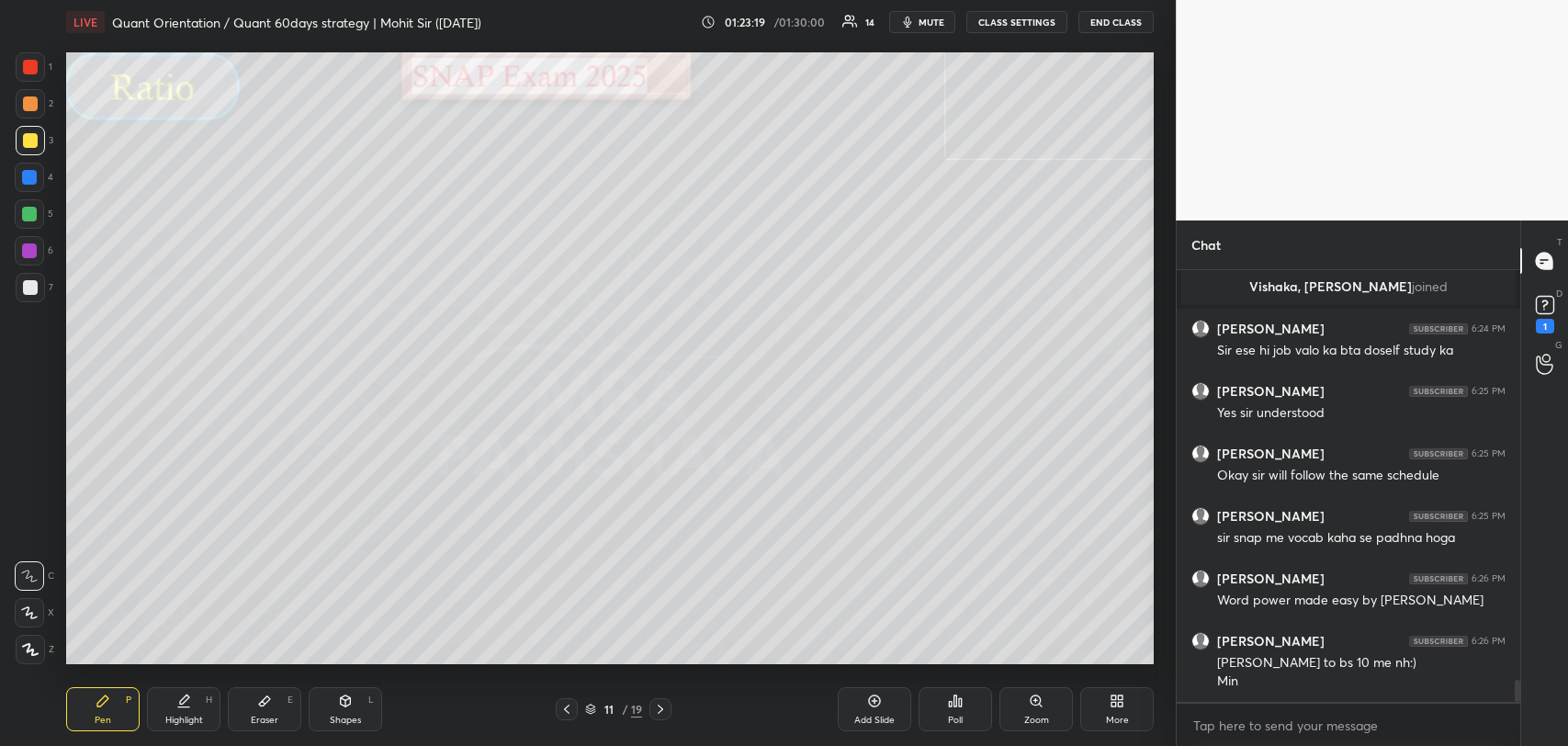
scroll to position [8049, 0]
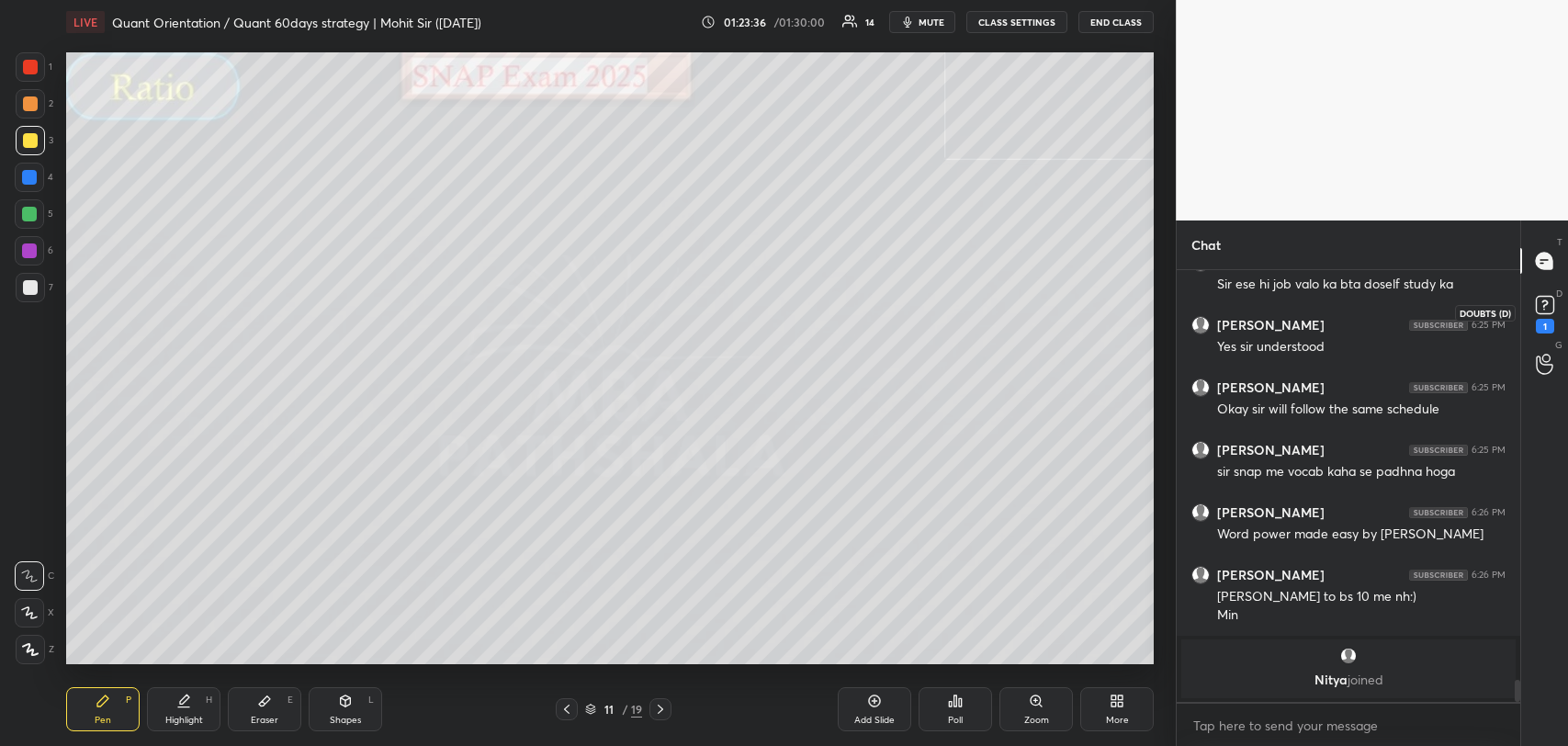
click at [1543, 307] on rect at bounding box center [1545, 305] width 17 height 18
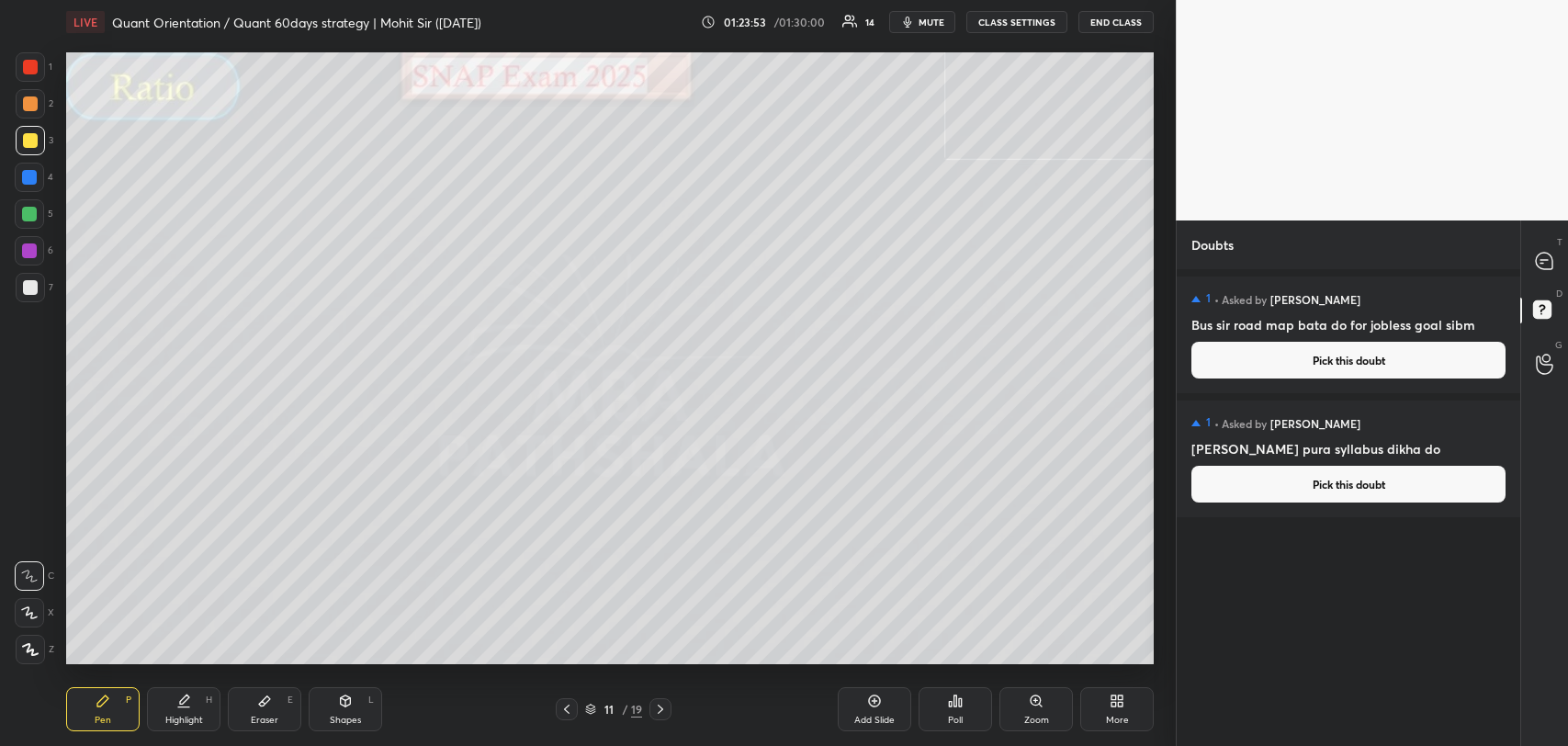
click at [1376, 491] on button "Pick this doubt" at bounding box center [1347, 484] width 314 height 37
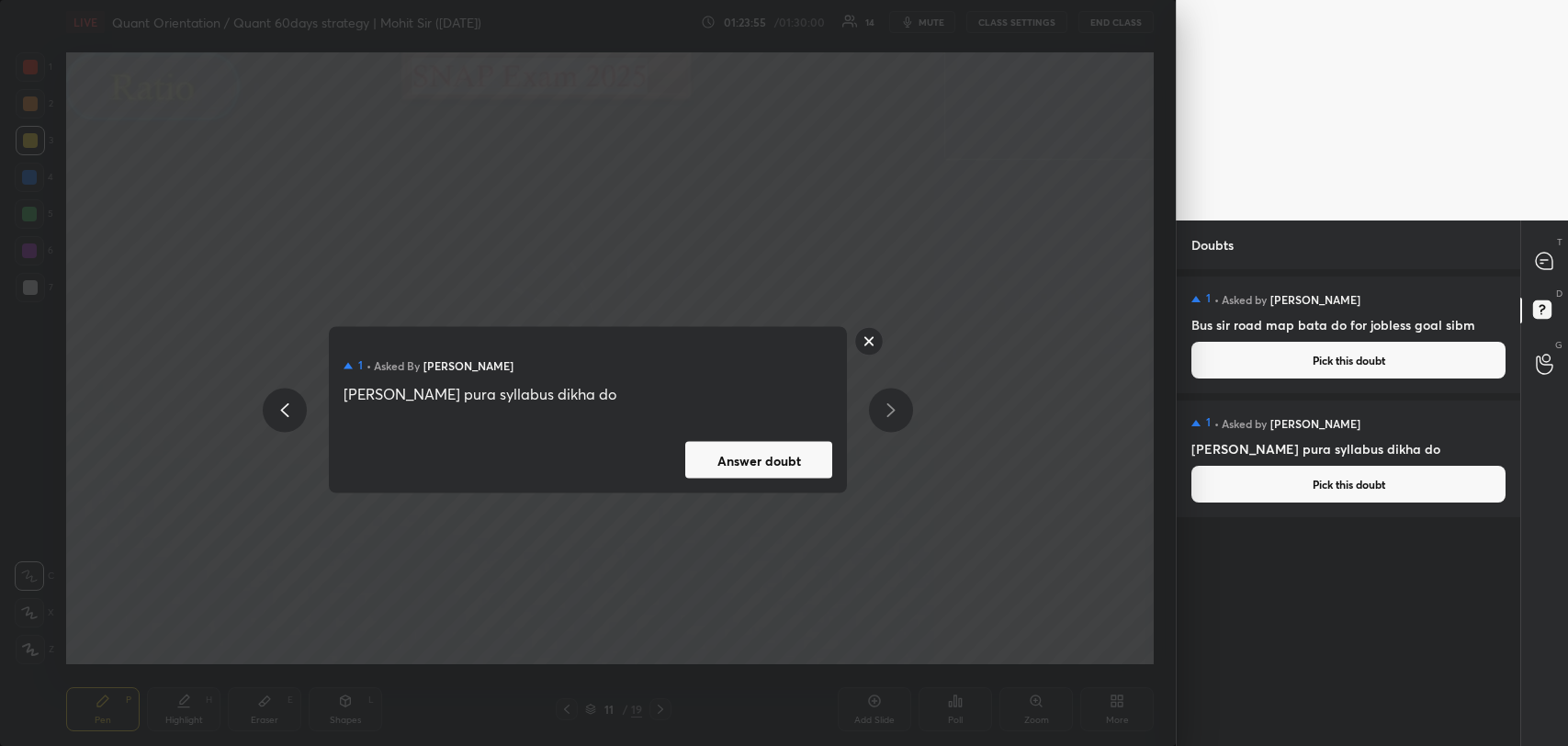
click at [720, 443] on button "Answer doubt" at bounding box center [758, 460] width 147 height 37
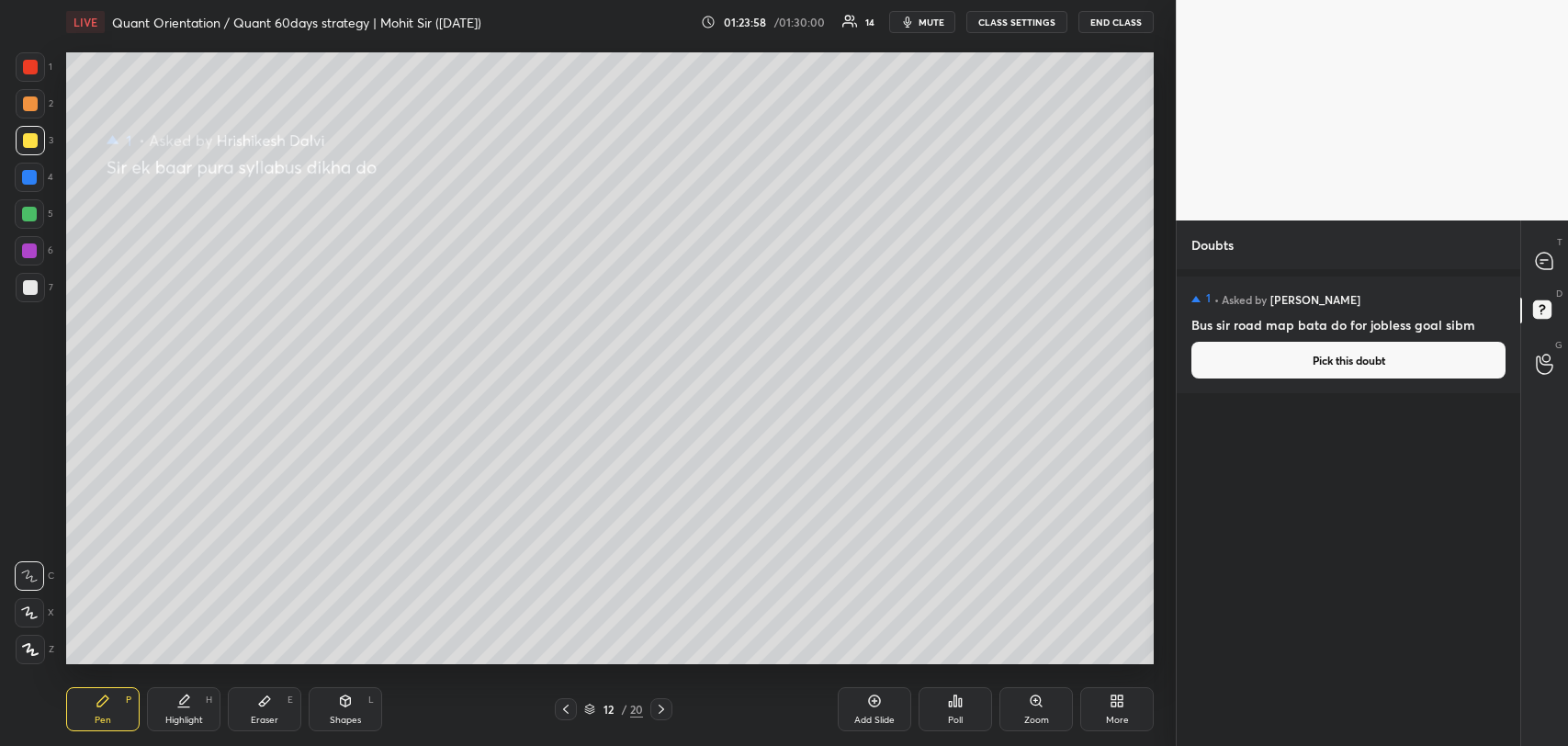
click at [1380, 366] on button "Pick this doubt" at bounding box center [1347, 360] width 314 height 37
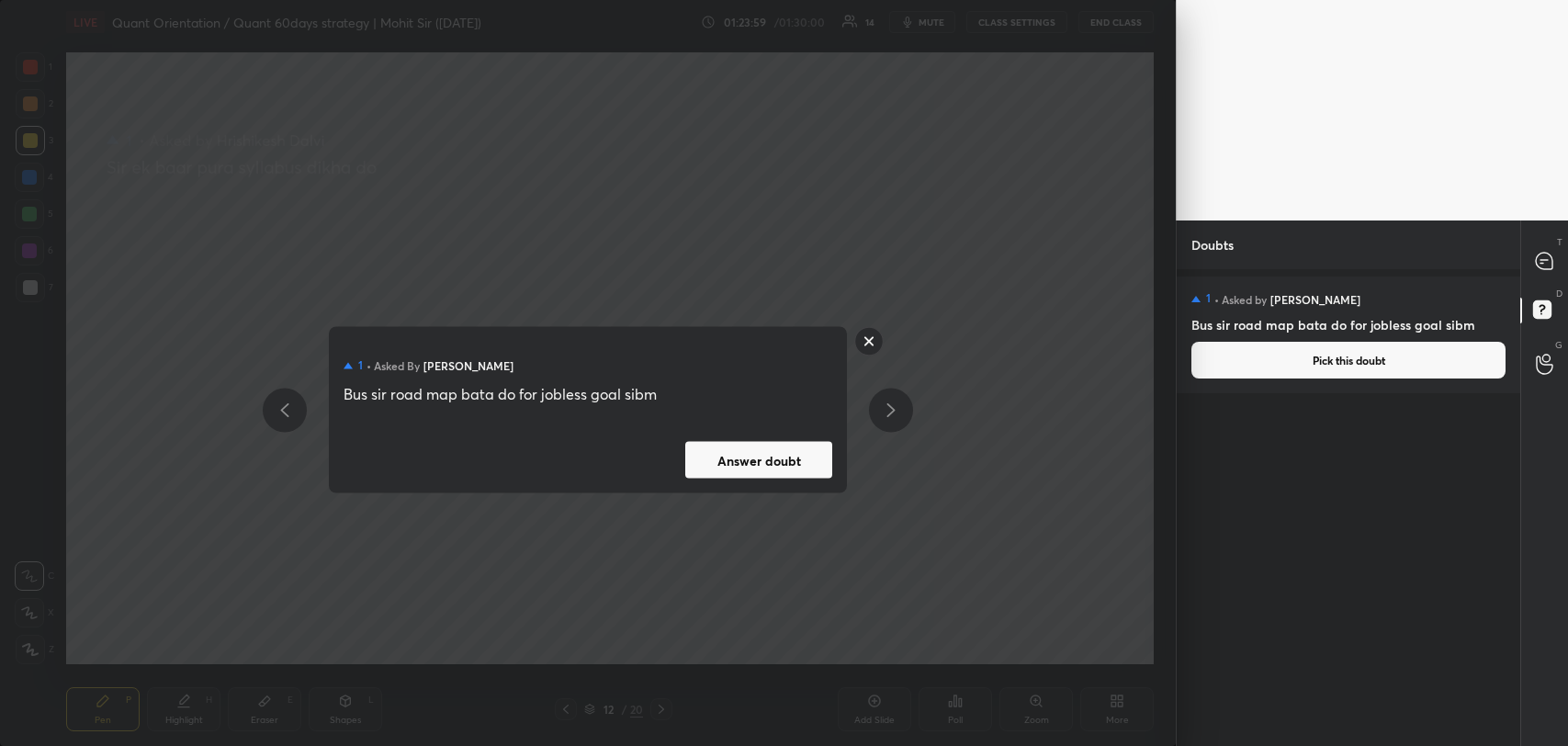
click at [723, 466] on button "Answer doubt" at bounding box center [758, 460] width 147 height 37
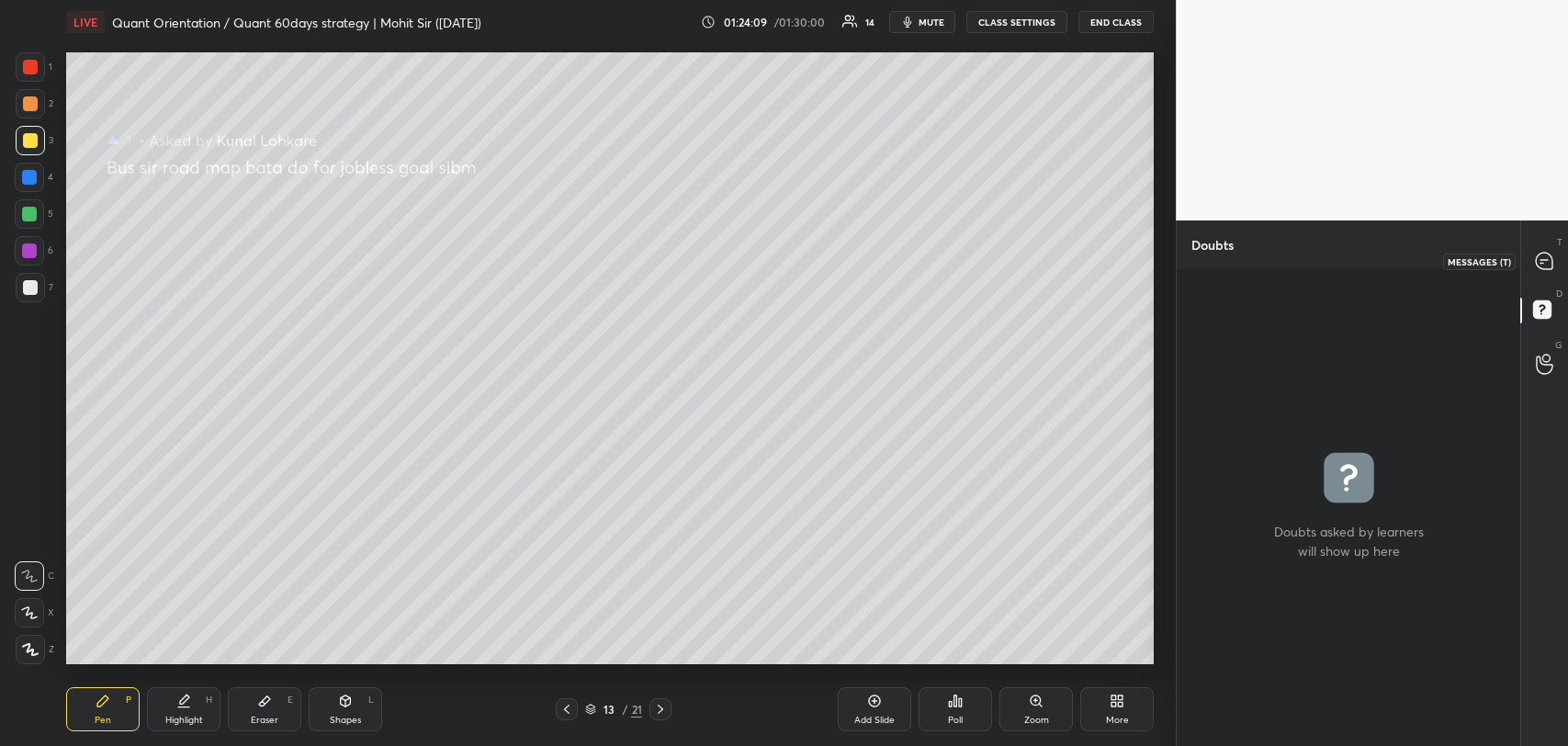
click at [1533, 271] on div at bounding box center [1545, 261] width 37 height 33
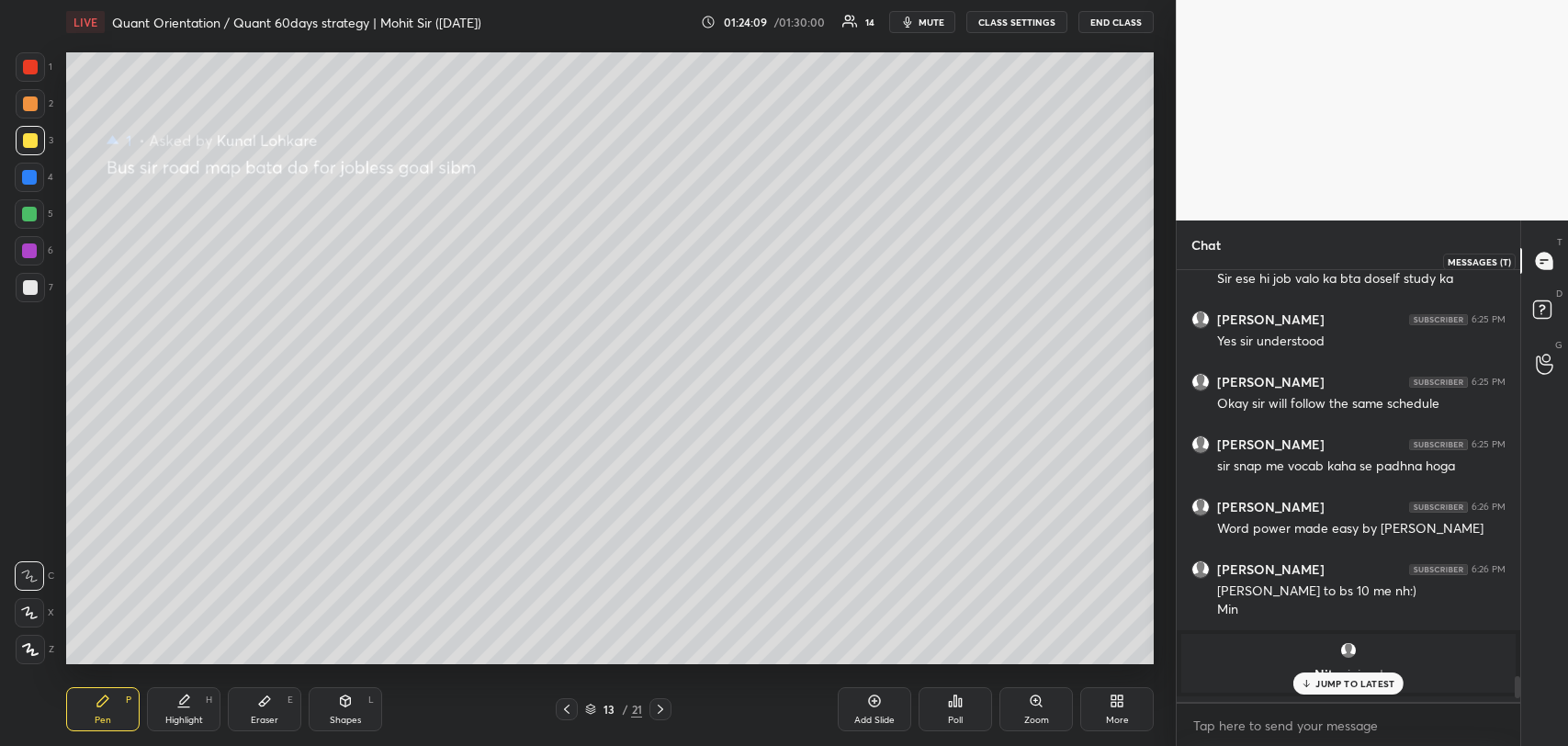
scroll to position [426, 338]
click at [1307, 675] on div "JUMP TO LATEST" at bounding box center [1347, 684] width 110 height 22
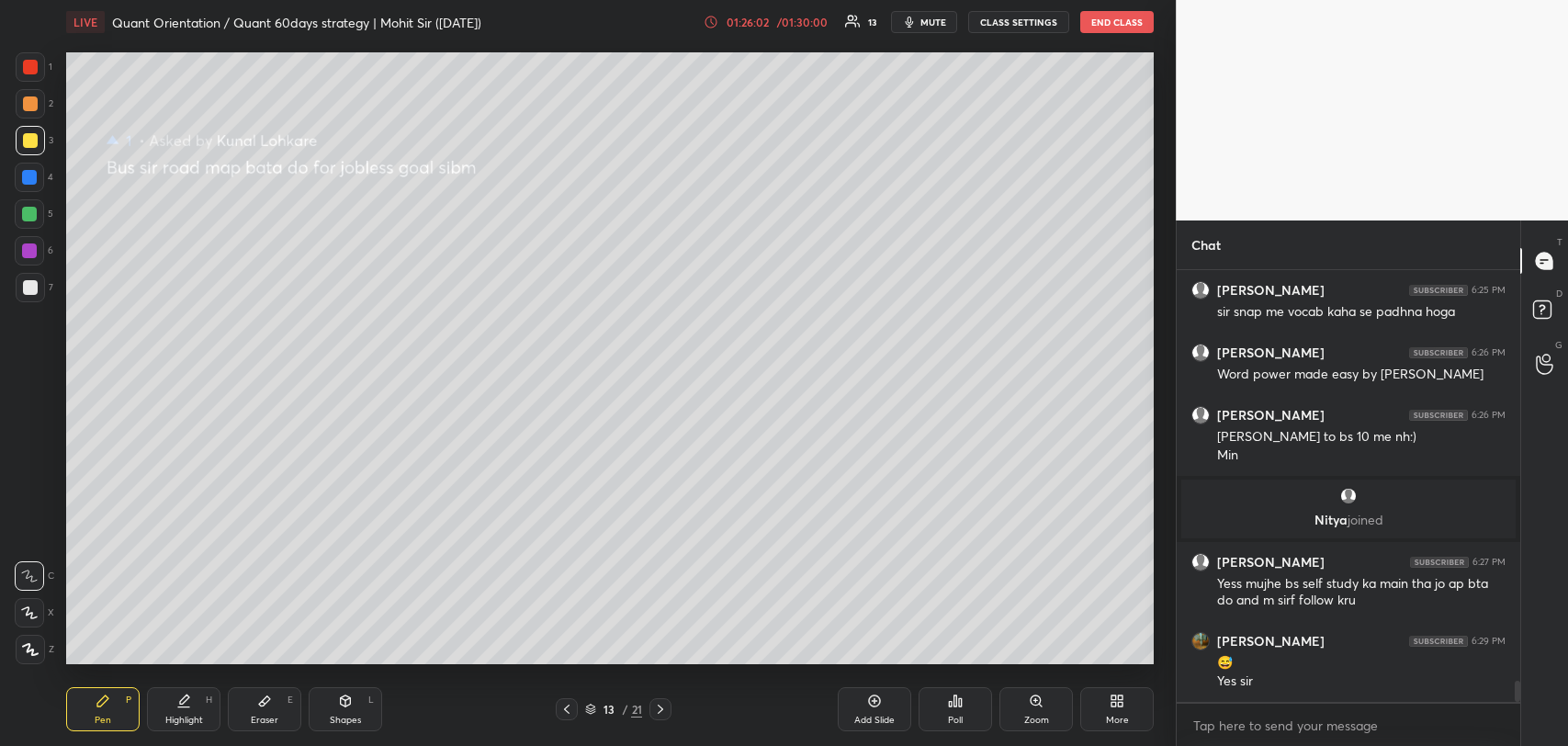
scroll to position [8359, 0]
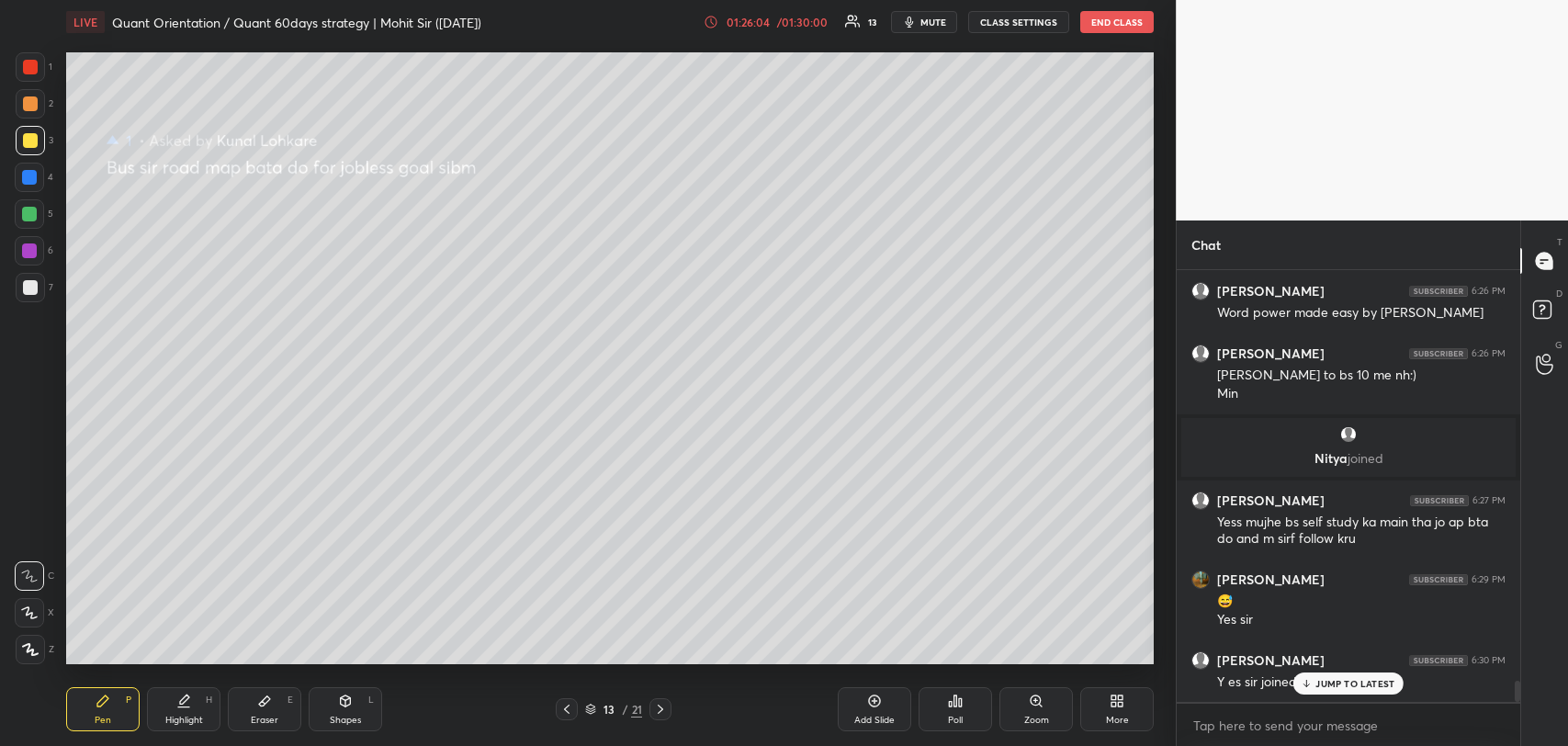
click at [1307, 675] on div "JUMP TO LATEST" at bounding box center [1347, 684] width 110 height 22
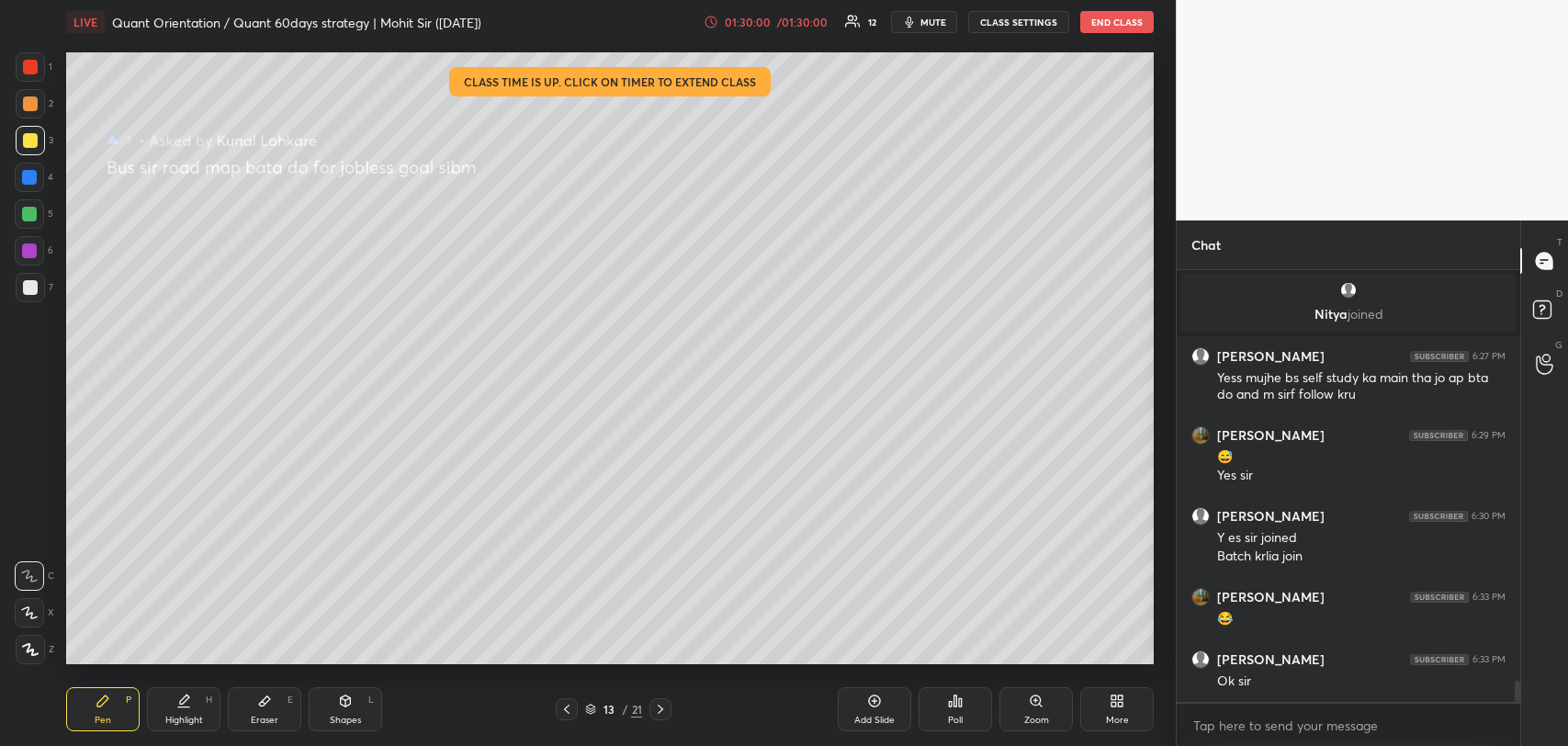
scroll to position [8565, 0]
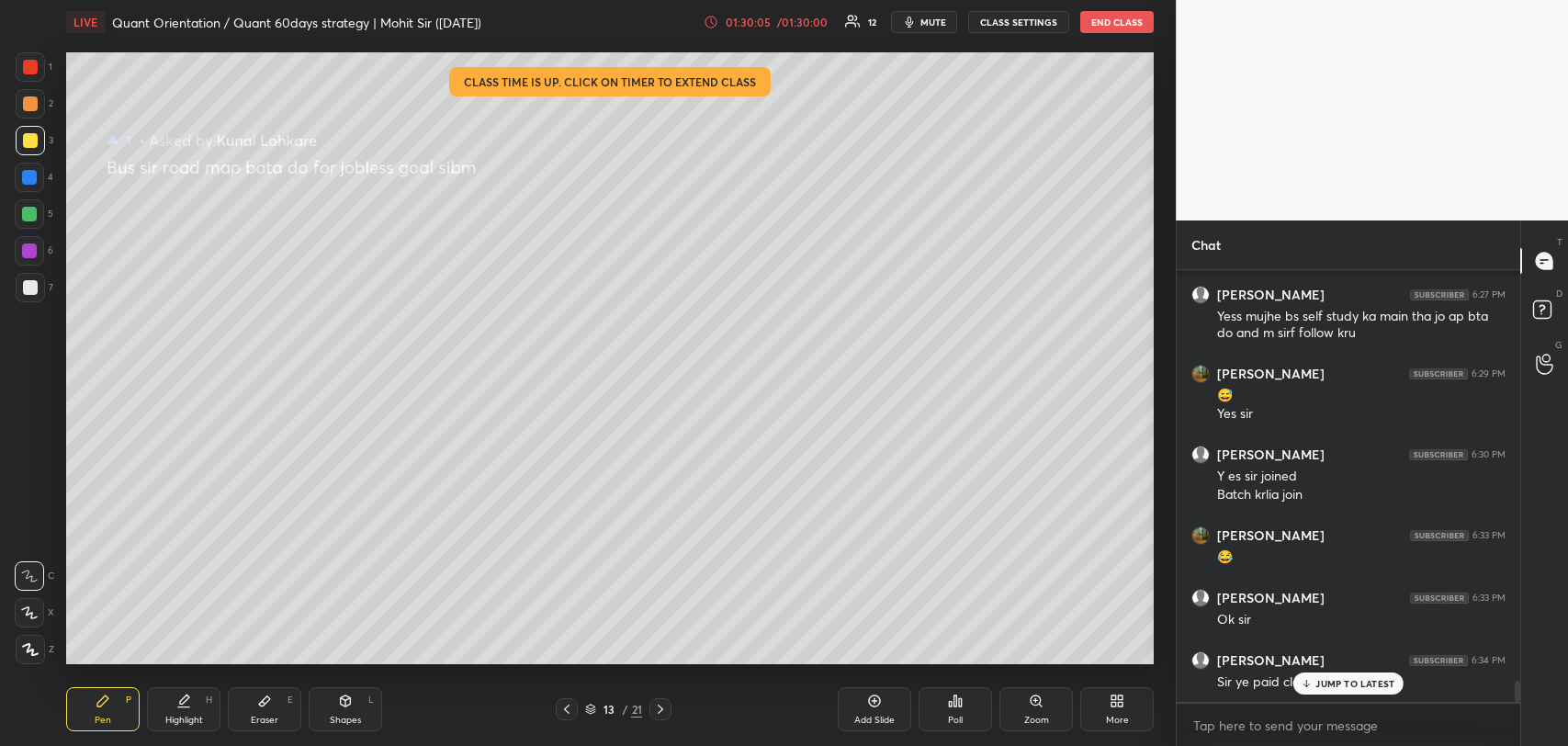
click at [1329, 691] on div "JUMP TO LATEST" at bounding box center [1347, 684] width 110 height 22
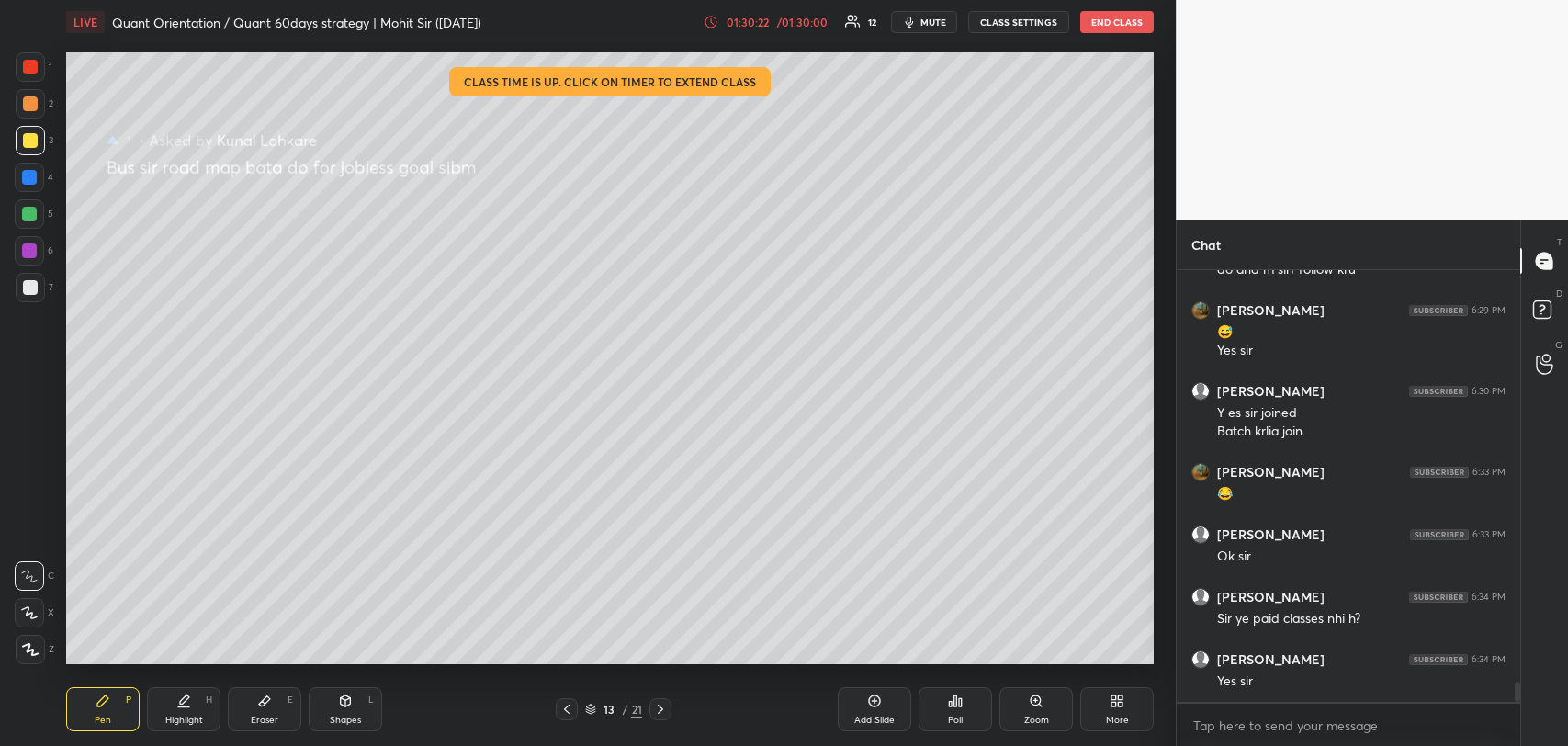
click at [268, 700] on icon at bounding box center [263, 701] width 11 height 10
click at [91, 706] on div "Pen P" at bounding box center [103, 709] width 74 height 44
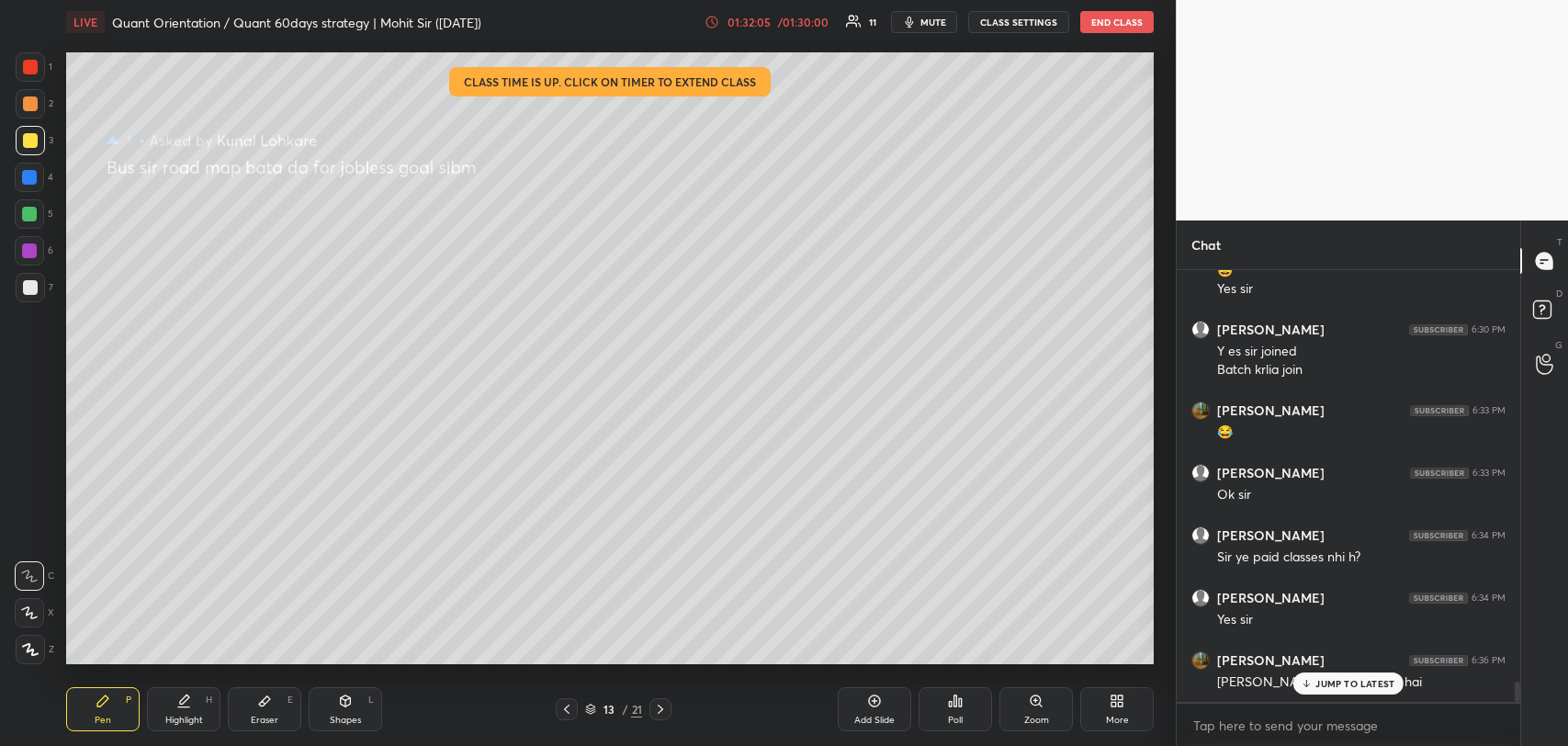
click at [1361, 685] on p "JUMP TO LATEST" at bounding box center [1354, 683] width 79 height 11
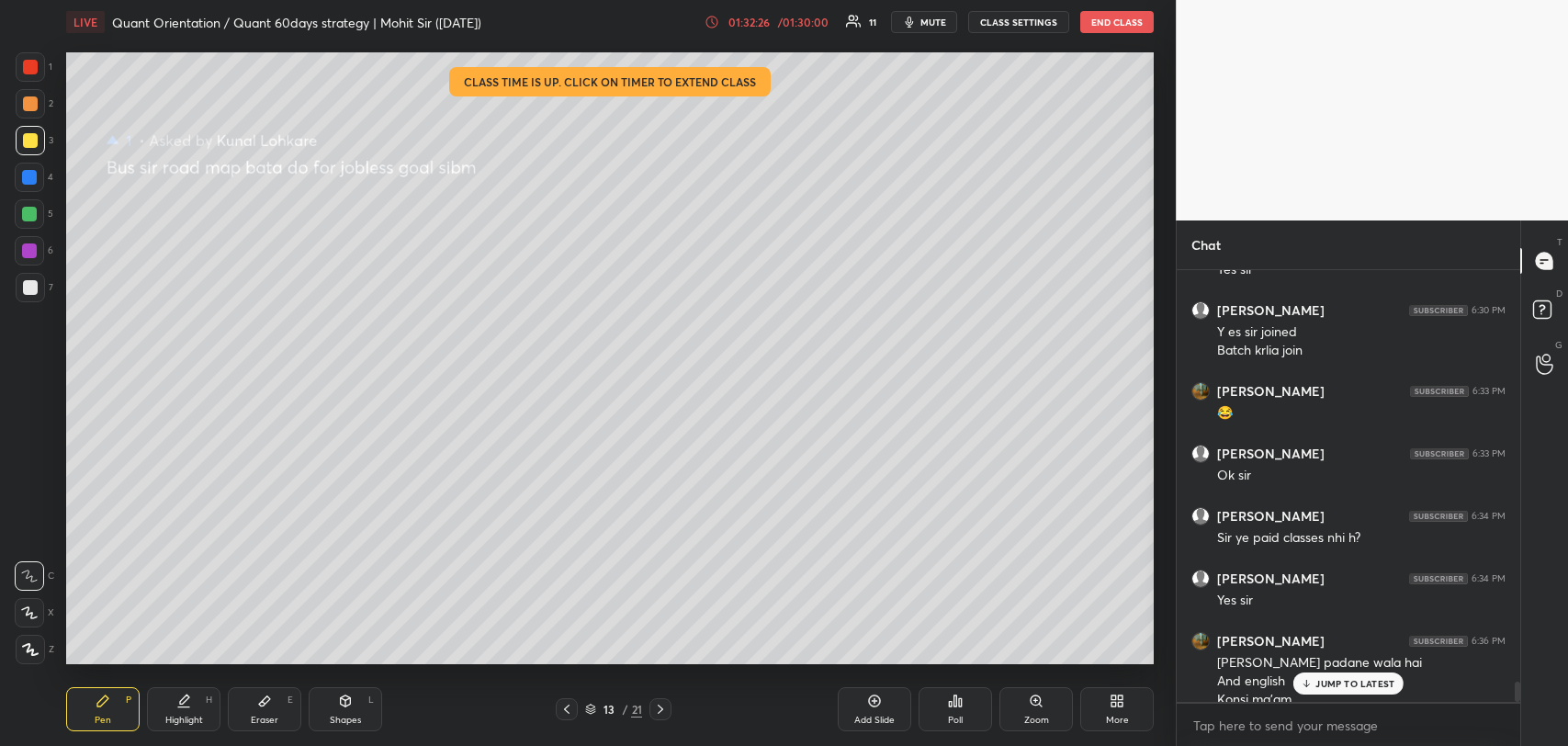
scroll to position [8726, 0]
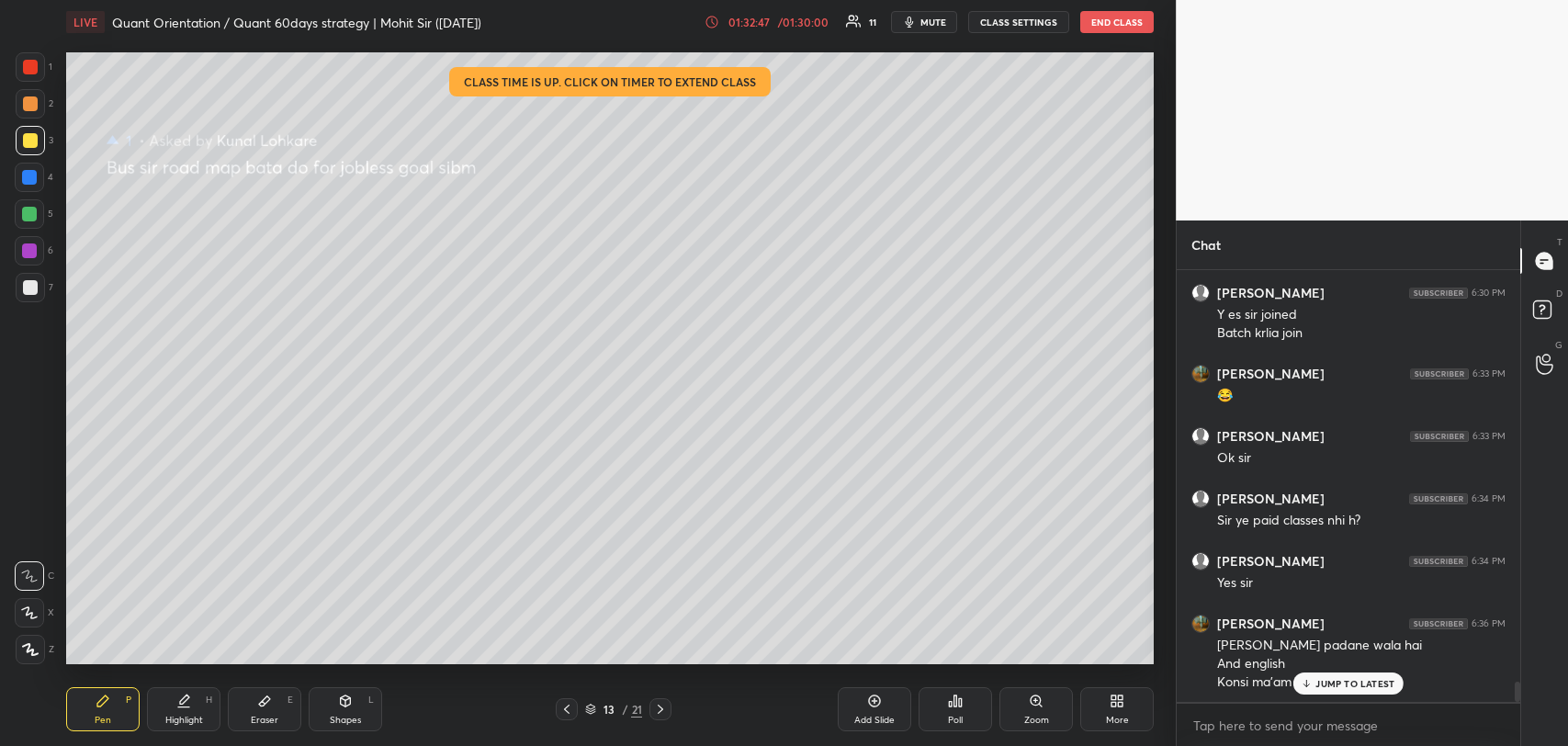
click at [1361, 685] on p "JUMP TO LATEST" at bounding box center [1354, 683] width 79 height 11
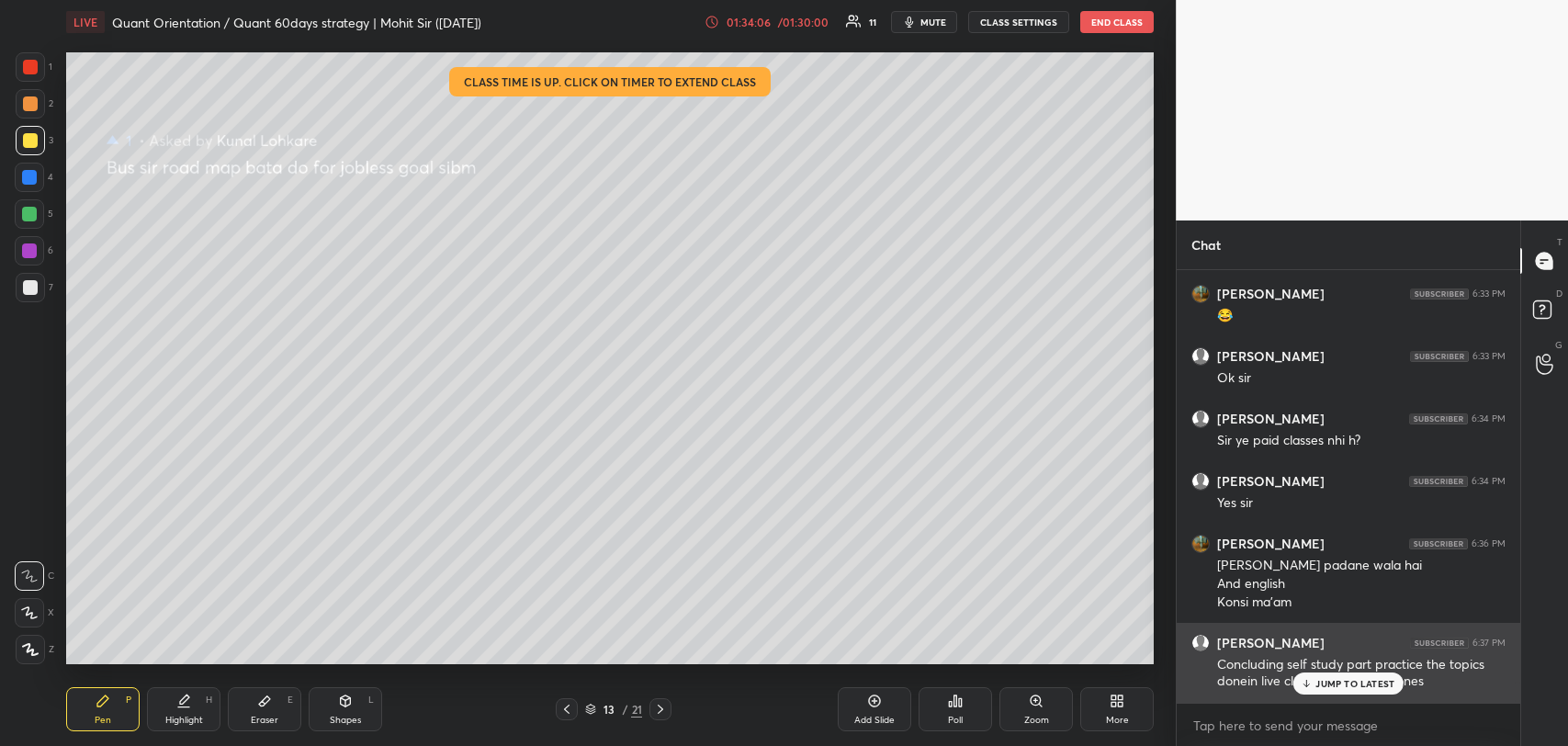
scroll to position [8868, 0]
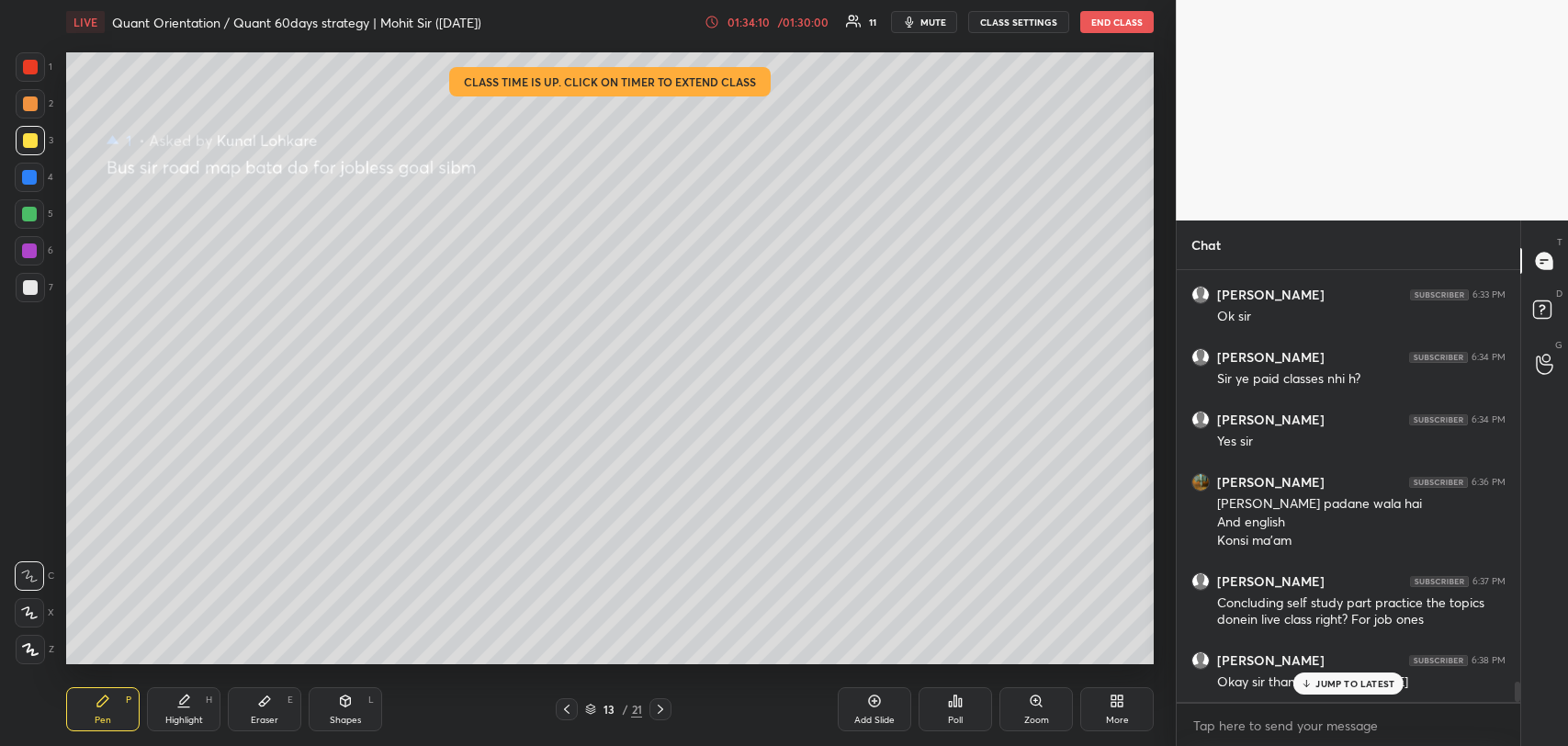
click at [1312, 678] on icon at bounding box center [1307, 683] width 12 height 11
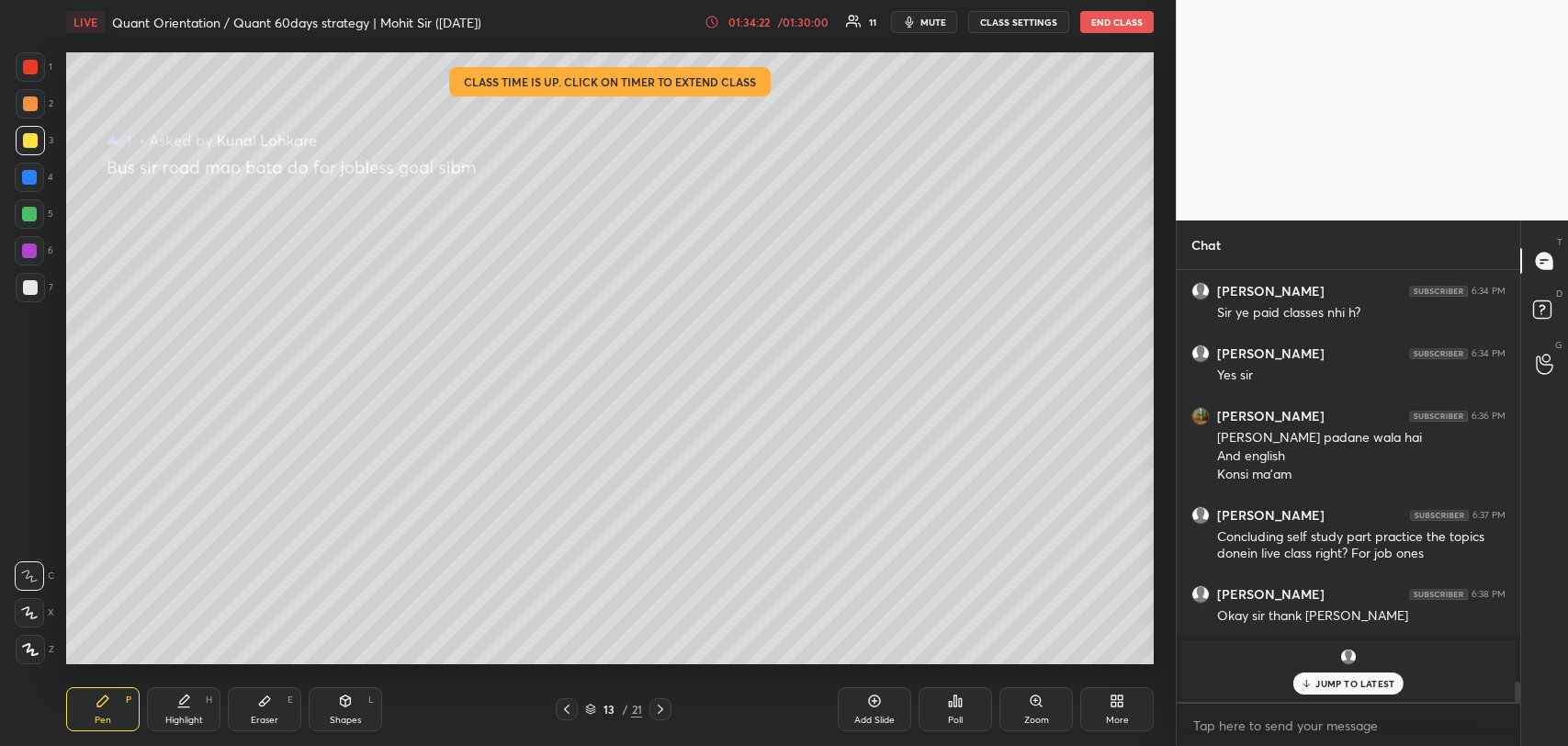
click at [1312, 678] on icon at bounding box center [1307, 683] width 12 height 11
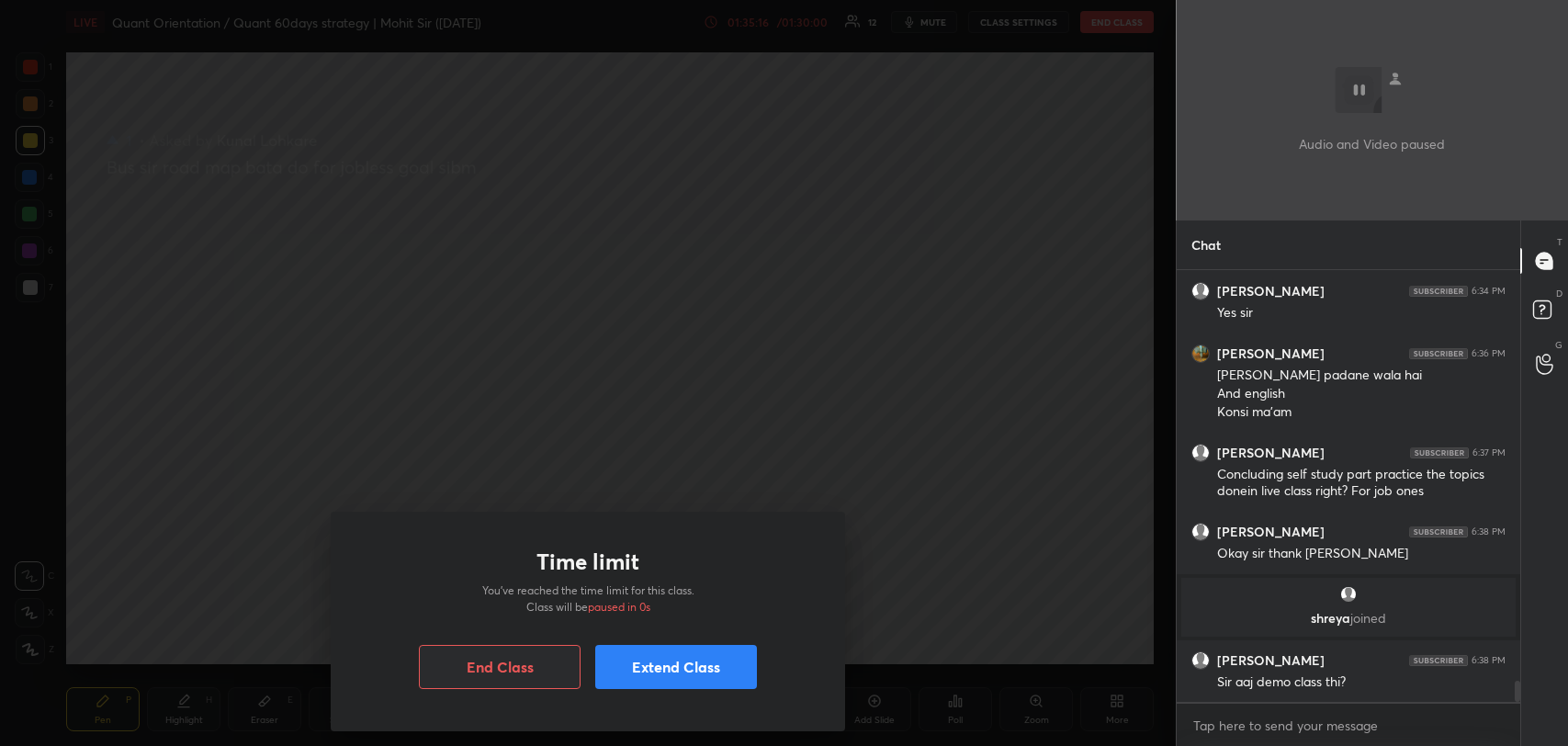
click at [645, 663] on button "Extend Class" at bounding box center [676, 666] width 161 height 44
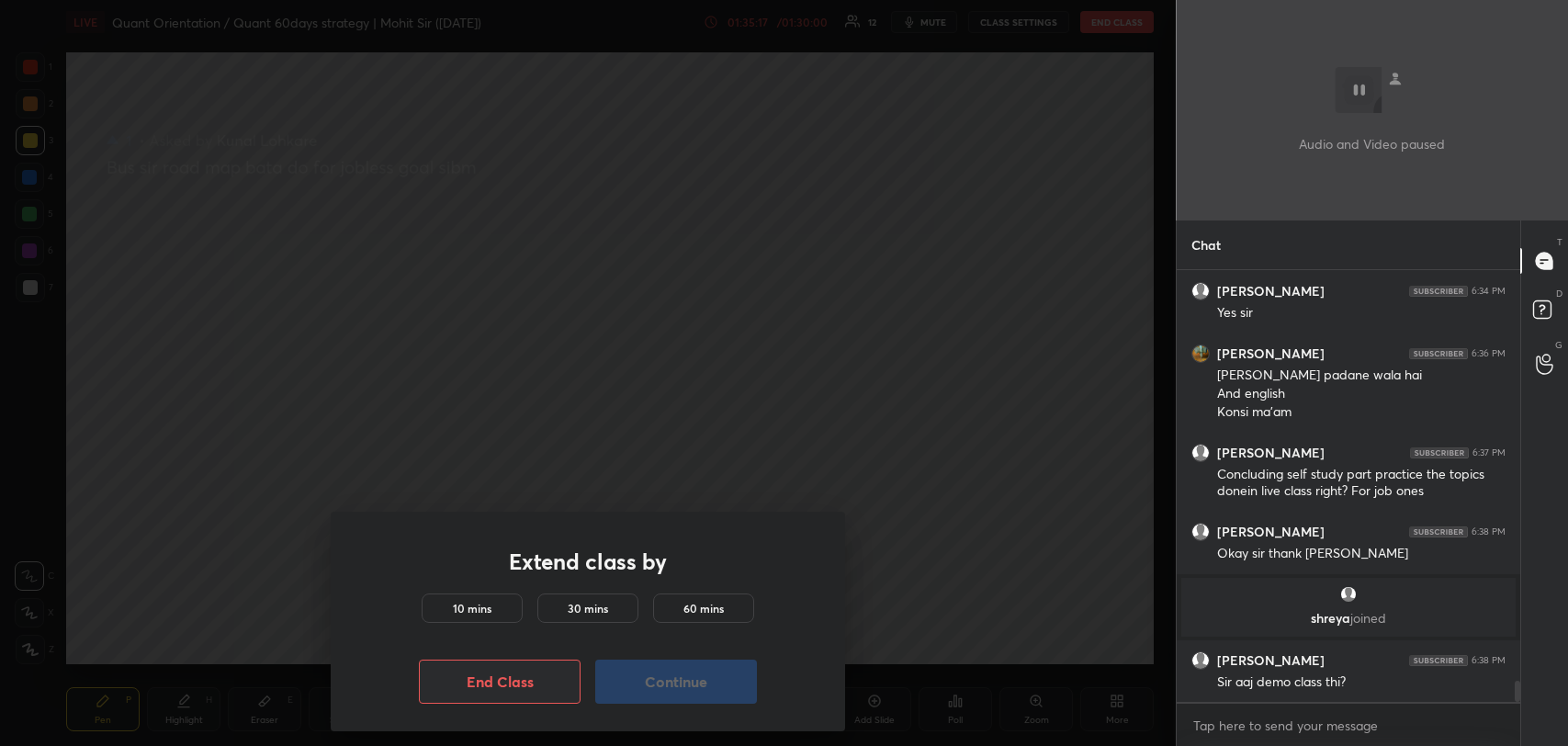
click at [482, 617] on div "10 mins" at bounding box center [472, 608] width 101 height 29
click at [647, 681] on button "Continue" at bounding box center [676, 681] width 161 height 44
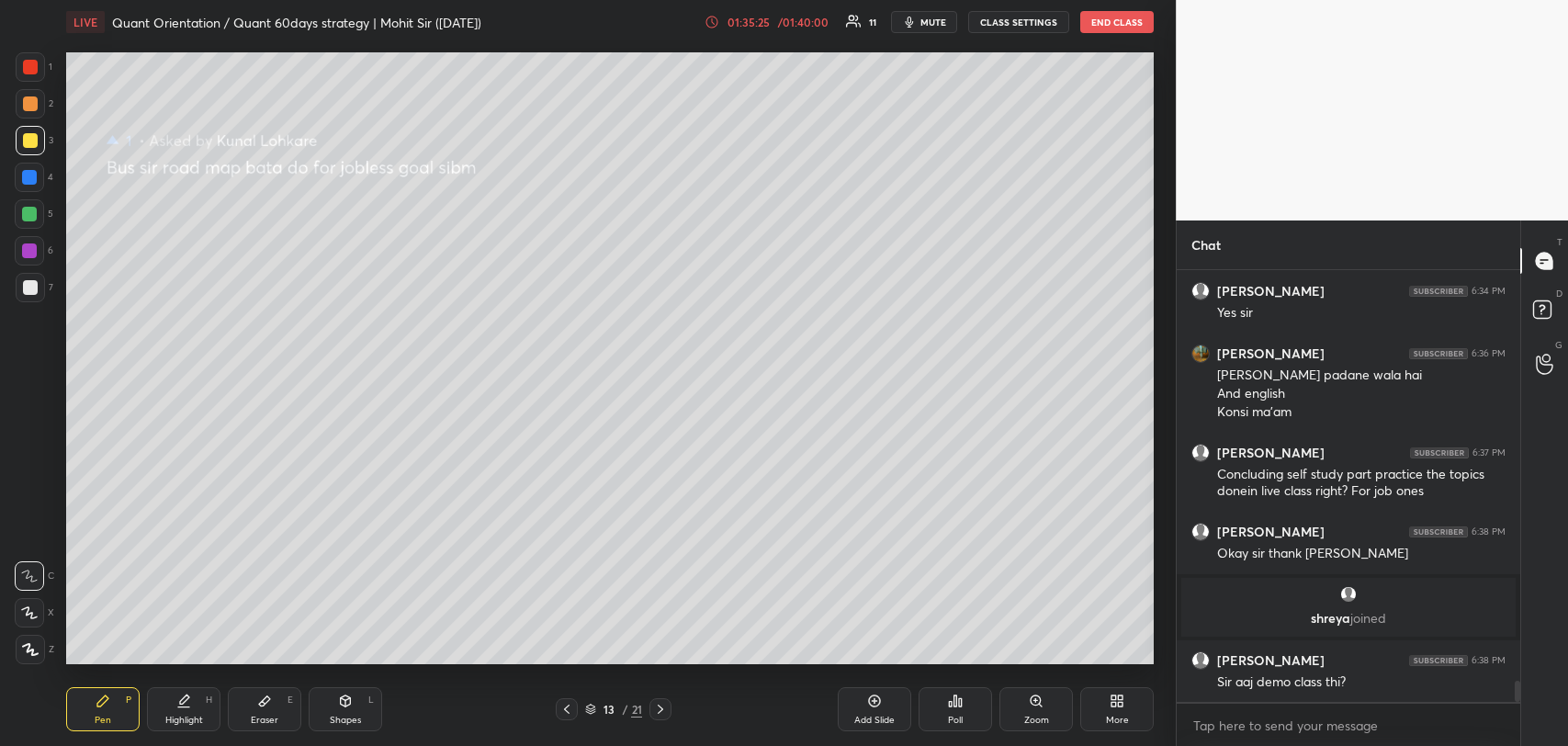
scroll to position [8472, 0]
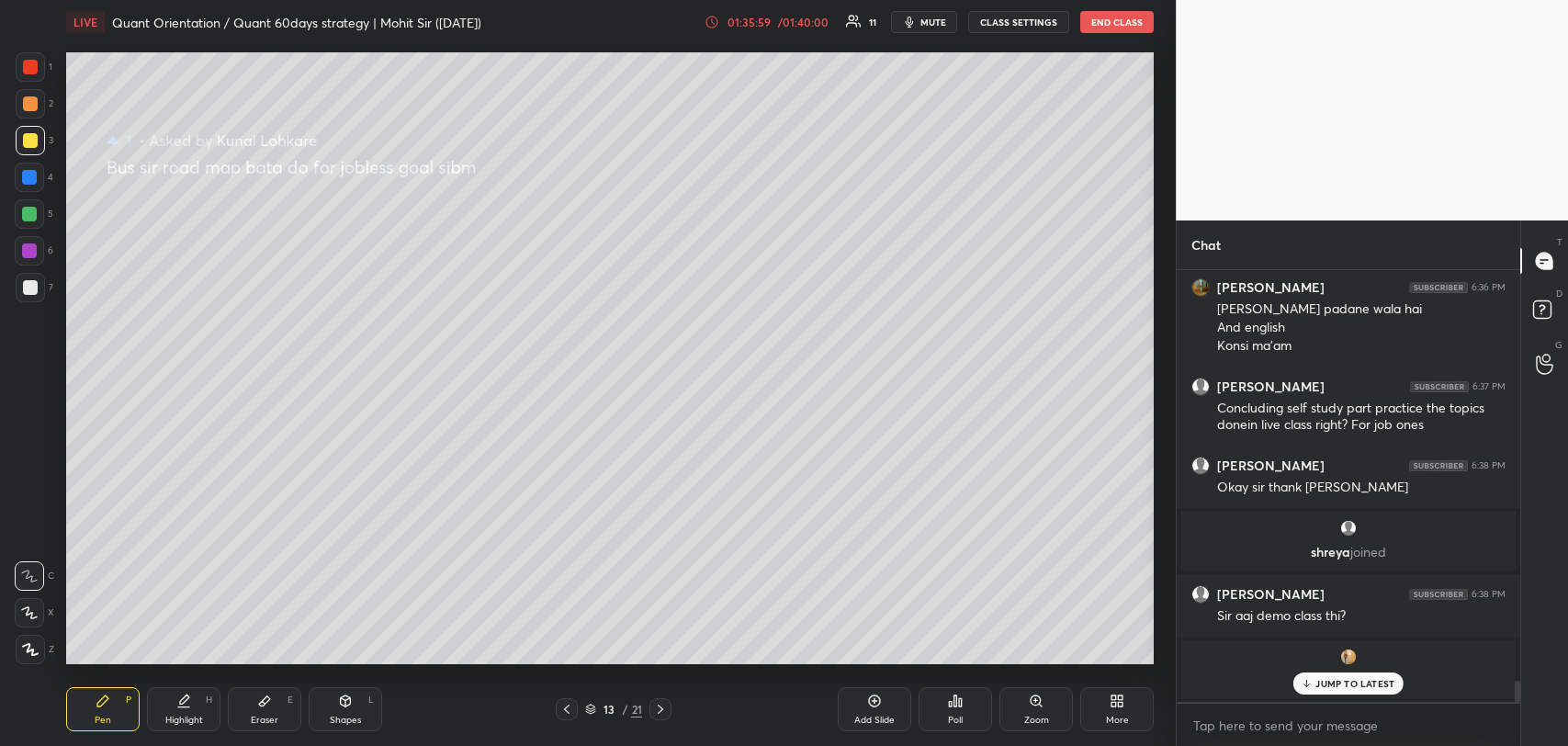
click at [1355, 687] on p "JUMP TO LATEST" at bounding box center [1354, 683] width 79 height 11
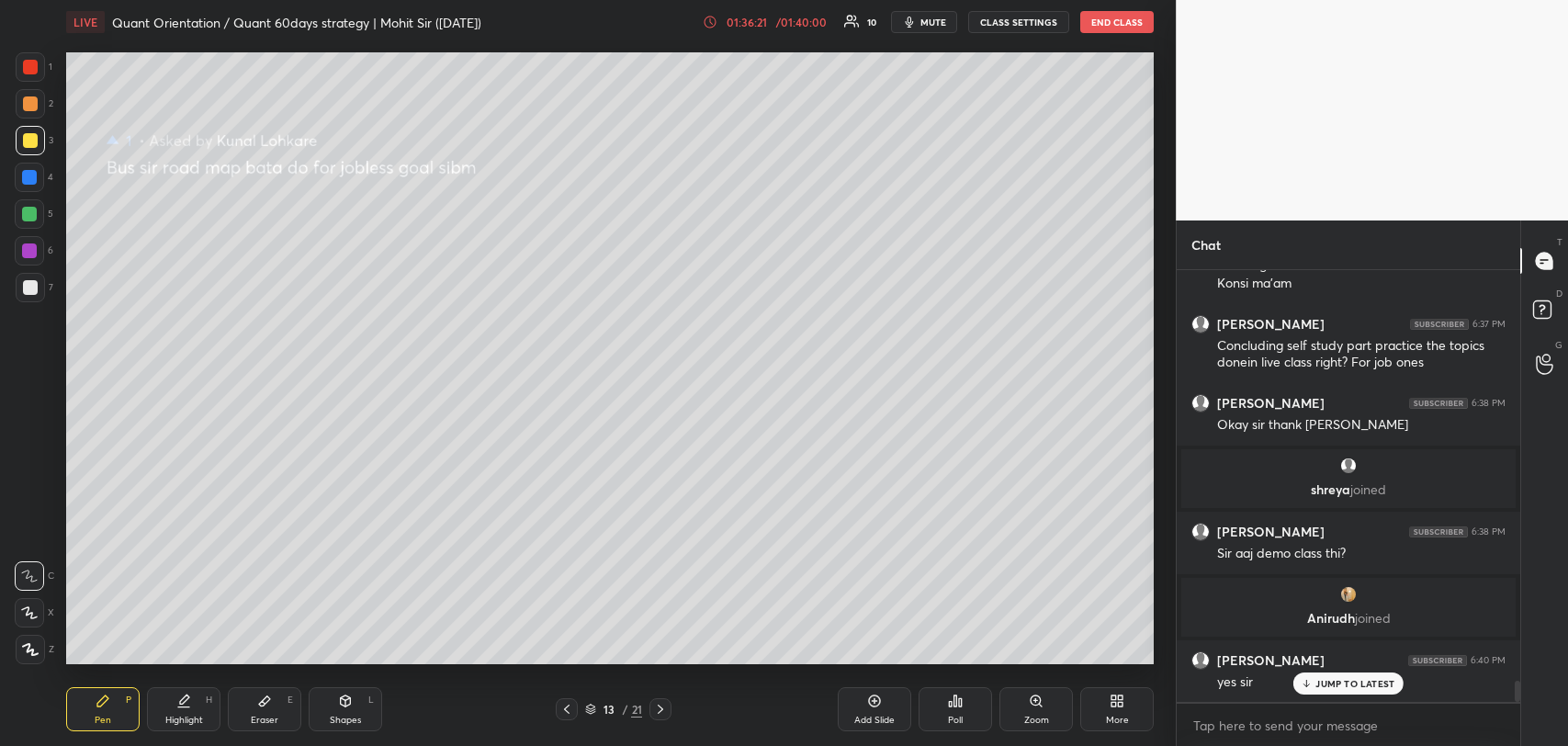
click at [1336, 678] on p "JUMP TO LATEST" at bounding box center [1354, 683] width 79 height 11
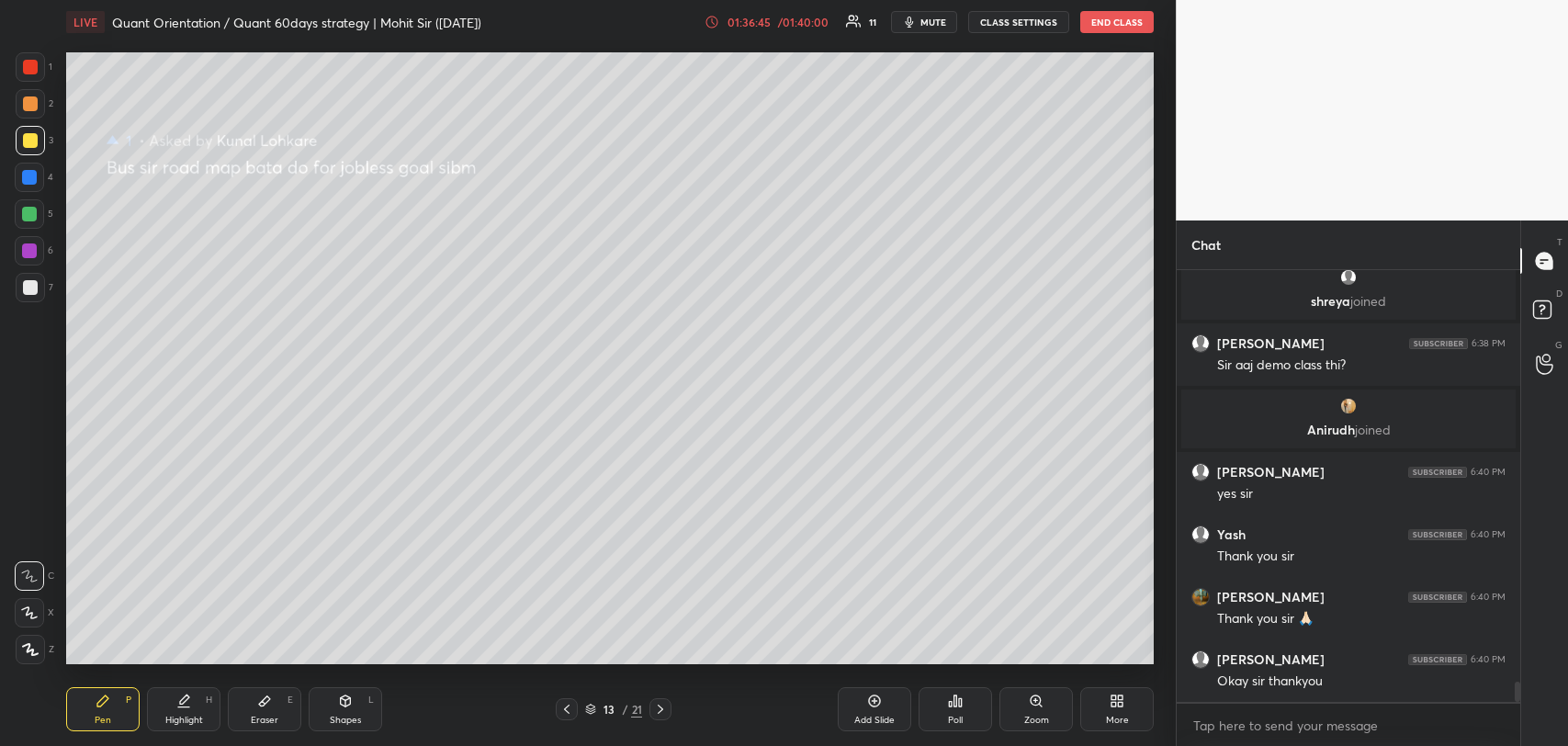
scroll to position [8734, 0]
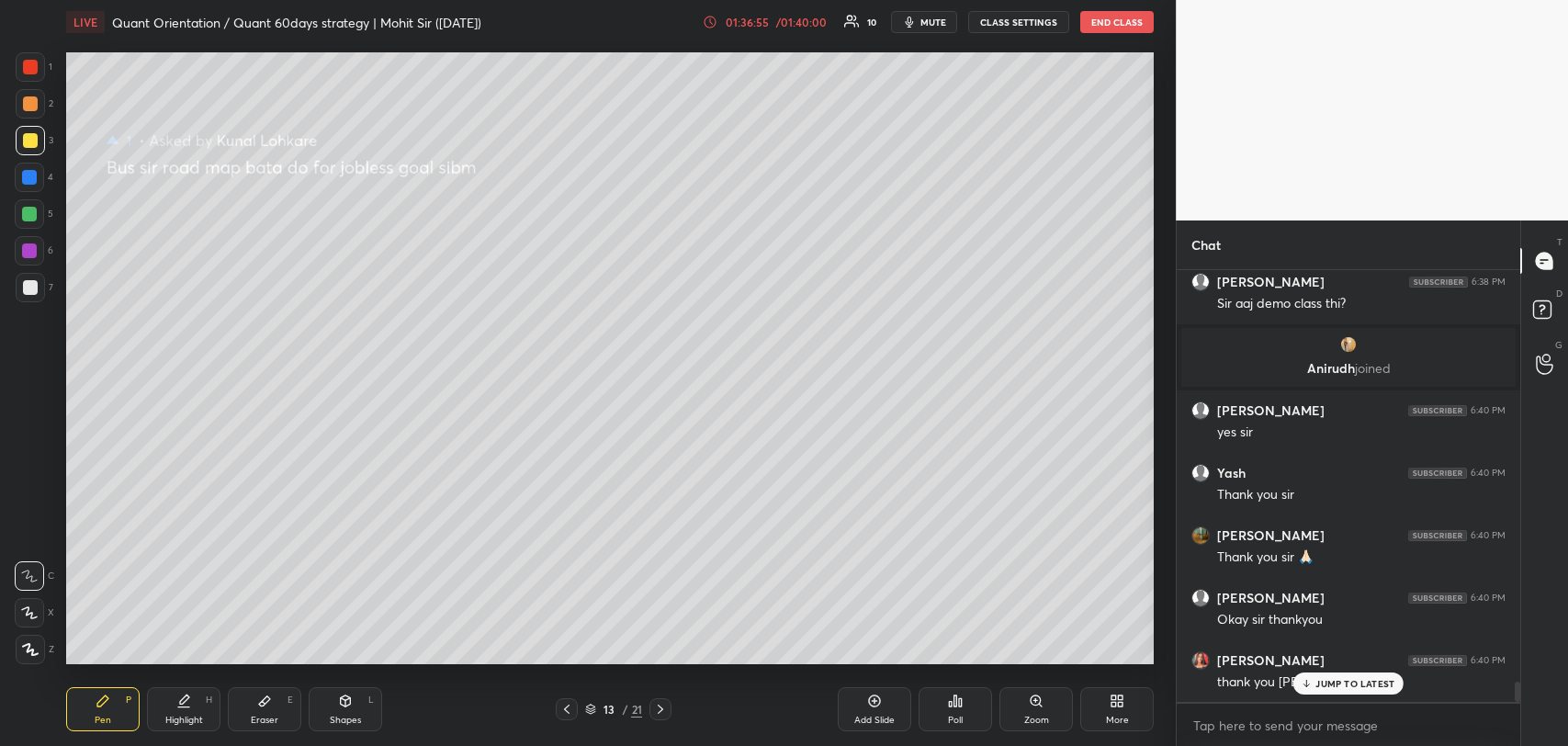
click at [1352, 688] on p "JUMP TO LATEST" at bounding box center [1354, 683] width 79 height 11
click at [1102, 26] on button "END CLASS" at bounding box center [1117, 21] width 74 height 22
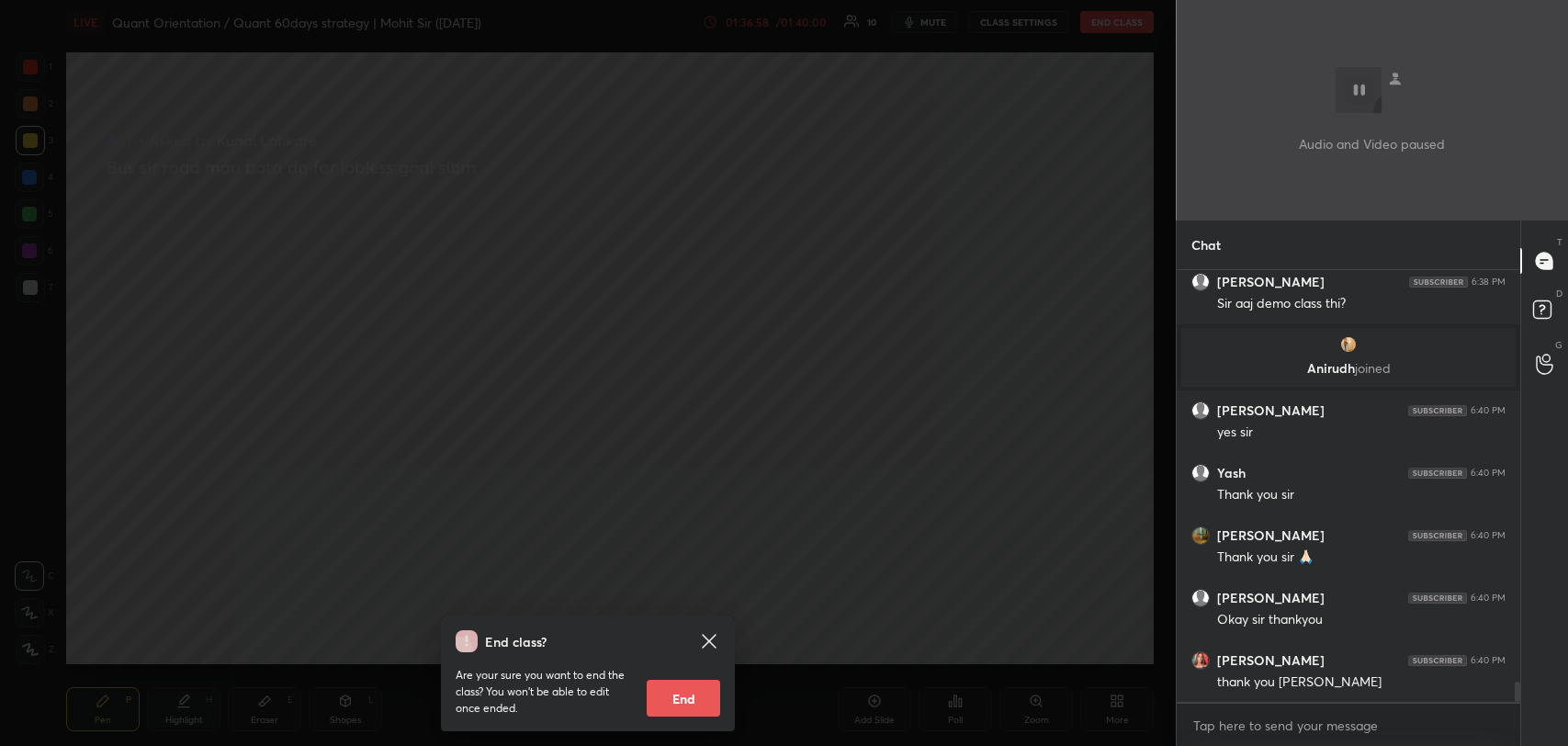
click at [685, 702] on button "End" at bounding box center [683, 698] width 74 height 37
type textarea "x"
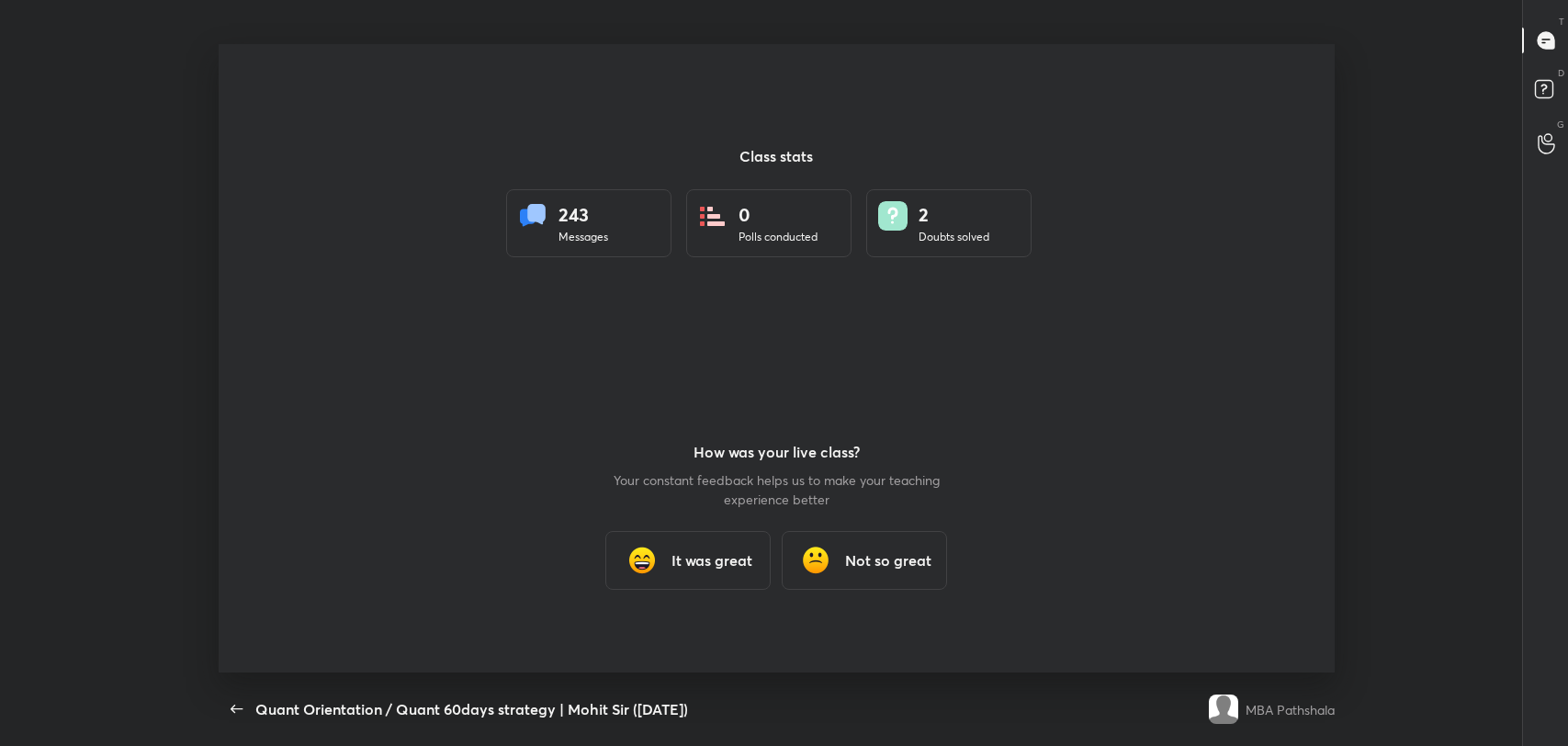
scroll to position [0, 0]
